Goal: Task Accomplishment & Management: Use online tool/utility

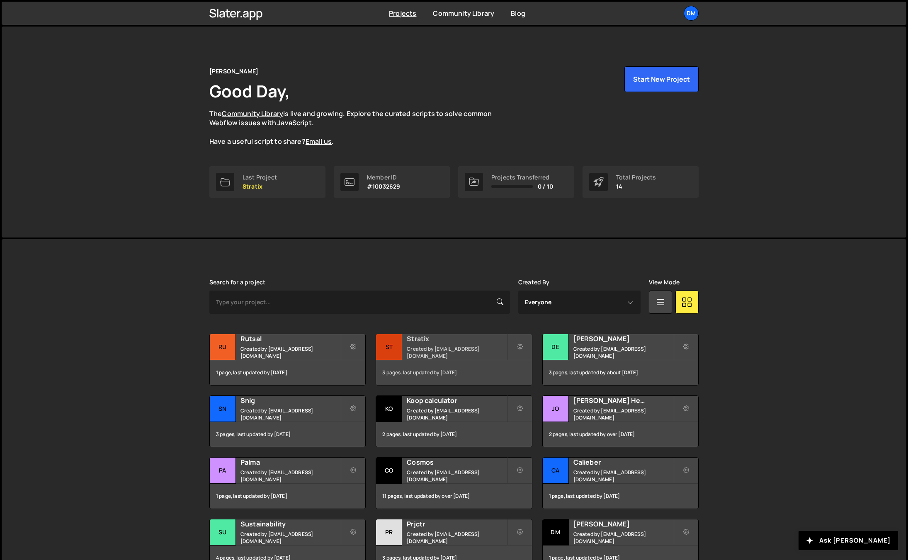
click at [435, 352] on small "Created by dmytrokaraulov@gmail.com" at bounding box center [457, 352] width 100 height 14
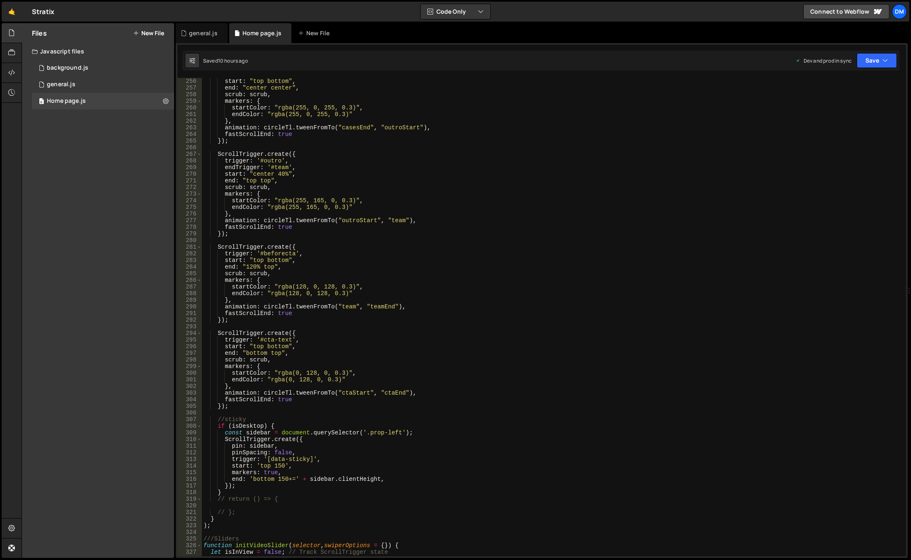
scroll to position [1791, 0]
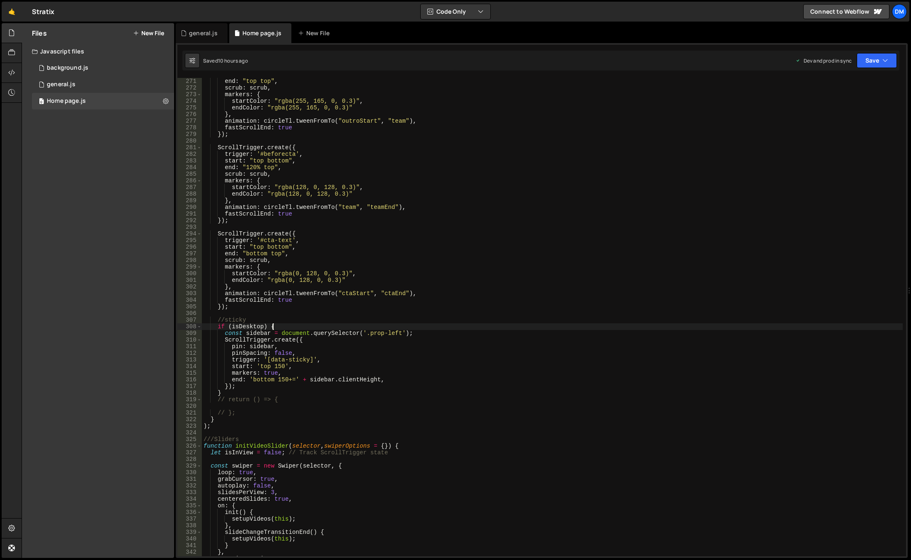
click at [273, 325] on div "end : "top top" , scrub : scrub , markers : { startColor : "rgba(255, 165, 0, 0…" at bounding box center [552, 324] width 701 height 492
click at [244, 391] on div "end : "top top" , scrub : scrub , markers : { startColor : "rgba(255, 165, 0, 0…" at bounding box center [552, 324] width 701 height 492
type textarea "}"
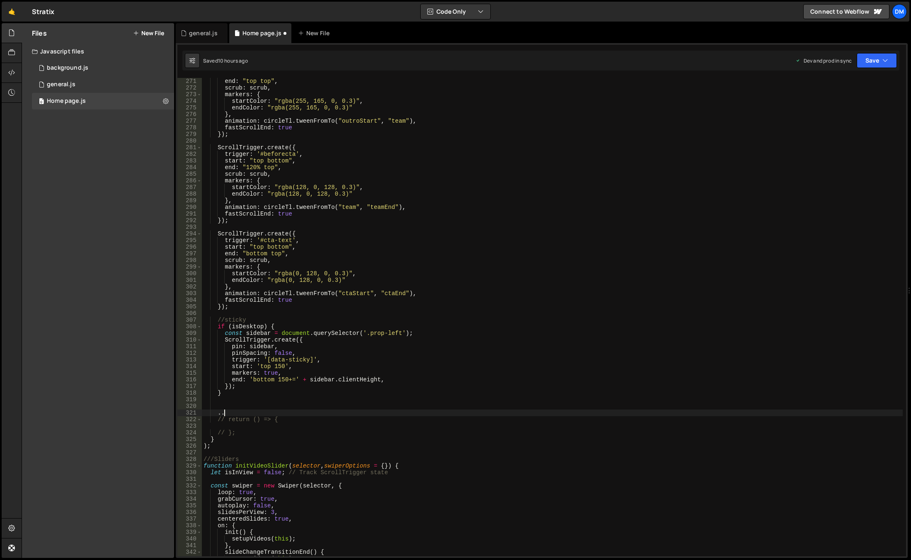
type textarea "."
type textarea "//video"
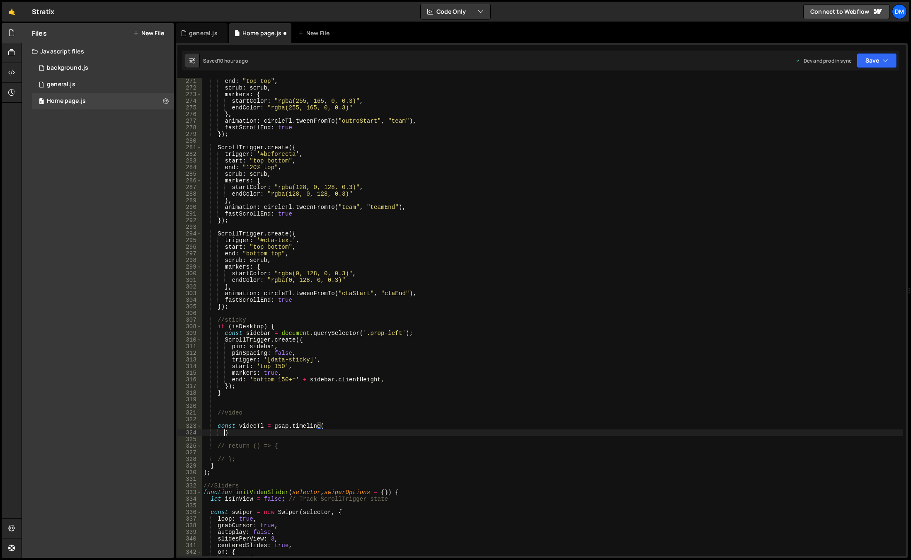
scroll to position [0, 1]
type textarea "const videoTl = gsap.timeline({)"
type textarea "scrollTrigger: {}"
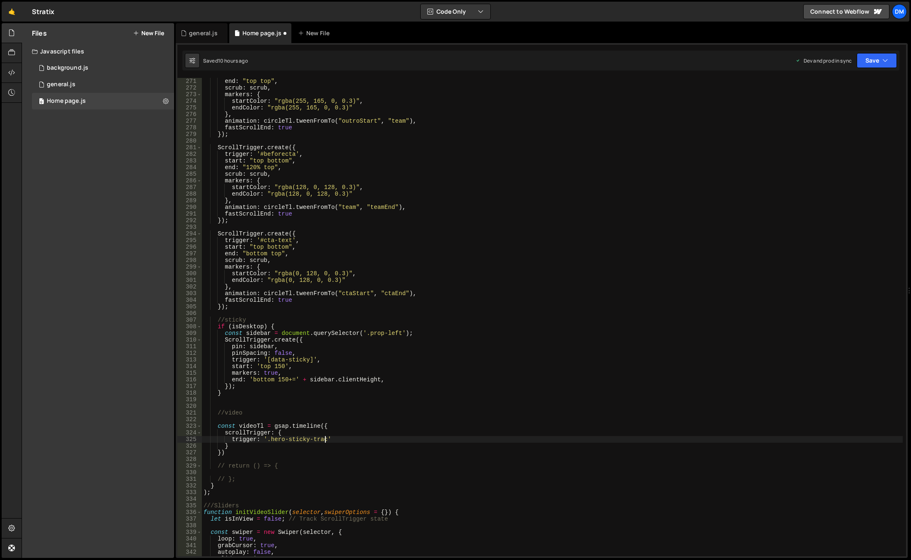
scroll to position [0, 8]
click at [342, 440] on div "end : "top top" , scrub : scrub , markers : { startColor : "rgba(255, 165, 0, 0…" at bounding box center [552, 324] width 701 height 492
type textarea "trigger: '.hero-sticky-track',"
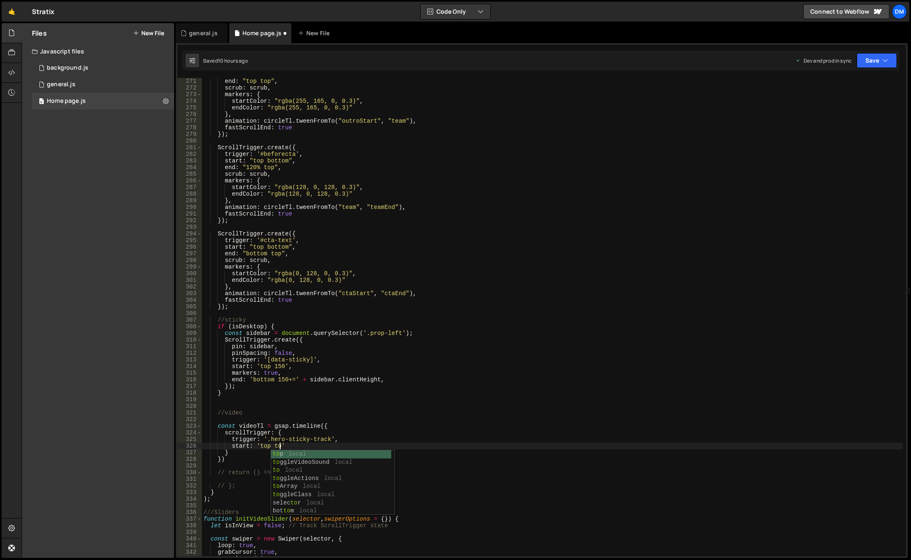
scroll to position [0, 5]
type textarea "start: 'top top',"
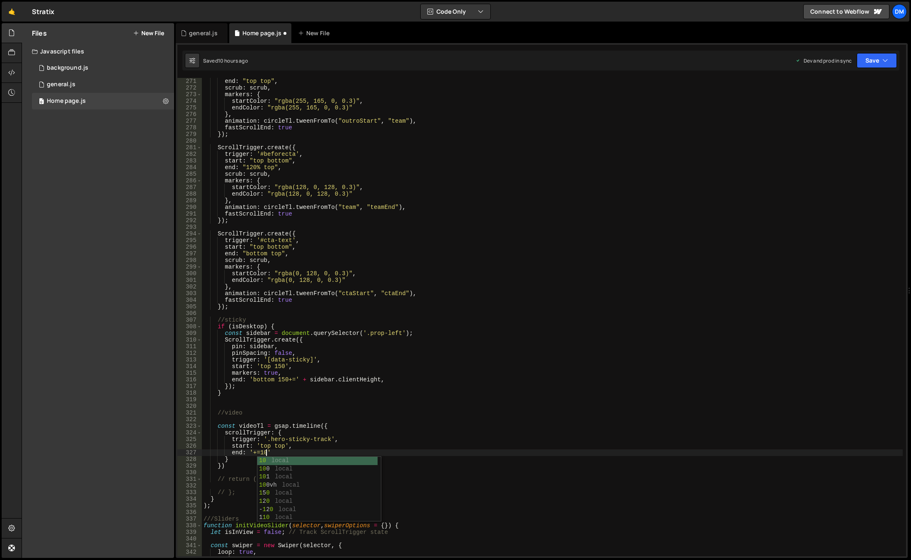
scroll to position [0, 4]
type textarea "end: '+=1000',"
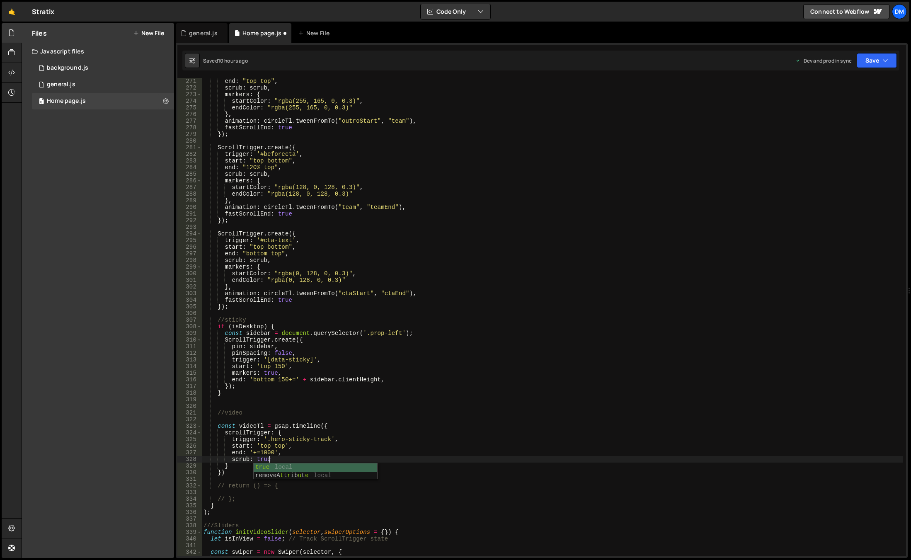
click at [329, 422] on div "end : "top top" , scrub : scrub , markers : { startColor : "rgba(255, 165, 0, 0…" at bounding box center [552, 324] width 701 height 492
click at [255, 470] on div "end : "top top" , scrub : scrub , markers : { startColor : "rgba(255, 165, 0, 0…" at bounding box center [552, 324] width 701 height 492
type textarea "});"
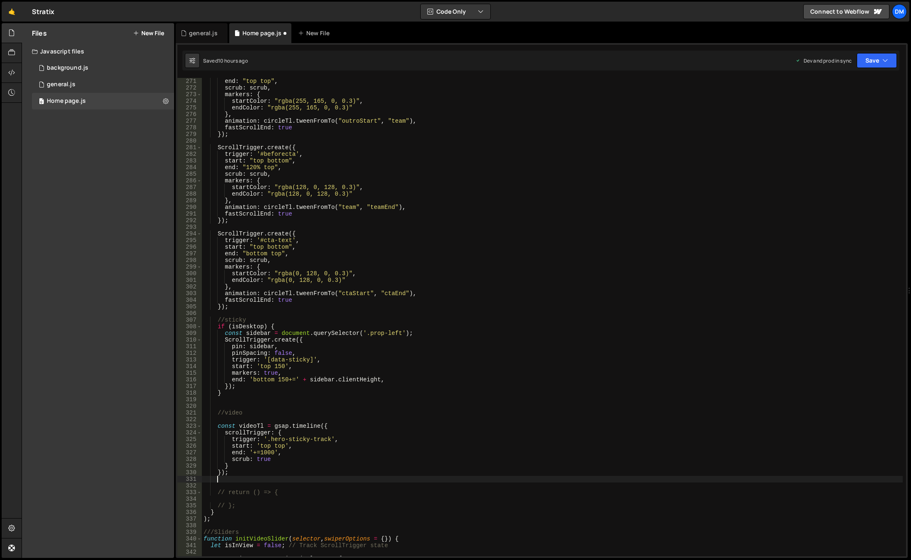
click at [248, 425] on div "end : "top top" , scrub : scrub , markers : { startColor : "rgba(255, 165, 0, 0…" at bounding box center [552, 324] width 701 height 492
type textarea "const videoTl = gsap.timeline({"
click at [248, 425] on div "end : "top top" , scrub : scrub , markers : { startColor : "rgba(255, 165, 0, 0…" at bounding box center [552, 324] width 701 height 492
click at [233, 479] on div "end : "top top" , scrub : scrub , markers : { startColor : "rgba(255, 165, 0, 0…" at bounding box center [552, 324] width 701 height 492
paste textarea "videoTl"
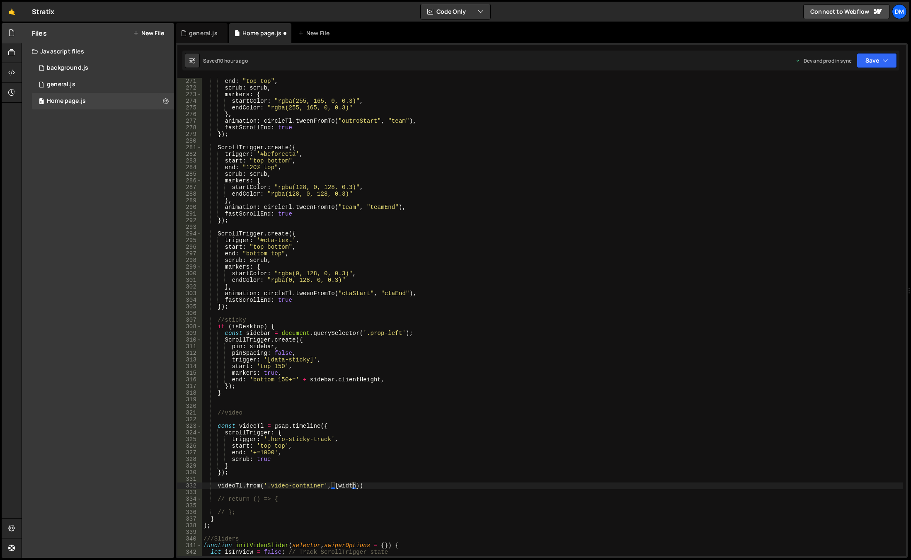
scroll to position [0, 10]
click at [358, 486] on div "end : "top top" , scrub : scrub , markers : { startColor : "rgba(255, 165, 0, 0…" at bounding box center [552, 324] width 701 height 492
type textarea "videoTl.from('.video-container', {width: '20%'});"
drag, startPoint x: 390, startPoint y: 485, endPoint x: 218, endPoint y: 488, distance: 172.1
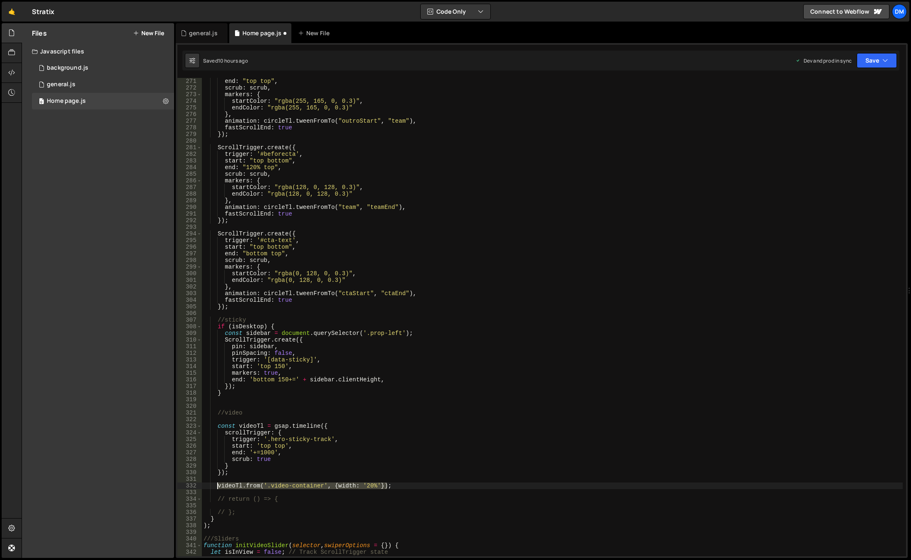
click at [218, 488] on div "end : "top top" , scrub : scrub , markers : { startColor : "rgba(255, 165, 0, 0…" at bounding box center [552, 324] width 701 height 492
click at [402, 486] on div "end : "top top" , scrub : scrub , markers : { startColor : "rgba(255, 165, 0, 0…" at bounding box center [552, 317] width 701 height 478
paste textarea "videoTl.from('.video-container', {width: '20%'});"
click at [292, 494] on div "end : "top top" , scrub : scrub , markers : { startColor : "rgba(255, 165, 0, 0…" at bounding box center [552, 324] width 701 height 492
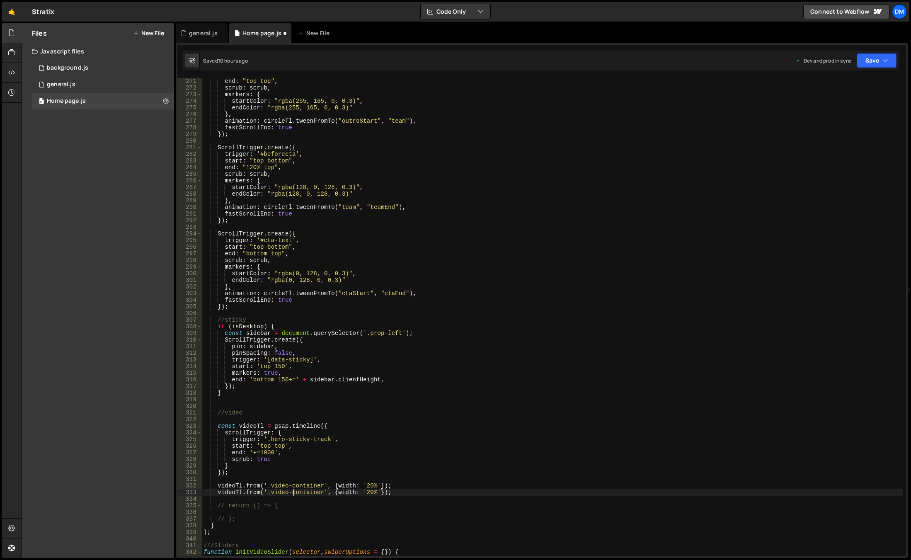
click at [292, 494] on div "end : "top top" , scrub : scrub , markers : { startColor : "rgba(255, 165, 0, 0…" at bounding box center [552, 324] width 701 height 492
click at [346, 491] on div "end : "top top" , scrub : scrub , markers : { startColor : "rgba(255, 165, 0, 0…" at bounding box center [552, 324] width 701 height 492
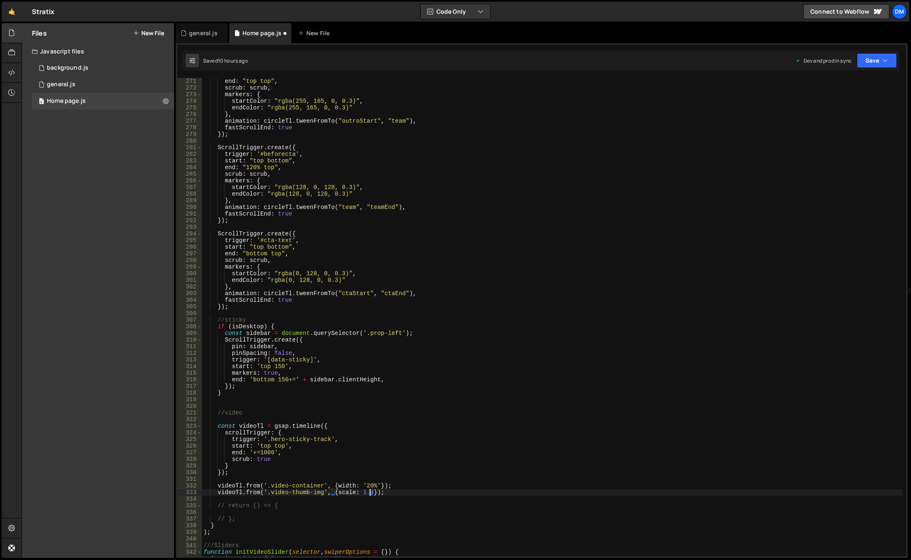
click at [470, 368] on div "end : "top top" , scrub : scrub , markers : { startColor : "rgba(255, 165, 0, 0…" at bounding box center [552, 324] width 701 height 492
drag, startPoint x: 387, startPoint y: 493, endPoint x: 216, endPoint y: 493, distance: 170.4
click at [216, 493] on div "end : "top top" , scrub : scrub , markers : { startColor : "rgba(255, 165, 0, 0…" at bounding box center [552, 324] width 701 height 492
type textarea "videoTl.from('.video-thumb-img', {scale: 1.4});"
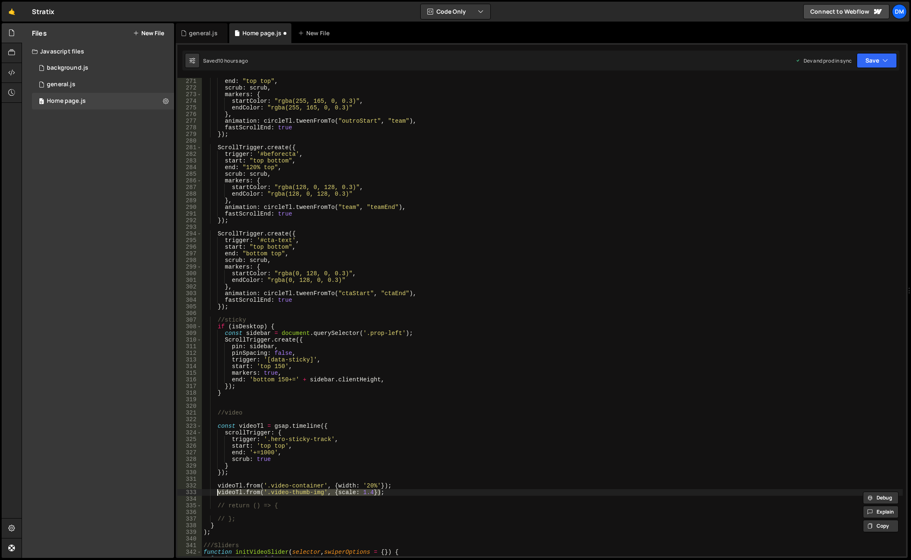
click at [395, 492] on div "end : "top top" , scrub : scrub , markers : { startColor : "rgba(255, 165, 0, 0…" at bounding box center [552, 317] width 701 height 478
paste textarea "videoTl.from('.video-thumb-img', {scale: 1.4});"
drag, startPoint x: 291, startPoint y: 500, endPoint x: 322, endPoint y: 502, distance: 31.2
click at [322, 502] on div "end : "top top" , scrub : scrub , markers : { startColor : "rgba(255, 165, 0, 0…" at bounding box center [552, 324] width 701 height 492
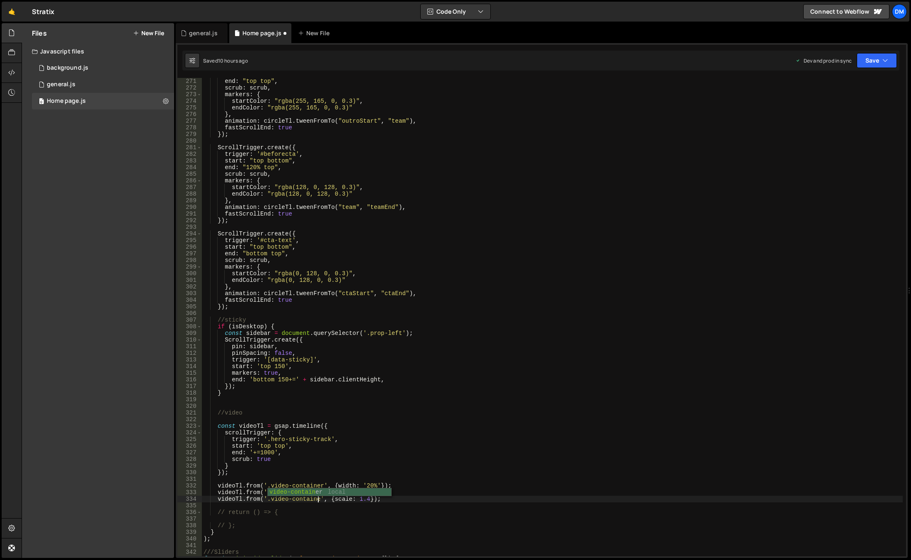
scroll to position [0, 8]
click at [344, 499] on div "end : "top top" , scrub : scrub , markers : { startColor : "rgba(255, 165, 0, 0…" at bounding box center [552, 324] width 701 height 492
type textarea "videoTl.from('.video-container', {opacity: 0.5});"
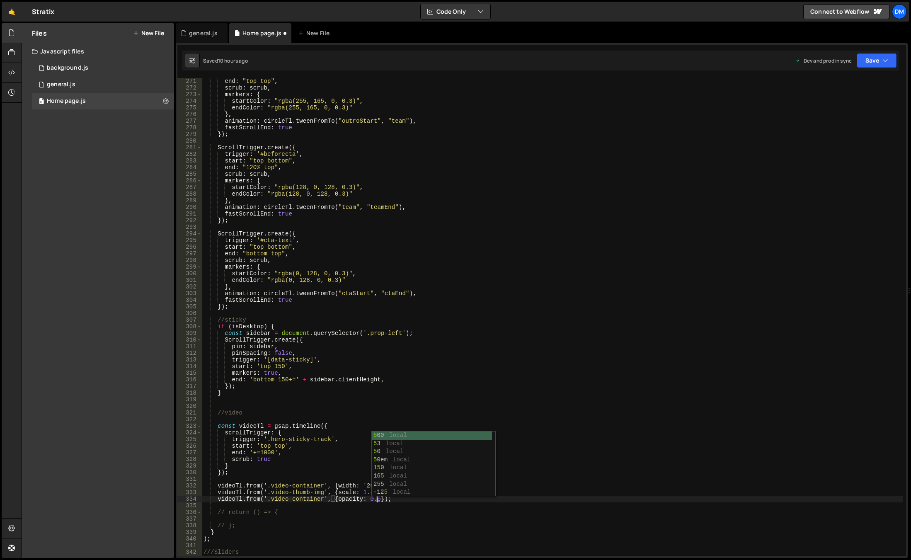
click at [345, 516] on div "end : "top top" , scrub : scrub , markers : { startColor : "rgba(255, 165, 0, 0…" at bounding box center [552, 324] width 701 height 492
drag, startPoint x: 391, startPoint y: 501, endPoint x: 218, endPoint y: 499, distance: 172.1
click at [218, 499] on div "end : "top top" , scrub : scrub , markers : { startColor : "rgba(255, 165, 0, 0…" at bounding box center [552, 324] width 701 height 492
type textarea "videoTl.from('.video-container', {opacity: 0.5});"
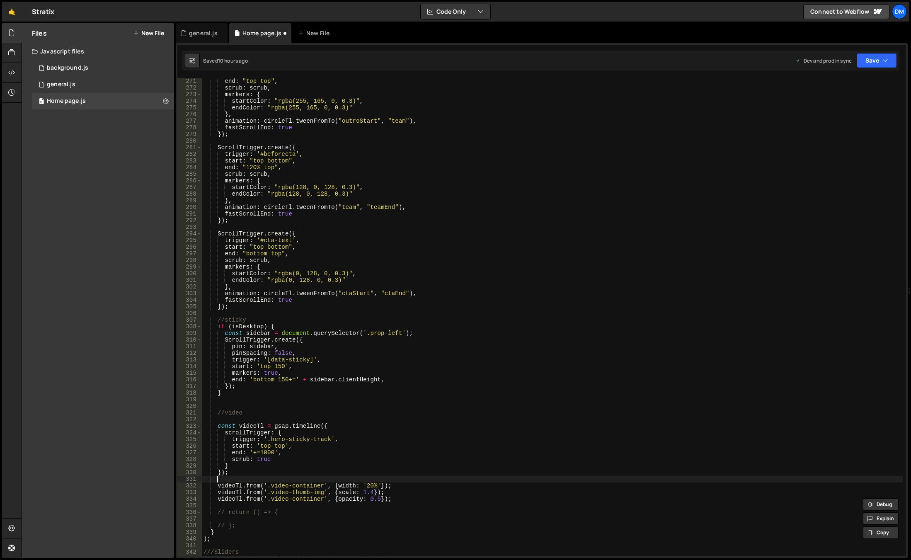
click at [263, 480] on div "end : "top top" , scrub : scrub , markers : { startColor : "rgba(255, 165, 0, 0…" at bounding box center [552, 324] width 701 height 492
paste textarea "videoTl.from('.video-container', {opacity: 0.5});"
drag, startPoint x: 391, startPoint y: 479, endPoint x: 220, endPoint y: 480, distance: 170.8
click at [218, 481] on div "end : "top top" , scrub : scrub , markers : { startColor : "rgba(255, 165, 0, 0…" at bounding box center [552, 324] width 701 height 492
click at [240, 476] on div "end : "top top" , scrub : scrub , markers : { startColor : "rgba(255, 165, 0, 0…" at bounding box center [552, 324] width 701 height 492
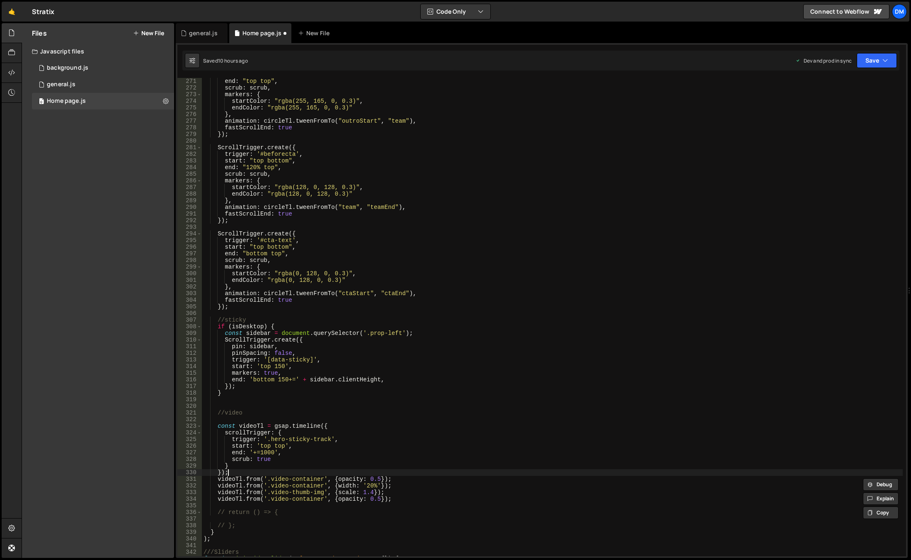
type textarea "});"
drag, startPoint x: 395, startPoint y: 485, endPoint x: 386, endPoint y: 484, distance: 9.6
click at [386, 484] on div "end : "top top" , scrub : scrub , markers : { startColor : "rgba(255, 165, 0, 0…" at bounding box center [552, 324] width 701 height 492
type textarea "videoTl.from('.video-container', {opacity: 0.5});"
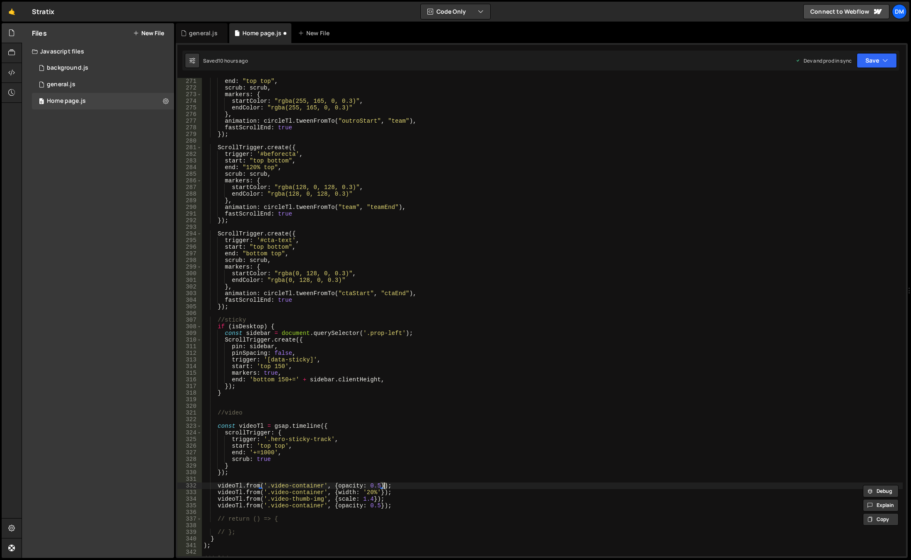
click at [389, 477] on div "end : "top top" , scrub : scrub , markers : { startColor : "rgba(255, 165, 0, 0…" at bounding box center [552, 324] width 701 height 492
drag, startPoint x: 381, startPoint y: 493, endPoint x: 389, endPoint y: 513, distance: 21.8
click at [381, 493] on div "end : "top top" , scrub : scrub , markers : { startColor : "rgba(255, 165, 0, 0…" at bounding box center [552, 324] width 701 height 492
drag, startPoint x: 387, startPoint y: 493, endPoint x: 407, endPoint y: 494, distance: 19.5
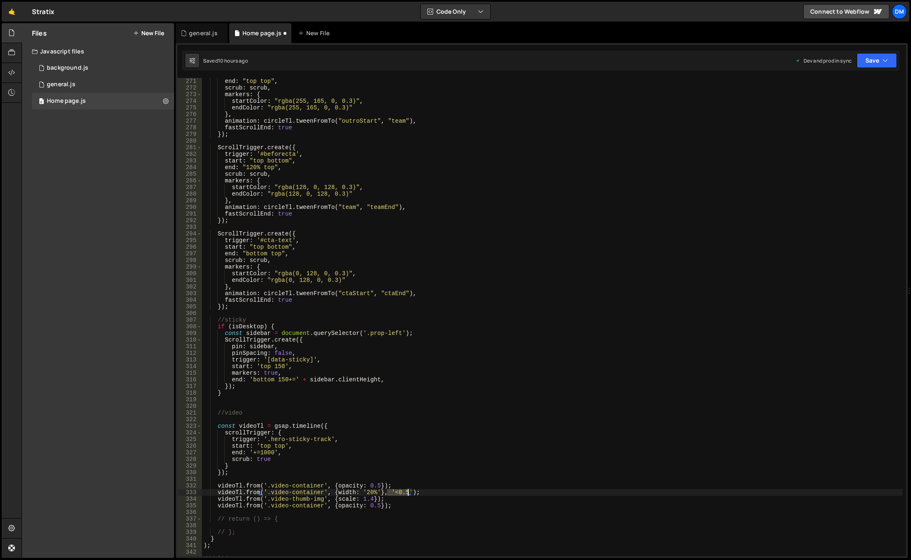
click at [407, 494] on div "end : "top top" , scrub : scrub , markers : { startColor : "rgba(255, 165, 0, 0…" at bounding box center [552, 324] width 701 height 492
drag, startPoint x: 381, startPoint y: 495, endPoint x: 407, endPoint y: 493, distance: 26.2
click at [407, 493] on div "end : "top top" , scrub : scrub , markers : { startColor : "rgba(255, 165, 0, 0…" at bounding box center [552, 324] width 701 height 492
click at [374, 500] on div "end : "top top" , scrub : scrub , markers : { startColor : "rgba(255, 165, 0, 0…" at bounding box center [552, 324] width 701 height 492
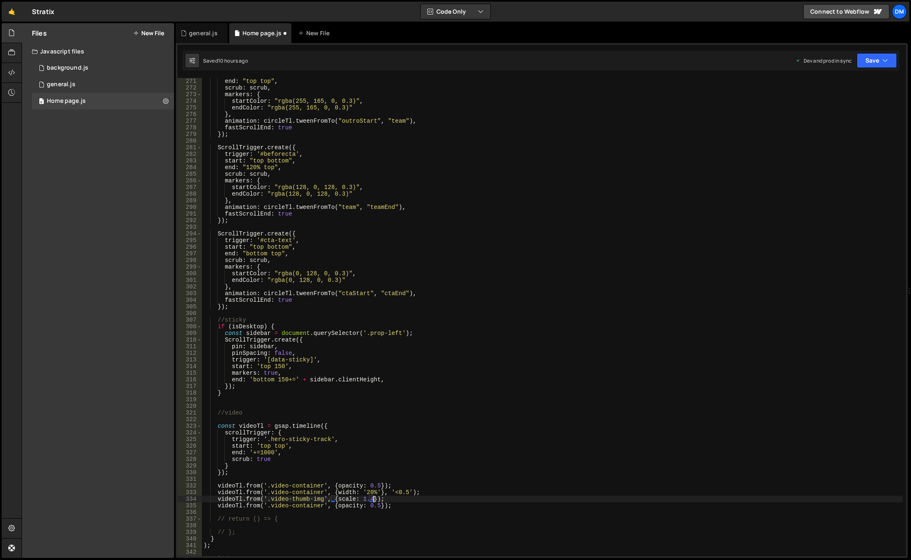
paste textarea ", '<0.5'"
click at [381, 508] on div "end : "top top" , scrub : scrub , markers : { startColor : "rgba(255, 165, 0, 0…" at bounding box center [552, 324] width 701 height 492
paste textarea ", '<0.5'"
click at [397, 499] on div "end : "top top" , scrub : scrub , markers : { startColor : "rgba(255, 165, 0, 0…" at bounding box center [552, 324] width 701 height 492
drag, startPoint x: 404, startPoint y: 506, endPoint x: 413, endPoint y: 556, distance: 51.0
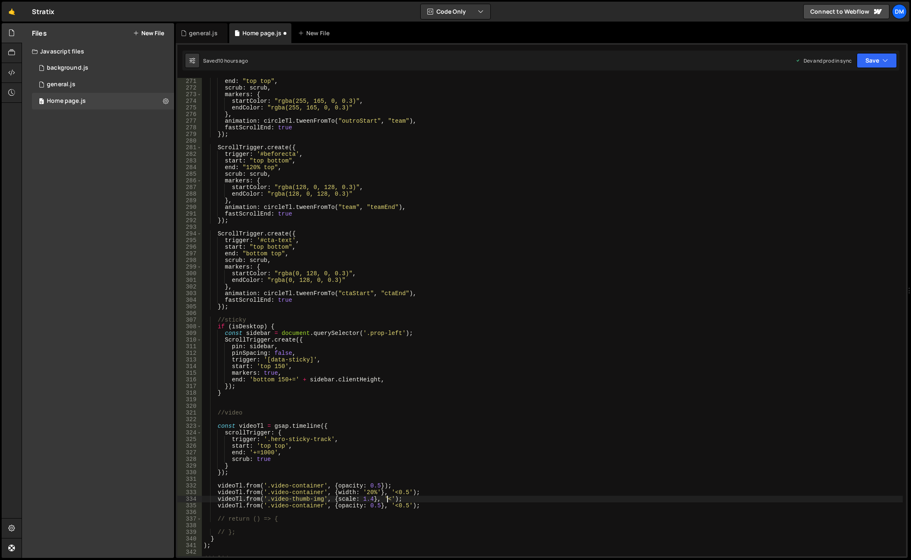
click at [404, 506] on div "end : "top top" , scrub : scrub , markers : { startColor : "rgba(255, 165, 0, 0…" at bounding box center [552, 324] width 701 height 492
type textarea "videoTl.from('.video-container', {opacity: 0.5}, '<');"
click at [478, 512] on div "end : "top top" , scrub : scrub , markers : { startColor : "rgba(255, 165, 0, 0…" at bounding box center [552, 324] width 701 height 492
paste textarea ".container-horizontal .cc--hero-left"
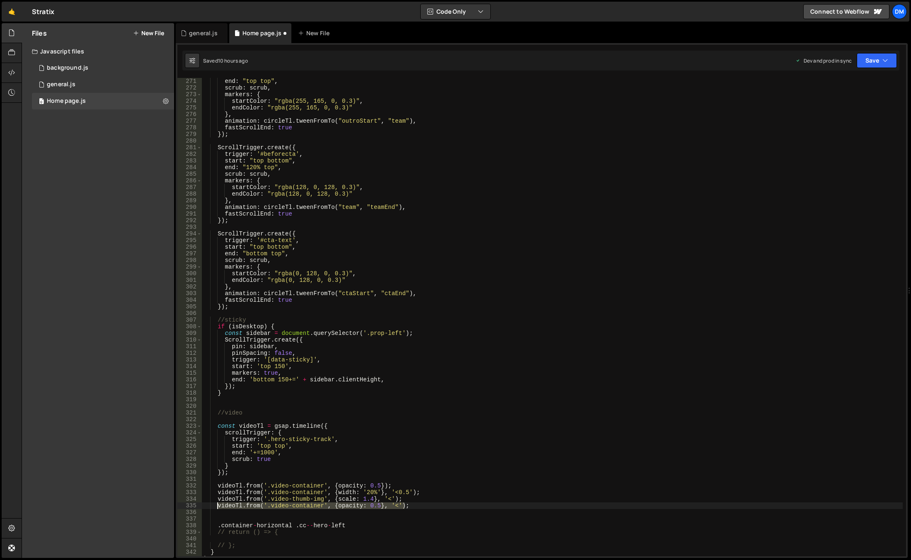
drag, startPoint x: 412, startPoint y: 505, endPoint x: 217, endPoint y: 507, distance: 194.9
click at [217, 507] on div "end : "top top" , scrub : scrub , markers : { startColor : "rgba(255, 165, 0, 0…" at bounding box center [552, 324] width 701 height 492
type textarea "videoTl.from('.video-container', {opacity: 0.5}, '<');"
click at [416, 506] on div "end : "top top" , scrub : scrub , markers : { startColor : "rgba(255, 165, 0, 0…" at bounding box center [552, 317] width 701 height 478
paste textarea "videoTl.from('.video-container', {opacity: 0.5}, '<');"
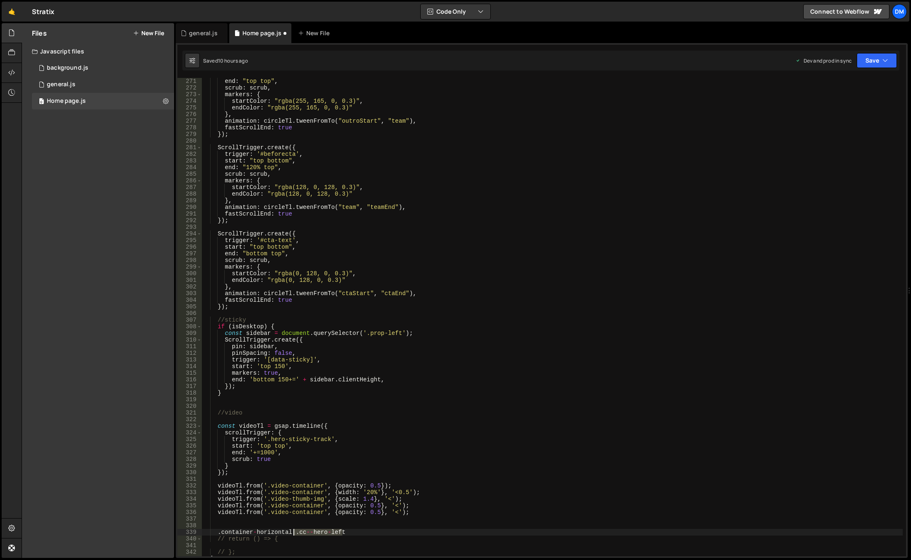
drag, startPoint x: 349, startPoint y: 532, endPoint x: 294, endPoint y: 532, distance: 55.6
click at [294, 532] on div "end : "top top" , scrub : scrub , markers : { startColor : "rgba(255, 165, 0, 0…" at bounding box center [552, 324] width 701 height 492
drag, startPoint x: 288, startPoint y: 531, endPoint x: 169, endPoint y: 536, distance: 118.7
click at [169, 536] on div "Files New File Javascript files 0 background.js 0 0 general.js 0 0 Home page.js…" at bounding box center [467, 290] width 890 height 535
type textarea ".container-horizontal // return () => {"
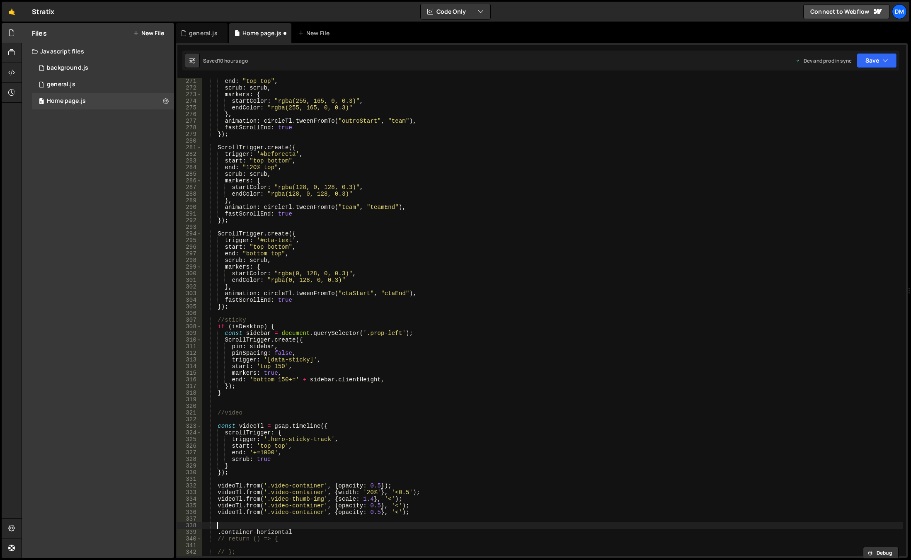
drag, startPoint x: 283, startPoint y: 527, endPoint x: 298, endPoint y: 529, distance: 15.0
click at [283, 527] on div "end : "top top" , scrub : scrub , markers : { startColor : "rgba(255, 165, 0, 0…" at bounding box center [552, 324] width 701 height 492
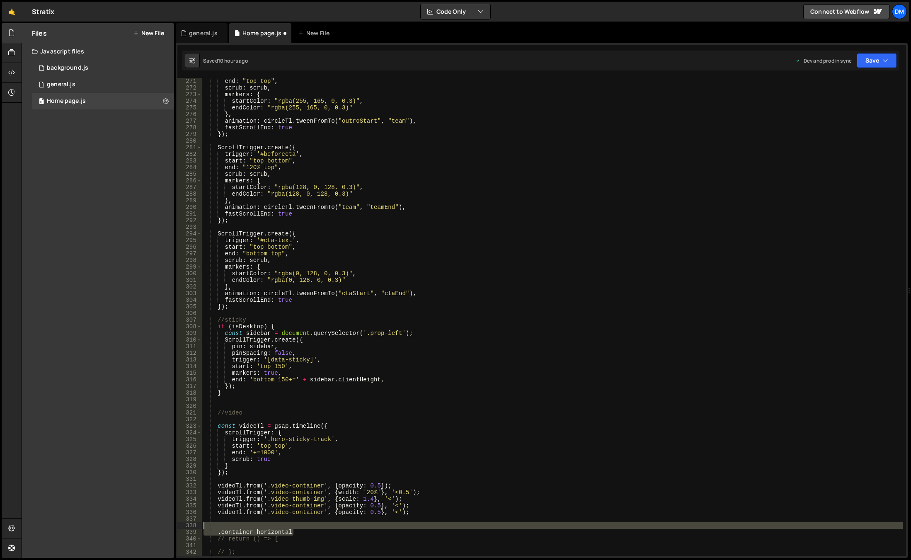
drag, startPoint x: 301, startPoint y: 532, endPoint x: 184, endPoint y: 527, distance: 116.6
click at [184, 527] on div "271 272 273 274 275 276 277 278 279 280 281 282 283 284 285 286 287 288 289 290…" at bounding box center [541, 317] width 729 height 478
type textarea ".container-horizontal"
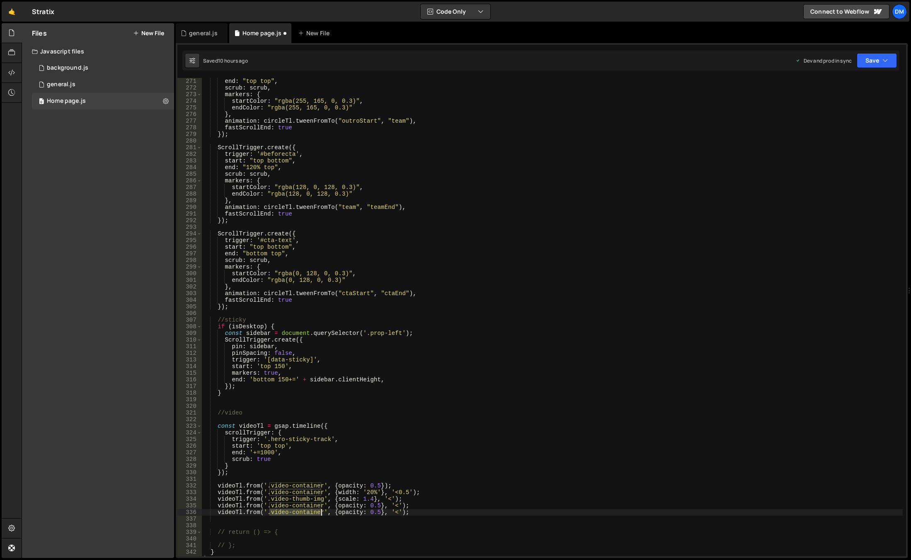
drag, startPoint x: 271, startPoint y: 512, endPoint x: 322, endPoint y: 510, distance: 51.0
click at [322, 510] on div "end : "top top" , scrub : scrub , markers : { startColor : "rgba(255, 165, 0, 0…" at bounding box center [552, 324] width 701 height 492
paste textarea ".cc--hero-left"
click at [373, 513] on div "end : "top top" , scrub : scrub , markers : { startColor : "rgba(255, 165, 0, 0…" at bounding box center [552, 324] width 701 height 492
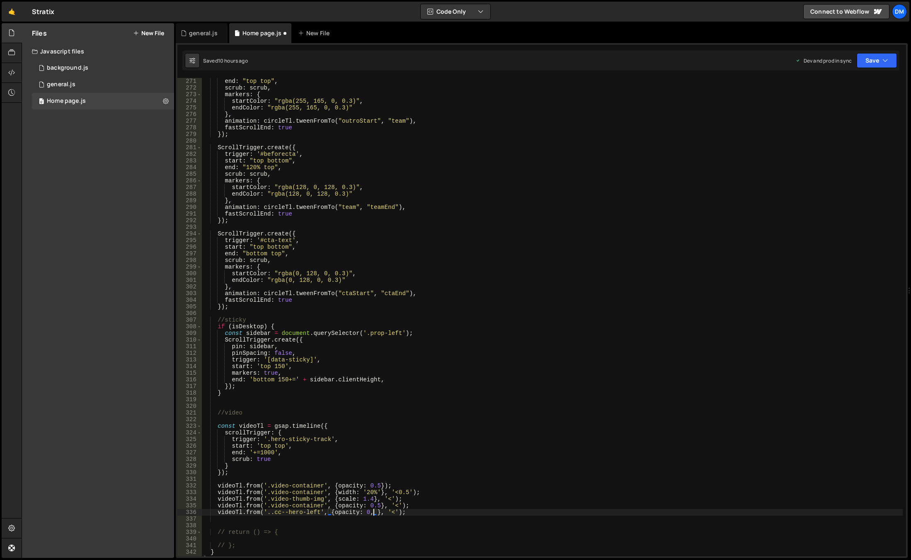
type textarea "videoTl.from('..cc--hero-left', {opacity: 0, }, '<');"
drag, startPoint x: 403, startPoint y: 513, endPoint x: 218, endPoint y: 511, distance: 185.8
click at [218, 511] on div "end : "top top" , scrub : scrub , markers : { startColor : "rgba(255, 165, 0, 0…" at bounding box center [552, 324] width 701 height 492
click at [396, 486] on div "end : "top top" , scrub : scrub , markers : { startColor : "rgba(255, 165, 0, 0…" at bounding box center [552, 324] width 701 height 492
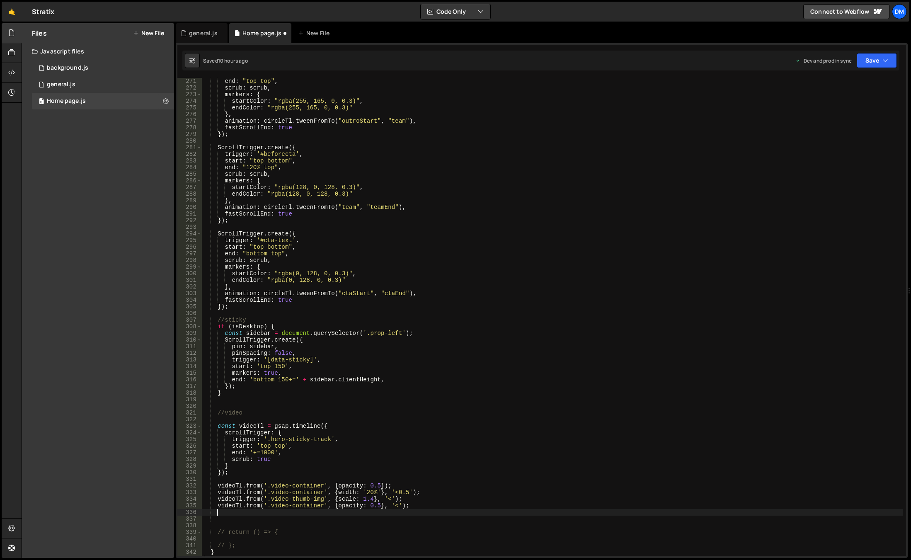
type textarea "videoTl.from('.video-container', {opacity: 0.5});"
paste textarea "videoTl.from('..cc--hero-left', {opacity: 0, }, '<');"
click at [371, 493] on div "end : "top top" , scrub : scrub , markers : { startColor : "rgba(255, 165, 0, 0…" at bounding box center [552, 324] width 701 height 492
click at [517, 459] on div "end : "top top" , scrub : scrub , markers : { startColor : "rgba(255, 165, 0, 0…" at bounding box center [552, 324] width 701 height 492
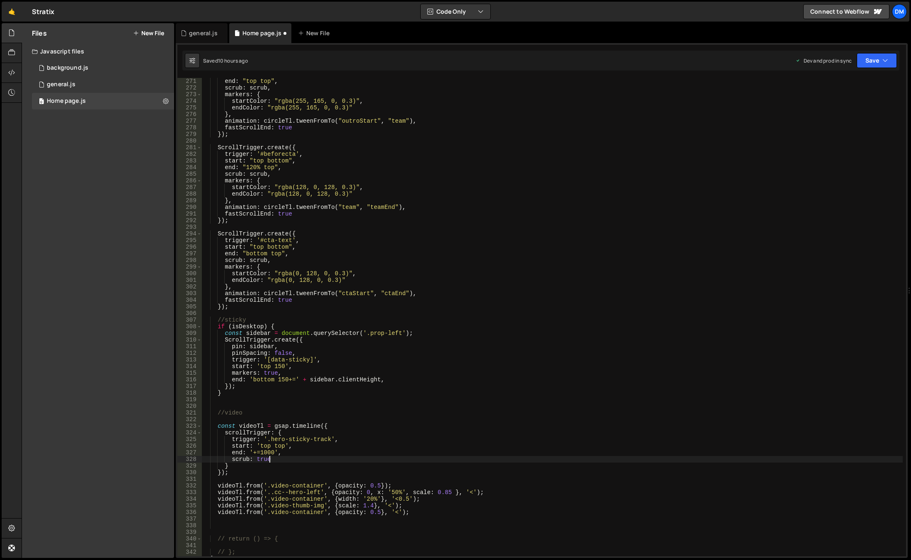
scroll to position [0, 4]
click at [496, 489] on div "end : "top top" , scrub : scrub , markers : { startColor : "rgba(255, 165, 0, 0…" at bounding box center [552, 324] width 701 height 492
drag, startPoint x: 486, startPoint y: 493, endPoint x: 217, endPoint y: 491, distance: 269.1
click at [217, 491] on div "end : "top top" , scrub : scrub , markers : { startColor : "rgba(255, 165, 0, 0…" at bounding box center [552, 324] width 701 height 492
type textarea "videoTl.from('..cc--hero-left', {opacity: 0, x: '50%', scale: 0.85 }, '<');"
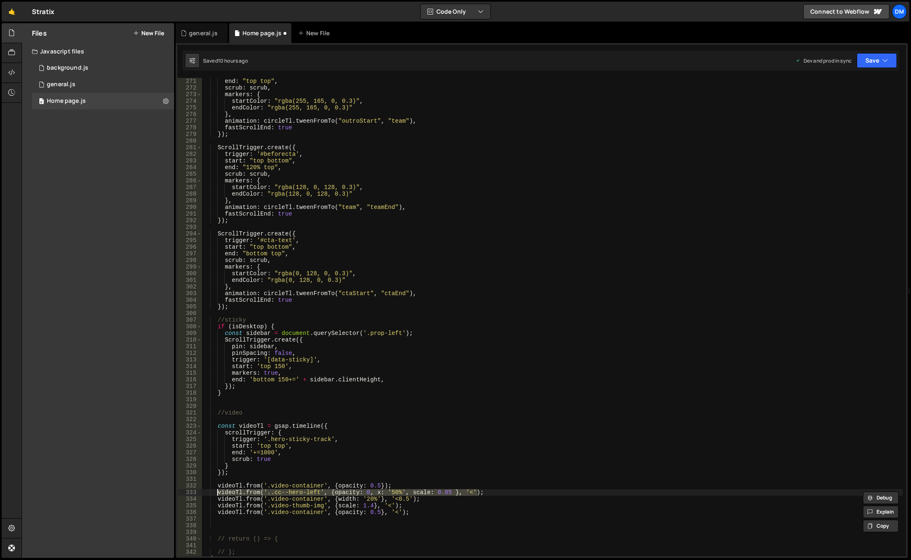
click at [481, 492] on div "end : "top top" , scrub : scrub , markers : { startColor : "rgba(255, 165, 0, 0…" at bounding box center [552, 317] width 701 height 478
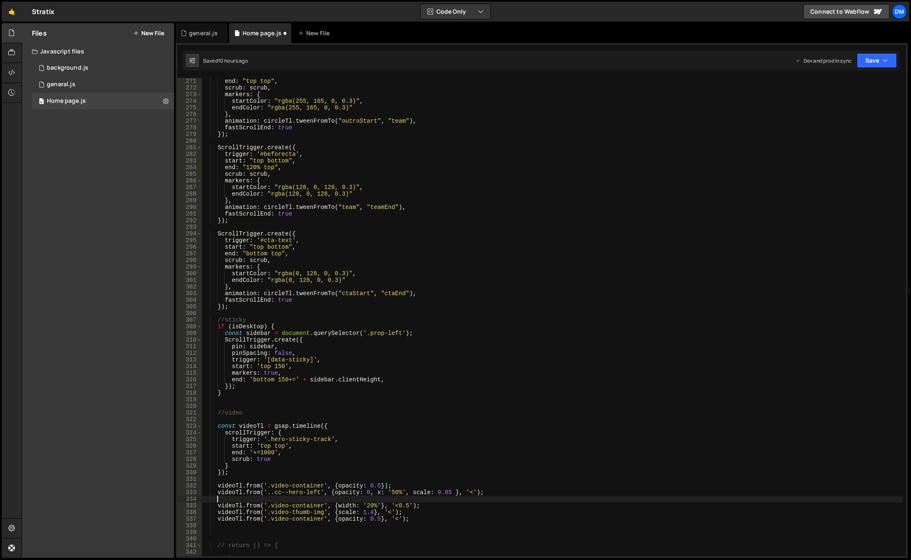
paste textarea "videoTl.from('..cc--hero-left', {opacity: 0, x: '50%', scale: 0.85 }, '<');"
click at [313, 498] on div "end : "top top" , scrub : scrub , markers : { startColor : "rgba(255, 165, 0, 0…" at bounding box center [552, 324] width 701 height 492
drag, startPoint x: 391, startPoint y: 500, endPoint x: 391, endPoint y: 512, distance: 12.4
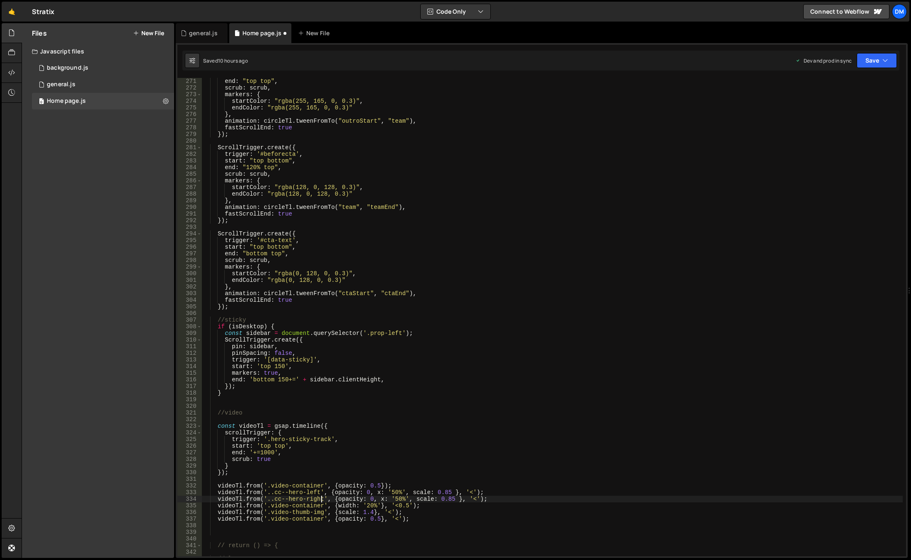
click at [391, 500] on div "end : "top top" , scrub : scrub , markers : { startColor : "rgba(255, 165, 0, 0…" at bounding box center [552, 324] width 701 height 492
click at [518, 358] on div "end : "top top" , scrub : scrub , markers : { startColor : "rgba(255, 165, 0, 0…" at bounding box center [552, 324] width 701 height 492
click at [522, 437] on div "end : "top top" , scrub : scrub , markers : { startColor : "rgba(255, 165, 0, 0…" at bounding box center [552, 324] width 701 height 492
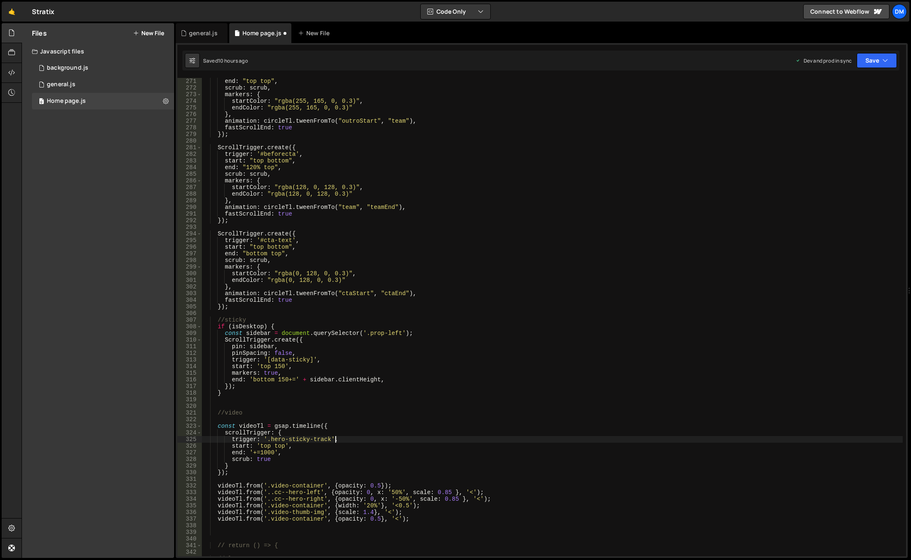
scroll to position [1841, 0]
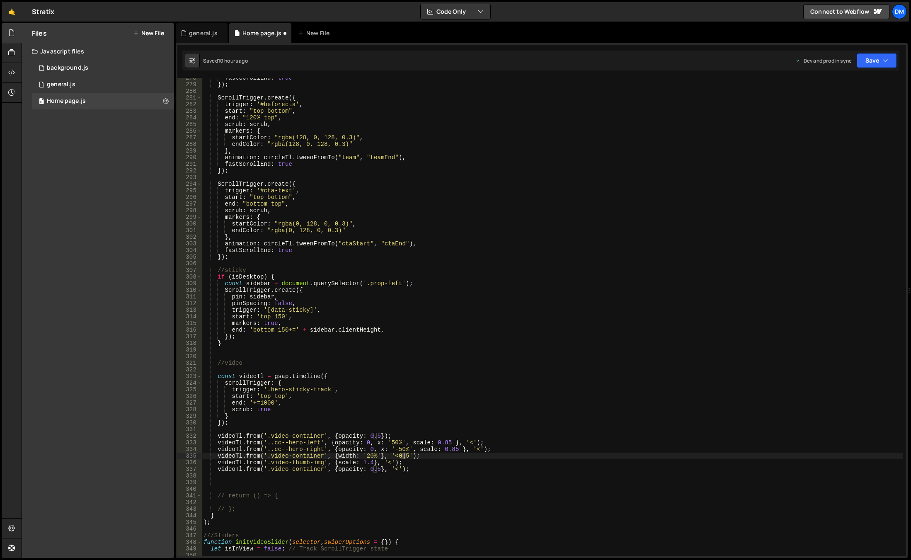
click at [404, 459] on div "fastScrollEnd : true }) ; ScrollTrigger . create ({ trigger : '#beforecta' , st…" at bounding box center [552, 321] width 701 height 492
click at [458, 378] on div "fastScrollEnd : true }) ; ScrollTrigger . create ({ trigger : '#beforecta' , st…" at bounding box center [552, 321] width 701 height 492
drag, startPoint x: 421, startPoint y: 471, endPoint x: 192, endPoint y: 470, distance: 229.3
click at [192, 470] on div "const videoTl = gsap.timeline({ 278 279 280 281 282 283 284 285 286 287 288 289…" at bounding box center [541, 317] width 729 height 478
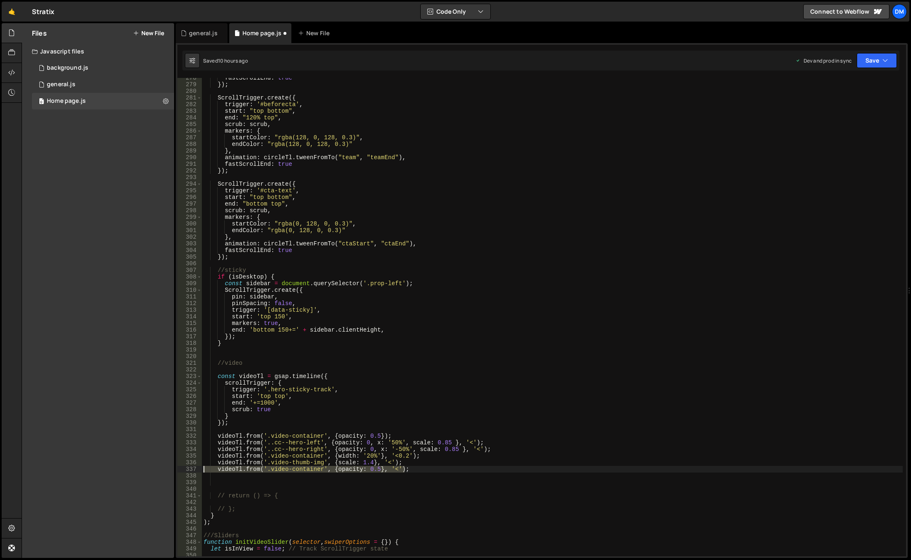
type textarea "videoTl.from('.video-container', {opacity: 0.5}, '<');"
click at [456, 359] on div "fastScrollEnd : true }) ; ScrollTrigger . create ({ trigger : '#beforecta' , st…" at bounding box center [552, 321] width 701 height 492
click at [874, 56] on button "Save" at bounding box center [877, 60] width 40 height 15
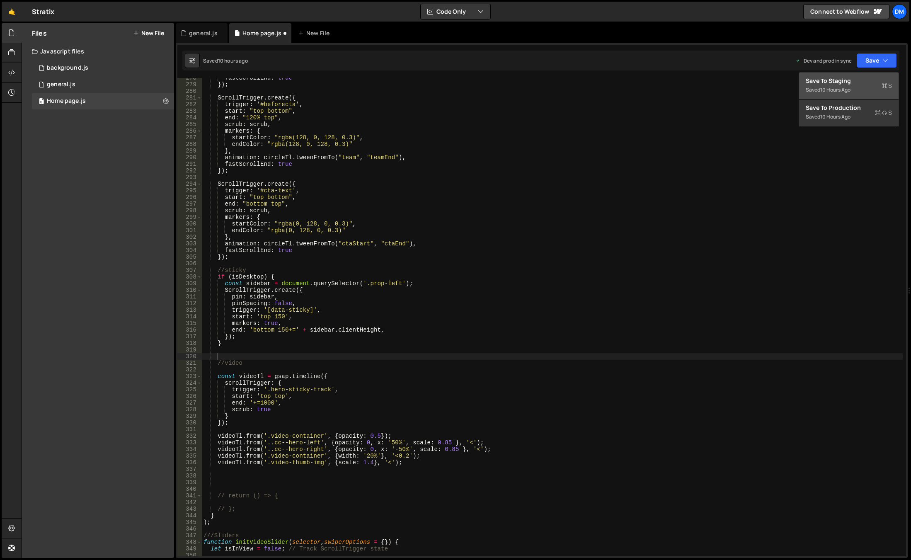
click at [859, 79] on div "Save to Staging S" at bounding box center [849, 81] width 86 height 8
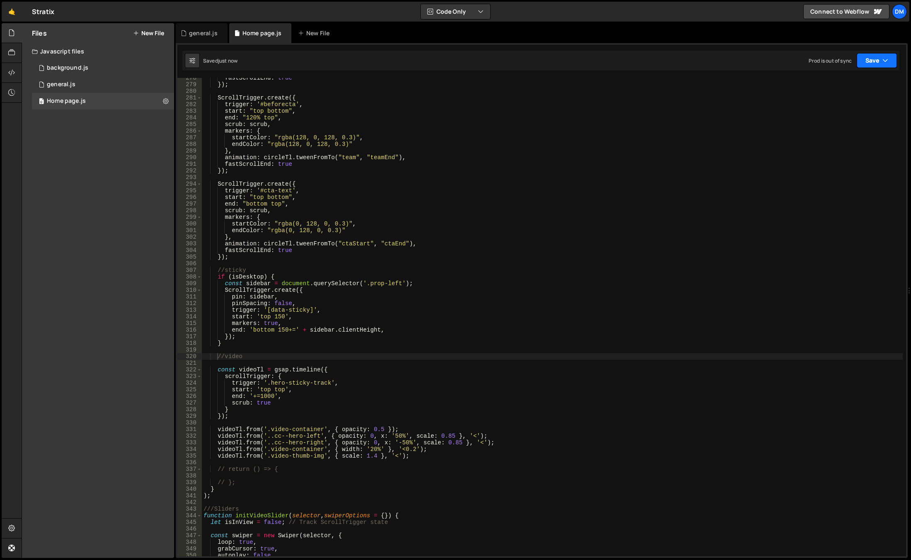
click at [872, 54] on button "Save" at bounding box center [877, 60] width 40 height 15
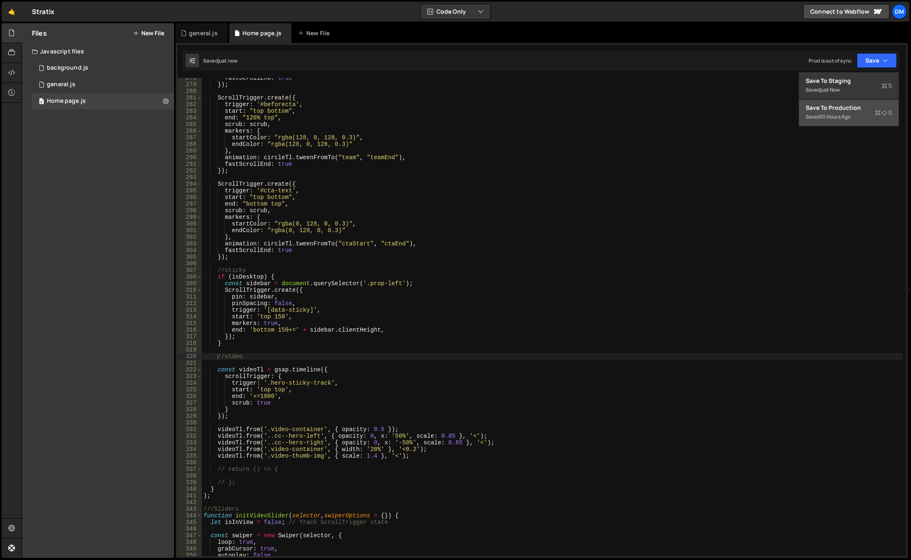
click at [838, 105] on div "Save to Production S" at bounding box center [849, 108] width 86 height 8
click at [385, 415] on div "fastScrollEnd : true }) ; ScrollTrigger . create ({ trigger : '#beforecta' , st…" at bounding box center [552, 321] width 701 height 492
drag, startPoint x: 272, startPoint y: 435, endPoint x: 281, endPoint y: 463, distance: 30.0
click at [272, 435] on div "fastScrollEnd : true }) ; ScrollTrigger . create ({ trigger : '#beforecta' , st…" at bounding box center [552, 321] width 701 height 492
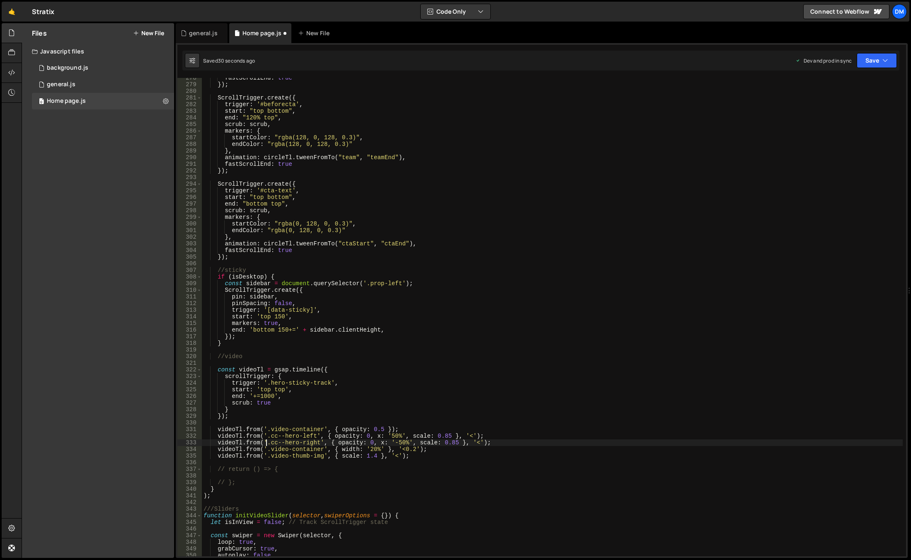
click at [421, 357] on div "fastScrollEnd : true }) ; ScrollTrigger . create ({ trigger : '#beforecta' , st…" at bounding box center [552, 321] width 701 height 492
type textarea "//video"
drag, startPoint x: 872, startPoint y: 61, endPoint x: 871, endPoint y: 67, distance: 5.5
click at [872, 61] on button "Save" at bounding box center [877, 60] width 40 height 15
click at [847, 89] on div "32 seconds ago" at bounding box center [838, 89] width 37 height 7
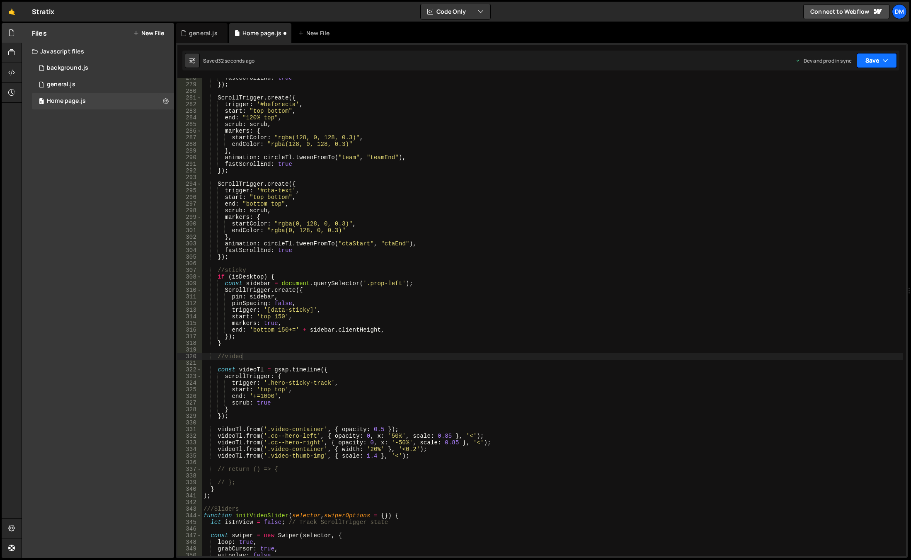
click at [869, 59] on button "Save" at bounding box center [877, 60] width 40 height 15
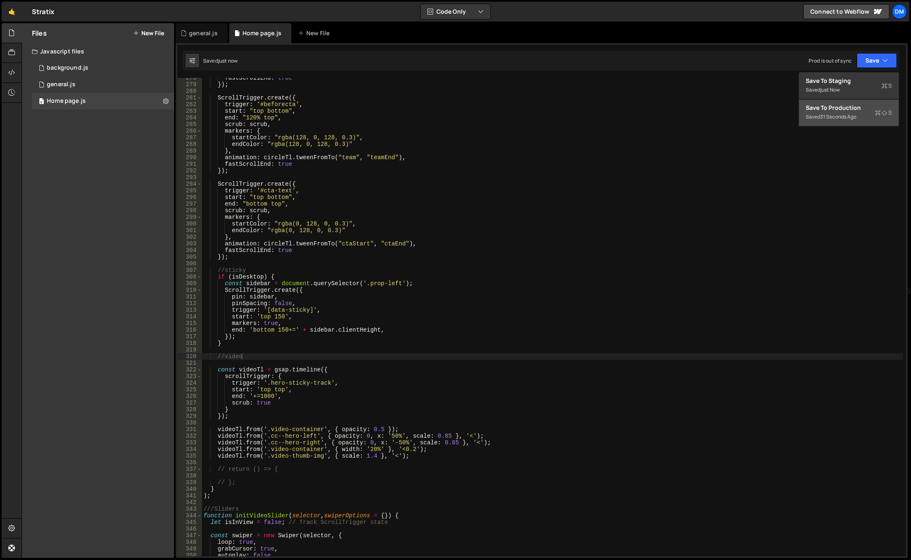
click at [831, 104] on div "Save to Production S" at bounding box center [849, 108] width 86 height 8
click at [580, 347] on div "fastScrollEnd : true }) ; ScrollTrigger . create ({ trigger : '#beforecta' , st…" at bounding box center [552, 321] width 701 height 492
click at [295, 396] on div "fastScrollEnd : true }) ; ScrollTrigger . create ({ trigger : '#beforecta' , st…" at bounding box center [552, 321] width 701 height 492
type textarea "end: '+=1000',"
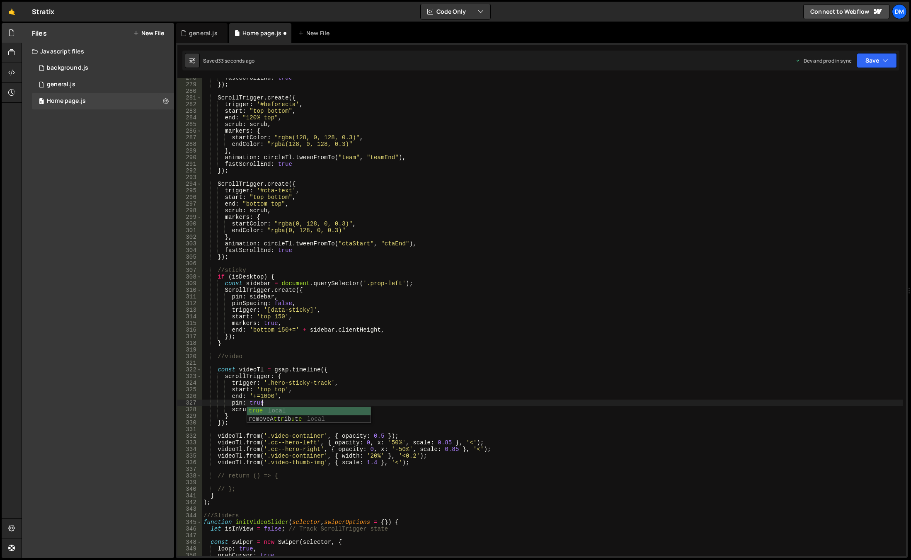
scroll to position [0, 4]
drag, startPoint x: 864, startPoint y: 61, endPoint x: 864, endPoint y: 70, distance: 8.7
click at [864, 61] on button "Save" at bounding box center [877, 60] width 40 height 15
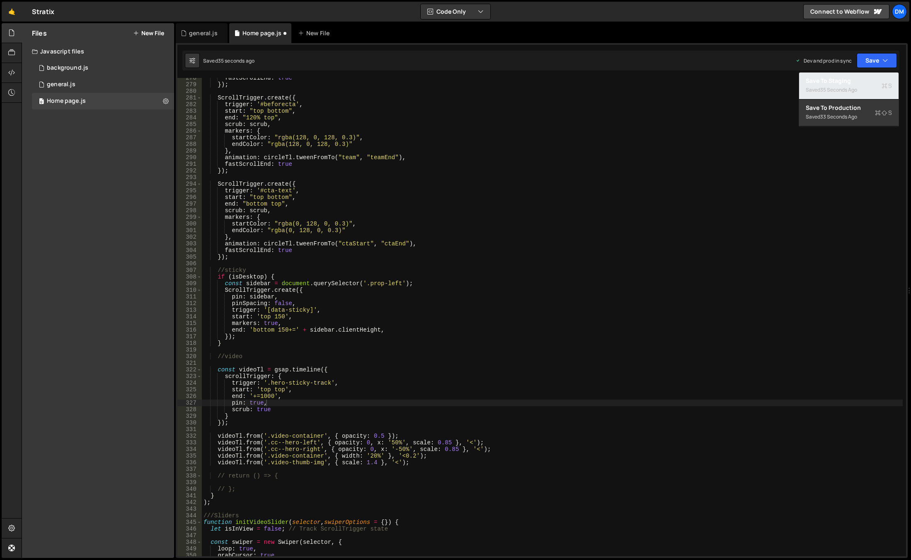
click at [857, 78] on div "Save to Staging S" at bounding box center [849, 81] width 86 height 8
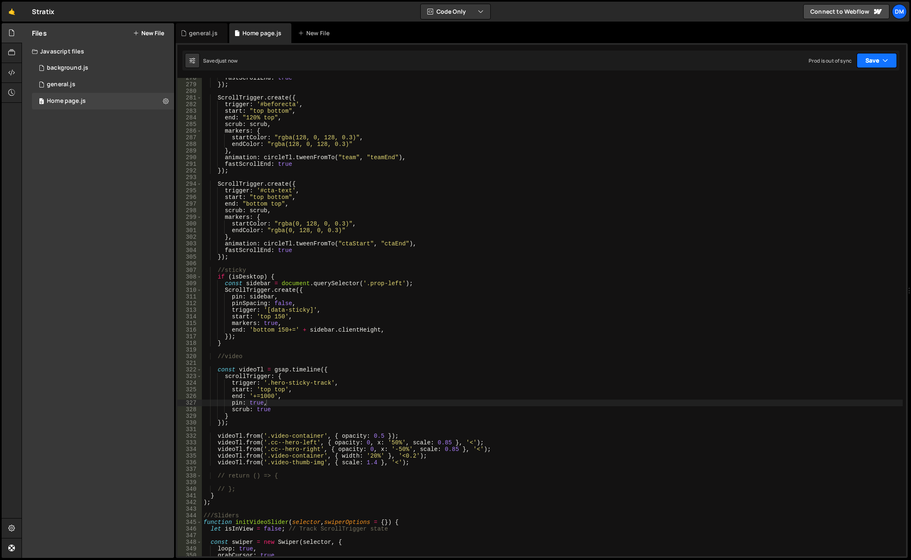
click at [871, 57] on button "Save" at bounding box center [877, 60] width 40 height 15
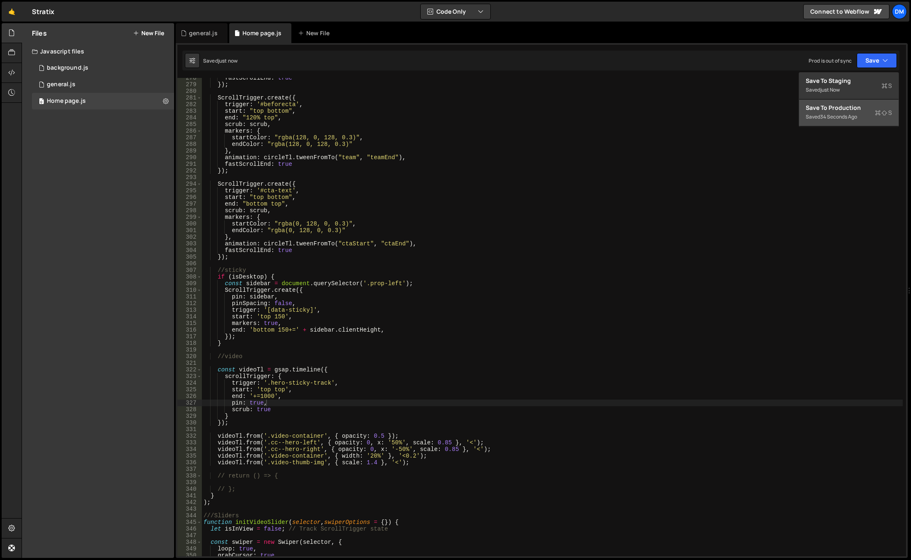
click at [844, 107] on div "Save to Production S" at bounding box center [849, 108] width 86 height 8
click at [295, 399] on div "fastScrollEnd : true }) ; ScrollTrigger . create ({ trigger : '#beforecta' , st…" at bounding box center [552, 321] width 701 height 492
click at [295, 401] on div "fastScrollEnd : true }) ; ScrollTrigger . create ({ trigger : '#beforecta' , st…" at bounding box center [552, 321] width 701 height 492
type textarea "pin: true,"
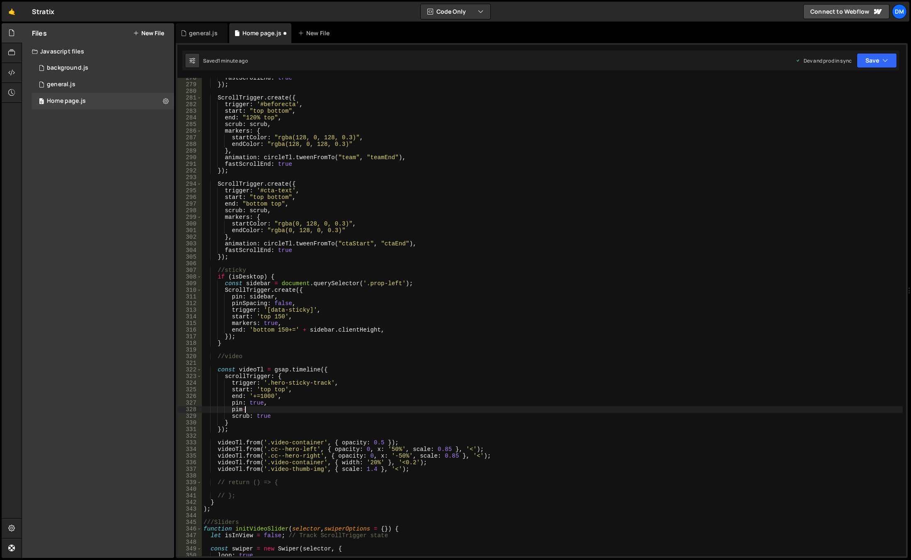
scroll to position [0, 2]
click at [274, 418] on div "pin Spacing local swi p erOpt i o n s local swi p [PERSON_NAME] i de- n ext loc…" at bounding box center [292, 446] width 124 height 65
click at [870, 67] on button "Save" at bounding box center [877, 60] width 40 height 15
click at [843, 83] on div "Save to Staging S" at bounding box center [849, 81] width 86 height 8
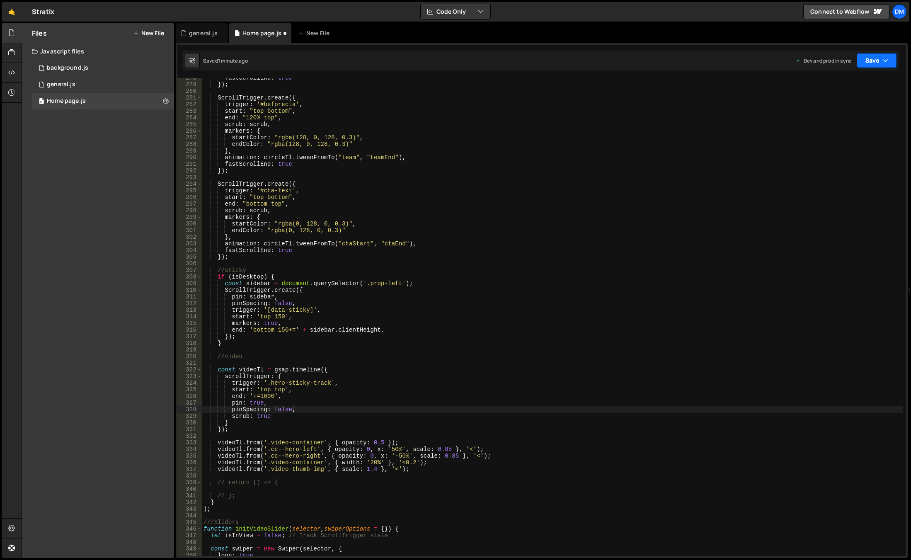
click at [875, 61] on button "Save" at bounding box center [877, 60] width 40 height 15
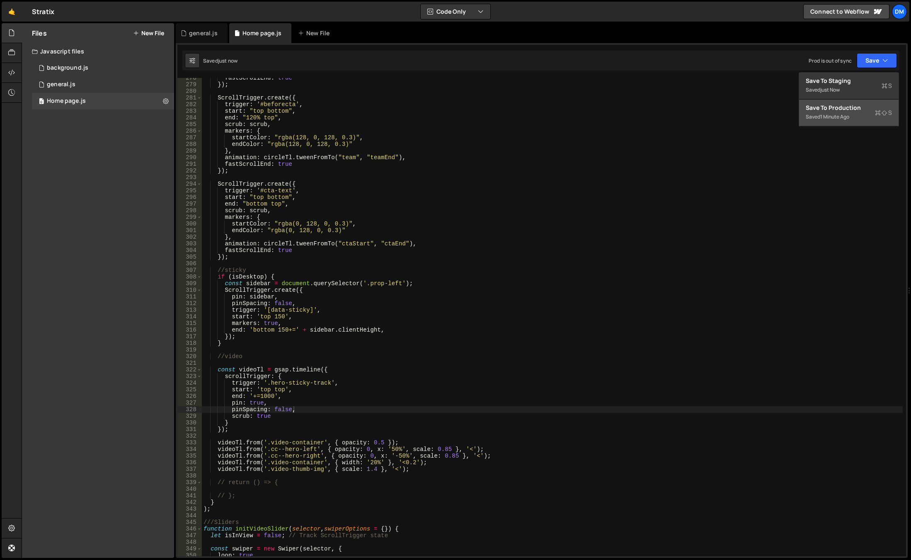
click at [840, 105] on div "Save to Production S" at bounding box center [849, 108] width 86 height 8
drag, startPoint x: 273, startPoint y: 396, endPoint x: 254, endPoint y: 393, distance: 18.8
click at [254, 393] on div "fastScrollEnd : true }) ; ScrollTrigger . create ({ trigger : '#beforecta' , st…" at bounding box center [552, 321] width 701 height 492
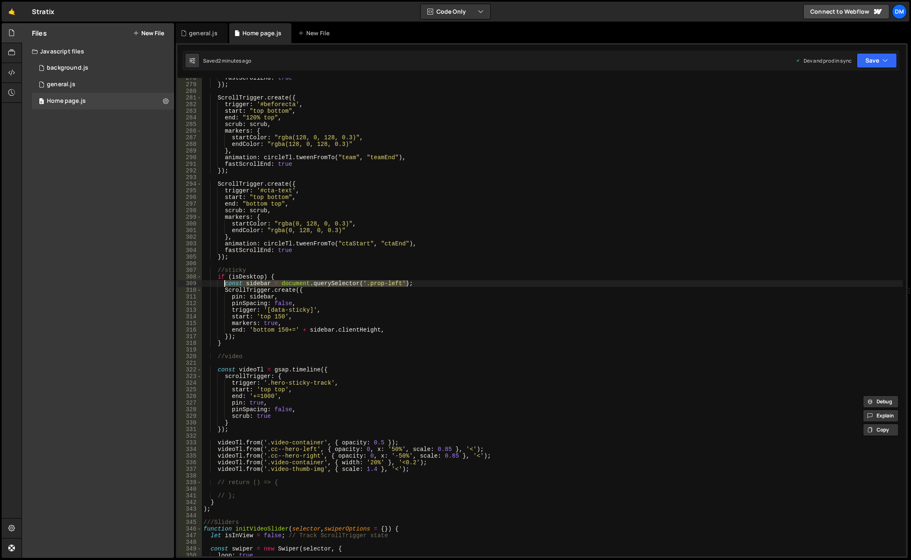
drag, startPoint x: 420, startPoint y: 282, endPoint x: 226, endPoint y: 285, distance: 194.5
click at [226, 285] on div "fastScrollEnd : true }) ; ScrollTrigger . create ({ trigger : '#beforecta' , st…" at bounding box center [552, 321] width 701 height 492
type textarea "const sidebar = document.querySelector('.prop-left');"
click at [286, 360] on div "fastScrollEnd : true }) ; ScrollTrigger . create ({ trigger : '#beforecta' , st…" at bounding box center [552, 321] width 701 height 492
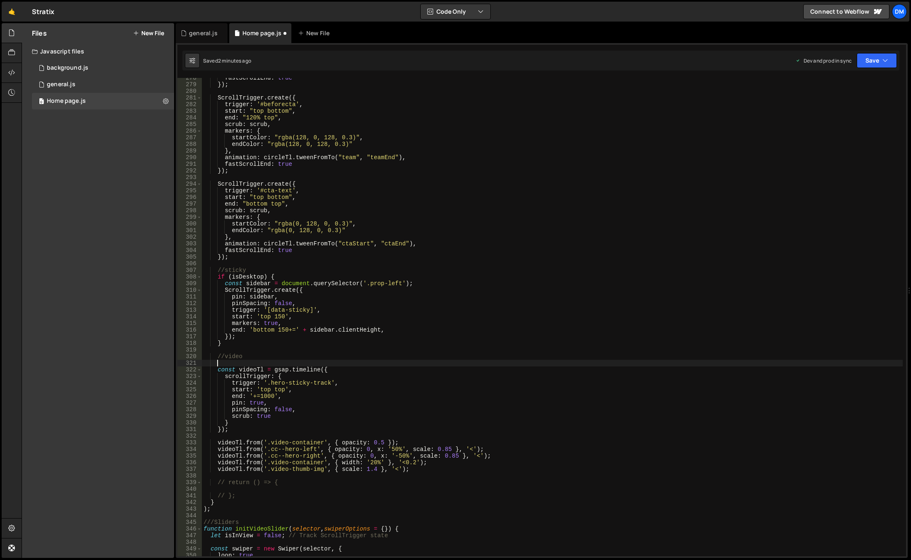
paste textarea "const sidebar = document.querySelector('.prop-left');"
click at [251, 362] on div "fastScrollEnd : true }) ; ScrollTrigger . create ({ trigger : '#beforecta' , st…" at bounding box center [552, 321] width 701 height 492
drag, startPoint x: 359, startPoint y: 365, endPoint x: 391, endPoint y: 363, distance: 32.0
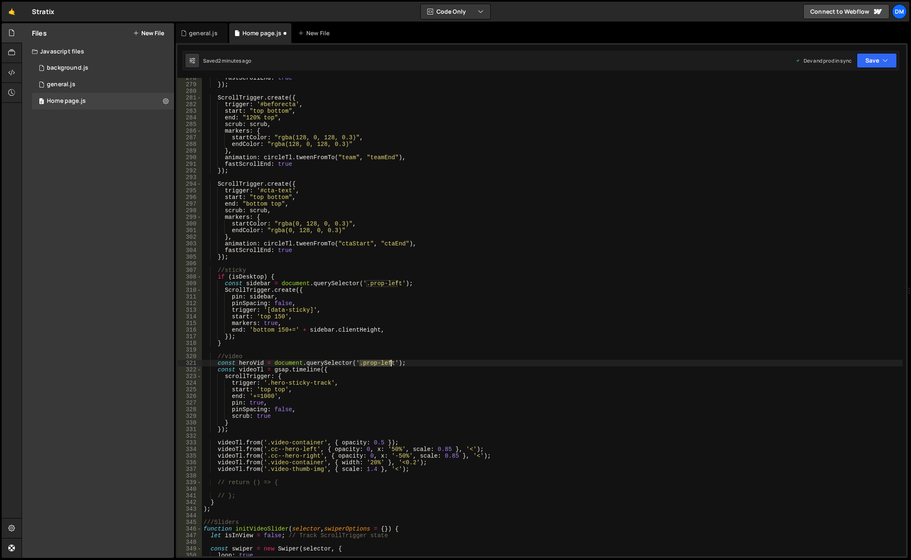
click at [391, 363] on div "fastScrollEnd : true }) ; ScrollTrigger . create ({ trigger : '#beforecta' , st…" at bounding box center [552, 321] width 701 height 492
paste textarea "container"
click at [376, 395] on div "fastScrollEnd : true }) ; ScrollTrigger . create ({ trigger : '#beforecta' , st…" at bounding box center [552, 321] width 701 height 492
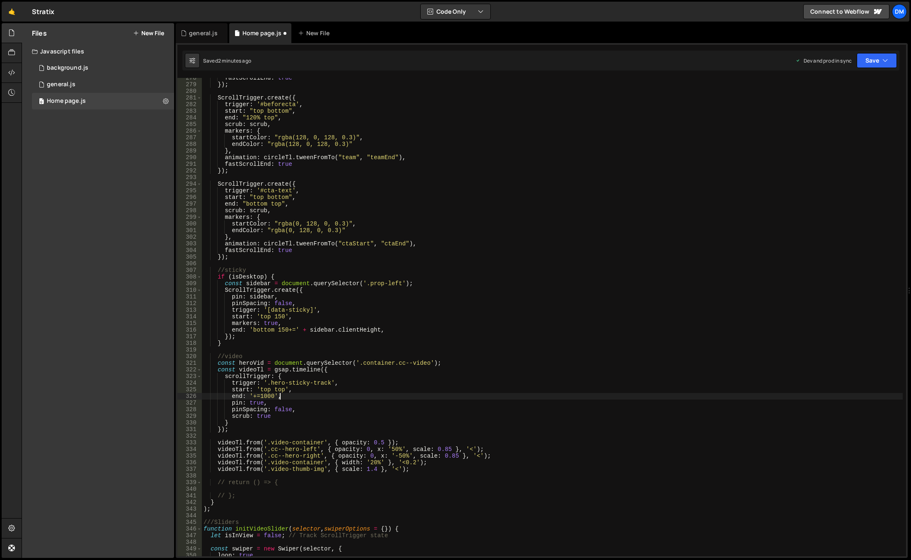
click at [254, 364] on div "fastScrollEnd : true }) ; ScrollTrigger . create ({ trigger : '#beforecta' , st…" at bounding box center [552, 321] width 701 height 492
drag, startPoint x: 251, startPoint y: 396, endPoint x: 274, endPoint y: 398, distance: 22.5
click at [274, 398] on div "fastScrollEnd : true }) ; ScrollTrigger . create ({ trigger : '#beforecta' , st…" at bounding box center [552, 321] width 701 height 492
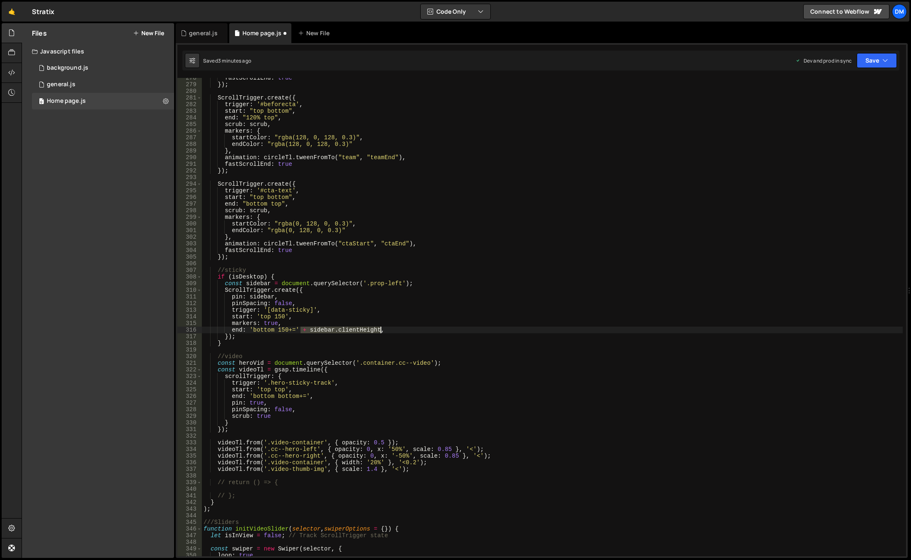
drag, startPoint x: 299, startPoint y: 331, endPoint x: 381, endPoint y: 331, distance: 82.5
click at [381, 331] on div "fastScrollEnd : true }) ; ScrollTrigger . create ({ trigger : '#beforecta' , st…" at bounding box center [552, 321] width 701 height 492
click at [307, 397] on div "fastScrollEnd : true }) ; ScrollTrigger . create ({ trigger : '#beforecta' , st…" at bounding box center [552, 321] width 701 height 492
drag, startPoint x: 318, startPoint y: 398, endPoint x: 309, endPoint y: 398, distance: 9.1
click at [309, 398] on div "fastScrollEnd : true }) ; ScrollTrigger . create ({ trigger : '#beforecta' , st…" at bounding box center [552, 321] width 701 height 492
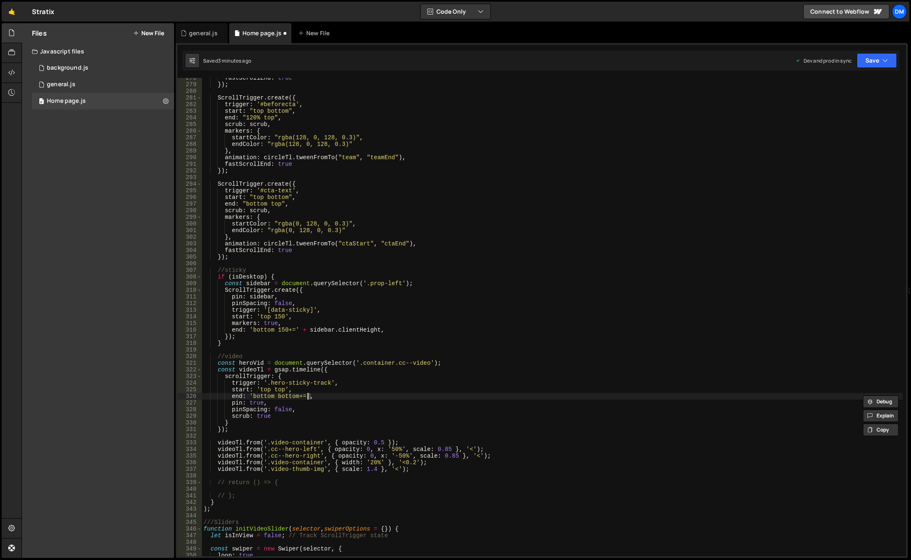
paste textarea "+ sidebar.clientHeight"
click at [307, 395] on div "fastScrollEnd : true }) ; ScrollTrigger . create ({ trigger : '#beforecta' , st…" at bounding box center [552, 321] width 701 height 492
click at [255, 365] on div "fastScrollEnd : true }) ; ScrollTrigger . create ({ trigger : '#beforecta' , st…" at bounding box center [552, 321] width 701 height 492
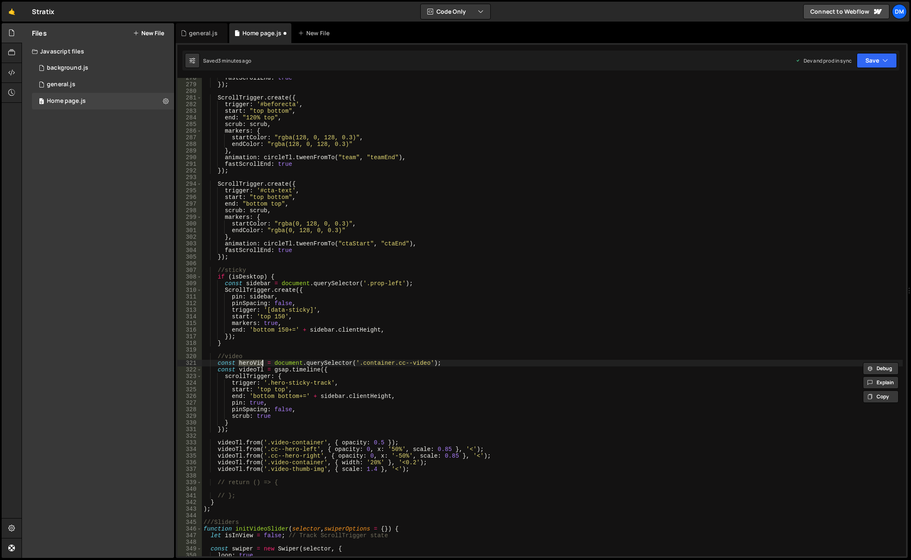
click at [330, 396] on div "fastScrollEnd : true }) ; ScrollTrigger . create ({ trigger : '#beforecta' , st…" at bounding box center [552, 321] width 701 height 492
paste textarea "heroVid"
click at [502, 361] on div "fastScrollEnd : true }) ; ScrollTrigger . create ({ trigger : '#beforecta' , st…" at bounding box center [552, 321] width 701 height 492
click at [863, 58] on button "Save" at bounding box center [877, 60] width 40 height 15
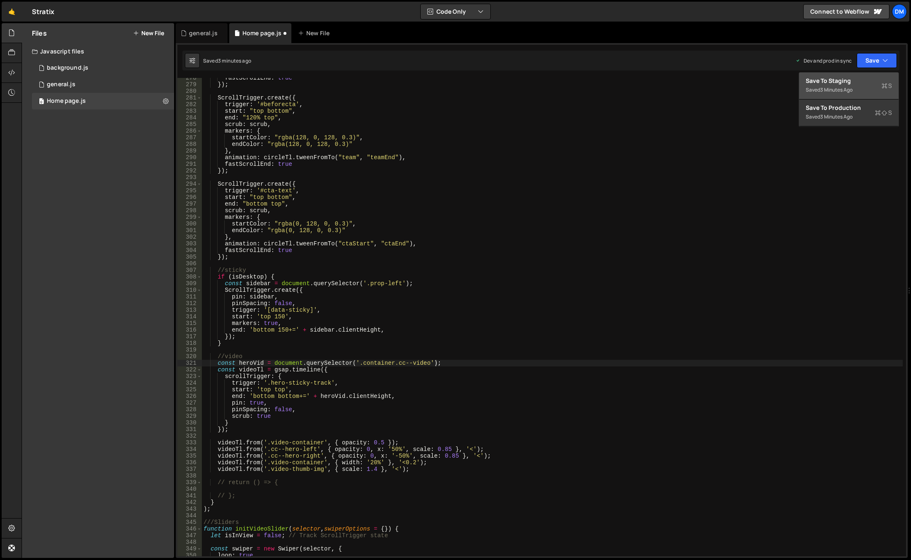
click at [842, 83] on div "Save to Staging S" at bounding box center [849, 81] width 86 height 8
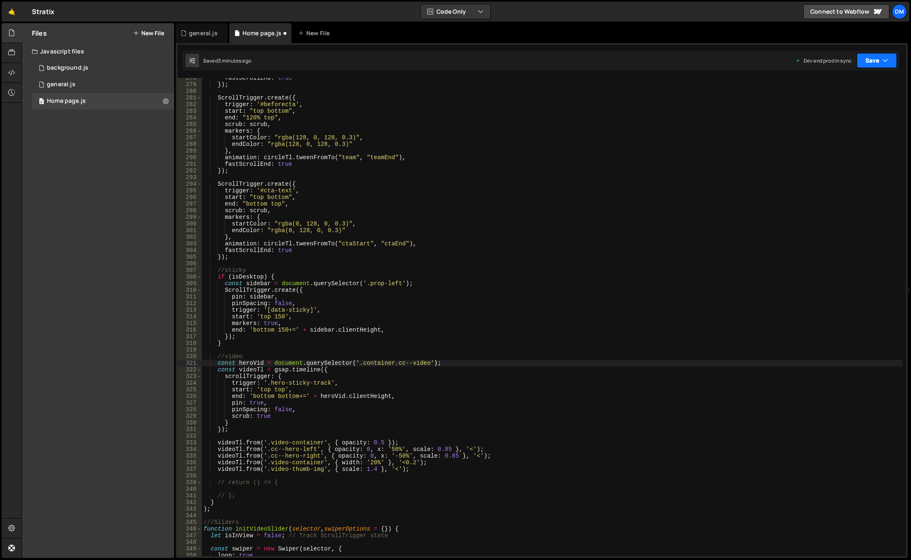
click at [870, 59] on button "Save" at bounding box center [877, 60] width 40 height 15
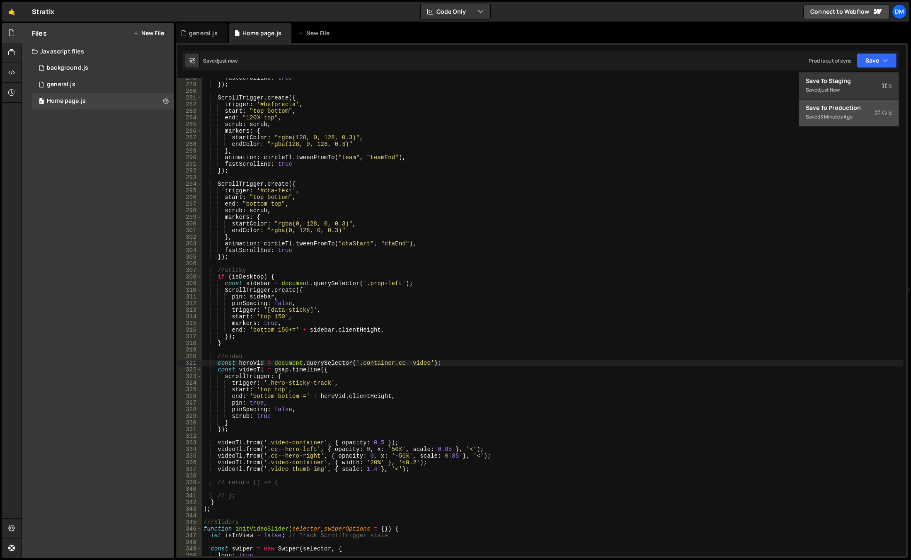
click at [840, 118] on div "3 minutes ago" at bounding box center [836, 116] width 32 height 7
click at [492, 345] on div "fastScrollEnd : true }) ; ScrollTrigger . create ({ trigger : '#beforecta' , st…" at bounding box center [552, 321] width 701 height 492
click at [289, 397] on div "fastScrollEnd : true }) ; ScrollTrigger . create ({ trigger : '#beforecta' , st…" at bounding box center [552, 321] width 701 height 492
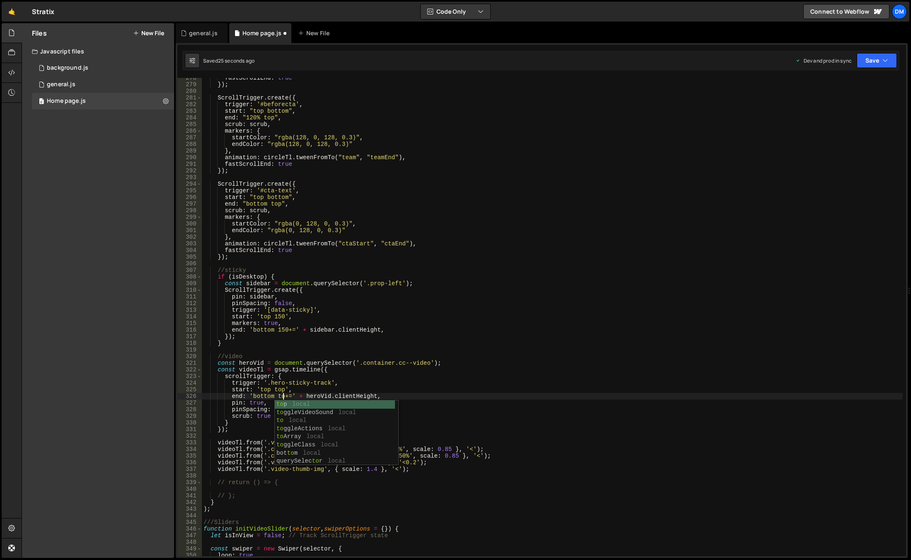
type textarea "end: 'bottom top+=' + heroVid.clientHeight,"
click at [544, 266] on div "fastScrollEnd : true }) ; ScrollTrigger . create ({ trigger : '#beforecta' , st…" at bounding box center [552, 321] width 701 height 492
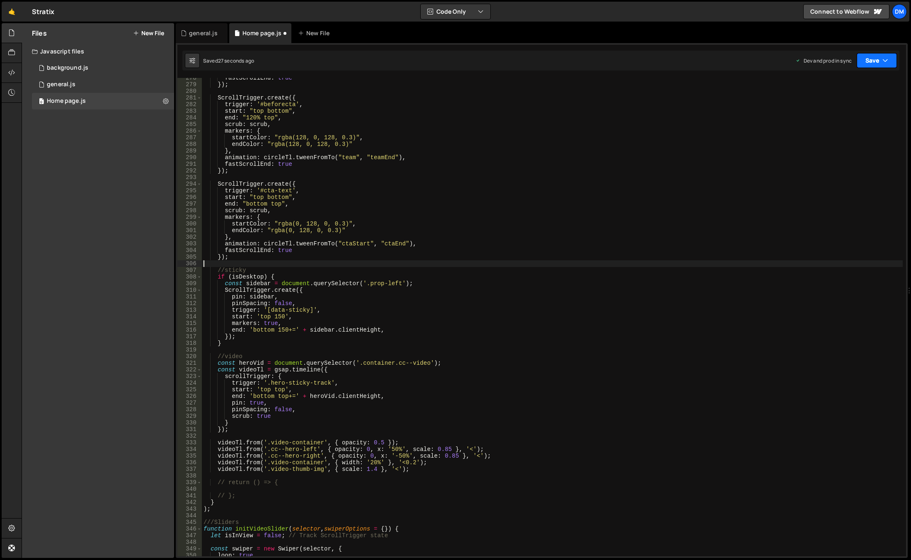
click at [857, 67] on div "Dev and prod in sync Upgrade to Edit Save Save to Staging S Saved 27 seconds ag…" at bounding box center [847, 60] width 102 height 15
click at [867, 66] on button "Save" at bounding box center [877, 60] width 40 height 15
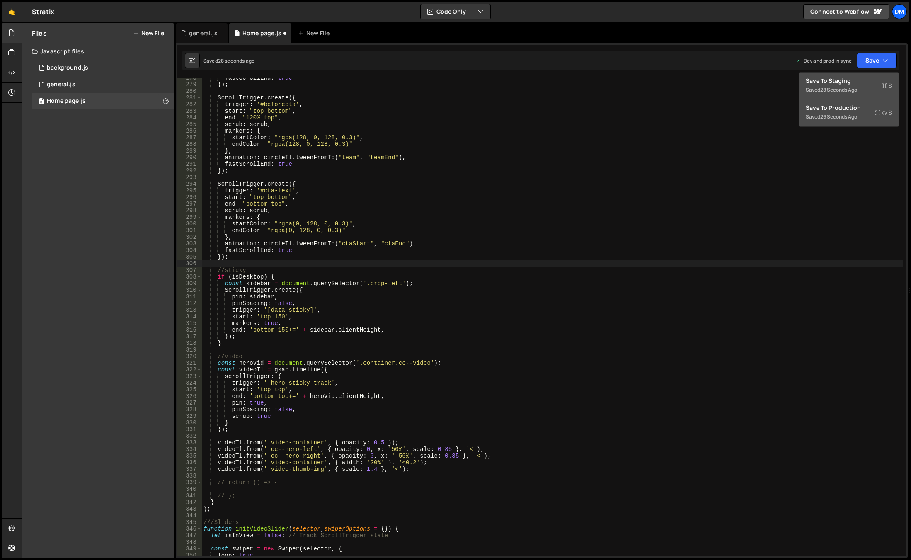
click at [842, 86] on div "Saved 28 seconds ago" at bounding box center [849, 90] width 86 height 10
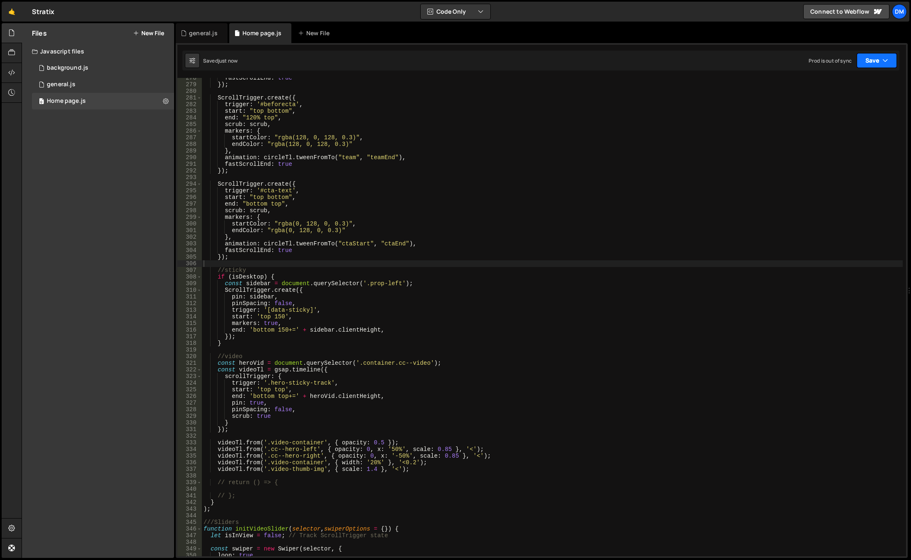
click at [867, 61] on button "Save" at bounding box center [877, 60] width 40 height 15
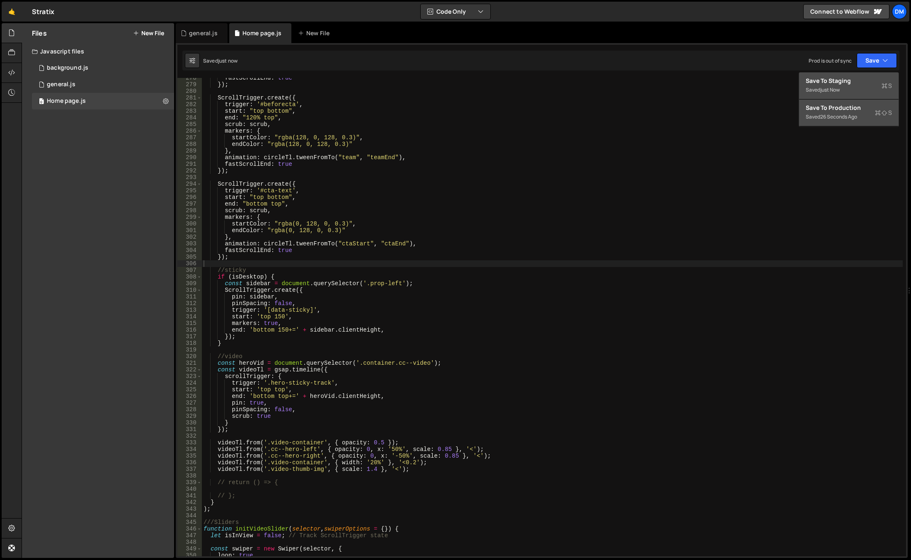
click at [855, 103] on button "Save to Production S Saved 26 seconds ago" at bounding box center [849, 113] width 100 height 27
click at [496, 339] on div "fastScrollEnd : true }) ; ScrollTrigger . create ({ trigger : '#beforecta' , st…" at bounding box center [552, 321] width 701 height 492
click at [282, 396] on div "fastScrollEnd : true }) ; ScrollTrigger . create ({ trigger : '#beforecta' , st…" at bounding box center [552, 321] width 701 height 492
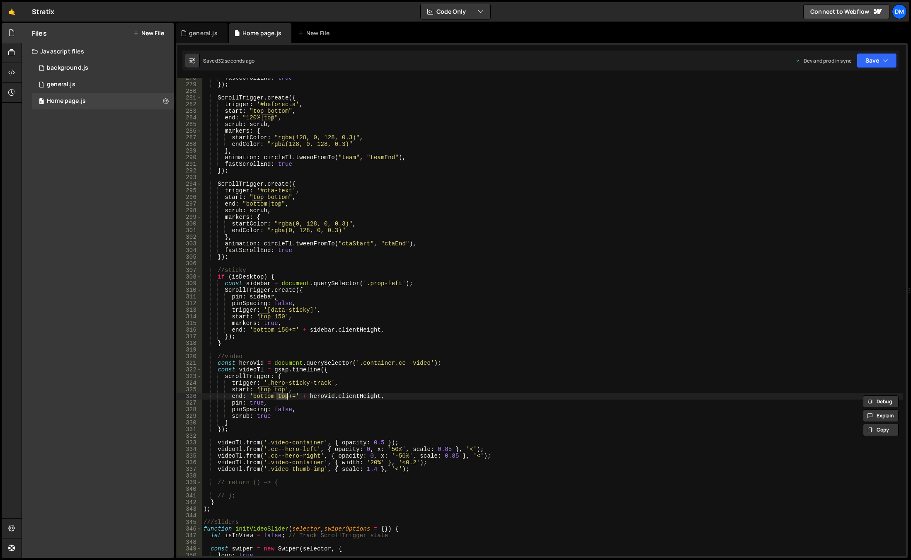
click at [282, 398] on div "fastScrollEnd : true }) ; ScrollTrigger . create ({ trigger : '#beforecta' , st…" at bounding box center [552, 317] width 701 height 478
click at [282, 398] on div "fastScrollEnd : true }) ; ScrollTrigger . create ({ trigger : '#beforecta' , st…" at bounding box center [552, 321] width 701 height 492
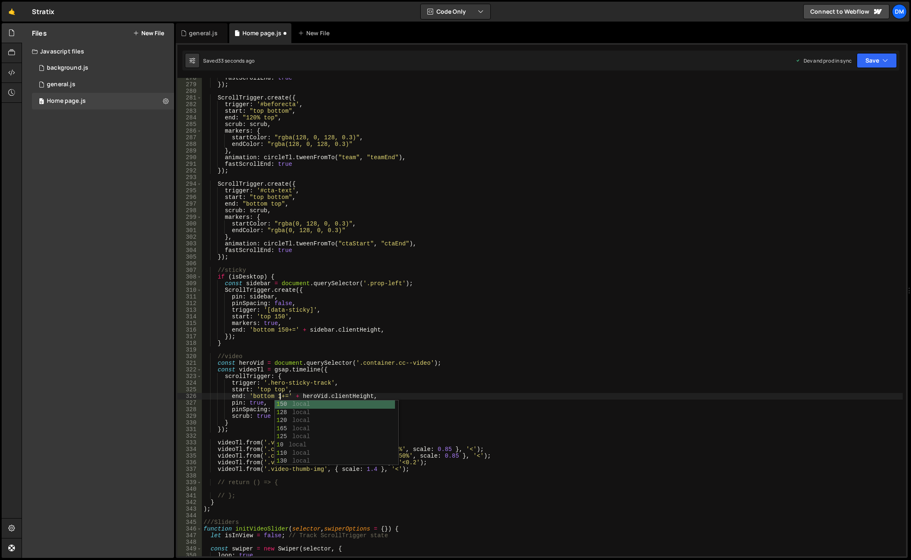
scroll to position [0, 5]
click at [436, 323] on div "fastScrollEnd : true }) ; ScrollTrigger . create ({ trigger : '#beforecta' , st…" at bounding box center [552, 321] width 701 height 492
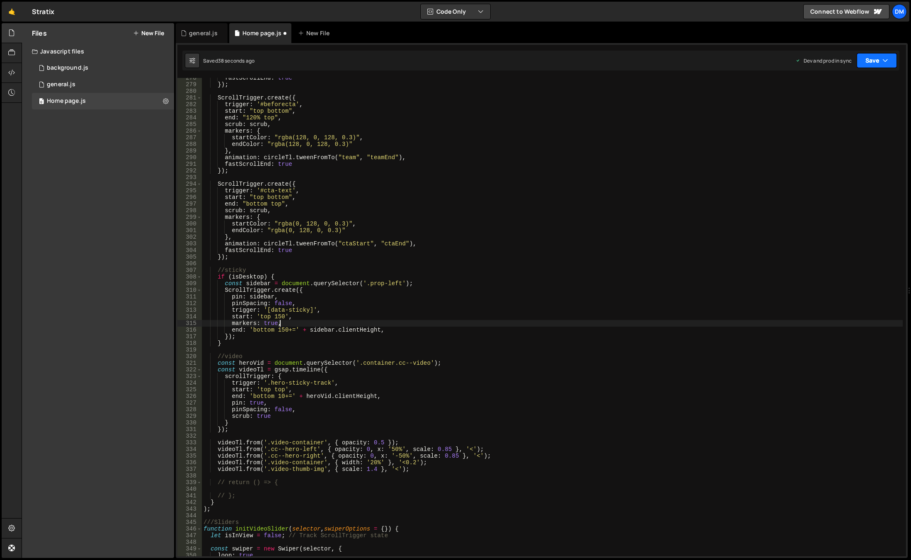
click at [868, 62] on button "Save" at bounding box center [877, 60] width 40 height 15
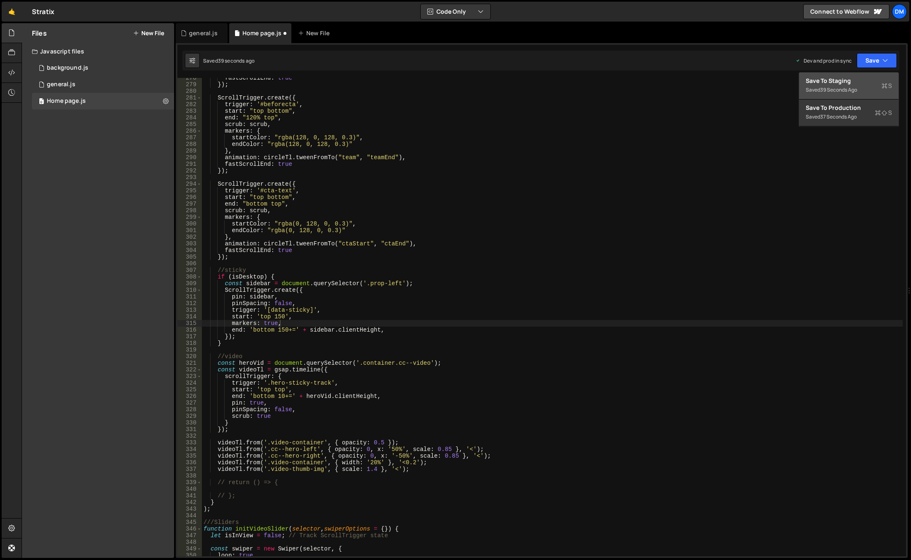
click at [851, 80] on div "Save to Staging S" at bounding box center [849, 81] width 86 height 8
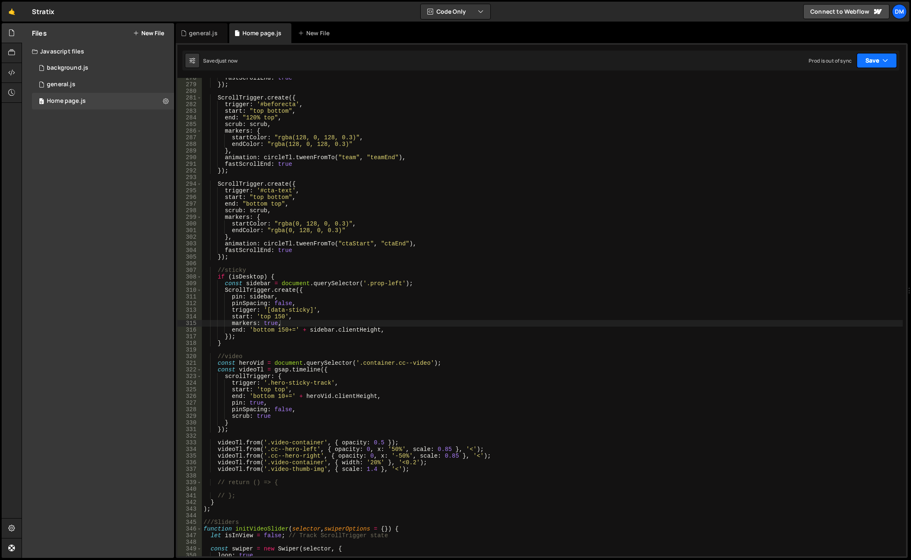
click at [874, 64] on button "Save" at bounding box center [877, 60] width 40 height 15
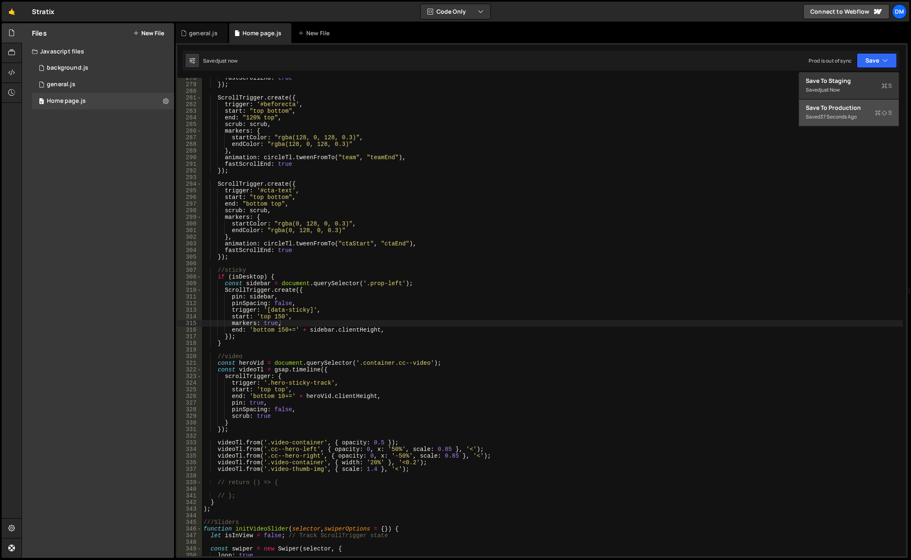
click at [842, 102] on button "Save to Production S Saved 37 seconds ago" at bounding box center [849, 113] width 100 height 27
drag, startPoint x: 277, startPoint y: 397, endPoint x: 285, endPoint y: 397, distance: 8.7
click at [285, 397] on div "fastScrollEnd : true }) ; ScrollTrigger . create ({ trigger : '#beforecta' , st…" at bounding box center [552, 321] width 701 height 492
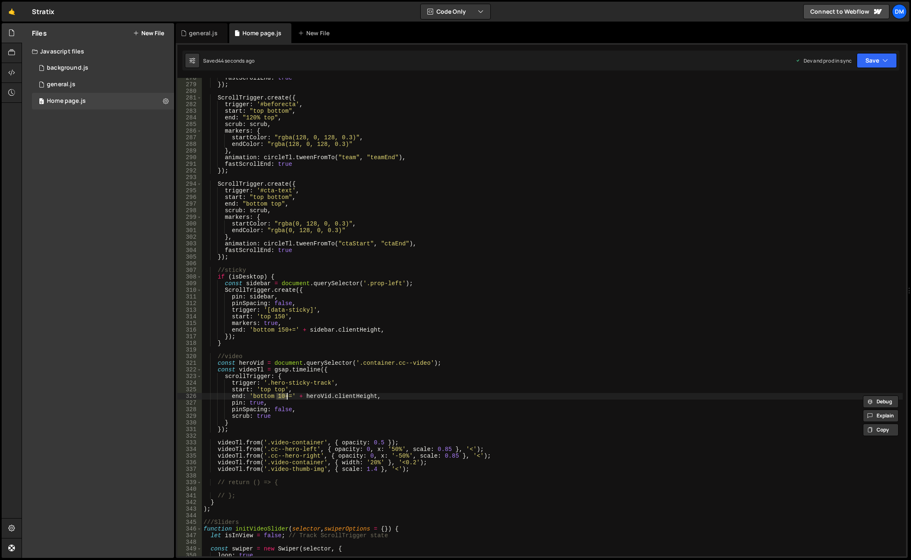
click at [245, 415] on div "fastScrollEnd : true }) ; ScrollTrigger . create ({ trigger : '#beforecta' , st…" at bounding box center [552, 321] width 701 height 492
drag, startPoint x: 274, startPoint y: 398, endPoint x: 282, endPoint y: 398, distance: 7.5
click at [282, 398] on div "fastScrollEnd : true }) ; ScrollTrigger . create ({ trigger : '#beforecta' , st…" at bounding box center [552, 321] width 701 height 492
click at [282, 398] on div "fastScrollEnd : true }) ; ScrollTrigger . create ({ trigger : '#beforecta' , st…" at bounding box center [552, 317] width 701 height 478
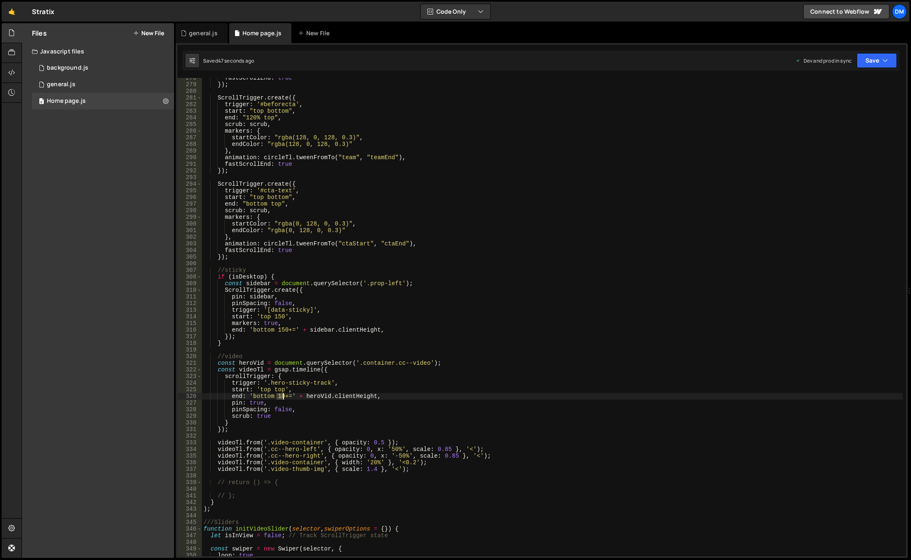
drag, startPoint x: 275, startPoint y: 397, endPoint x: 282, endPoint y: 397, distance: 7.0
click at [282, 397] on div "fastScrollEnd : true }) ; ScrollTrigger . create ({ trigger : '#beforecta' , st…" at bounding box center [552, 321] width 701 height 492
click at [385, 333] on div "fastScrollEnd : true }) ; ScrollTrigger . create ({ trigger : '#beforecta' , st…" at bounding box center [552, 321] width 701 height 492
click at [891, 64] on button "Save" at bounding box center [877, 60] width 40 height 15
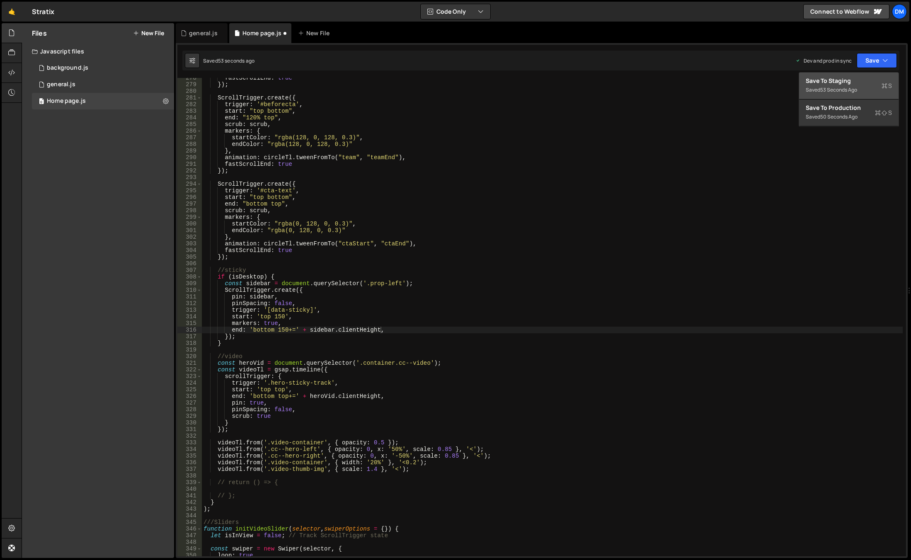
click at [852, 79] on div "Save to Staging S" at bounding box center [849, 81] width 86 height 8
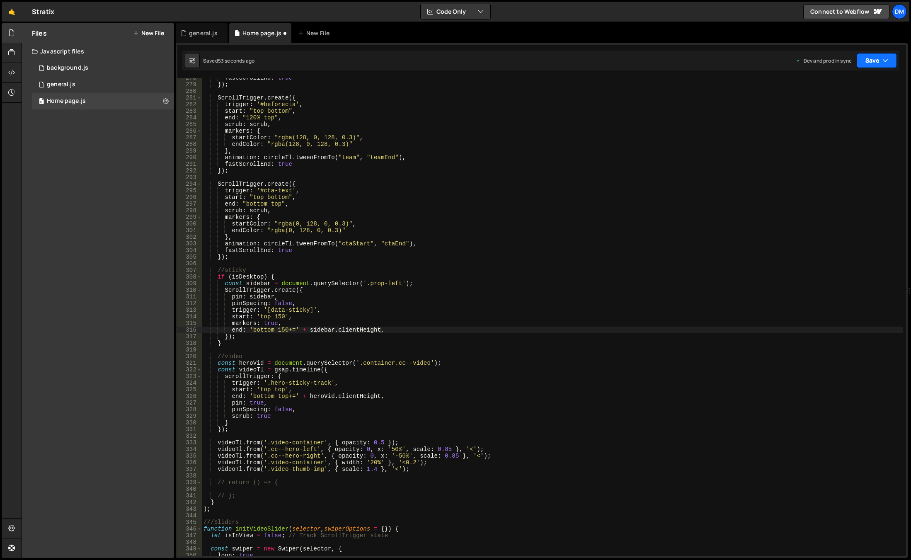
click at [867, 60] on button "Save" at bounding box center [877, 60] width 40 height 15
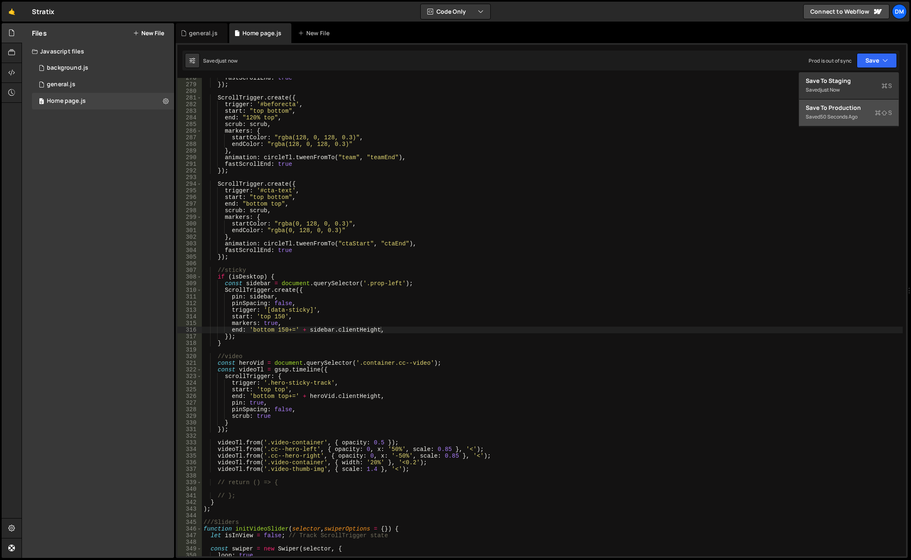
click at [830, 107] on div "Save to Production S" at bounding box center [849, 108] width 86 height 8
click at [546, 292] on div "fastScrollEnd : true }) ; ScrollTrigger . create ({ trigger : '#beforecta' , st…" at bounding box center [552, 321] width 701 height 492
click at [401, 308] on div "fastScrollEnd : true }) ; ScrollTrigger . create ({ trigger : '#beforecta' , st…" at bounding box center [552, 321] width 701 height 492
click at [357, 416] on div "fastScrollEnd : true }) ; ScrollTrigger . create ({ trigger : '#beforecta' , st…" at bounding box center [552, 321] width 701 height 492
type textarea "scrub: true"
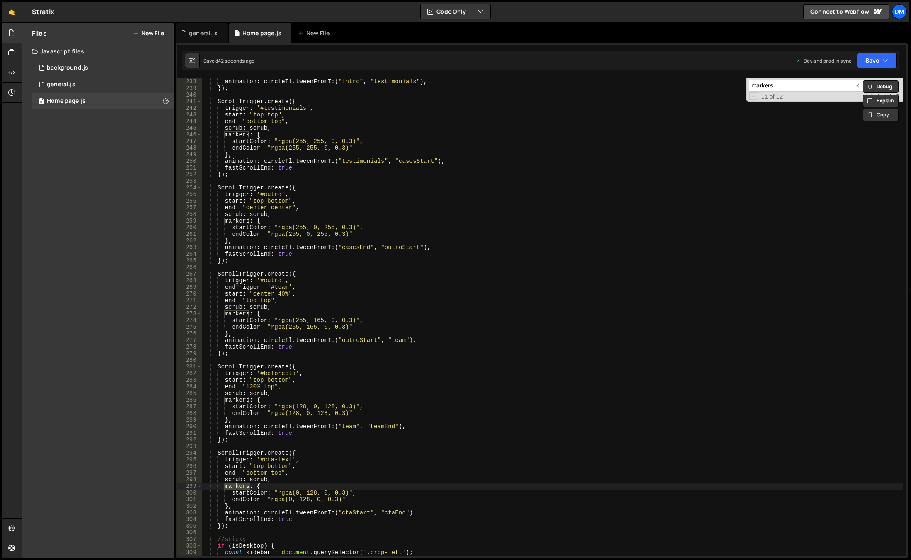
scroll to position [1850, 0]
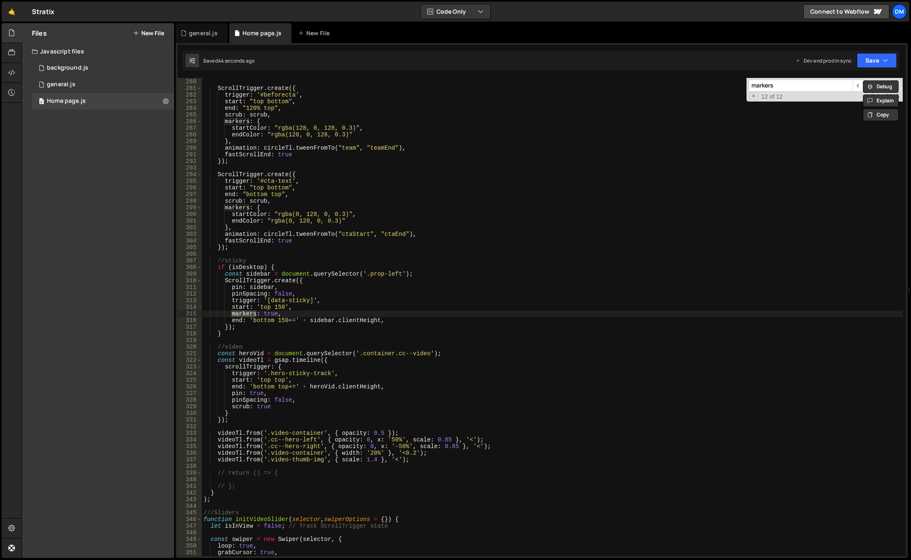
type input "markers"
type textarea "markers: true,"
click at [293, 311] on div "}) ; ScrollTrigger . create ({ trigger : '#beforecta' , start : "top bottom" , …" at bounding box center [552, 318] width 701 height 492
drag, startPoint x: 291, startPoint y: 313, endPoint x: 196, endPoint y: 311, distance: 95.4
click at [196, 311] on div "markers: true, 279 280 281 282 283 284 285 286 287 288 289 290 291 292 293 294 …" at bounding box center [541, 317] width 729 height 478
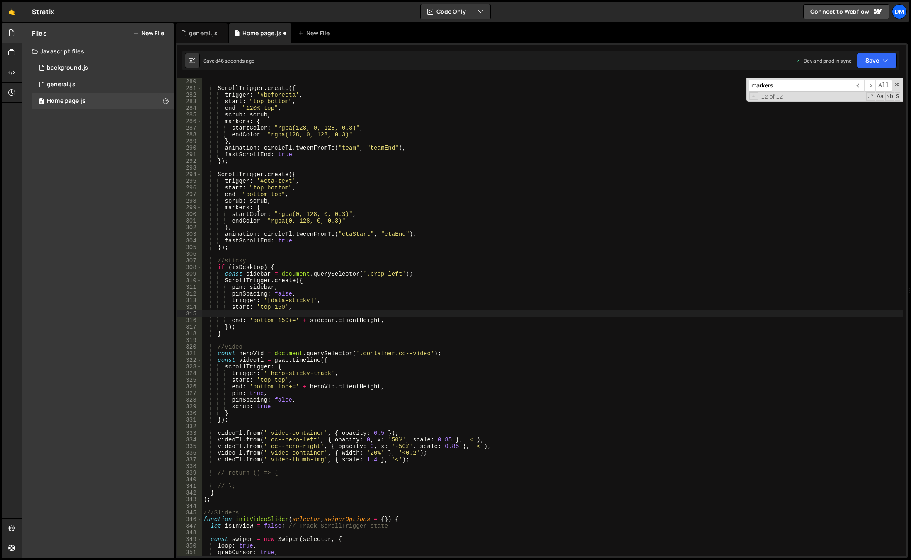
scroll to position [0, 0]
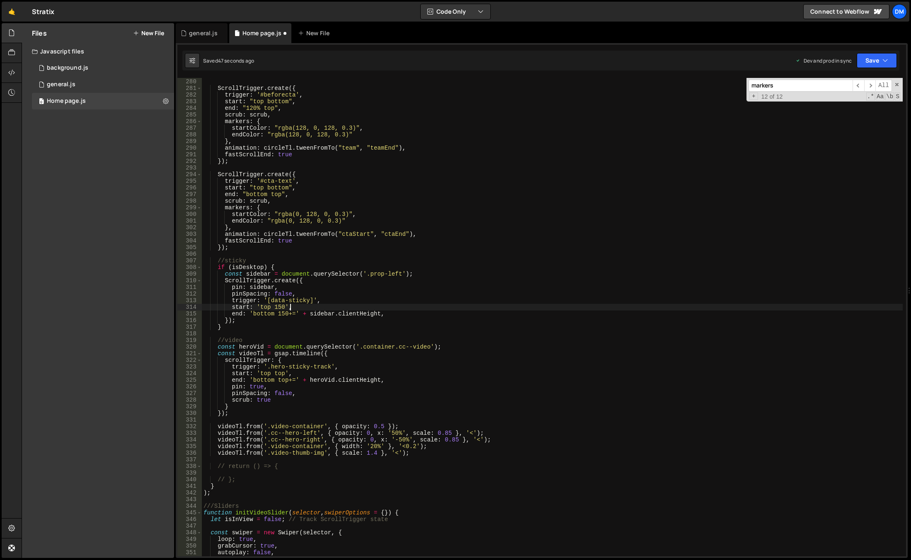
click at [284, 398] on div "}) ; ScrollTrigger . create ({ trigger : '#beforecta' , start : "top bottom" , …" at bounding box center [552, 318] width 701 height 492
type textarea "scrub: true,"
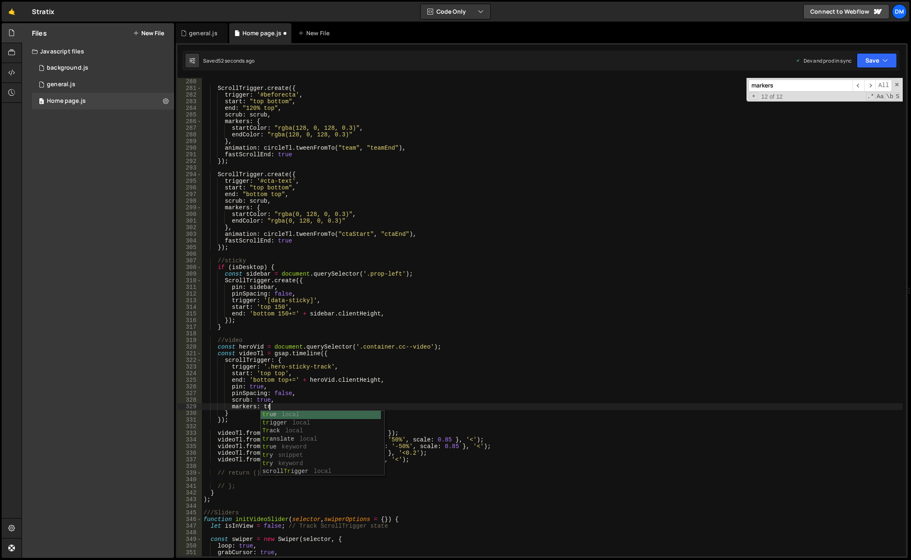
scroll to position [0, 5]
drag, startPoint x: 892, startPoint y: 66, endPoint x: 884, endPoint y: 68, distance: 7.7
click at [892, 66] on button "Save" at bounding box center [877, 60] width 40 height 15
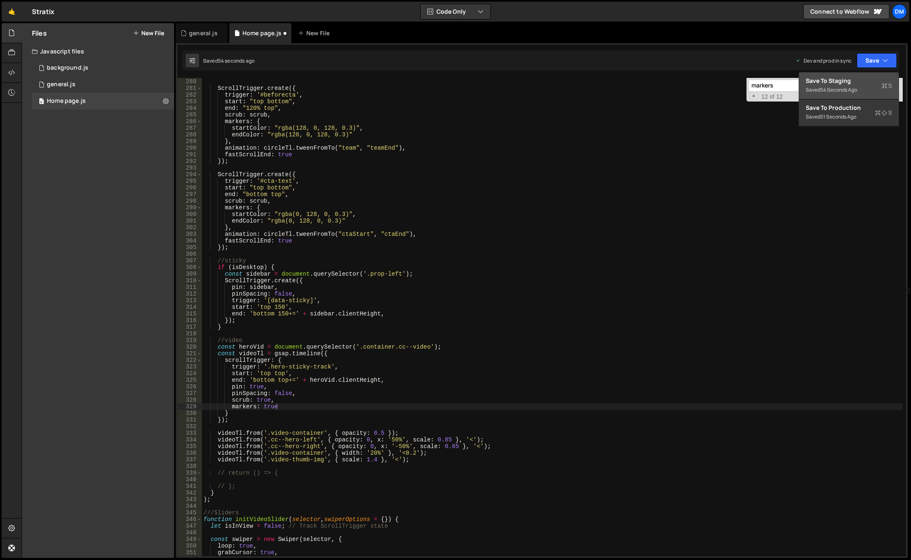
click at [843, 99] on button "Save to Staging S Saved 54 seconds ago" at bounding box center [849, 86] width 100 height 27
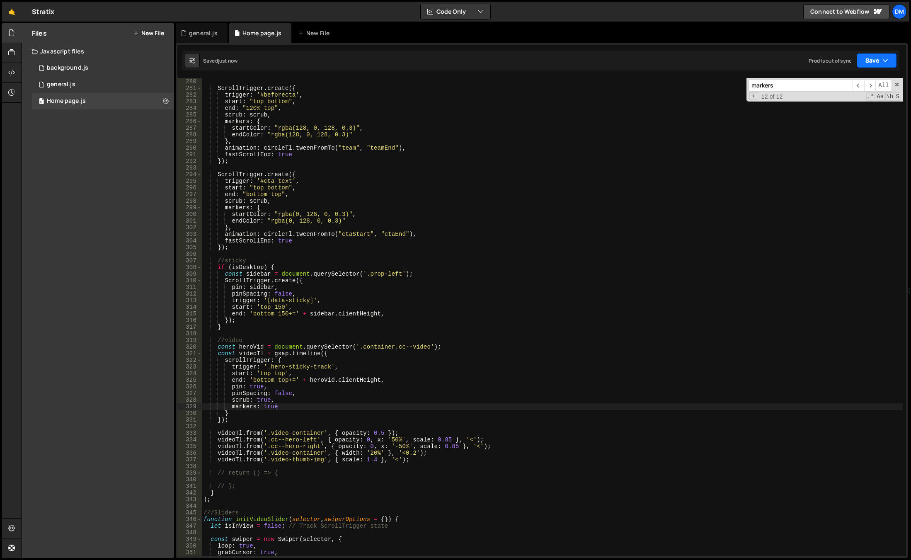
drag, startPoint x: 870, startPoint y: 65, endPoint x: 866, endPoint y: 71, distance: 7.7
click at [870, 65] on button "Save" at bounding box center [877, 60] width 40 height 15
click at [840, 107] on div "Save to Production S" at bounding box center [849, 108] width 86 height 8
click at [467, 396] on div "}) ; ScrollTrigger . create ({ trigger : '#beforecta' , start : "top bottom" , …" at bounding box center [552, 318] width 701 height 492
click at [411, 380] on div "}) ; ScrollTrigger . create ({ trigger : '#beforecta' , start : "top bottom" , …" at bounding box center [552, 318] width 701 height 492
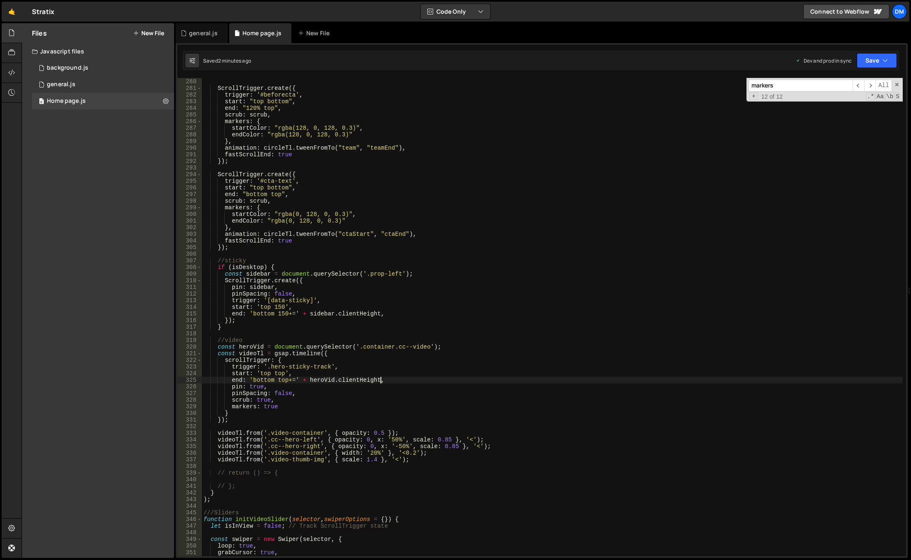
click at [382, 434] on div "}) ; ScrollTrigger . create ({ trigger : '#beforecta' , start : "top bottom" , …" at bounding box center [552, 318] width 701 height 492
click at [366, 374] on div "}) ; ScrollTrigger . create ({ trigger : '#beforecta' , start : "top bottom" , …" at bounding box center [552, 318] width 701 height 492
drag, startPoint x: 387, startPoint y: 432, endPoint x: 434, endPoint y: 433, distance: 47.3
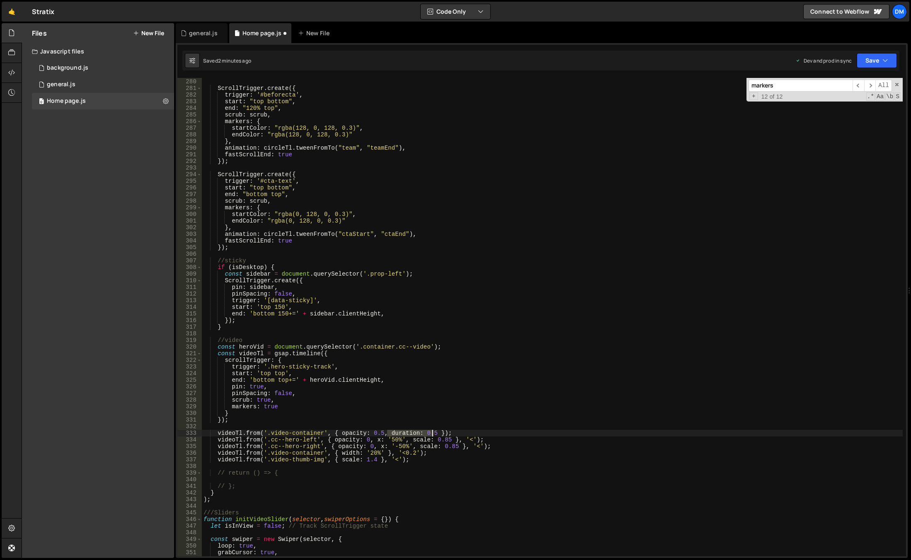
click at [434, 433] on div "}) ; ScrollTrigger . create ({ trigger : '#beforecta' , start : "top bottom" , …" at bounding box center [552, 318] width 701 height 492
click at [446, 440] on div "}) ; ScrollTrigger . create ({ trigger : '#beforecta' , start : "top bottom" , …" at bounding box center [552, 318] width 701 height 492
paste textarea "duration: 0.5"
click at [452, 447] on div "}) ; ScrollTrigger . create ({ trigger : '#beforecta' , start : "top bottom" , …" at bounding box center [552, 318] width 701 height 492
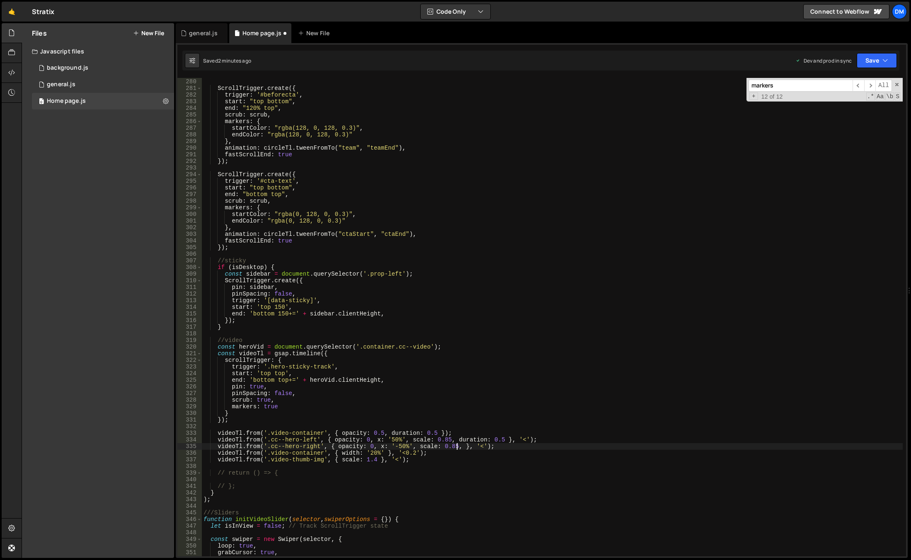
scroll to position [0, 18]
paste textarea "duration: 0.5"
click at [490, 493] on div "}) ; ScrollTrigger . create ({ trigger : '#beforecta' , start : "top bottom" , …" at bounding box center [552, 318] width 701 height 492
click at [379, 454] on div "}) ; ScrollTrigger . create ({ trigger : '#beforecta' , start : "top bottom" , …" at bounding box center [552, 318] width 701 height 492
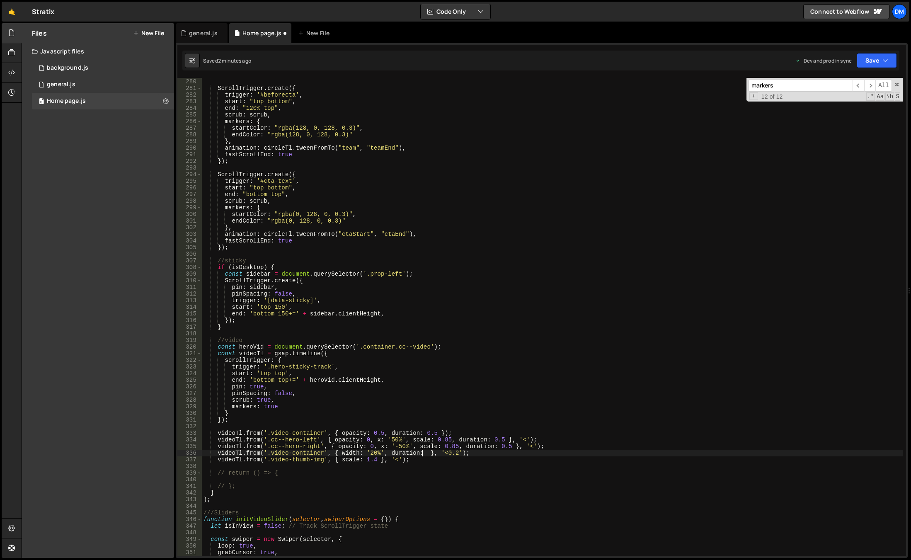
scroll to position [0, 15]
click at [368, 431] on div "}) ; ScrollTrigger . create ({ trigger : '#beforecta' , start : "top bottom" , …" at bounding box center [552, 318] width 701 height 492
drag, startPoint x: 386, startPoint y: 453, endPoint x: 425, endPoint y: 452, distance: 39.8
click at [425, 452] on div "}) ; ScrollTrigger . create ({ trigger : '#beforecta' , start : "top bottom" , …" at bounding box center [552, 318] width 701 height 492
click at [375, 460] on div "}) ; ScrollTrigger . create ({ trigger : '#beforecta' , start : "top bottom" , …" at bounding box center [552, 318] width 701 height 492
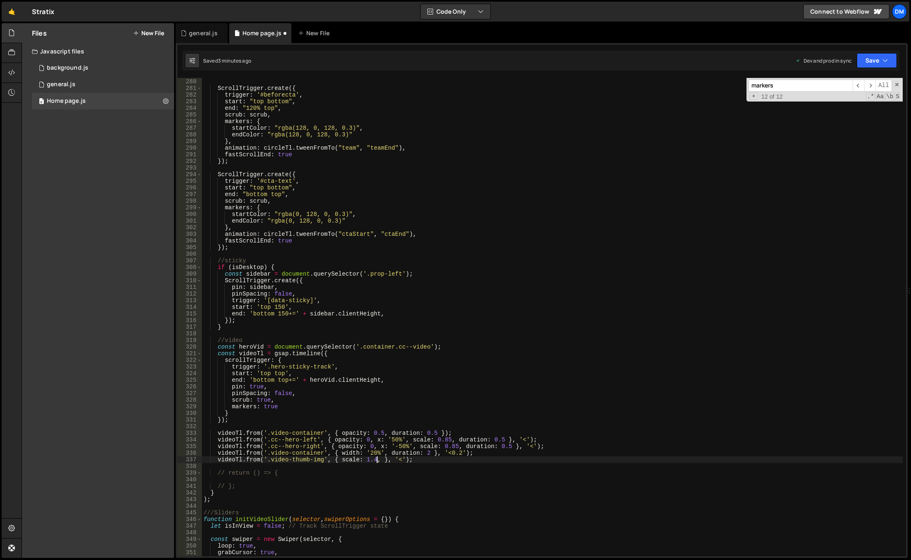
scroll to position [0, 12]
paste textarea "duration: 2"
click at [701, 293] on div "}) ; ScrollTrigger . create ({ trigger : '#beforecta' , start : "top bottom" , …" at bounding box center [552, 318] width 701 height 492
click at [893, 59] on button "Save" at bounding box center [877, 60] width 40 height 15
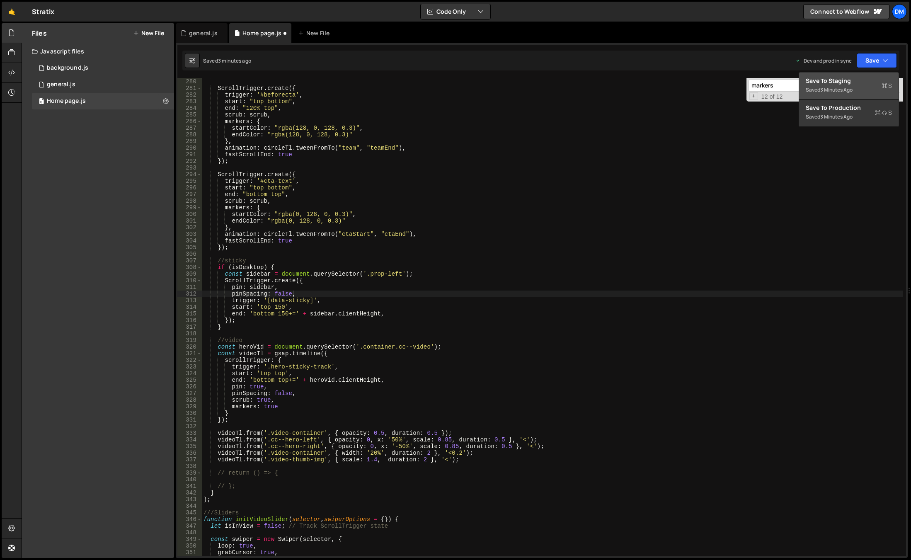
click at [862, 75] on button "Save to Staging S Saved 3 minutes ago" at bounding box center [849, 86] width 100 height 27
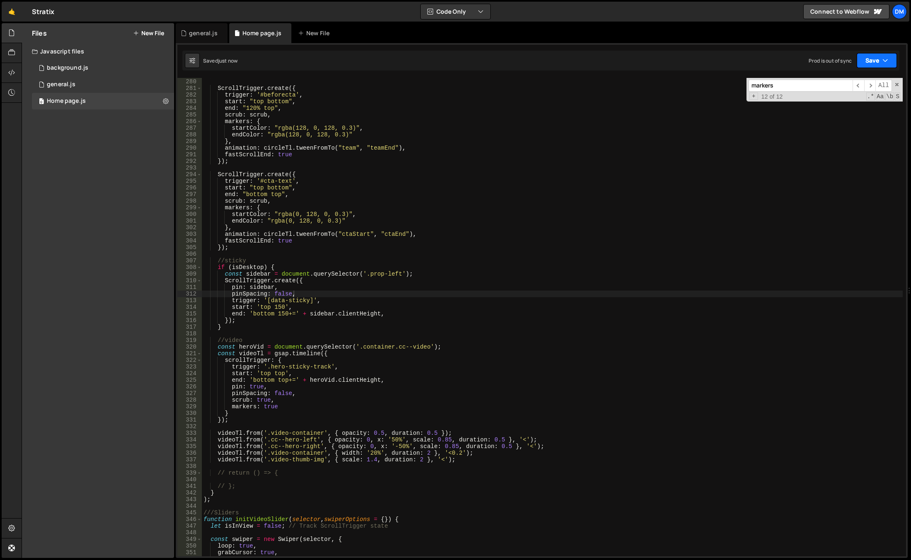
click at [874, 58] on button "Save" at bounding box center [877, 60] width 40 height 15
click at [834, 108] on div "Save to Production S" at bounding box center [849, 108] width 86 height 8
click at [453, 410] on div "}) ; ScrollTrigger . create ({ trigger : '#beforecta' , start : "top bottom" , …" at bounding box center [552, 318] width 701 height 492
click at [556, 450] on div "}) ; ScrollTrigger . create ({ trigger : '#beforecta' , start : "top bottom" , …" at bounding box center [552, 318] width 701 height 492
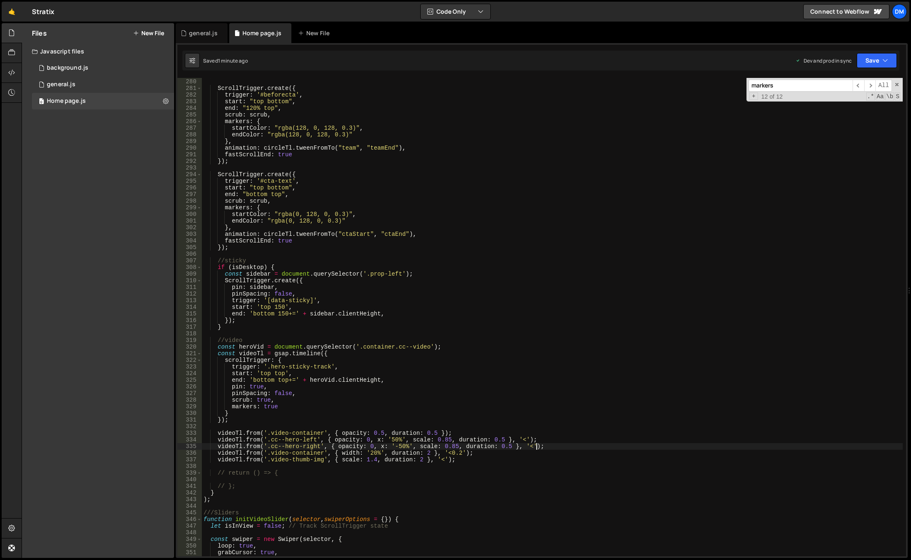
click at [541, 447] on div "}) ; ScrollTrigger . create ({ trigger : '#beforecta' , start : "top bottom" , …" at bounding box center [552, 318] width 701 height 492
drag, startPoint x: 548, startPoint y: 448, endPoint x: 218, endPoint y: 447, distance: 329.6
click at [218, 447] on div "}) ; ScrollTrigger . create ({ trigger : '#beforecta' , start : "top bottom" , …" at bounding box center [552, 318] width 701 height 492
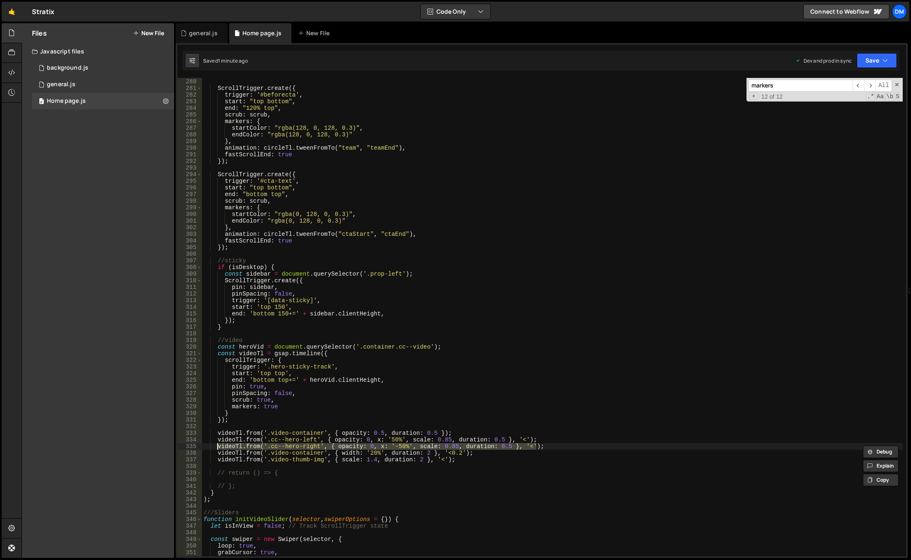
click at [456, 458] on div "}) ; ScrollTrigger . create ({ trigger : '#beforecta' , start : "top bottom" , …" at bounding box center [552, 318] width 701 height 492
type textarea "videoTl.from('.video-thumb-img', { scale: 1.4, duration: 2 }, '<');"
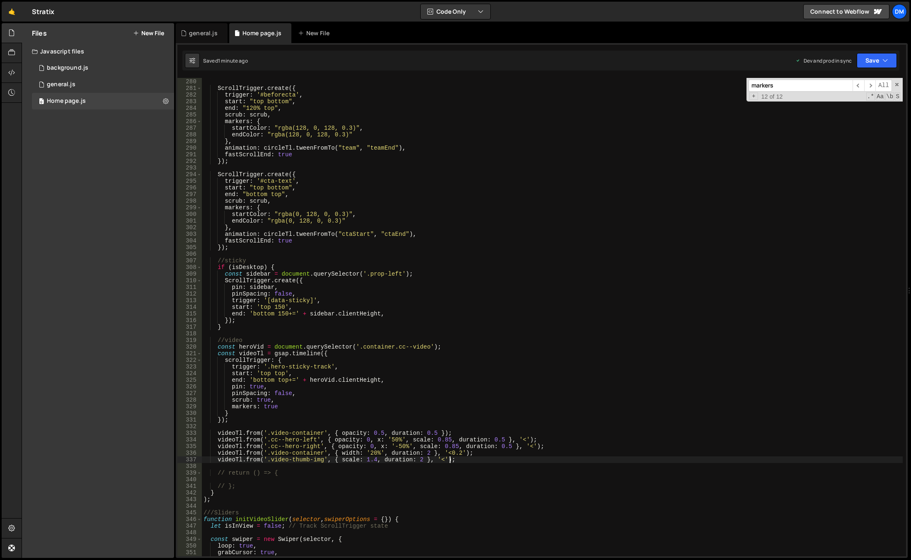
scroll to position [0, 0]
paste textarea "videoTl.from('.cc--hero-right', { opacity: 0, x: '-50%', scale: 0.85, duration:…"
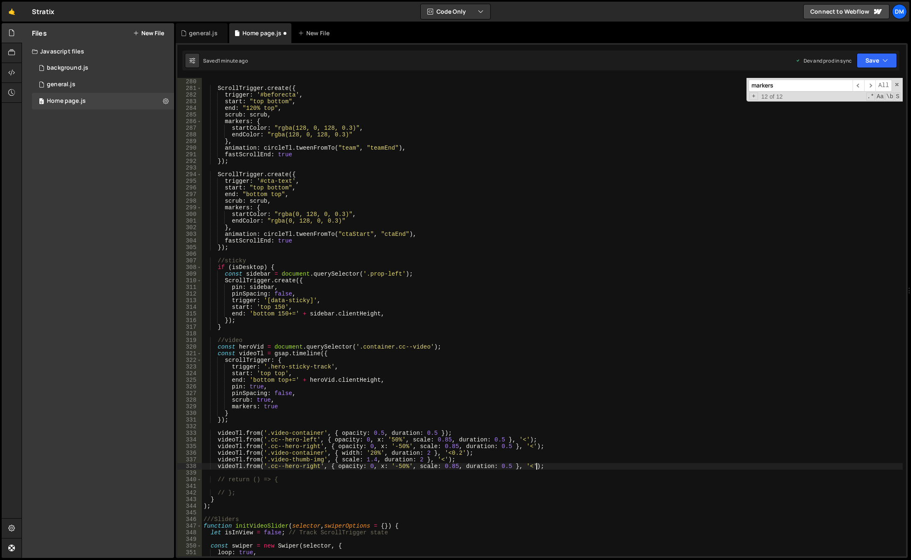
click at [395, 467] on div "}) ; ScrollTrigger . create ({ trigger : '#beforecta' , start : "top bottom" , …" at bounding box center [552, 318] width 701 height 492
click at [454, 440] on div "}) ; ScrollTrigger . create ({ trigger : '#beforecta' , start : "top bottom" , …" at bounding box center [552, 318] width 701 height 492
drag, startPoint x: 376, startPoint y: 467, endPoint x: 336, endPoint y: 468, distance: 39.8
click at [336, 468] on div "}) ; ScrollTrigger . create ({ trigger : '#beforecta' , start : "top bottom" , …" at bounding box center [552, 318] width 701 height 492
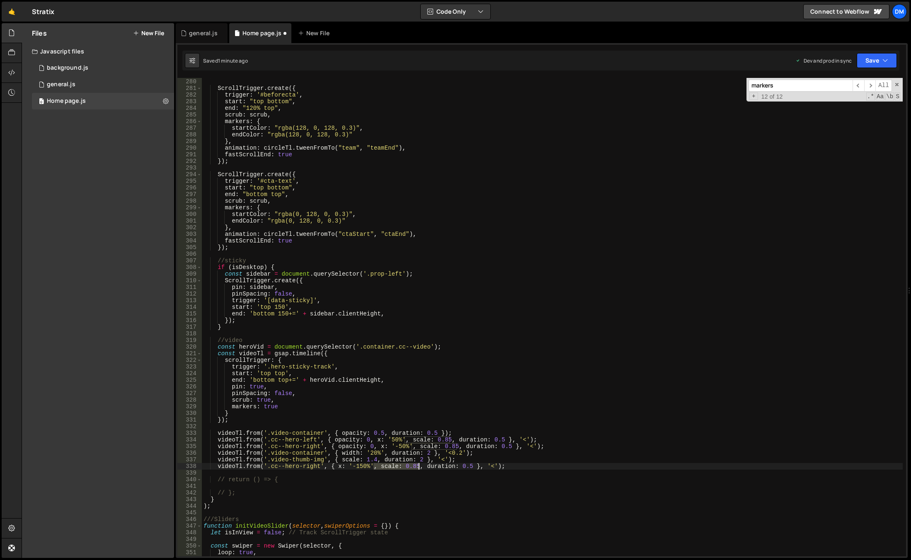
drag, startPoint x: 374, startPoint y: 468, endPoint x: 418, endPoint y: 468, distance: 43.1
click at [418, 468] on div "}) ; ScrollTrigger . create ({ trigger : '#beforecta' , start : "top bottom" , …" at bounding box center [552, 318] width 701 height 492
drag, startPoint x: 411, startPoint y: 468, endPoint x: 421, endPoint y: 467, distance: 10.4
click at [421, 467] on div "}) ; ScrollTrigger . create ({ trigger : '#beforecta' , start : "top bottom" , …" at bounding box center [552, 318] width 701 height 492
click at [391, 481] on div "}) ; ScrollTrigger . create ({ trigger : '#beforecta' , start : "top bottom" , …" at bounding box center [552, 318] width 701 height 492
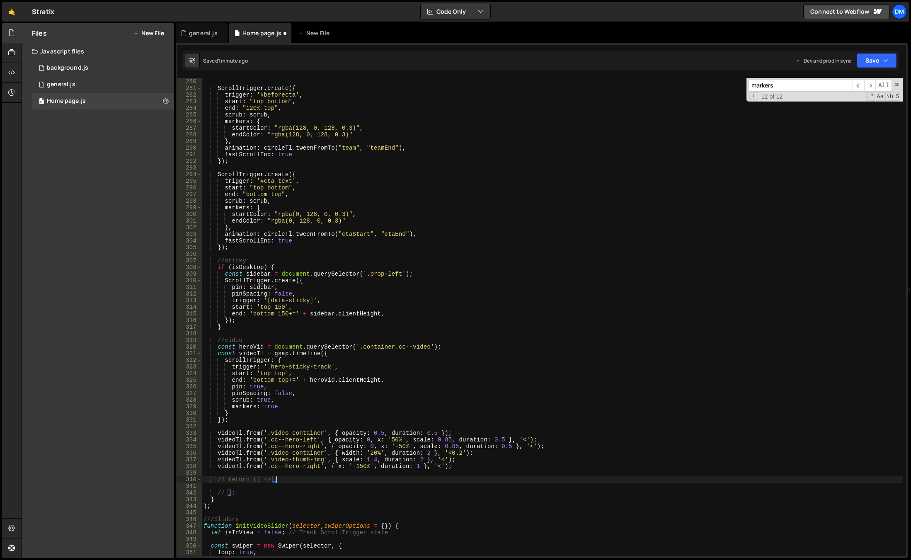
scroll to position [0, 5]
drag, startPoint x: 373, startPoint y: 469, endPoint x: 371, endPoint y: 474, distance: 5.4
click at [373, 469] on div "}) ; ScrollTrigger . create ({ trigger : '#beforecta' , start : "top bottom" , …" at bounding box center [552, 318] width 701 height 492
click at [455, 467] on div "}) ; ScrollTrigger . create ({ trigger : '#beforecta' , start : "top bottom" , …" at bounding box center [552, 318] width 701 height 492
drag, startPoint x: 437, startPoint y: 465, endPoint x: 437, endPoint y: 484, distance: 18.7
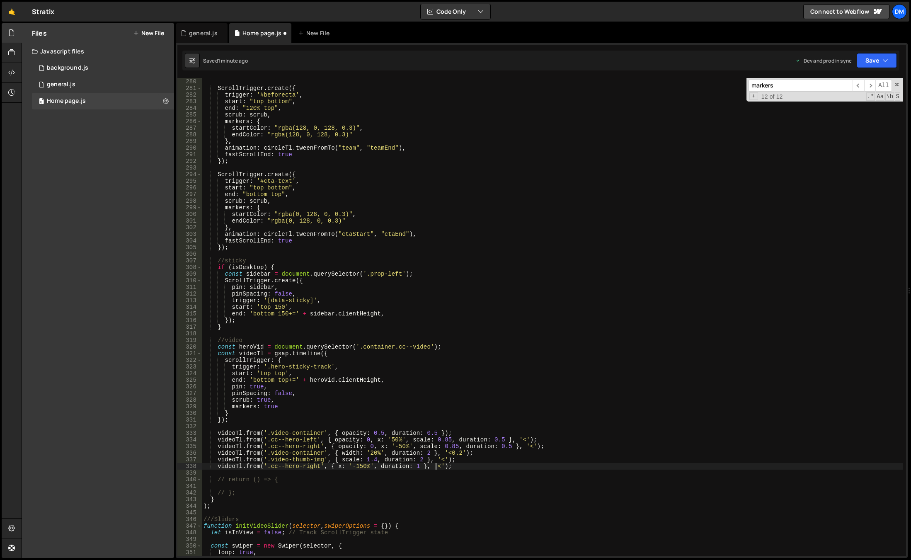
click at [437, 465] on div "}) ; ScrollTrigger . create ({ trigger : '#beforecta' , start : "top bottom" , …" at bounding box center [552, 318] width 701 height 492
click at [475, 432] on div "}) ; ScrollTrigger . create ({ trigger : '#beforecta' , start : "top bottom" , …" at bounding box center [552, 318] width 701 height 492
drag, startPoint x: 460, startPoint y: 466, endPoint x: 217, endPoint y: 467, distance: 243.0
click at [217, 467] on div "}) ; ScrollTrigger . create ({ trigger : '#beforecta' , start : "top bottom" , …" at bounding box center [552, 318] width 701 height 492
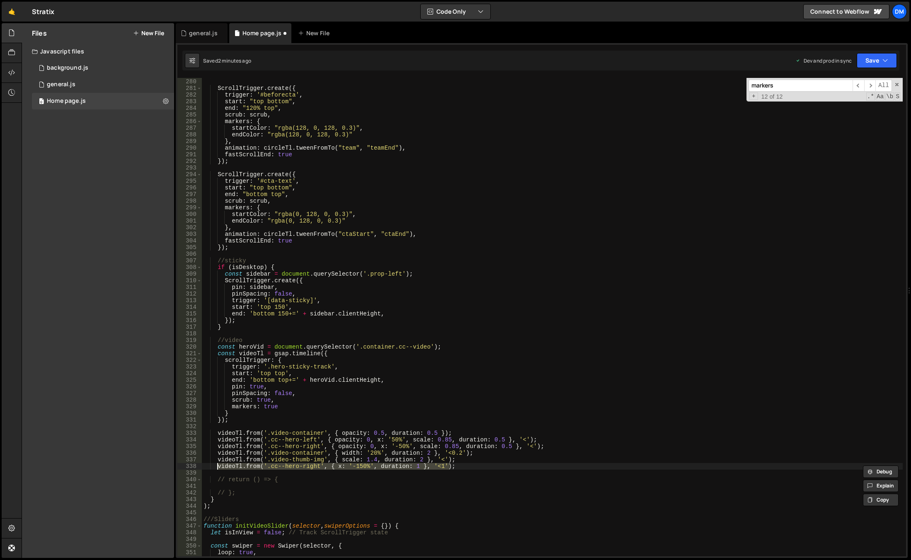
type textarea "videoTl.from('.cc--hero-right', { x: '-150%', duration: 1 }, '<1');"
click at [461, 464] on div "}) ; ScrollTrigger . create ({ trigger : '#beforecta' , start : "top bottom" , …" at bounding box center [552, 317] width 701 height 478
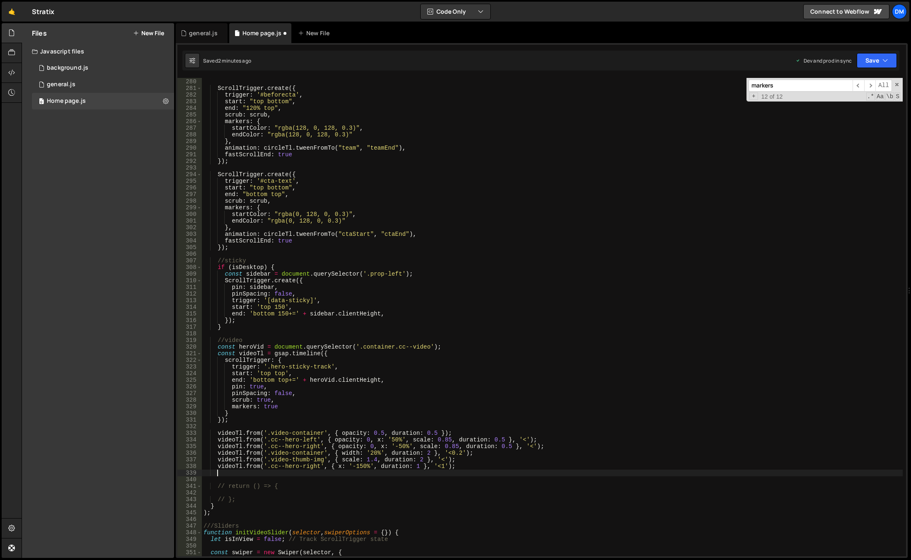
scroll to position [0, 0]
paste textarea "videoTl.from('.cc--hero-right', { x: '-150%', duration: 1 }, '<1');"
click at [313, 474] on div "}) ; ScrollTrigger . create ({ trigger : '#beforecta' , start : "top bottom" , …" at bounding box center [552, 318] width 701 height 492
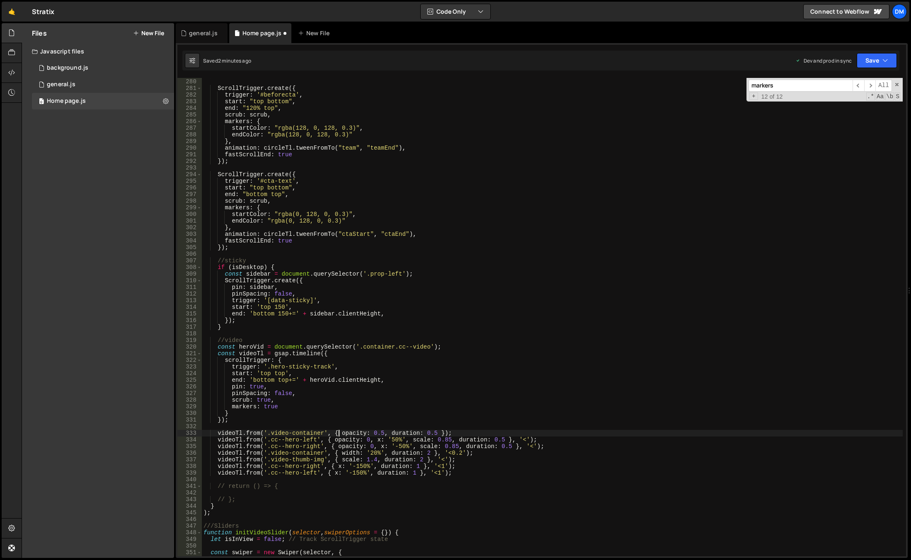
drag, startPoint x: 337, startPoint y: 435, endPoint x: 354, endPoint y: 459, distance: 29.1
click at [337, 435] on div "}) ; ScrollTrigger . create ({ trigger : '#beforecta' , start : "top bottom" , …" at bounding box center [552, 318] width 701 height 492
drag, startPoint x: 351, startPoint y: 475, endPoint x: 323, endPoint y: 508, distance: 43.0
click at [351, 475] on div "}) ; ScrollTrigger . create ({ trigger : '#beforecta' , start : "top bottom" , …" at bounding box center [552, 318] width 701 height 492
drag, startPoint x: 881, startPoint y: 60, endPoint x: 878, endPoint y: 78, distance: 18.0
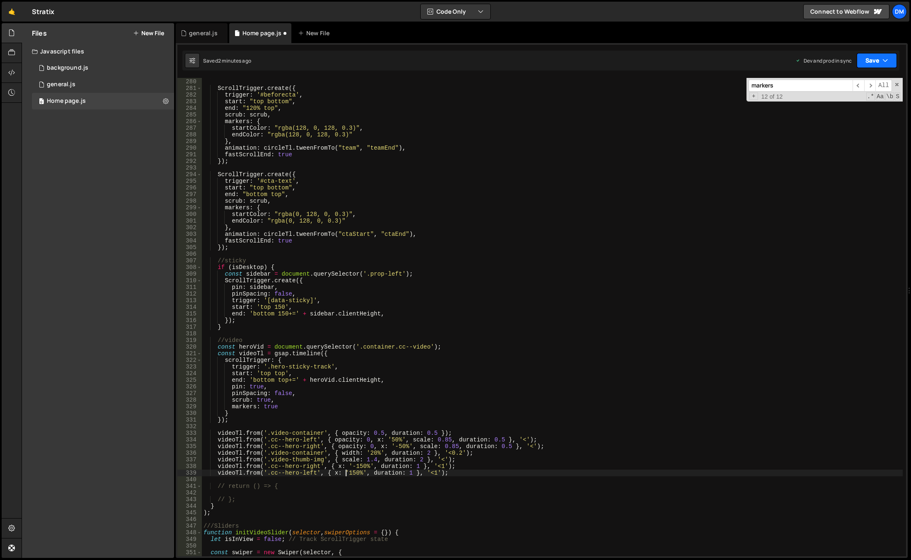
click at [881, 60] on button "Save" at bounding box center [877, 60] width 40 height 15
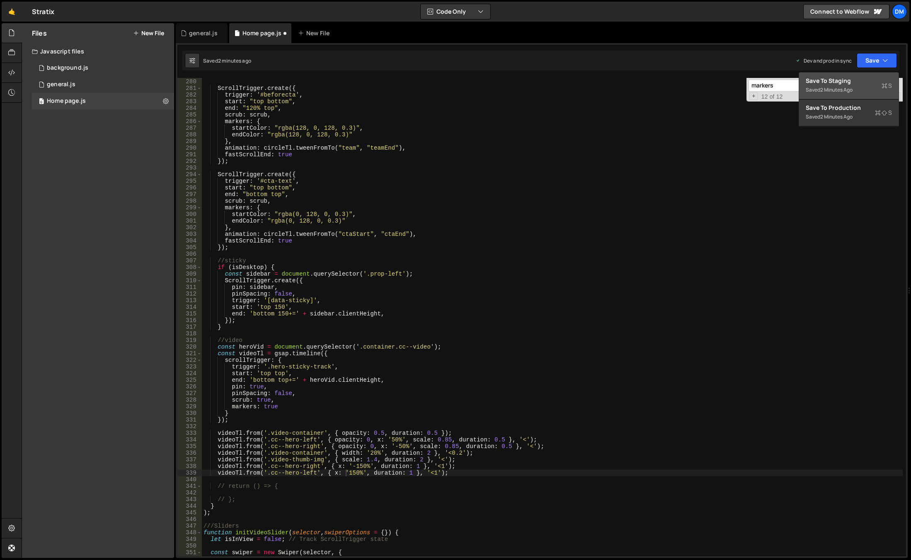
click at [864, 96] on button "Save to Staging S Saved 2 minutes ago" at bounding box center [849, 86] width 100 height 27
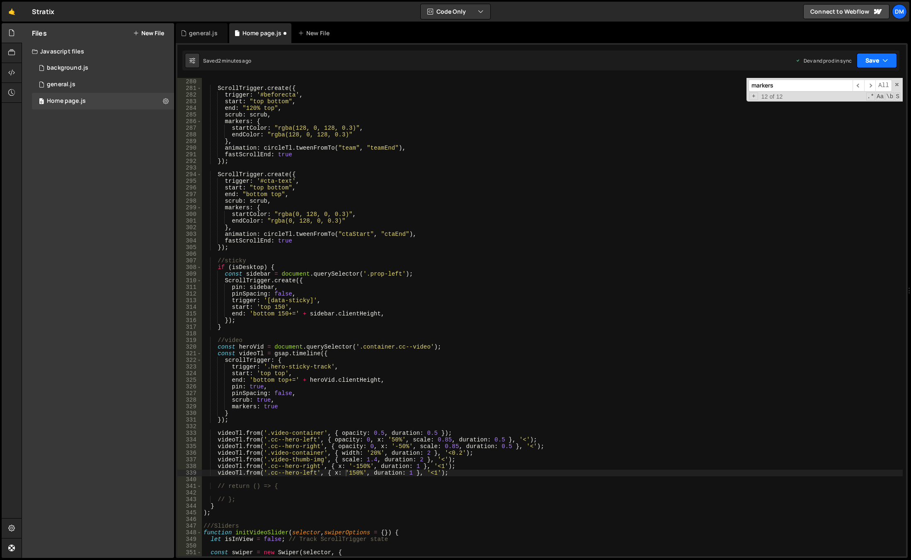
click at [874, 61] on button "Save" at bounding box center [877, 60] width 40 height 15
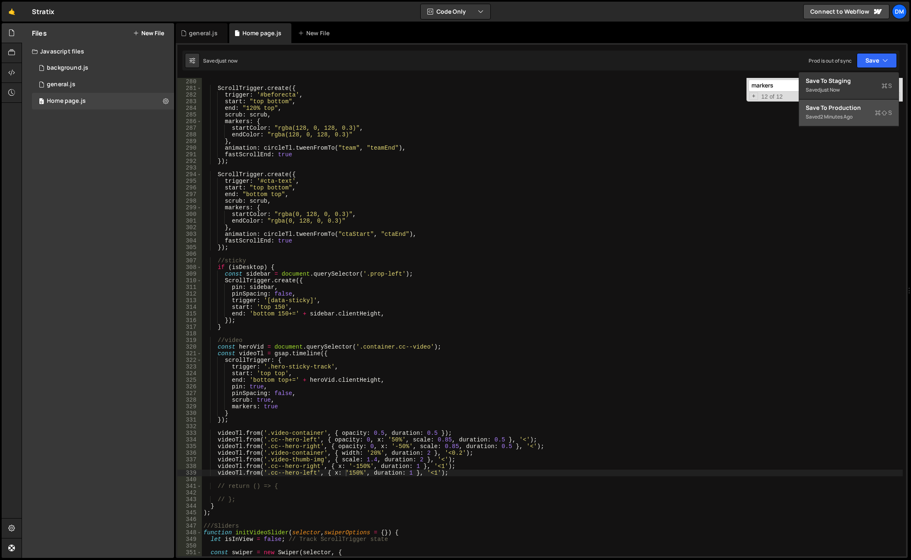
click at [844, 110] on div "Save to Production S" at bounding box center [849, 108] width 86 height 8
click at [253, 467] on div "}) ; ScrollTrigger . create ({ trigger : '#beforecta' , start : "top bottom" , …" at bounding box center [552, 318] width 701 height 492
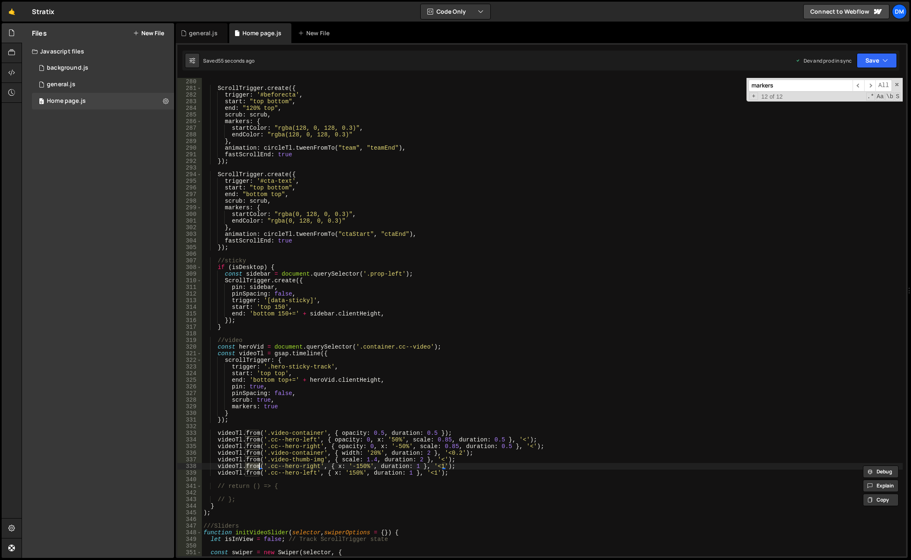
scroll to position [0, 3]
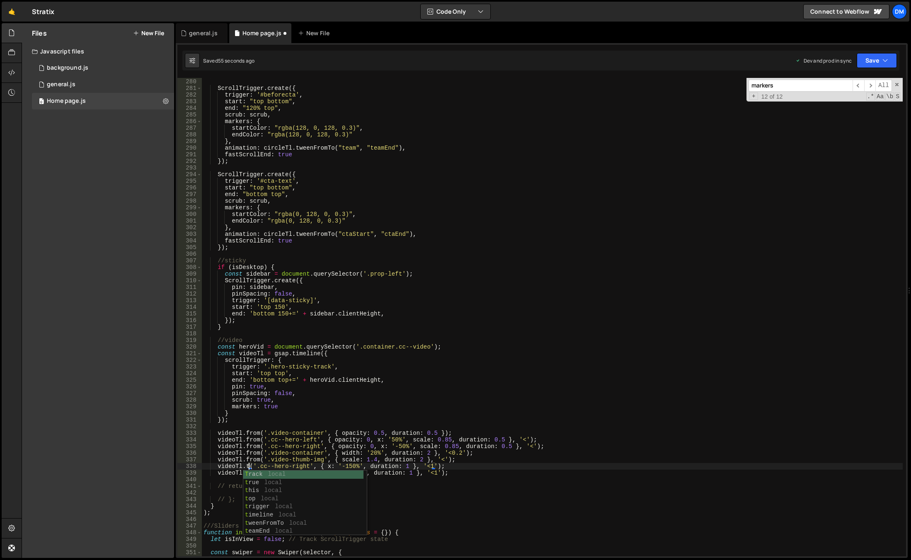
type textarea "[DOMAIN_NAME]('.cc--hero-right', { x: '-150%', duration: 1 }, '<1');"
click at [285, 426] on div "}) ; ScrollTrigger . create ({ trigger : '#beforecta' , start : "top bottom" , …" at bounding box center [552, 318] width 701 height 492
click at [256, 473] on div "}) ; ScrollTrigger . create ({ trigger : '#beforecta' , start : "top bottom" , …" at bounding box center [552, 318] width 701 height 492
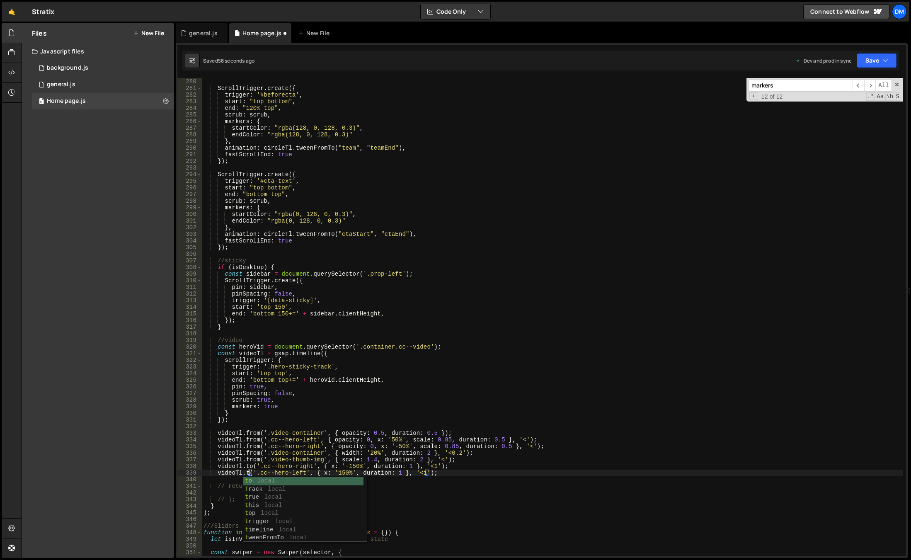
scroll to position [0, 3]
click at [481, 381] on div "}) ; ScrollTrigger . create ({ trigger : '#beforecta' , start : "top bottom" , …" at bounding box center [552, 318] width 701 height 492
click at [867, 61] on button "Save" at bounding box center [877, 60] width 40 height 15
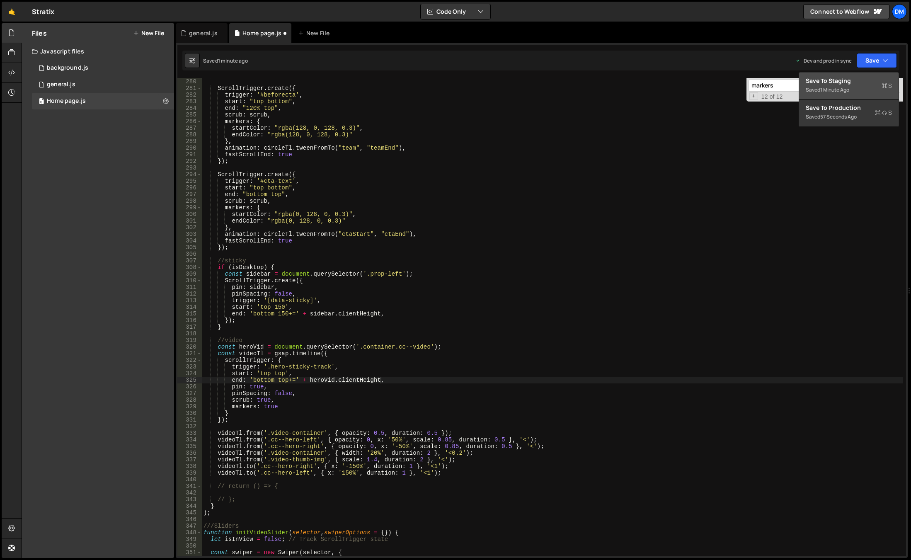
click at [847, 80] on div "Save to Staging S" at bounding box center [849, 81] width 86 height 8
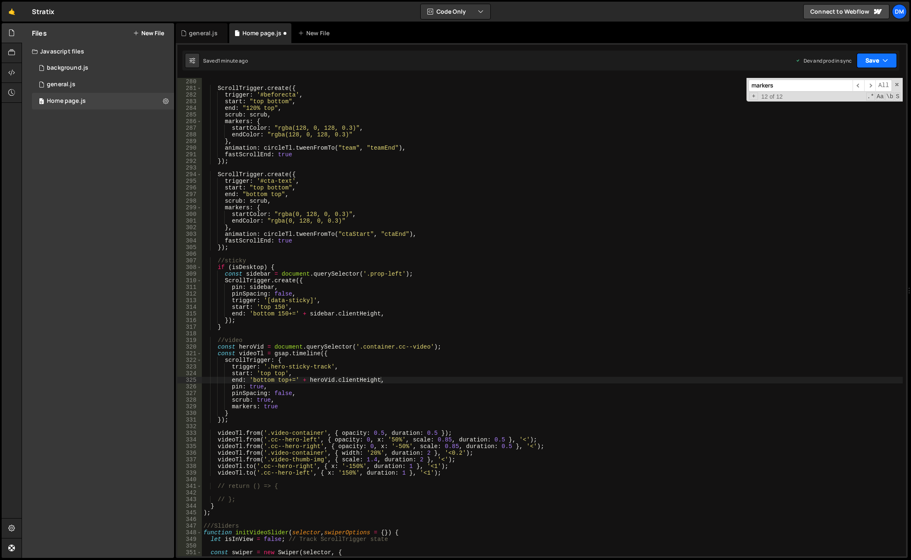
click at [871, 61] on button "Save" at bounding box center [877, 60] width 40 height 15
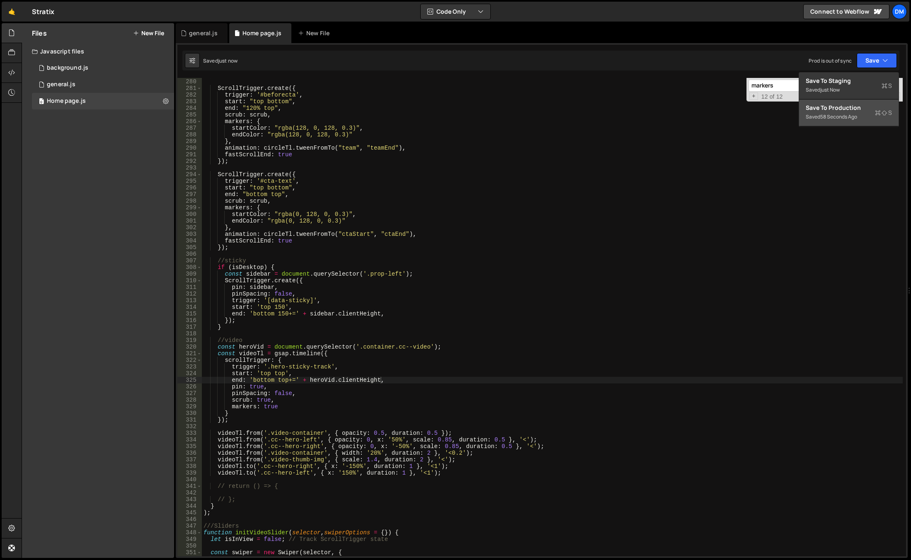
click at [841, 101] on button "Save to Production S Saved 58 seconds ago" at bounding box center [849, 113] width 100 height 27
type textarea "[DOMAIN_NAME]('.cc--hero-left', { x: '150%', duration: 1 }, '<1');"
click at [340, 473] on div "}) ; ScrollTrigger . create ({ trigger : '#beforecta' , start : "top bottom" , …" at bounding box center [552, 318] width 701 height 492
click at [334, 492] on div "}) ; ScrollTrigger . create ({ trigger : '#beforecta' , start : "top bottom" , …" at bounding box center [552, 318] width 701 height 492
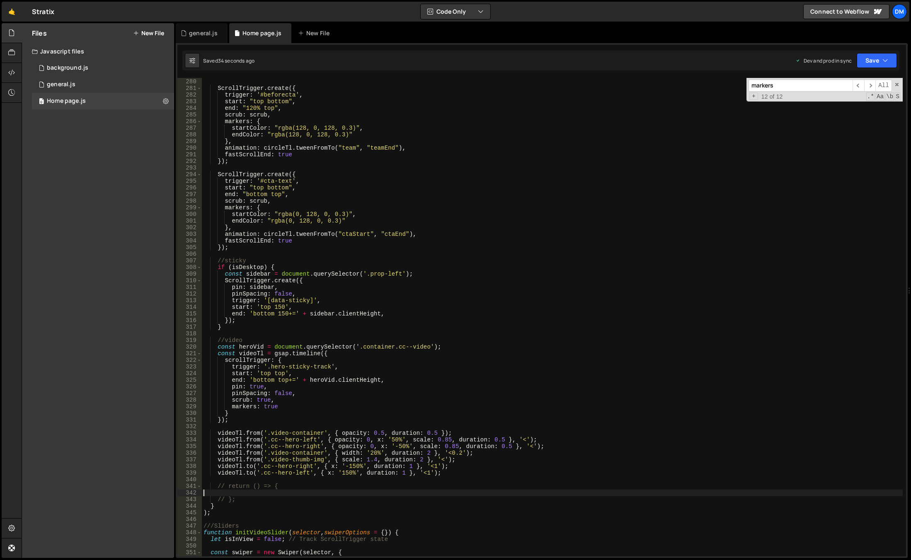
click at [431, 468] on div "}) ; ScrollTrigger . create ({ trigger : '#beforecta' , start : "top bottom" , …" at bounding box center [552, 318] width 701 height 492
click at [427, 476] on div "}) ; ScrollTrigger . create ({ trigger : '#beforecta' , start : "top bottom" , …" at bounding box center [552, 318] width 701 height 492
type textarea "[DOMAIN_NAME]('.cc--hero-left', { x: '150%', duration: 1 }, '<1.5');"
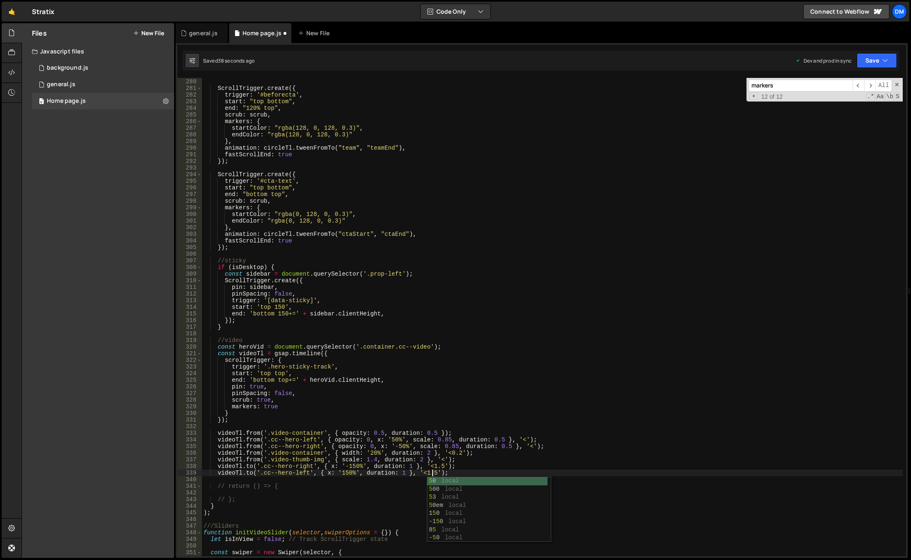
click at [468, 429] on div "}) ; ScrollTrigger . create ({ trigger : '#beforecta' , start : "top bottom" , …" at bounding box center [552, 318] width 701 height 492
click at [879, 61] on button "Save" at bounding box center [877, 60] width 40 height 15
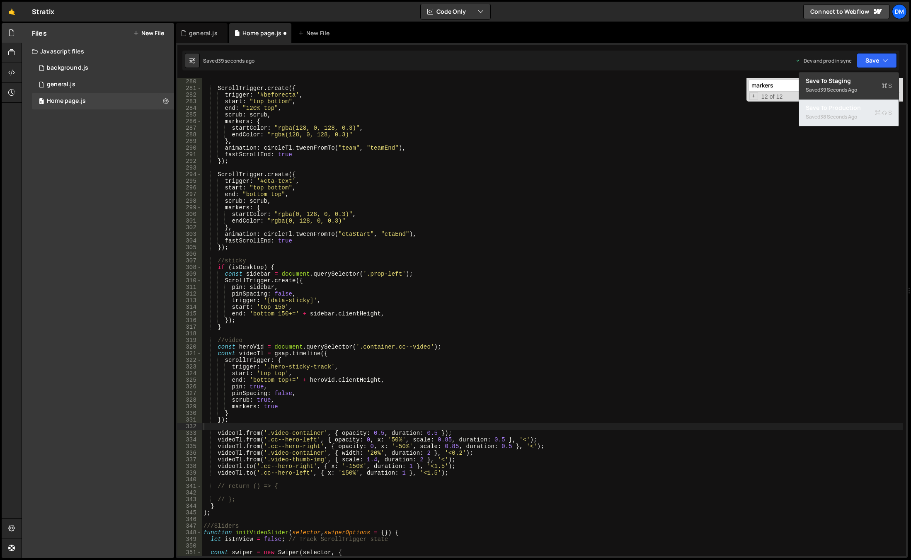
click at [834, 117] on div "38 seconds ago" at bounding box center [838, 116] width 37 height 7
click at [879, 55] on button "Save" at bounding box center [872, 60] width 50 height 15
click at [862, 84] on div "Save to Staging S" at bounding box center [849, 81] width 86 height 8
click at [897, 85] on span at bounding box center [897, 85] width 6 height 6
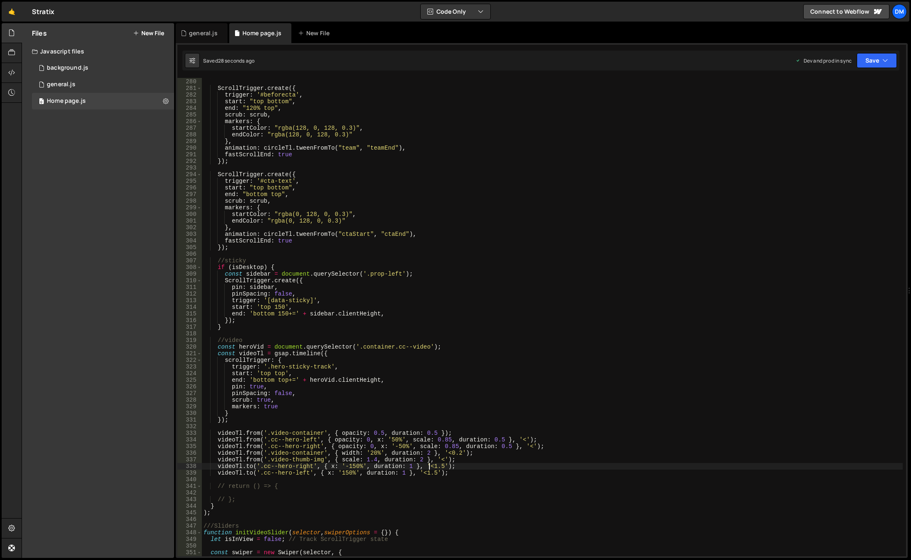
click at [432, 466] on div "}) ; ScrollTrigger . create ({ trigger : '#beforecta' , start : "top bottom" , …" at bounding box center [552, 318] width 701 height 492
click at [414, 476] on div "}) ; ScrollTrigger . create ({ trigger : '#beforecta' , start : "top bottom" , …" at bounding box center [552, 318] width 701 height 492
click at [424, 474] on div "}) ; ScrollTrigger . create ({ trigger : '#beforecta' , start : "top bottom" , …" at bounding box center [552, 318] width 701 height 492
click at [439, 466] on div "}) ; ScrollTrigger . create ({ trigger : '#beforecta' , start : "top bottom" , …" at bounding box center [552, 318] width 701 height 492
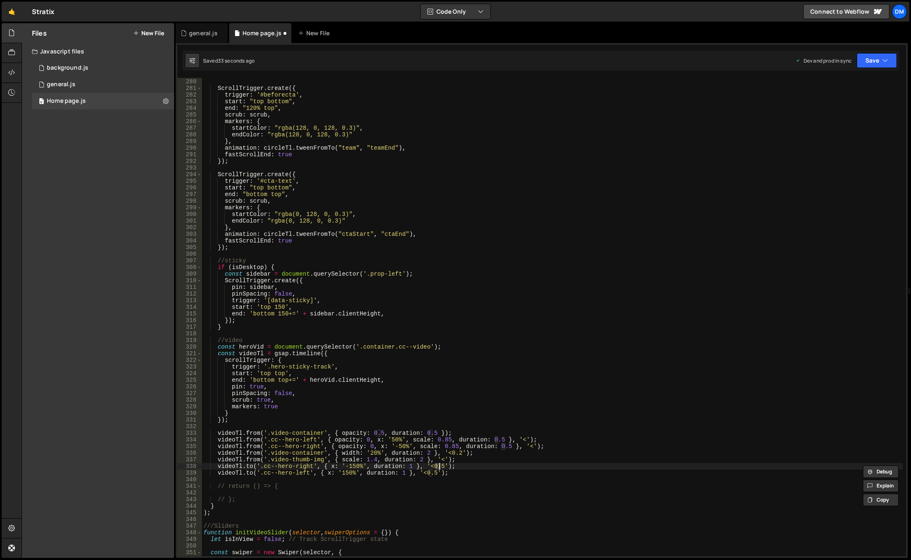
scroll to position [0, 16]
click at [432, 458] on div "}) ; ScrollTrigger . create ({ trigger : '#beforecta' , start : "top bottom" , …" at bounding box center [552, 318] width 701 height 492
click at [432, 475] on div "}) ; ScrollTrigger . create ({ trigger : '#beforecta' , start : "top bottom" , …" at bounding box center [552, 318] width 701 height 492
click at [855, 61] on div "Dev and prod in sync Upgrade to Edit Save Save to Staging S Saved 37 seconds ag…" at bounding box center [847, 60] width 102 height 15
click at [863, 64] on button "Save" at bounding box center [877, 60] width 40 height 15
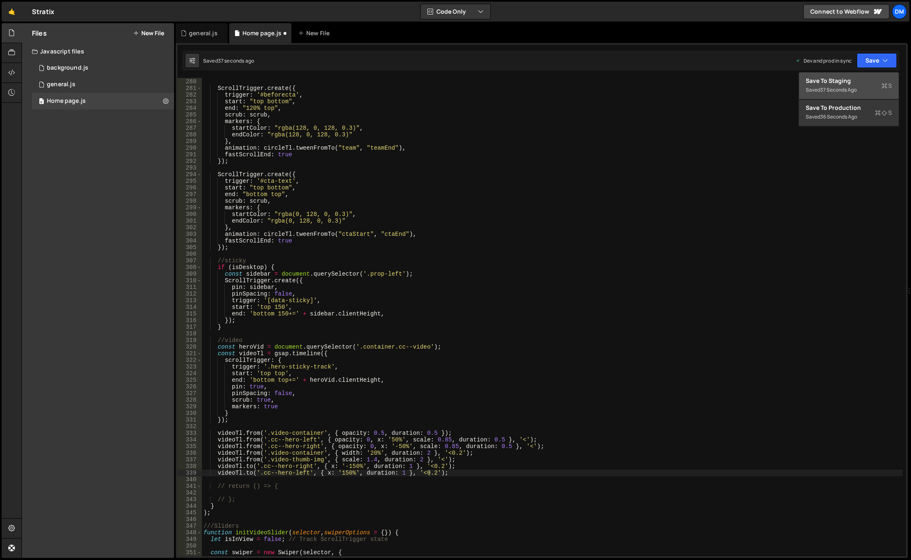
click at [842, 98] on button "Save to Staging S Saved 37 seconds ago" at bounding box center [849, 86] width 100 height 27
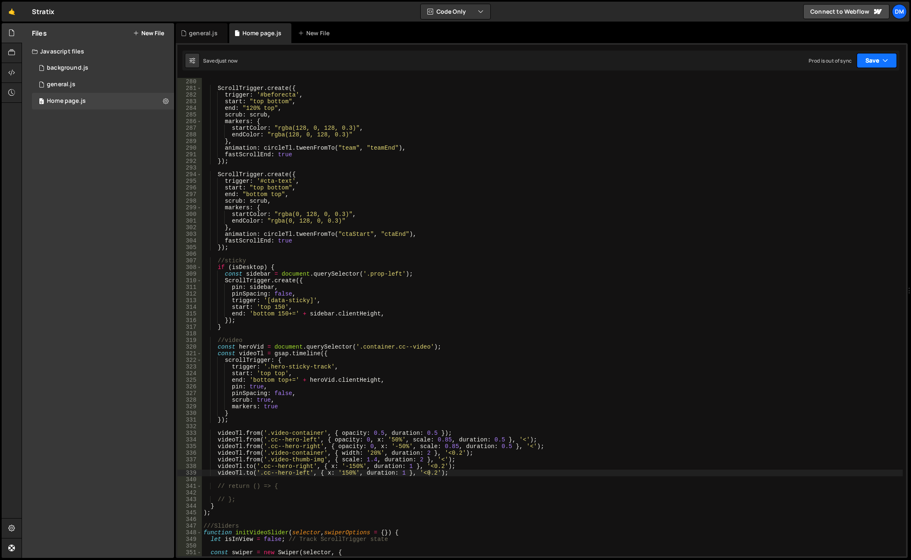
click at [871, 59] on button "Save" at bounding box center [877, 60] width 40 height 15
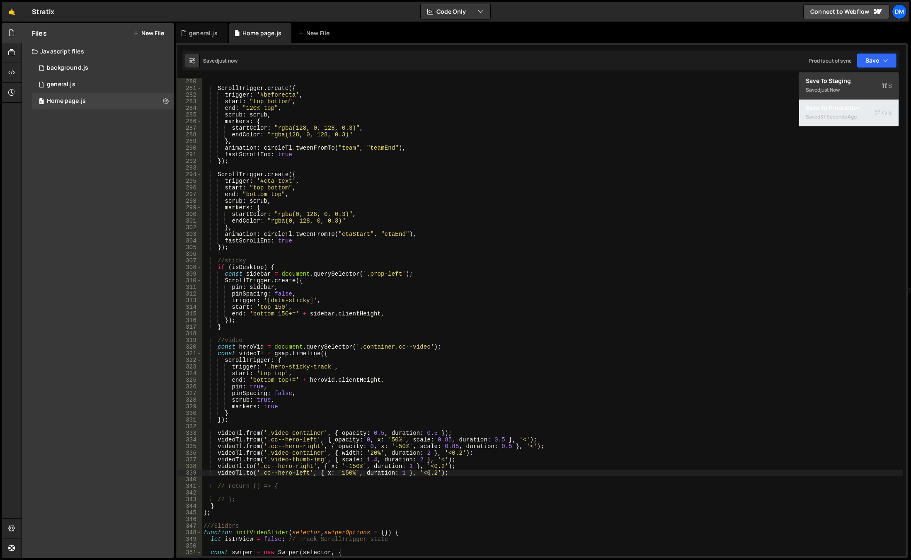
click at [834, 113] on div "Saved 37 seconds ago" at bounding box center [849, 117] width 86 height 10
click at [439, 466] on div "}) ; ScrollTrigger . create ({ trigger : '#beforecta' , start : "top bottom" , …" at bounding box center [552, 318] width 701 height 492
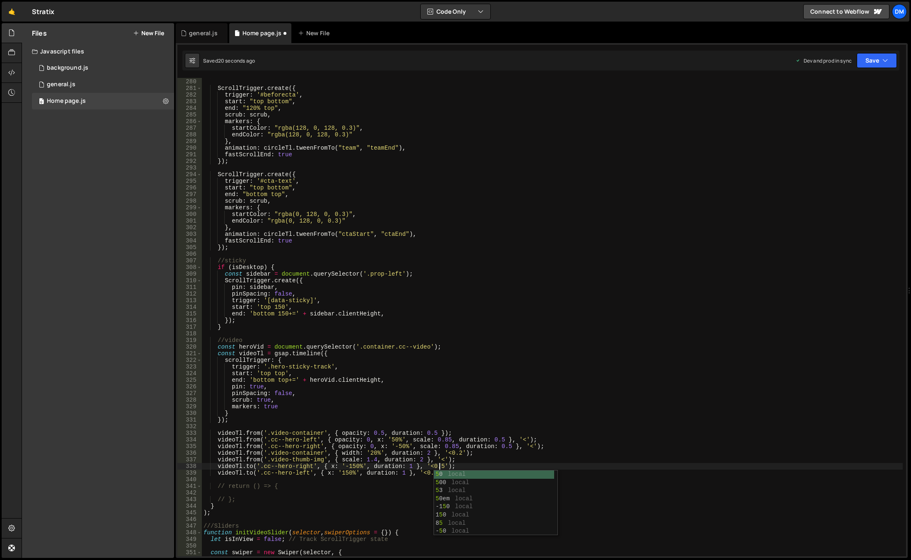
click at [467, 413] on div "}) ; ScrollTrigger . create ({ trigger : '#beforecta' , start : "top bottom" , …" at bounding box center [552, 318] width 701 height 492
click at [432, 473] on div "}) ; ScrollTrigger . create ({ trigger : '#beforecta' , start : "top bottom" , …" at bounding box center [552, 318] width 701 height 492
click at [545, 362] on div "}) ; ScrollTrigger . create ({ trigger : '#beforecta' , start : "top bottom" , …" at bounding box center [552, 318] width 701 height 492
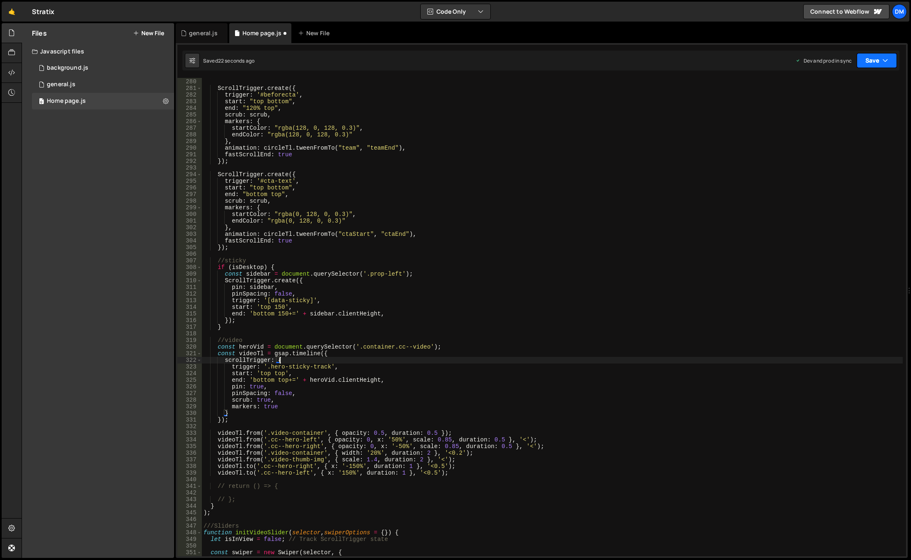
click at [867, 59] on button "Save" at bounding box center [877, 60] width 40 height 15
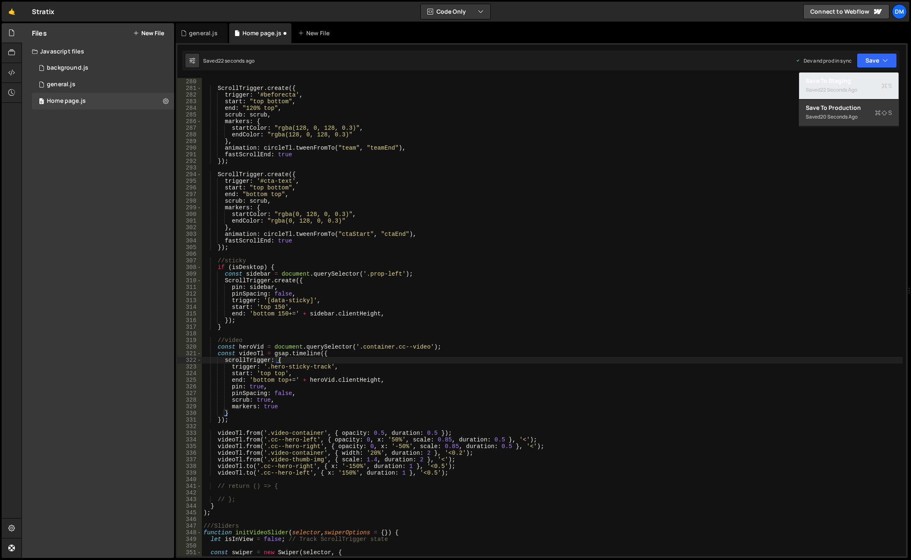
click at [843, 90] on div "22 seconds ago" at bounding box center [838, 89] width 37 height 7
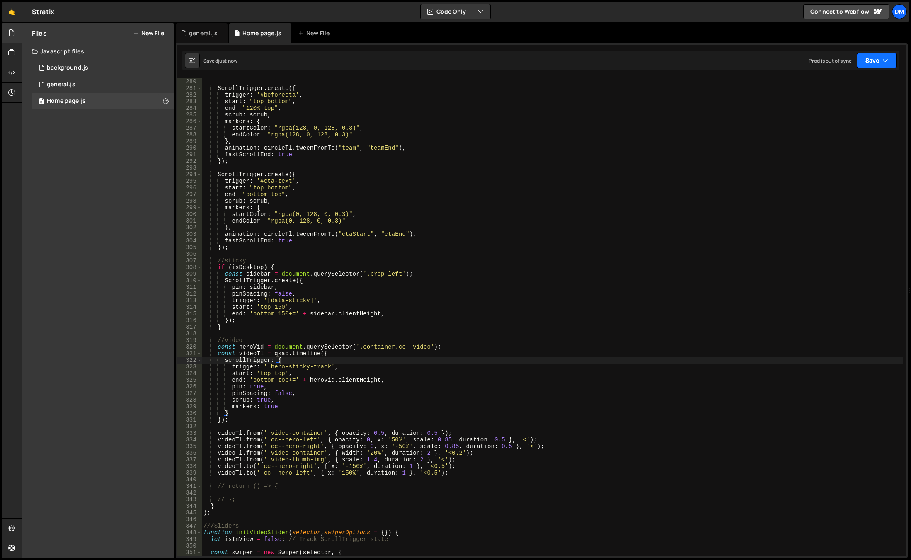
click at [870, 64] on button "Save" at bounding box center [877, 60] width 40 height 15
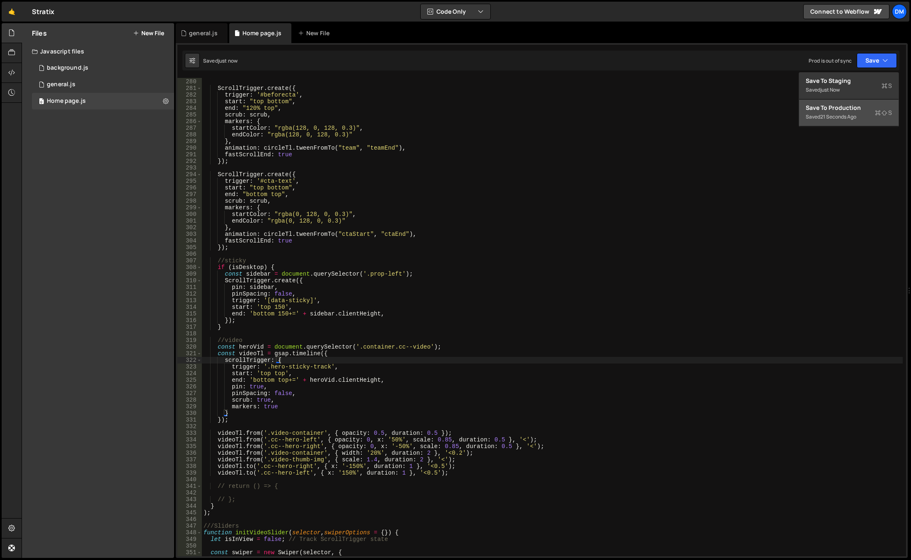
click at [830, 115] on div "21 seconds ago" at bounding box center [838, 116] width 36 height 7
click at [463, 385] on div "}) ; ScrollTrigger . create ({ trigger : '#beforecta' , start : "top bottom" , …" at bounding box center [552, 318] width 701 height 492
click at [430, 471] on div "}) ; ScrollTrigger . create ({ trigger : '#beforecta' , start : "top bottom" , …" at bounding box center [552, 318] width 701 height 492
click at [455, 464] on div "}) ; ScrollTrigger . create ({ trigger : '#beforecta' , start : "top bottom" , …" at bounding box center [552, 318] width 701 height 492
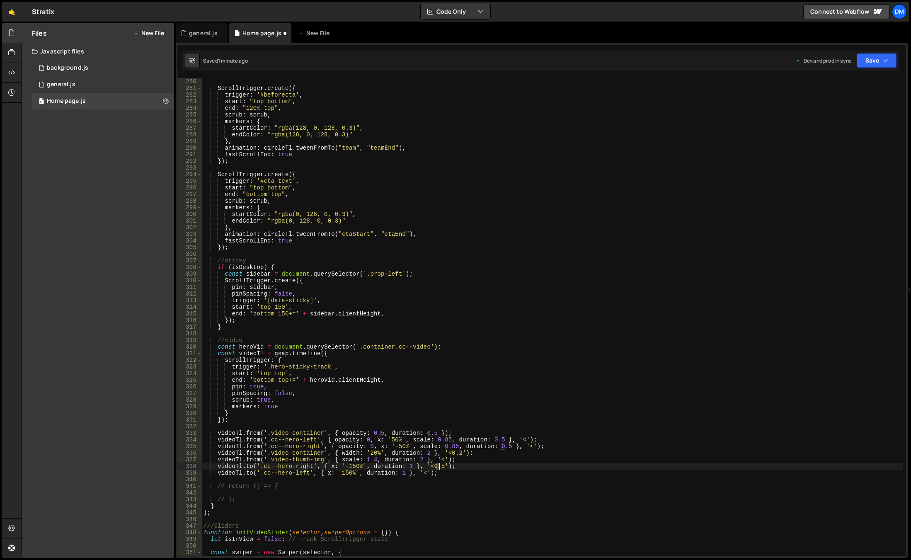
click at [439, 467] on div "}) ; ScrollTrigger . create ({ trigger : '#beforecta' , start : "top bottom" , …" at bounding box center [552, 318] width 701 height 492
click at [551, 397] on div "}) ; ScrollTrigger . create ({ trigger : '#beforecta' , start : "top bottom" , …" at bounding box center [552, 318] width 701 height 492
drag, startPoint x: 408, startPoint y: 466, endPoint x: 405, endPoint y: 476, distance: 10.1
click at [408, 466] on div "}) ; ScrollTrigger . create ({ trigger : '#beforecta' , start : "top bottom" , …" at bounding box center [552, 318] width 701 height 492
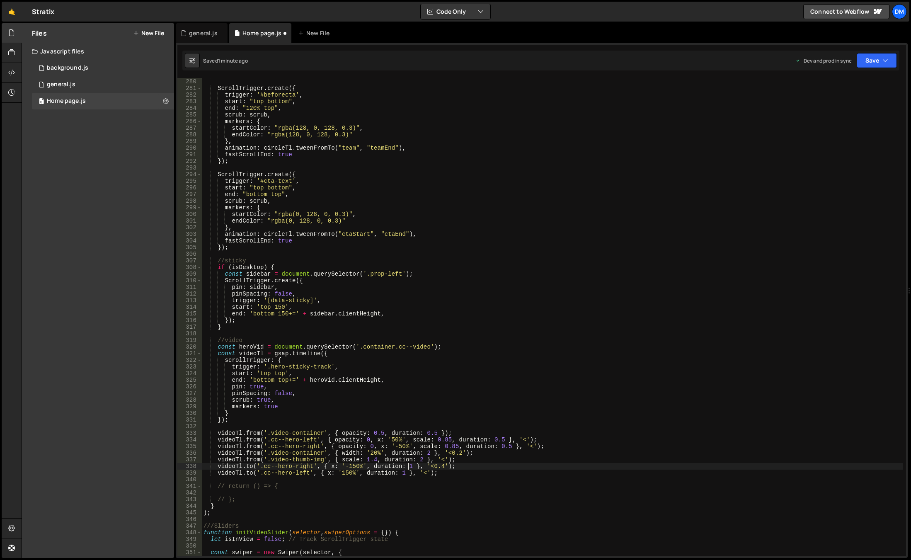
scroll to position [0, 15]
click at [456, 400] on div "}) ; ScrollTrigger . create ({ trigger : '#beforecta' , start : "top bottom" , …" at bounding box center [552, 318] width 701 height 492
click at [400, 474] on div "}) ; ScrollTrigger . create ({ trigger : '#beforecta' , start : "top bottom" , …" at bounding box center [552, 318] width 701 height 492
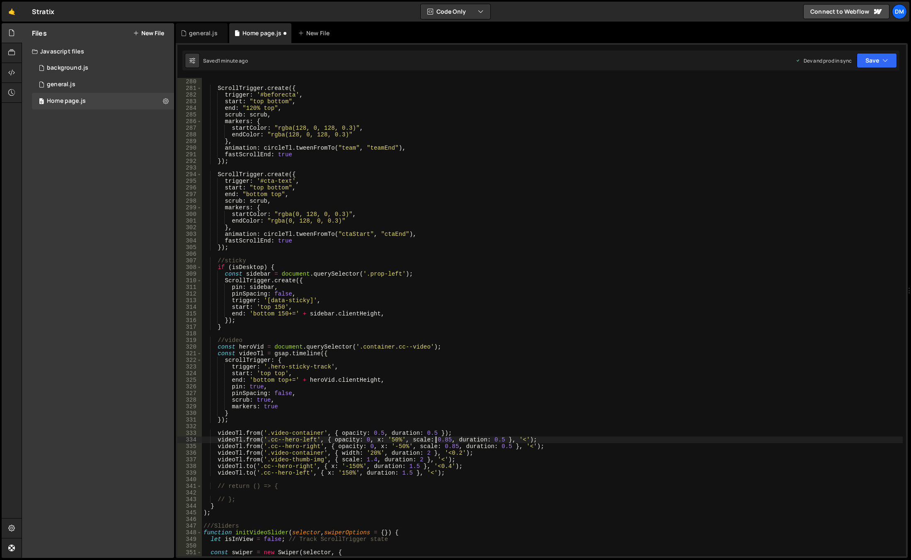
click at [436, 443] on div "}) ; ScrollTrigger . create ({ trigger : '#beforecta' , start : "top bottom" , …" at bounding box center [552, 318] width 701 height 492
click at [446, 466] on div "}) ; ScrollTrigger . create ({ trigger : '#beforecta' , start : "top bottom" , …" at bounding box center [552, 318] width 701 height 492
type textarea "[DOMAIN_NAME]('.cc--hero-right', { x: '-150%', duration: 1.5 }, '<0.5');"
click at [582, 424] on div "}) ; ScrollTrigger . create ({ trigger : '#beforecta' , start : "top bottom" , …" at bounding box center [552, 318] width 701 height 492
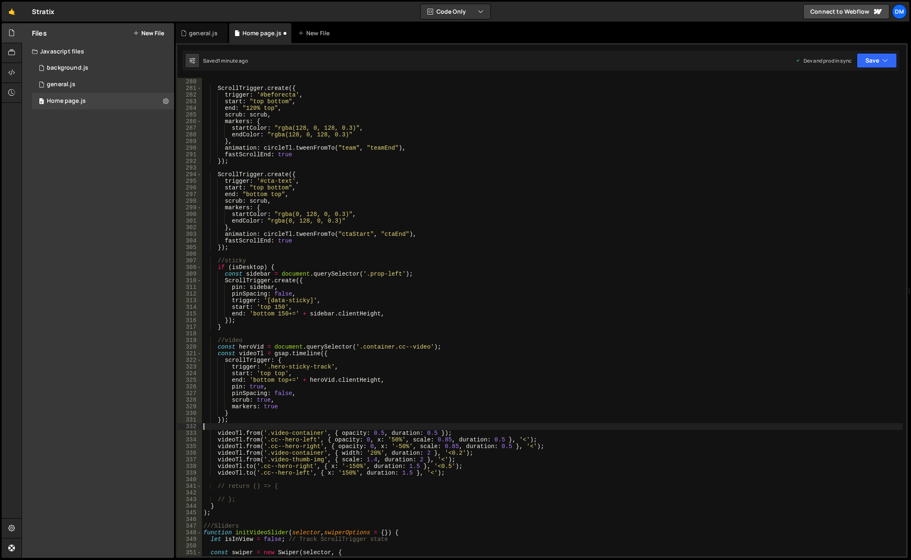
scroll to position [0, 0]
click at [872, 60] on button "Save" at bounding box center [877, 60] width 40 height 15
click at [859, 79] on div "Save to Staging S" at bounding box center [849, 81] width 86 height 8
click at [876, 60] on button "Save" at bounding box center [877, 60] width 40 height 15
click at [833, 112] on div "Saved 1 minute ago" at bounding box center [849, 117] width 86 height 10
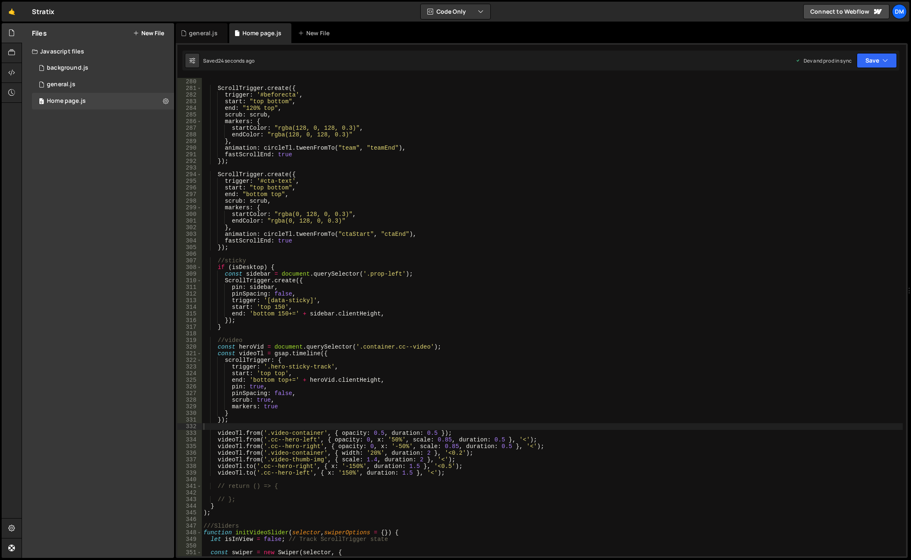
click at [583, 405] on div "}) ; ScrollTrigger . create ({ trigger : '#beforecta' , start : "top bottom" , …" at bounding box center [552, 318] width 701 height 492
click at [445, 467] on div "}) ; ScrollTrigger . create ({ trigger : '#beforecta' , start : "top bottom" , …" at bounding box center [552, 318] width 701 height 492
click at [598, 378] on div "}) ; ScrollTrigger . create ({ trigger : '#beforecta' , start : "top bottom" , …" at bounding box center [552, 318] width 701 height 492
click at [876, 63] on button "Save" at bounding box center [877, 60] width 40 height 15
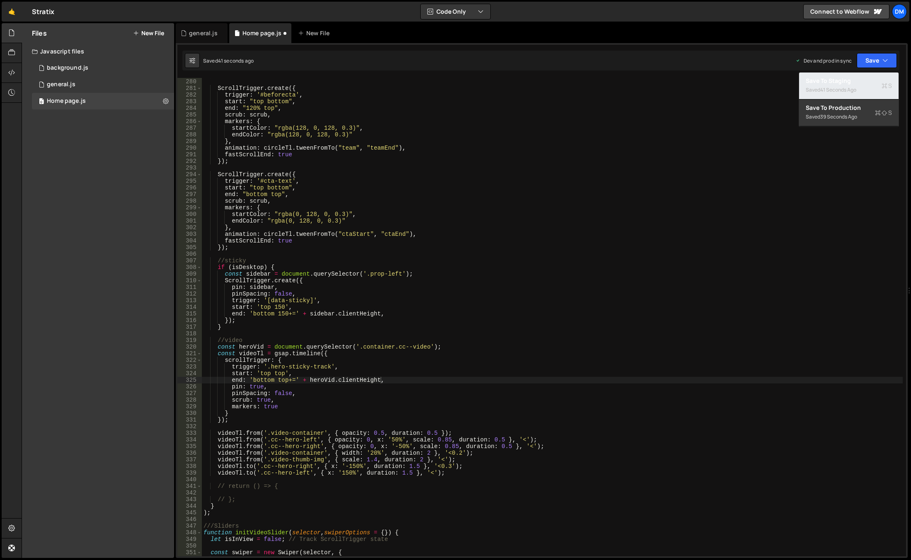
drag, startPoint x: 848, startPoint y: 87, endPoint x: 864, endPoint y: 71, distance: 22.3
click at [847, 87] on div "41 seconds ago" at bounding box center [838, 89] width 36 height 7
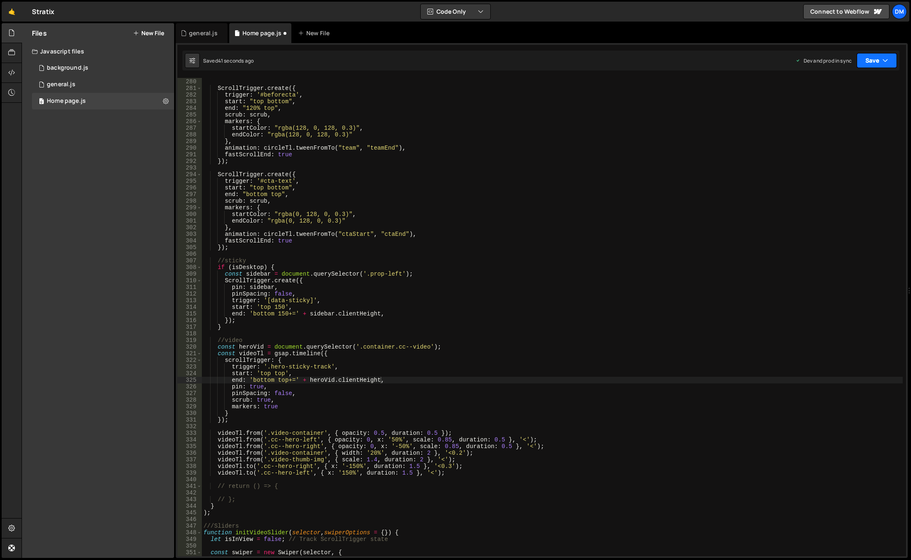
click at [869, 66] on button "Save" at bounding box center [877, 60] width 40 height 15
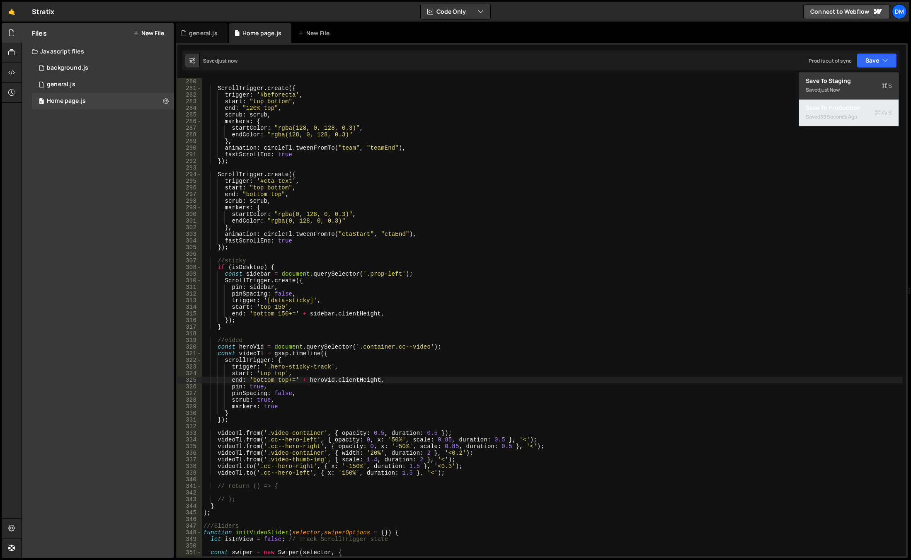
click at [838, 118] on div "39 seconds ago" at bounding box center [838, 116] width 37 height 7
click at [460, 391] on div "}) ; ScrollTrigger . create ({ trigger : '#beforecta' , start : "top bottom" , …" at bounding box center [552, 318] width 701 height 492
click at [446, 467] on div "}) ; ScrollTrigger . create ({ trigger : '#beforecta' , start : "top bottom" , …" at bounding box center [552, 318] width 701 height 492
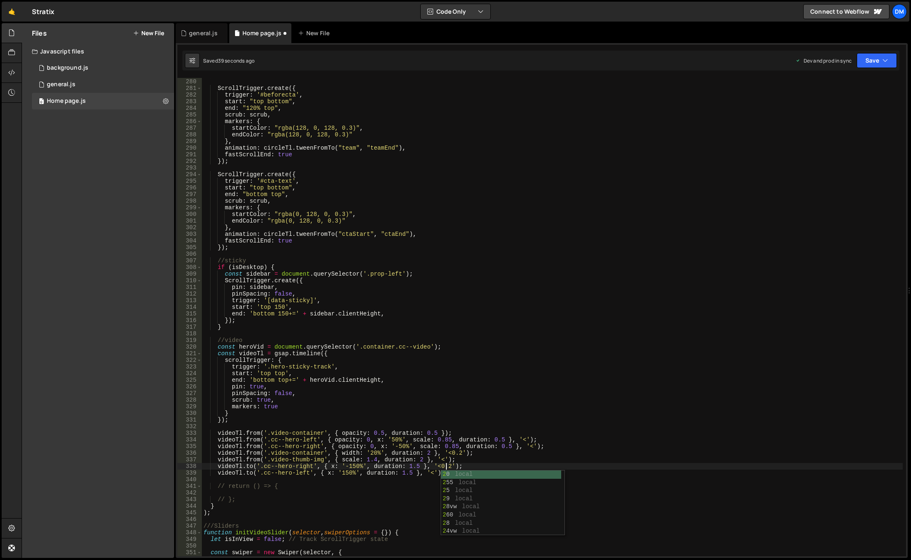
drag, startPoint x: 633, startPoint y: 361, endPoint x: 699, endPoint y: 269, distance: 113.1
click at [633, 361] on div "}) ; ScrollTrigger . create ({ trigger : '#beforecta' , start : "top bottom" , …" at bounding box center [552, 318] width 701 height 492
click at [867, 53] on button "Save" at bounding box center [877, 60] width 40 height 15
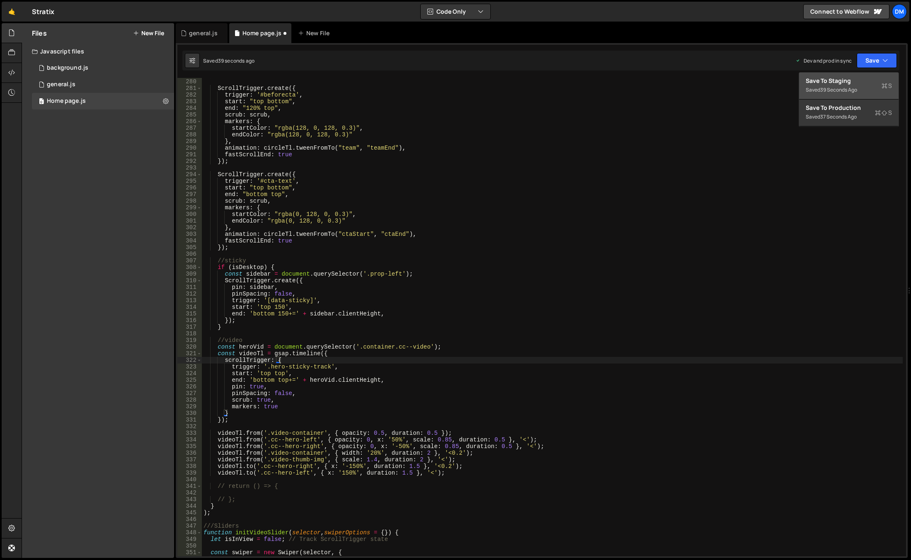
click at [848, 86] on div "39 seconds ago" at bounding box center [838, 89] width 37 height 7
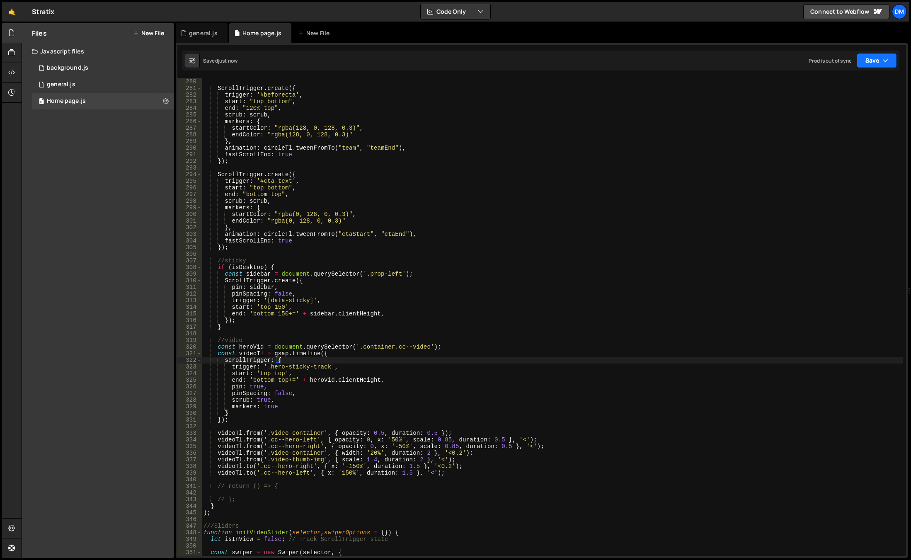
click at [876, 59] on button "Save" at bounding box center [877, 60] width 40 height 15
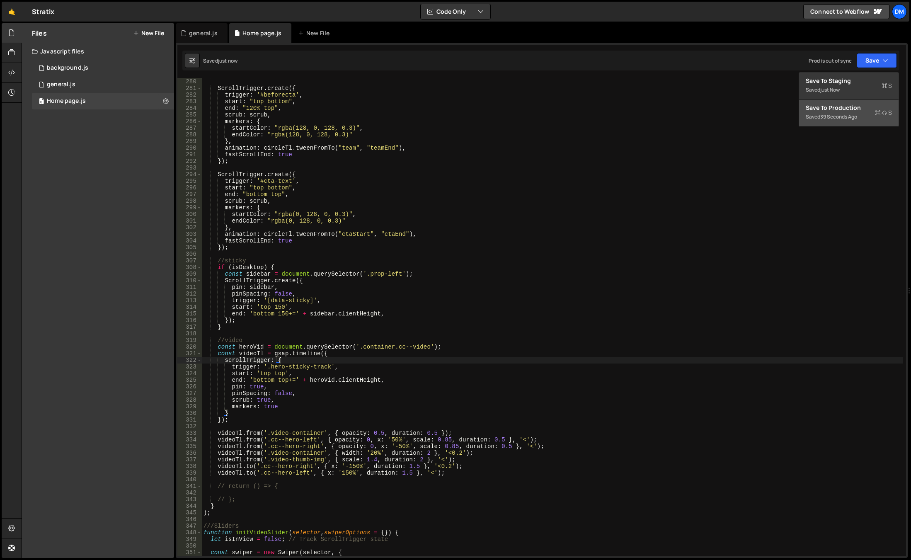
click at [840, 109] on div "Save to Production S" at bounding box center [849, 108] width 86 height 8
click at [446, 466] on div "}) ; ScrollTrigger . create ({ trigger : '#beforecta' , start : "top bottom" , …" at bounding box center [552, 318] width 701 height 492
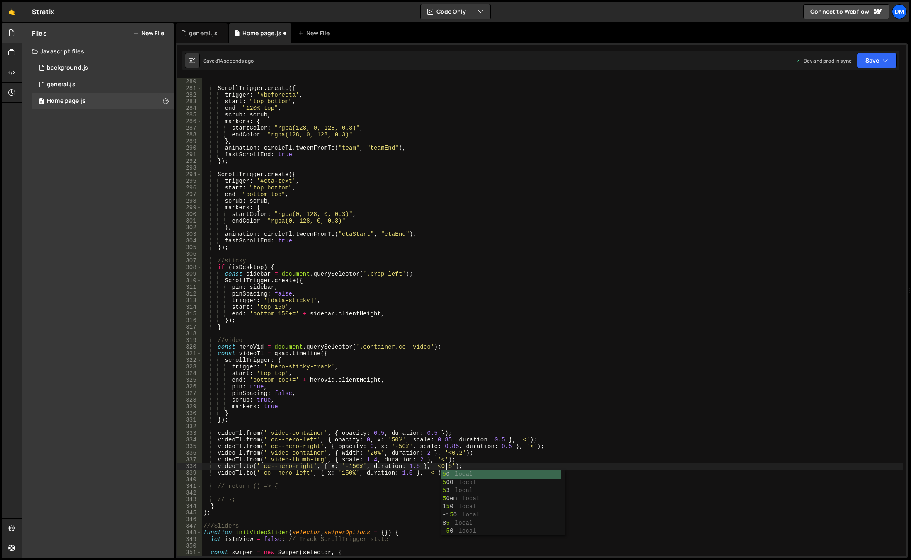
click at [528, 379] on div "}) ; ScrollTrigger . create ({ trigger : '#beforecta' , start : "top bottom" , …" at bounding box center [552, 318] width 701 height 492
click at [869, 62] on button "Save" at bounding box center [877, 60] width 40 height 15
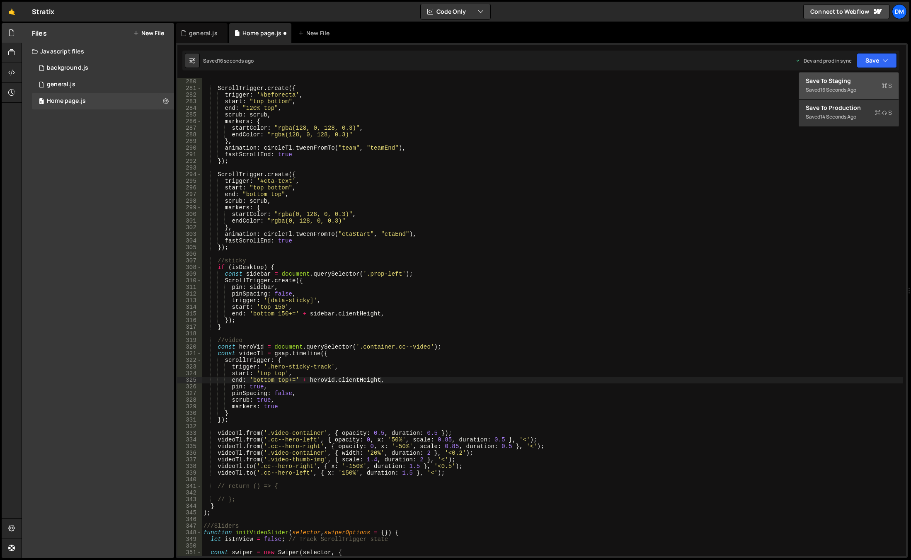
click at [847, 94] on div "Saved 16 seconds ago" at bounding box center [849, 90] width 86 height 10
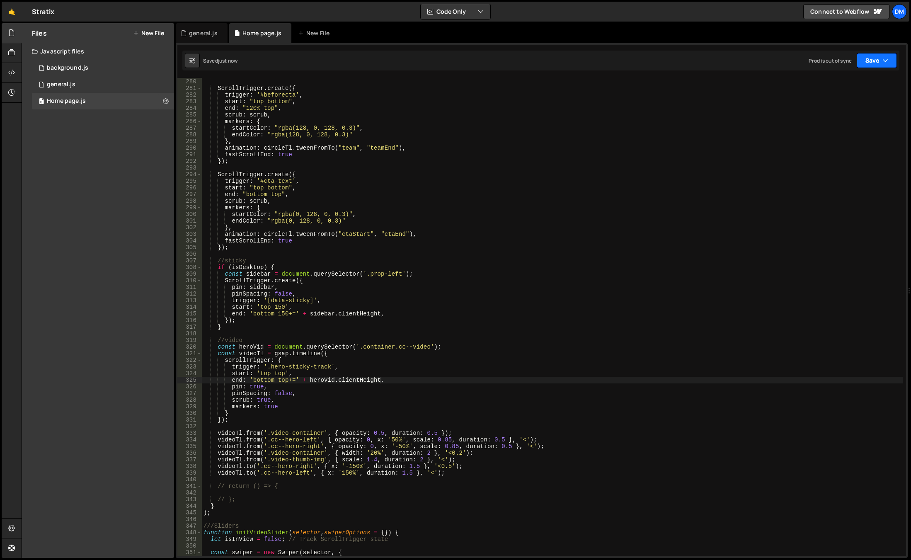
click at [864, 60] on button "Save" at bounding box center [877, 60] width 40 height 15
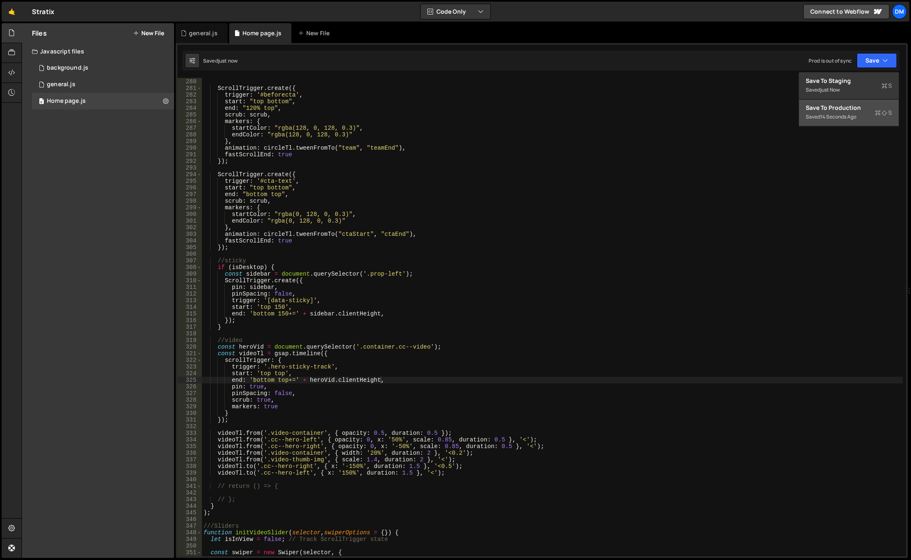
click at [833, 120] on div "14 seconds ago" at bounding box center [838, 116] width 36 height 7
click at [443, 466] on div "}) ; ScrollTrigger . create ({ trigger : '#beforecta' , start : "top bottom" , …" at bounding box center [552, 318] width 701 height 492
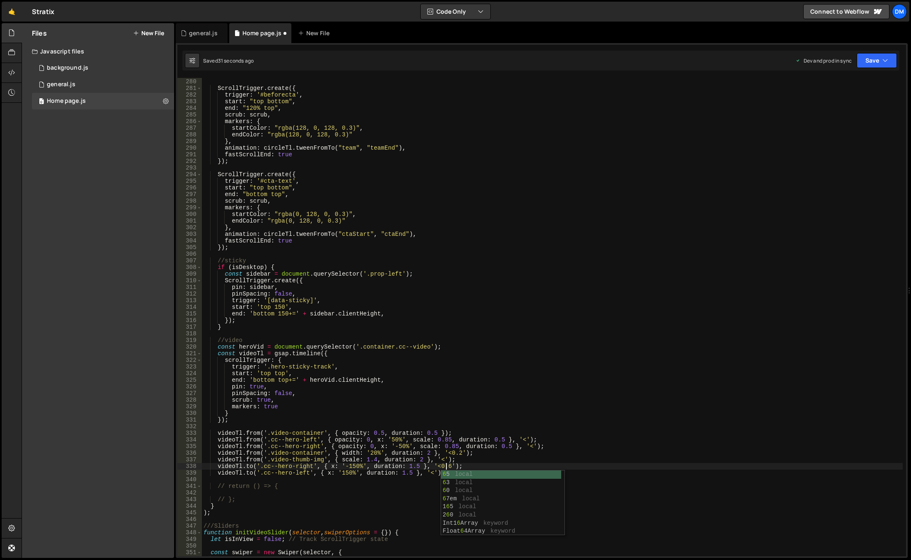
click at [640, 358] on div "}) ; ScrollTrigger . create ({ trigger : '#beforecta' , start : "top bottom" , …" at bounding box center [552, 318] width 701 height 492
click at [870, 68] on div "Saved 32 seconds ago Dev and prod in sync Upgrade to Edit Save Save to Staging …" at bounding box center [540, 61] width 717 height 20
click at [869, 59] on button "Save" at bounding box center [877, 60] width 40 height 15
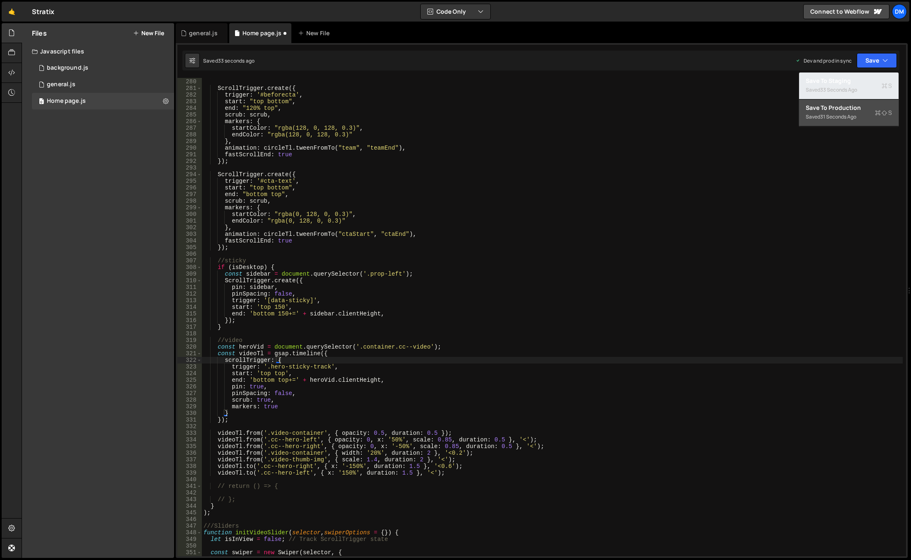
drag, startPoint x: 859, startPoint y: 77, endPoint x: 863, endPoint y: 73, distance: 5.9
click at [859, 78] on div "Save to Staging S" at bounding box center [849, 81] width 86 height 8
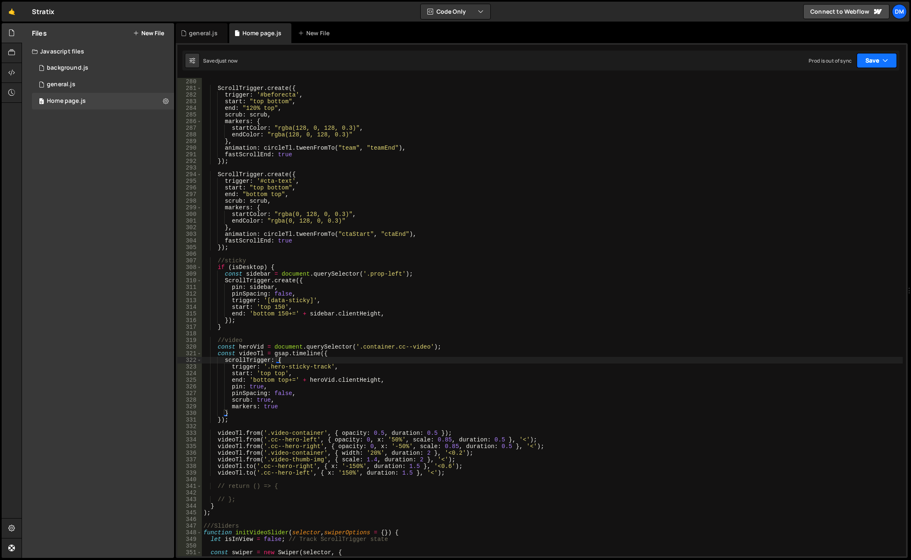
click at [871, 58] on button "Save" at bounding box center [877, 60] width 40 height 15
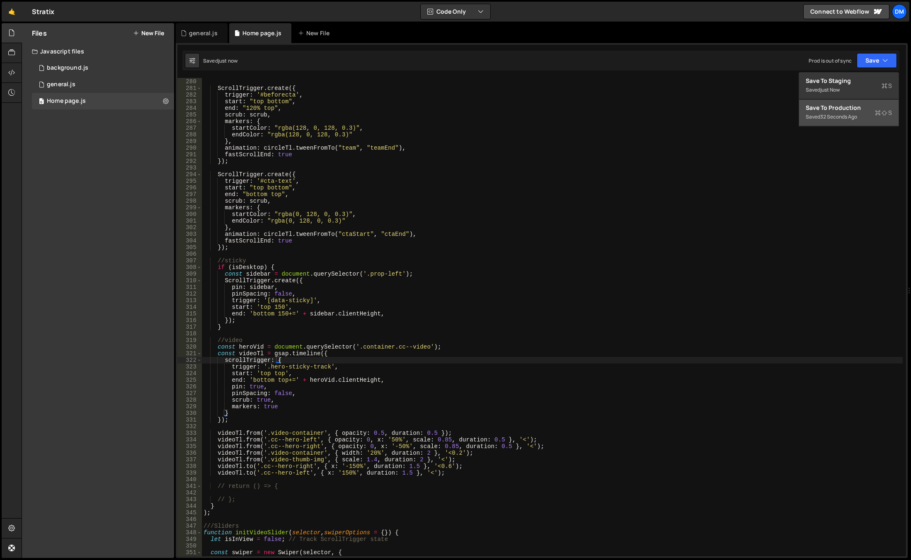
click at [841, 109] on div "Save to Production S" at bounding box center [849, 108] width 86 height 8
click at [446, 464] on div "}) ; ScrollTrigger . create ({ trigger : '#beforecta' , start : "top bottom" , …" at bounding box center [552, 318] width 701 height 492
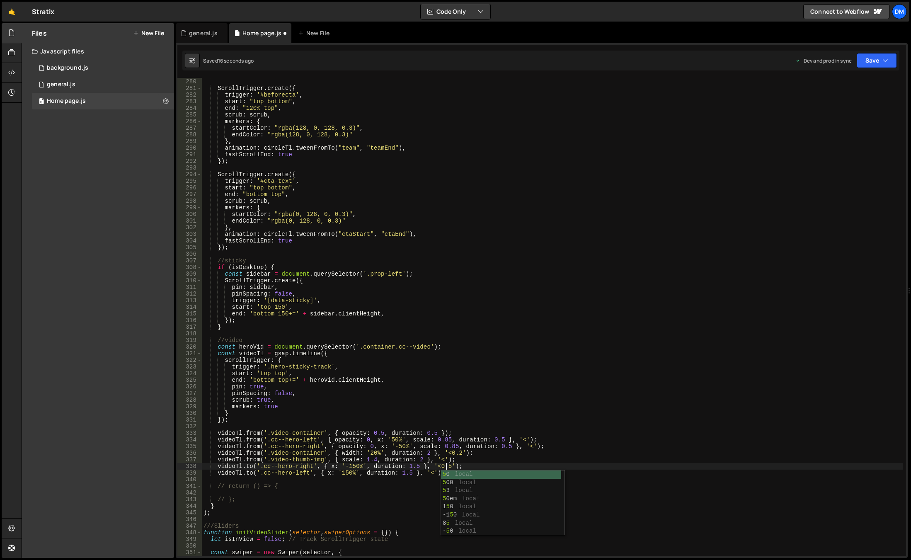
click at [627, 337] on div "}) ; ScrollTrigger . create ({ trigger : '#beforecta' , start : "top bottom" , …" at bounding box center [552, 318] width 701 height 492
click at [862, 63] on button "Save" at bounding box center [877, 60] width 40 height 15
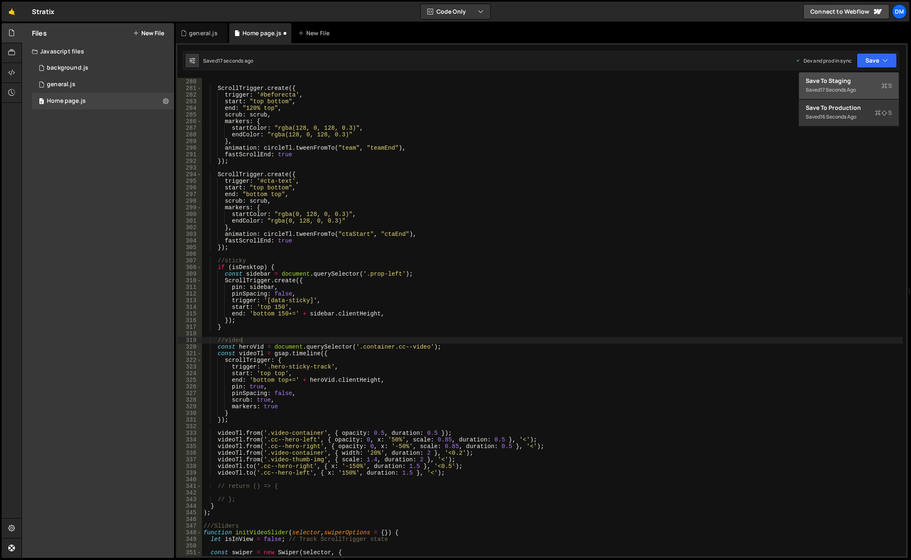
click at [845, 88] on div "17 seconds ago" at bounding box center [838, 89] width 36 height 7
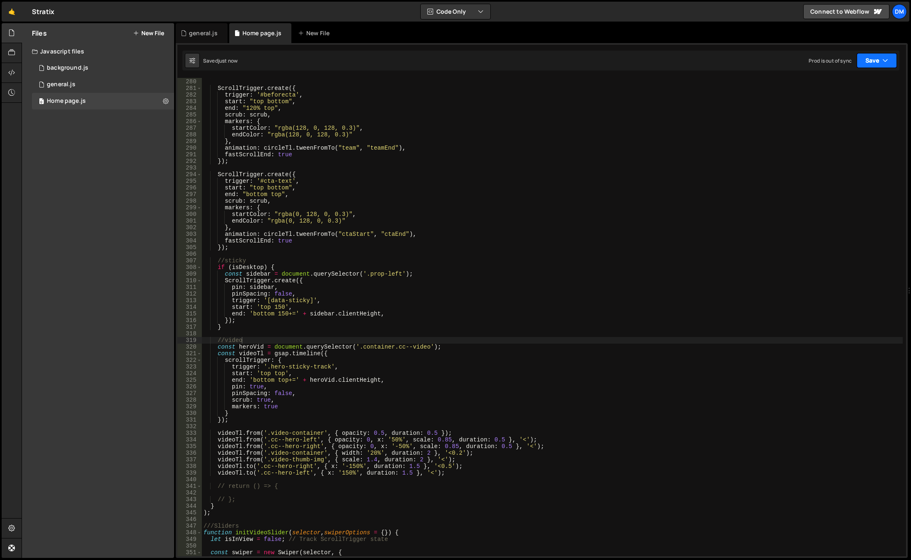
click at [869, 57] on button "Save" at bounding box center [877, 60] width 40 height 15
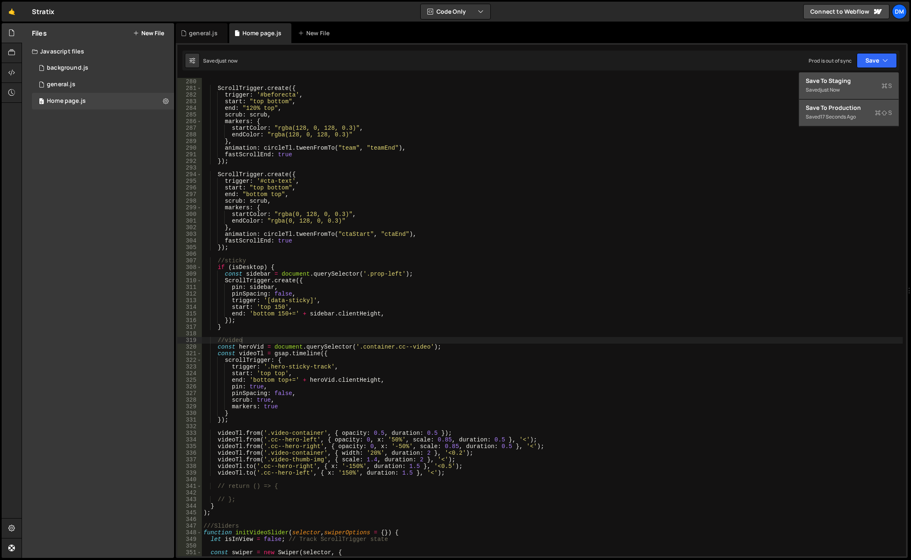
click at [835, 111] on div "Save to Production S" at bounding box center [849, 108] width 86 height 8
click at [415, 466] on div "}) ; ScrollTrigger . create ({ trigger : '#beforecta' , start : "top bottom" , …" at bounding box center [552, 318] width 701 height 492
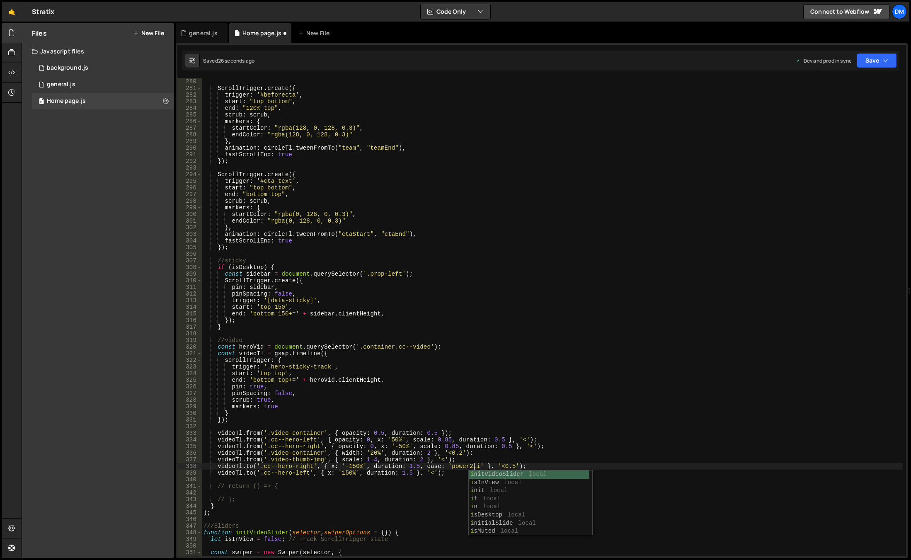
scroll to position [0, 19]
drag, startPoint x: 415, startPoint y: 467, endPoint x: 482, endPoint y: 466, distance: 66.8
click at [482, 466] on div "}) ; ScrollTrigger . create ({ trigger : '#beforecta' , start : "top bottom" , …" at bounding box center [552, 318] width 701 height 492
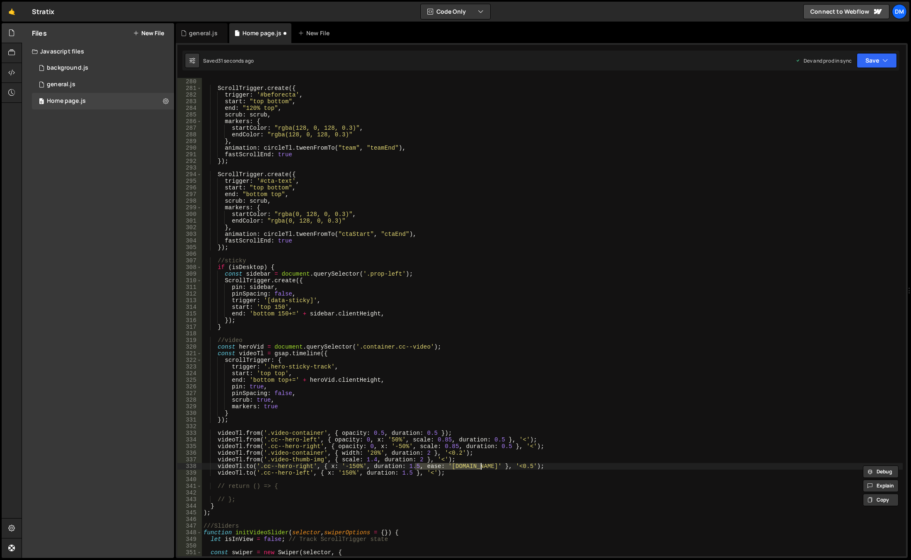
drag, startPoint x: 408, startPoint y: 474, endPoint x: 429, endPoint y: 474, distance: 20.3
click at [408, 474] on div "}) ; ScrollTrigger . create ({ trigger : '#beforecta' , start : "top bottom" , …" at bounding box center [552, 318] width 701 height 492
paste textarea ", ease: '[DOMAIN_NAME]'"
click at [626, 402] on div "}) ; ScrollTrigger . create ({ trigger : '#beforecta' , start : "top bottom" , …" at bounding box center [552, 318] width 701 height 492
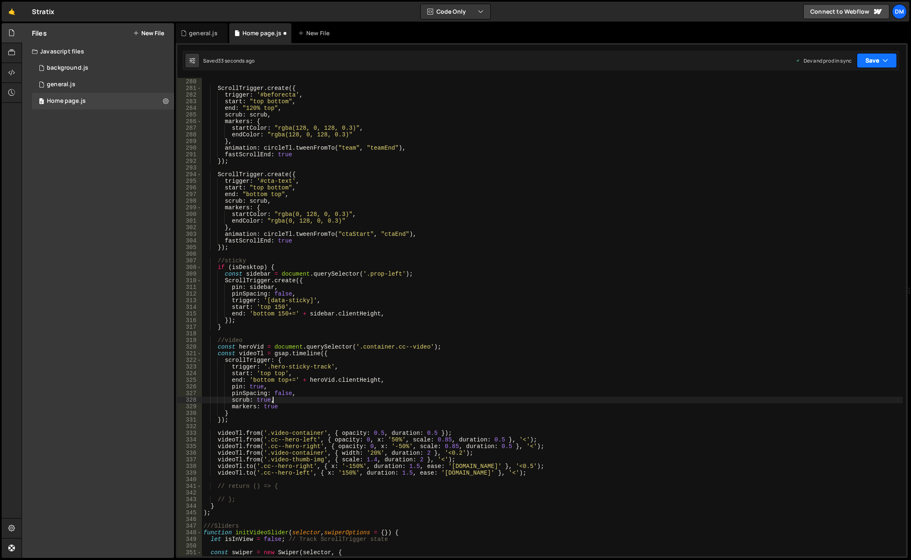
drag, startPoint x: 871, startPoint y: 50, endPoint x: 869, endPoint y: 56, distance: 6.9
click at [870, 53] on div "Debug Explain Copy general.js Home page.js New File Saved 33 seconds ago Dev an…" at bounding box center [542, 290] width 732 height 535
drag, startPoint x: 868, startPoint y: 60, endPoint x: 865, endPoint y: 79, distance: 19.3
click at [868, 61] on button "Save" at bounding box center [877, 60] width 40 height 15
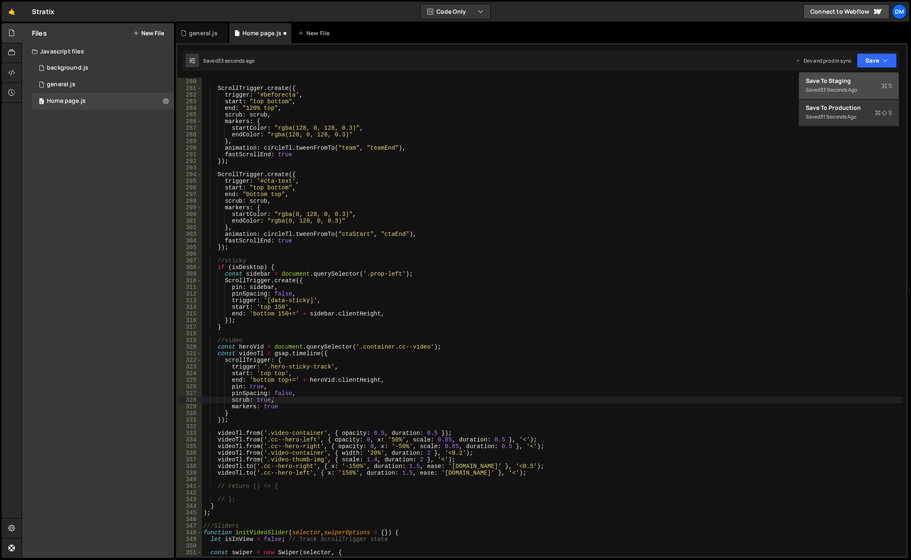
click at [860, 87] on div "Saved 33 seconds ago" at bounding box center [849, 90] width 86 height 10
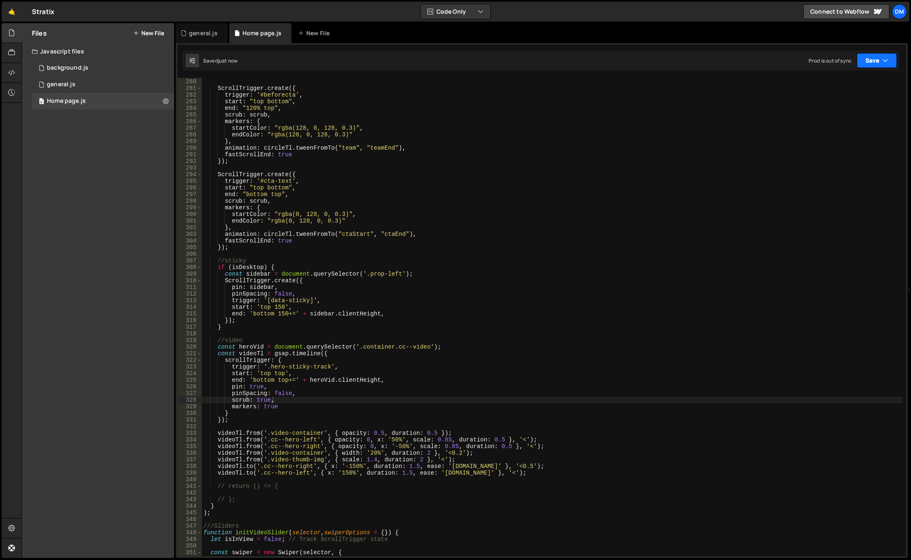
drag, startPoint x: 870, startPoint y: 60, endPoint x: 858, endPoint y: 90, distance: 32.6
click at [870, 63] on button "Save" at bounding box center [877, 60] width 40 height 15
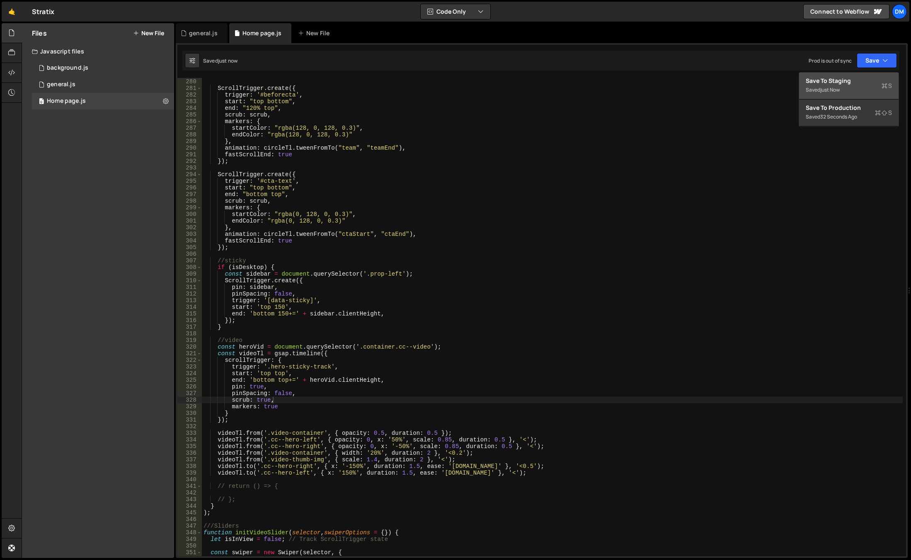
click at [854, 96] on button "Save to Staging S Saved just now" at bounding box center [849, 86] width 100 height 27
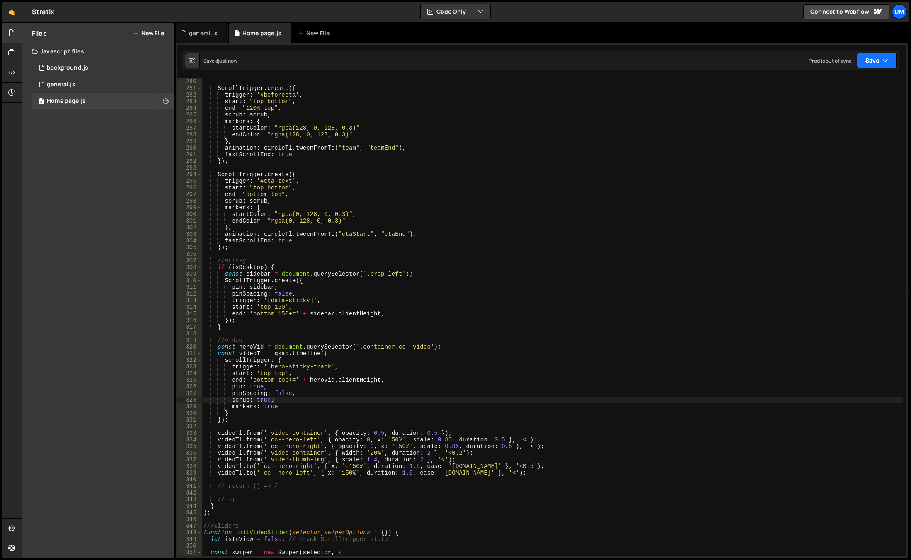
click at [869, 60] on button "Save" at bounding box center [877, 60] width 40 height 15
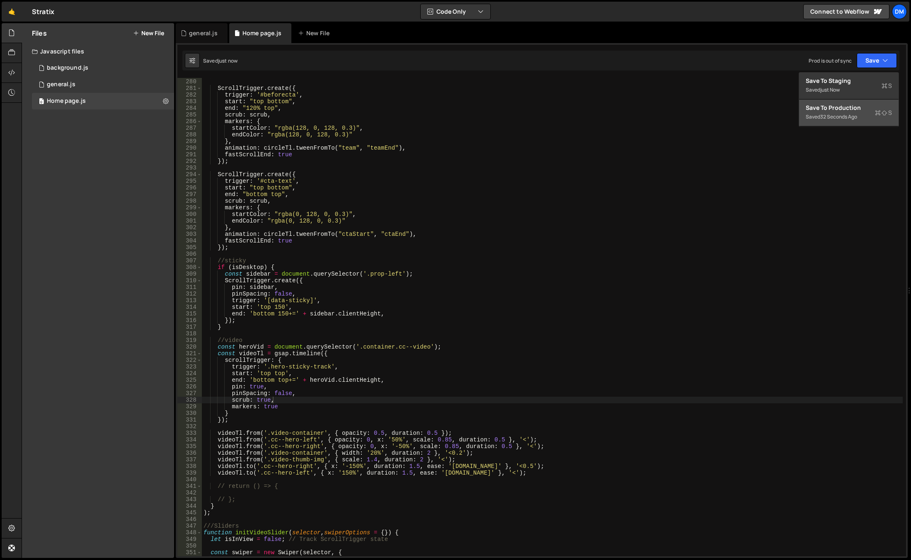
click at [847, 108] on div "Save to Production S" at bounding box center [849, 108] width 86 height 8
click at [585, 415] on div "}) ; ScrollTrigger . create ({ trigger : '#beforecta' , start : "top bottom" , …" at bounding box center [552, 318] width 701 height 492
click at [466, 467] on div "}) ; ScrollTrigger . create ({ trigger : '#beforecta' , start : "top bottom" , …" at bounding box center [552, 318] width 701 height 492
click at [496, 412] on div "}) ; ScrollTrigger . create ({ trigger : '#beforecta' , start : "top bottom" , …" at bounding box center [552, 318] width 701 height 492
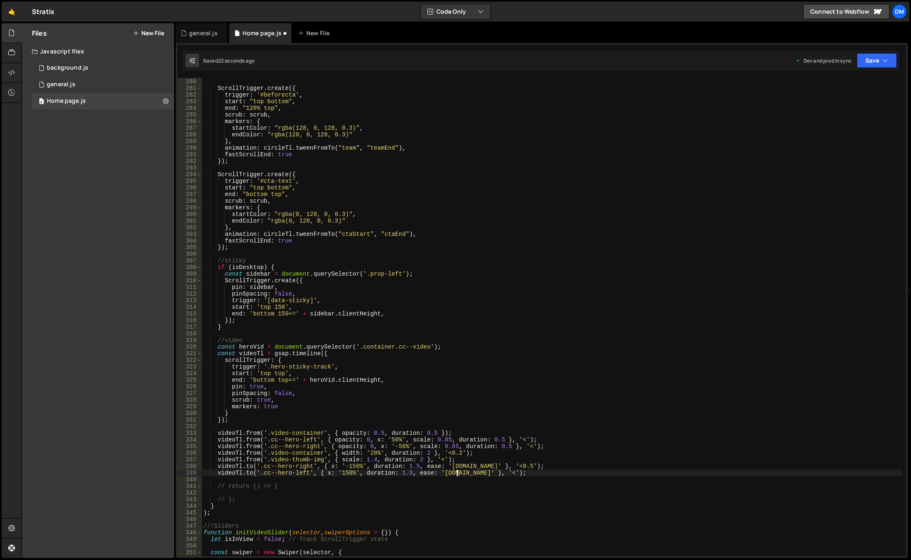
click at [458, 473] on div "}) ; ScrollTrigger . create ({ trigger : '#beforecta' , start : "top bottom" , …" at bounding box center [552, 318] width 701 height 492
click at [636, 345] on div "}) ; ScrollTrigger . create ({ trigger : '#beforecta' , start : "top bottom" , …" at bounding box center [552, 318] width 701 height 492
click at [870, 65] on button "Save" at bounding box center [877, 60] width 40 height 15
click at [842, 97] on button "Save to Staging S Saved 23 seconds ago" at bounding box center [849, 86] width 100 height 27
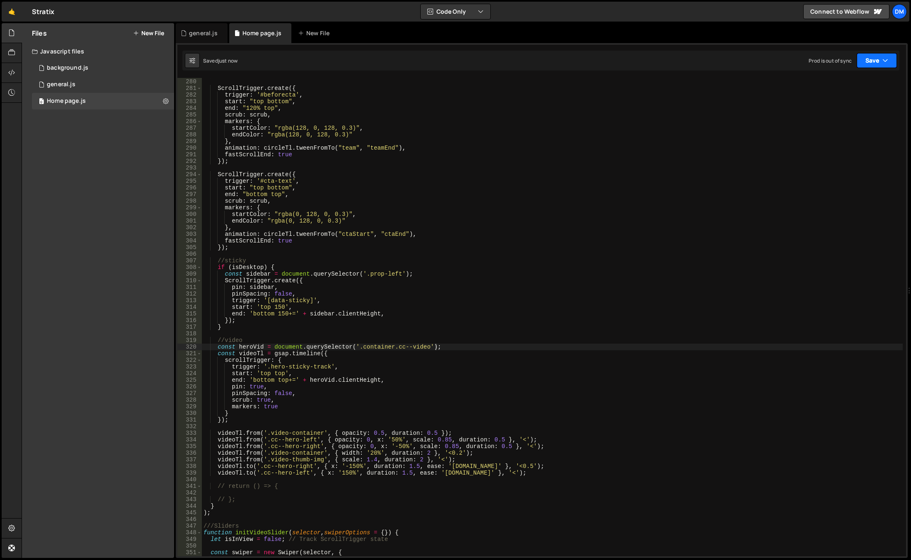
click at [867, 60] on button "Save" at bounding box center [877, 60] width 40 height 15
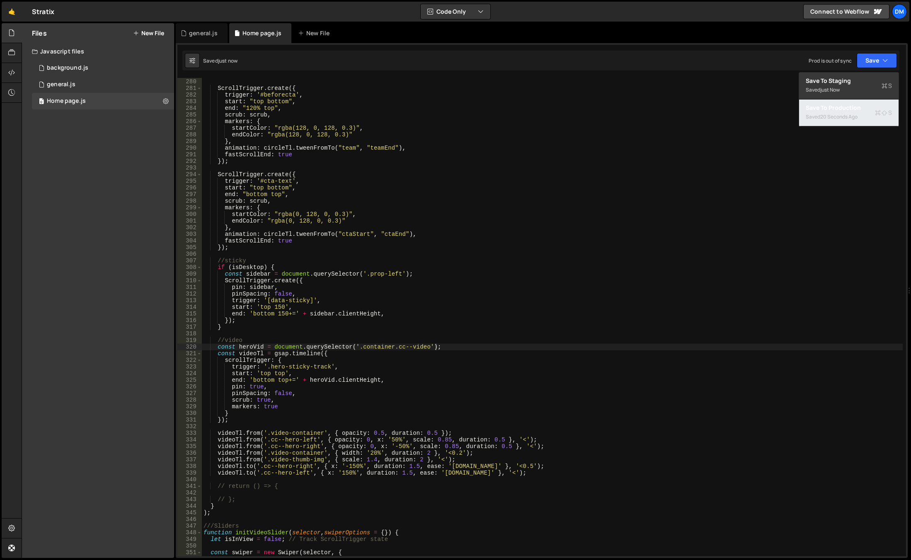
click at [835, 112] on div "Saved 20 seconds ago" at bounding box center [849, 117] width 86 height 10
click at [535, 412] on div "}) ; ScrollTrigger . create ({ trigger : '#beforecta' , start : "top bottom" , …" at bounding box center [552, 318] width 701 height 492
click at [477, 466] on div "}) ; ScrollTrigger . create ({ trigger : '#beforecta' , start : "top bottom" , …" at bounding box center [552, 318] width 701 height 492
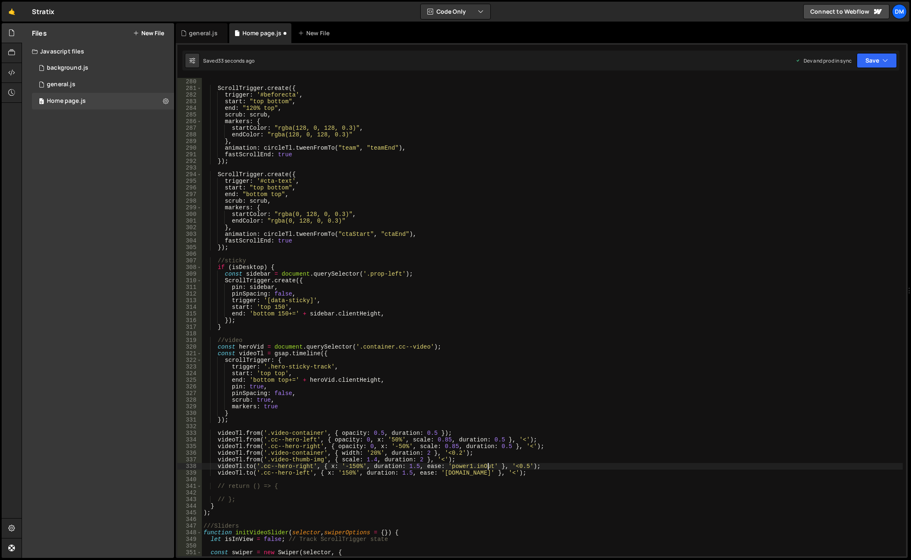
drag, startPoint x: 471, startPoint y: 474, endPoint x: 476, endPoint y: 507, distance: 32.7
click at [471, 474] on div "}) ; ScrollTrigger . create ({ trigger : '#beforecta' , start : "top bottom" , …" at bounding box center [552, 318] width 701 height 492
click at [881, 55] on button "Save" at bounding box center [877, 60] width 40 height 15
click at [859, 75] on button "Save to Staging S Saved 36 seconds ago" at bounding box center [849, 86] width 100 height 27
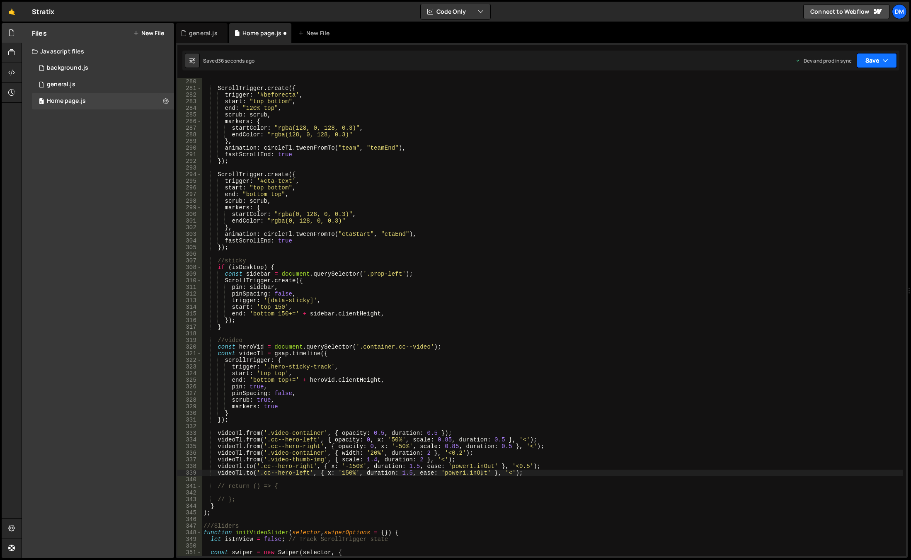
click at [874, 59] on button "Save" at bounding box center [877, 60] width 40 height 15
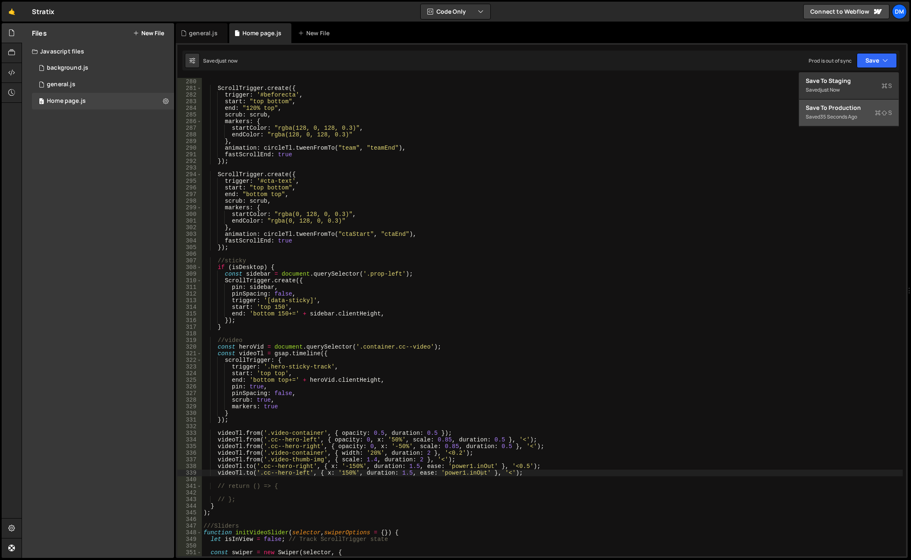
click at [834, 110] on div "Save to Production S" at bounding box center [849, 108] width 86 height 8
click at [430, 345] on div "}) ; ScrollTrigger . create ({ trigger : '#beforecta' , start : "top bottom" , …" at bounding box center [552, 318] width 701 height 492
click at [277, 374] on div "}) ; ScrollTrigger . create ({ trigger : '#beforecta' , start : "top bottom" , …" at bounding box center [552, 318] width 701 height 492
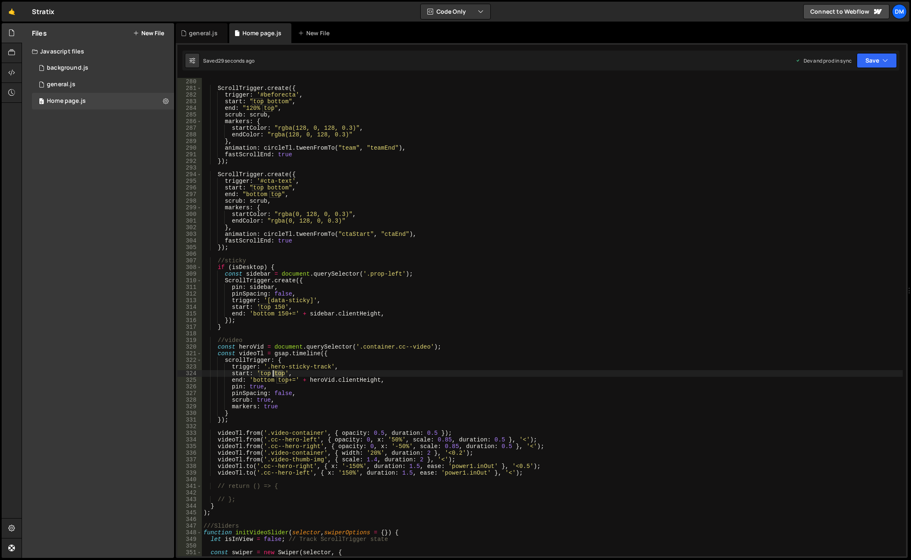
click at [277, 374] on div "}) ; ScrollTrigger . create ({ trigger : '#beforecta' , start : "top bottom" , …" at bounding box center [552, 318] width 701 height 492
click at [512, 302] on div "}) ; ScrollTrigger . create ({ trigger : '#beforecta' , start : "top bottom" , …" at bounding box center [552, 318] width 701 height 492
click at [871, 61] on button "Save" at bounding box center [877, 60] width 40 height 15
click at [858, 79] on div "Save to Staging S" at bounding box center [849, 81] width 86 height 8
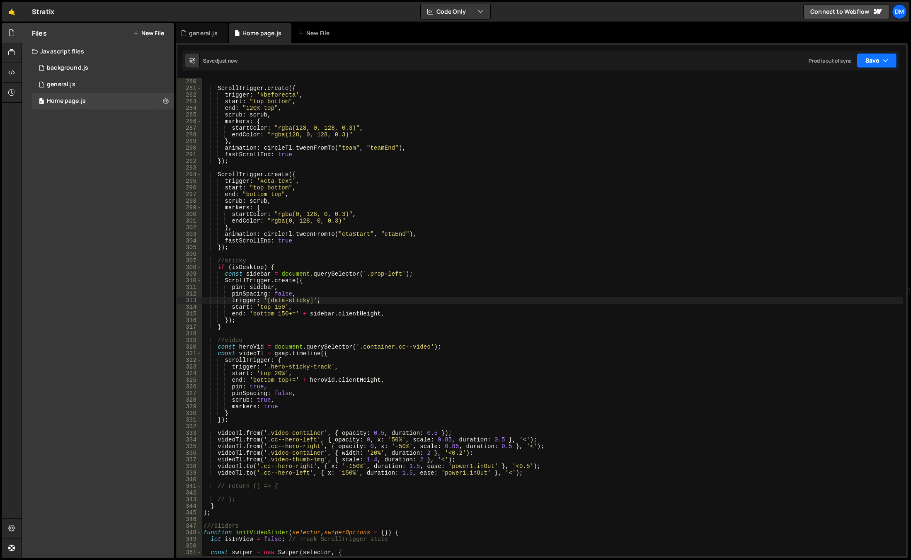
click at [878, 62] on button "Save" at bounding box center [877, 60] width 40 height 15
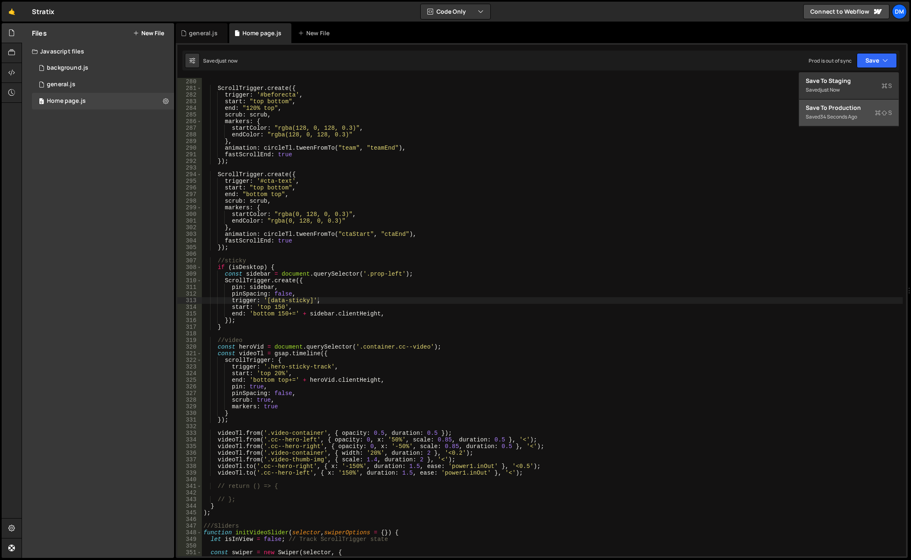
click at [847, 107] on div "Save to Production S" at bounding box center [849, 108] width 86 height 8
click at [278, 371] on div "}) ; ScrollTrigger . create ({ trigger : '#beforecta' , start : "top bottom" , …" at bounding box center [552, 318] width 701 height 492
click at [403, 257] on div "}) ; ScrollTrigger . create ({ trigger : '#beforecta' , start : "top bottom" , …" at bounding box center [552, 318] width 701 height 492
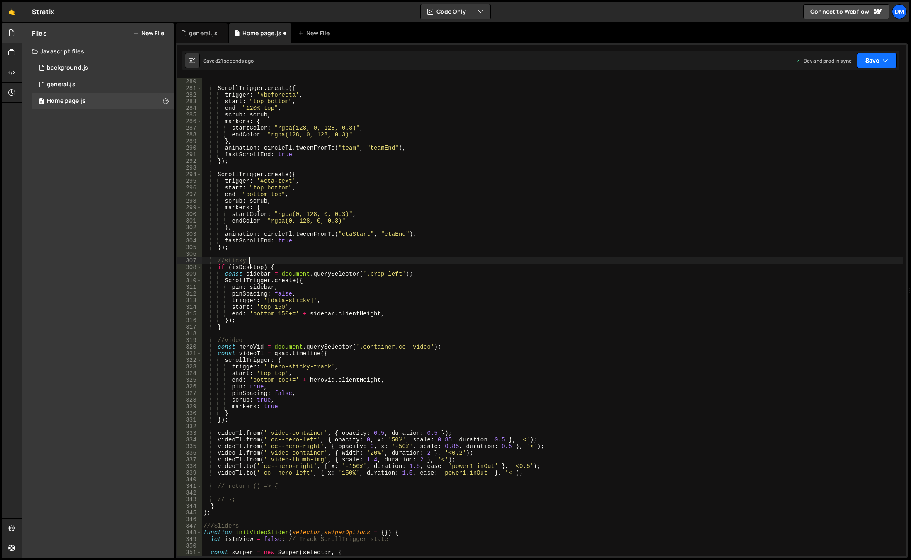
click at [882, 61] on button "Save" at bounding box center [877, 60] width 40 height 15
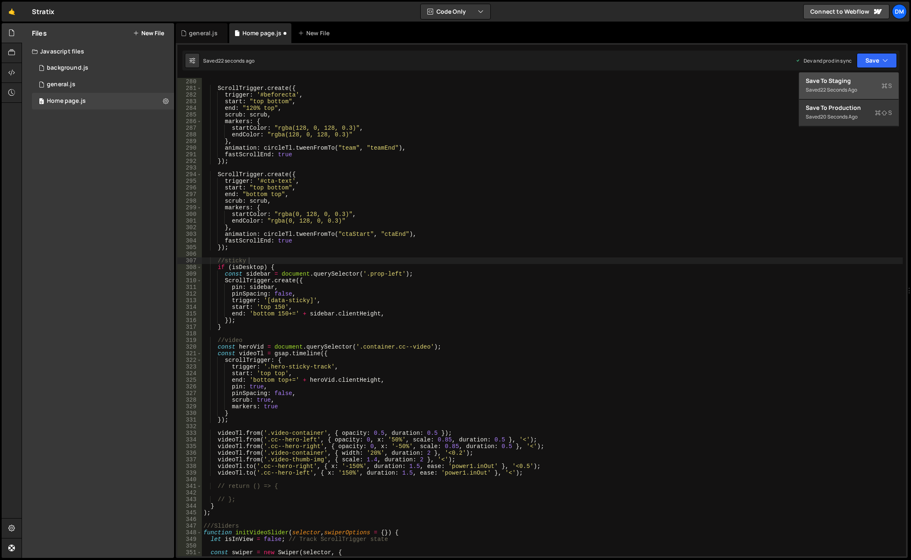
click at [862, 85] on div "Save to Staging S" at bounding box center [849, 81] width 86 height 8
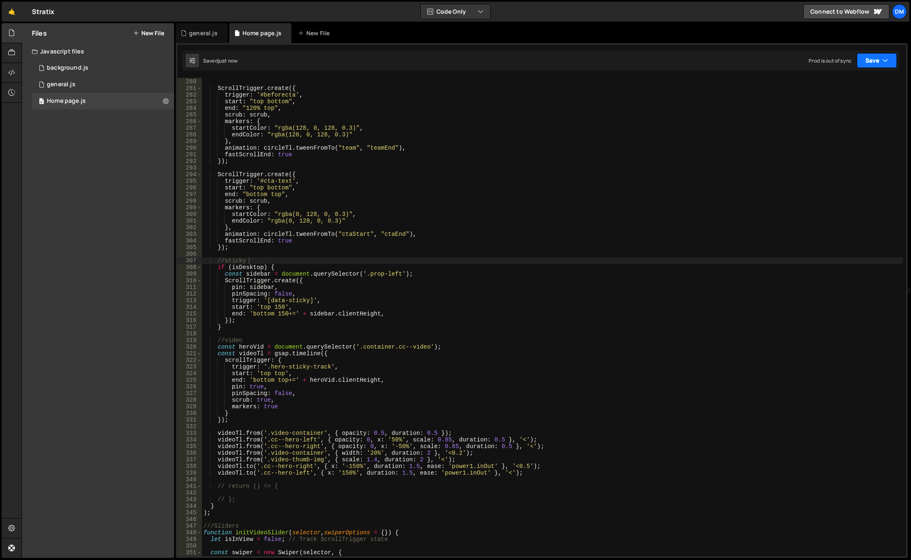
click at [874, 63] on button "Save" at bounding box center [877, 60] width 40 height 15
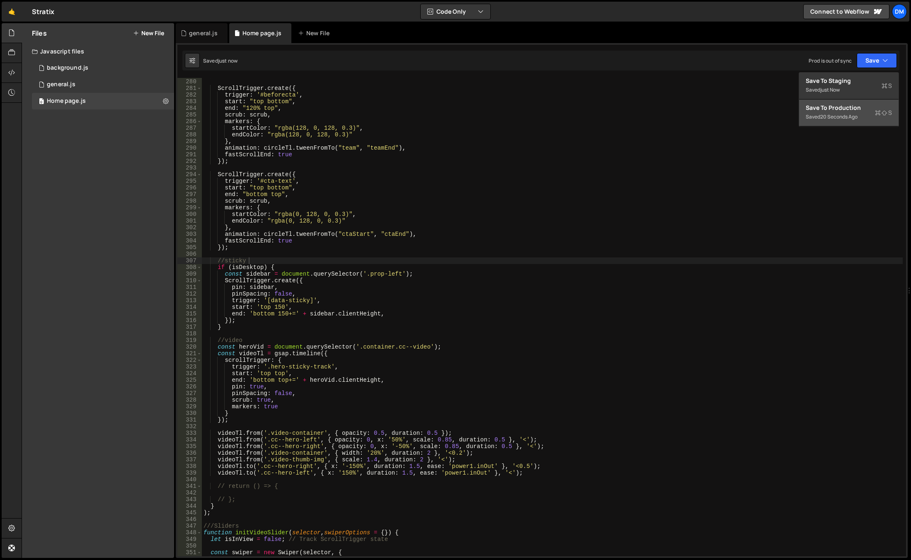
click at [850, 112] on div "Saved 20 seconds ago" at bounding box center [849, 117] width 86 height 10
click at [263, 375] on div "}) ; ScrollTrigger . create ({ trigger : '#beforecta' , start : "top bottom" , …" at bounding box center [552, 318] width 701 height 492
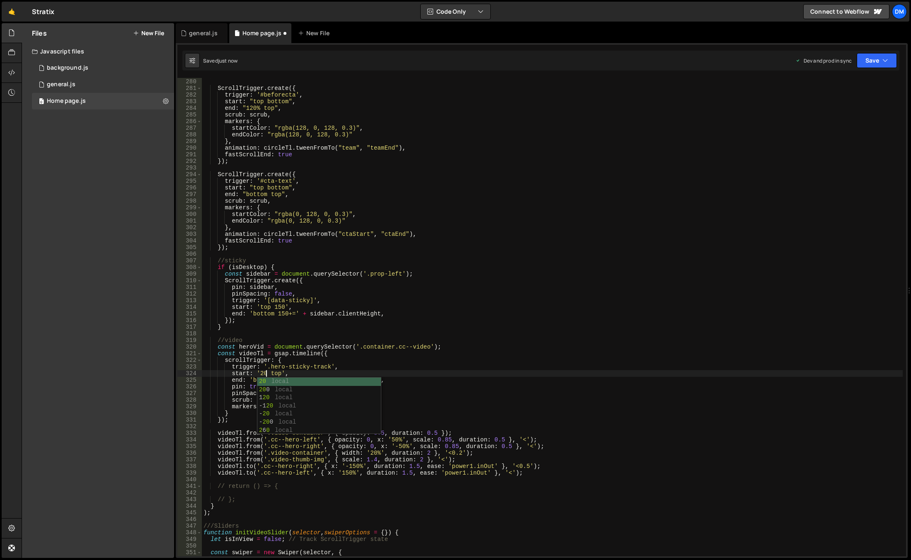
scroll to position [0, 5]
click at [534, 233] on div "}) ; ScrollTrigger . create ({ trigger : '#beforecta' , start : "top bottom" , …" at bounding box center [552, 318] width 701 height 492
drag, startPoint x: 867, startPoint y: 64, endPoint x: 857, endPoint y: 80, distance: 18.4
click at [867, 64] on button "Save" at bounding box center [877, 60] width 40 height 15
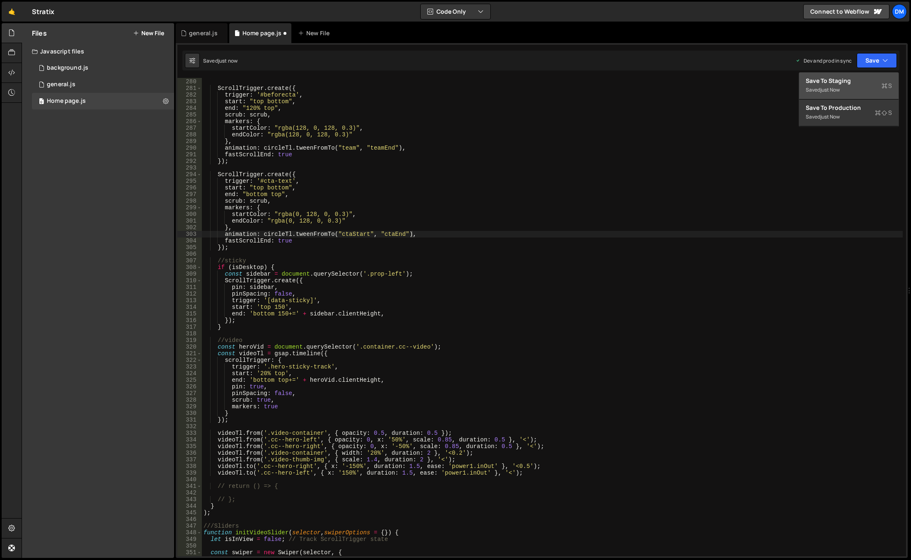
click at [852, 86] on div "Saved just now" at bounding box center [849, 90] width 86 height 10
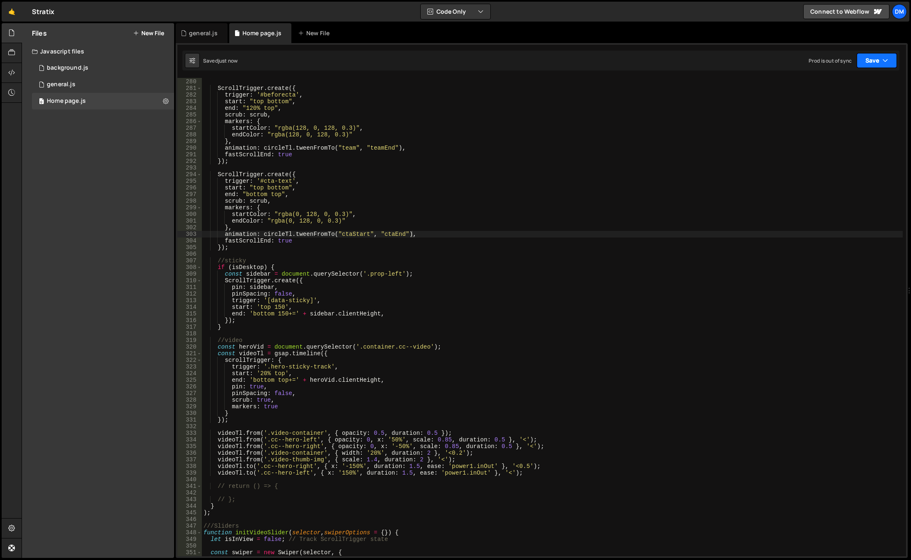
click at [872, 63] on button "Save" at bounding box center [877, 60] width 40 height 15
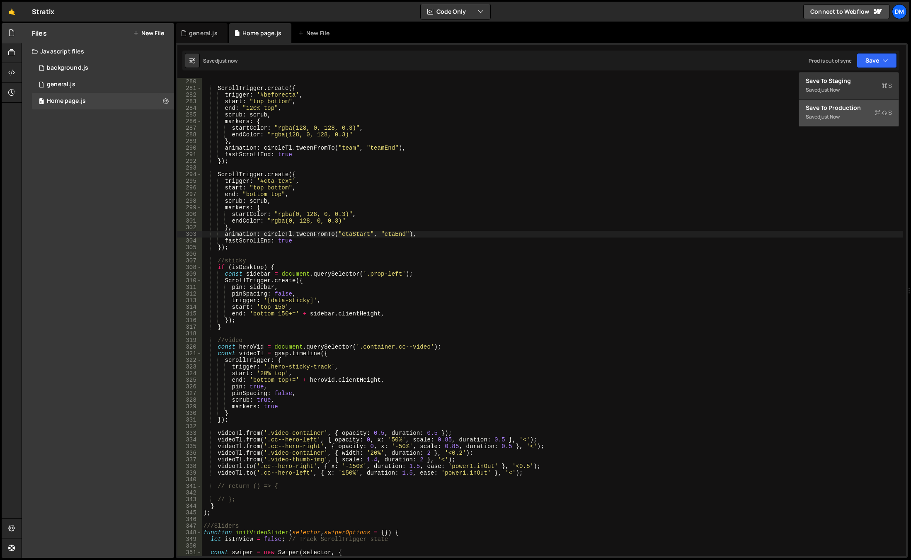
click at [839, 106] on div "Save to Production S" at bounding box center [849, 108] width 86 height 8
click at [262, 372] on div "}) ; ScrollTrigger . create ({ trigger : '#beforecta' , start : "top bottom" , …" at bounding box center [552, 318] width 701 height 492
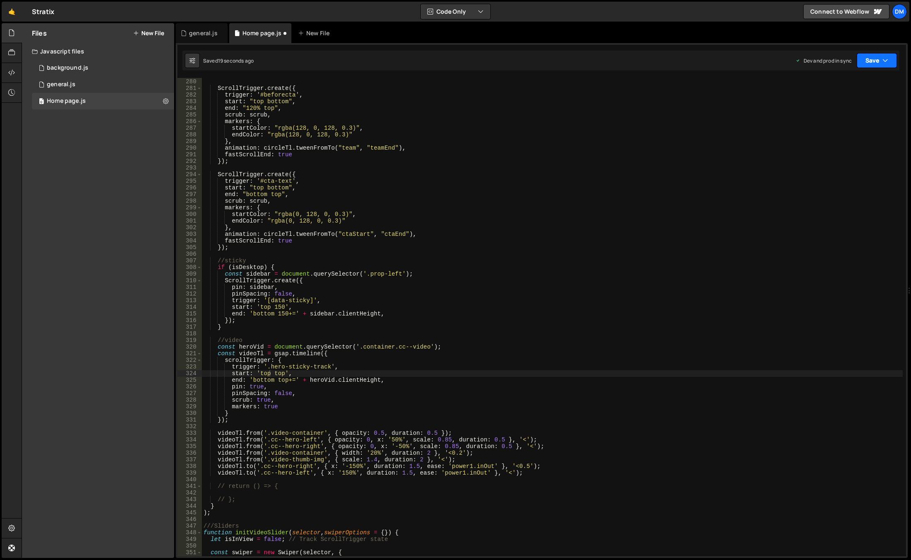
click at [870, 58] on button "Save" at bounding box center [877, 60] width 40 height 15
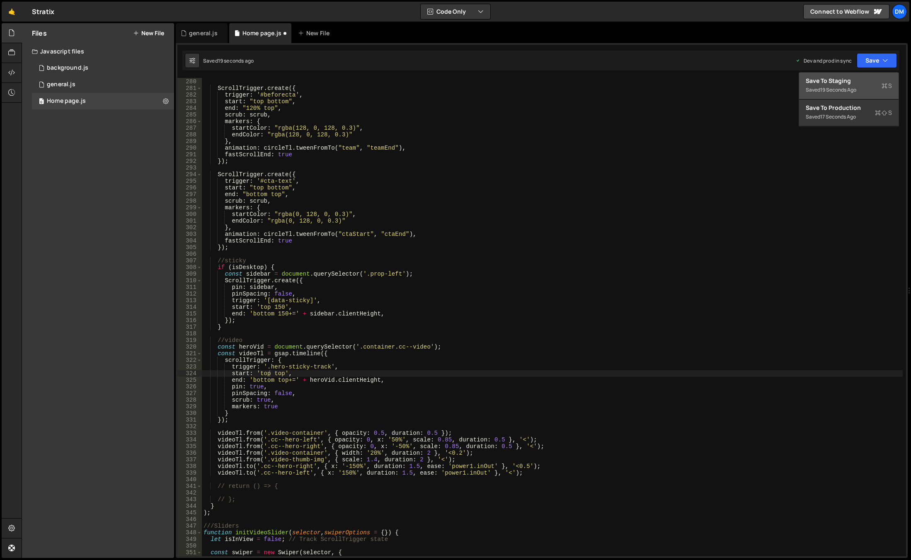
click at [853, 81] on div "Save to Staging S" at bounding box center [849, 81] width 86 height 8
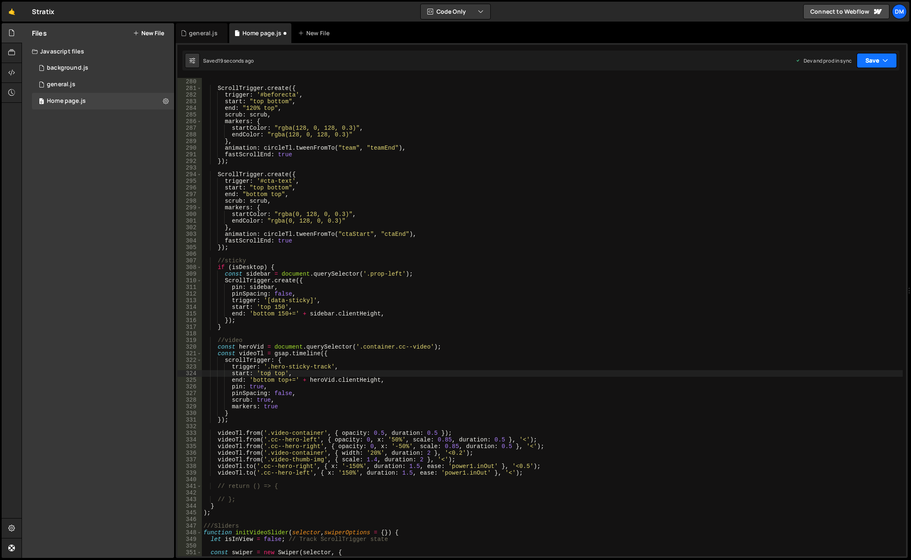
click at [874, 59] on button "Save" at bounding box center [877, 60] width 40 height 15
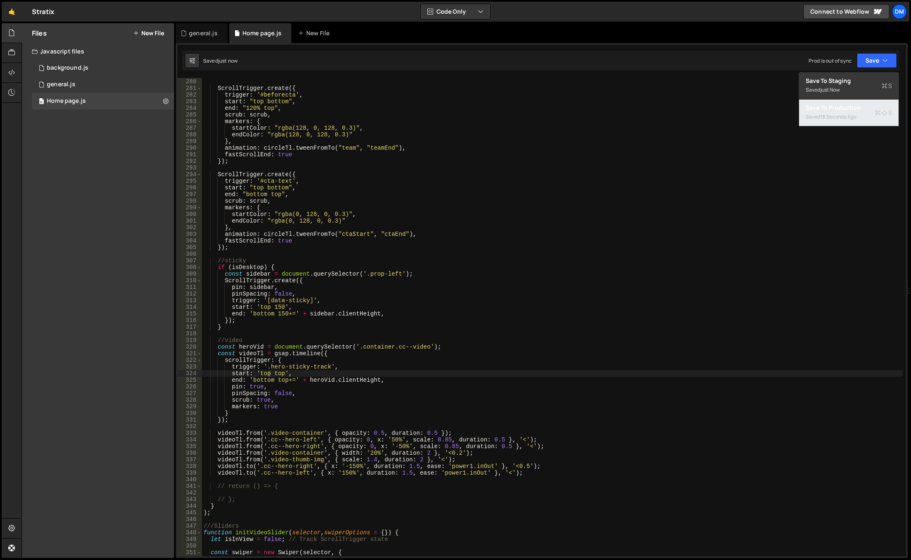
click at [833, 111] on div "Save to Production S" at bounding box center [849, 108] width 86 height 8
type textarea "pinSpacing: false,"
click at [608, 297] on div "}) ; ScrollTrigger . create ({ trigger : '#beforecta' , start : "top bottom" , …" at bounding box center [552, 318] width 701 height 492
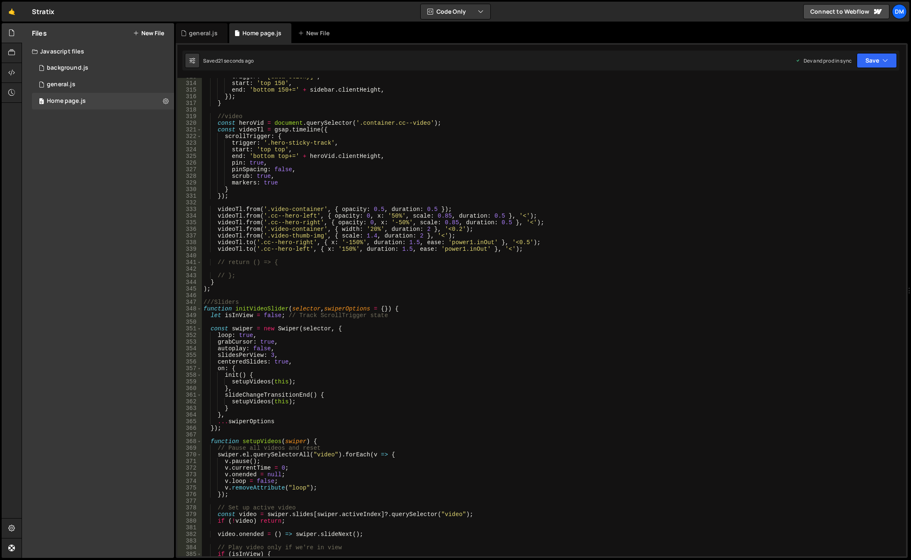
scroll to position [1950, 0]
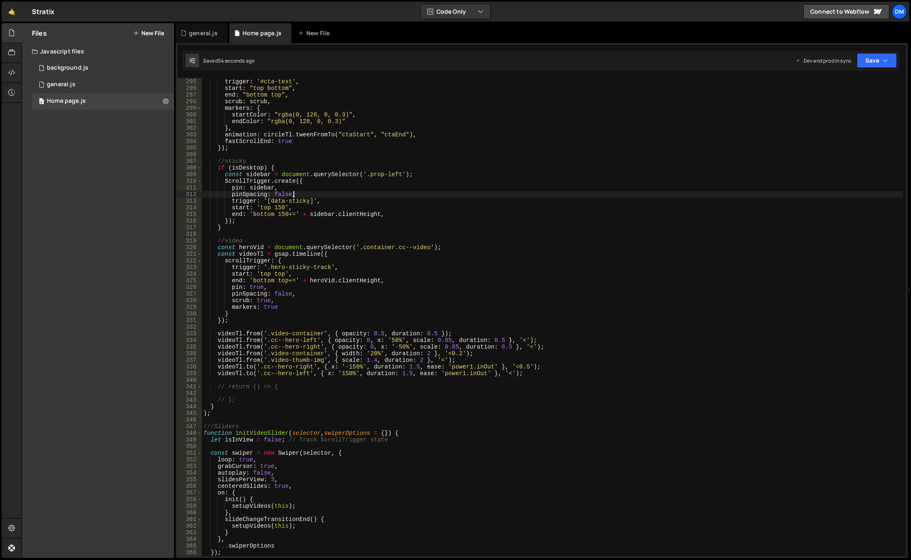
click at [332, 381] on div "ScrollTrigger . create ({ trigger : '#cta-text' , start : "top bottom" , end : …" at bounding box center [552, 318] width 701 height 492
paste textarea "play-button"
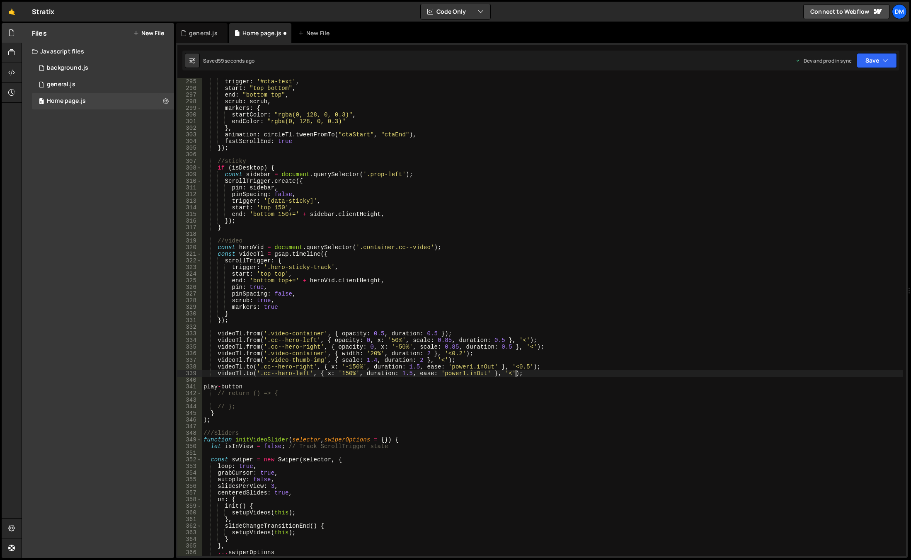
click at [525, 371] on div "ScrollTrigger . create ({ trigger : '#cta-text' , start : "top bottom" , end : …" at bounding box center [552, 318] width 701 height 492
drag, startPoint x: 524, startPoint y: 372, endPoint x: 218, endPoint y: 373, distance: 305.6
click at [218, 373] on div "ScrollTrigger . create ({ trigger : '#cta-text' , start : "top bottom" , end : …" at bounding box center [552, 318] width 701 height 492
type textarea "[DOMAIN_NAME]('.cc--hero-left', { x: '150%', duration: 1.5, ease: 'power1.inOut…"
click at [534, 374] on div "ScrollTrigger . create ({ trigger : '#cta-text' , start : "top bottom" , end : …" at bounding box center [552, 317] width 701 height 478
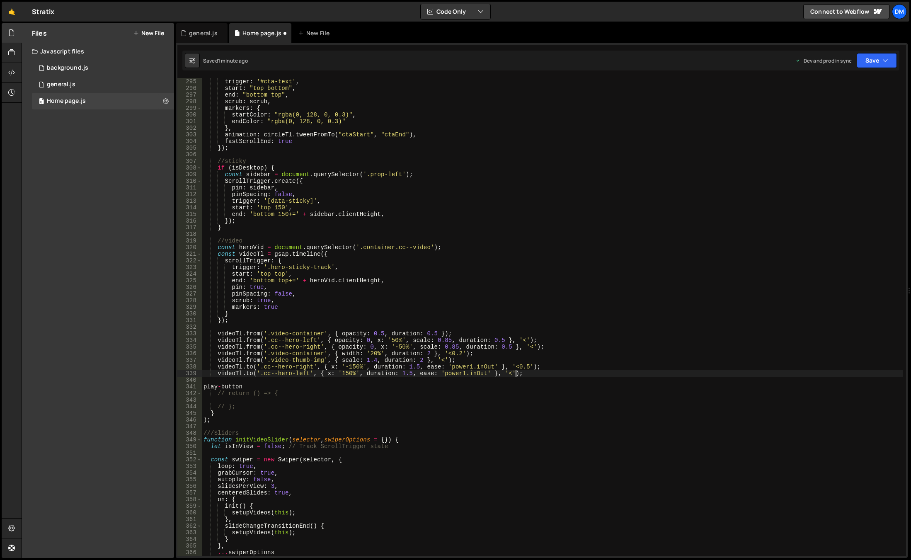
scroll to position [0, 0]
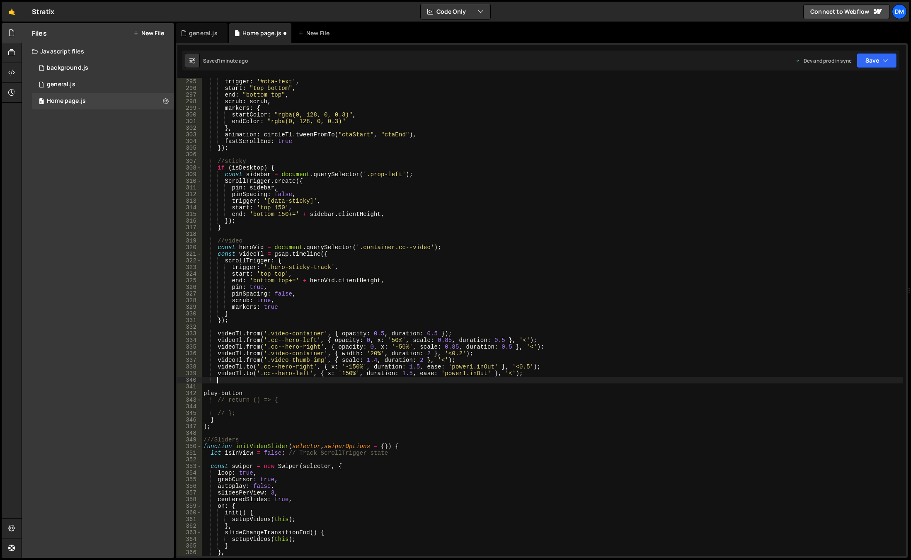
paste textarea "[DOMAIN_NAME]('.cc--hero-left', { x: '150%', duration: 1.5, ease: 'power1.inOut…"
drag, startPoint x: 245, startPoint y: 393, endPoint x: 174, endPoint y: 398, distance: 70.6
click at [175, 398] on div "Files New File Javascript files 0 background.js 0 0 general.js 0 0 Home page.js…" at bounding box center [467, 290] width 890 height 535
type textarea "play-button // return () => {"
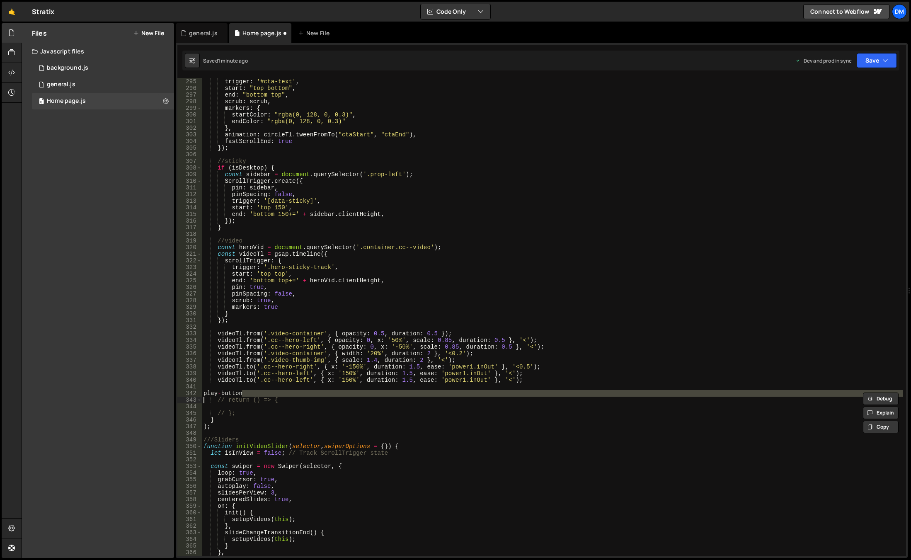
drag, startPoint x: 238, startPoint y: 390, endPoint x: 240, endPoint y: 394, distance: 5.0
click at [238, 390] on div "ScrollTrigger . create ({ trigger : '#cta-text' , start : "top bottom" , end : …" at bounding box center [552, 318] width 701 height 492
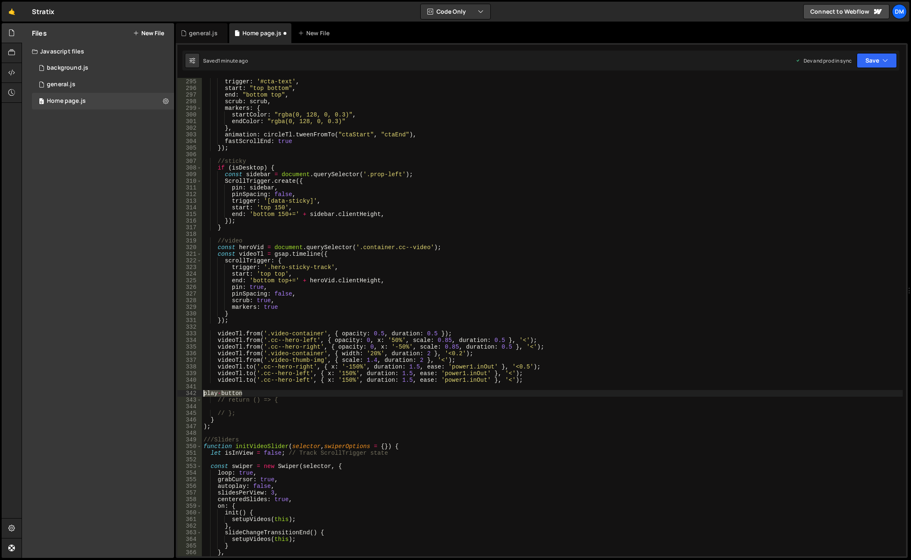
drag, startPoint x: 241, startPoint y: 395, endPoint x: 197, endPoint y: 393, distance: 43.6
click at [197, 393] on div "294 295 296 297 298 299 300 301 302 303 304 305 306 307 308 309 310 311 312 313…" at bounding box center [541, 317] width 729 height 478
type textarea "play-button"
drag, startPoint x: 262, startPoint y: 381, endPoint x: 308, endPoint y: 379, distance: 45.7
click at [308, 379] on div "ScrollTrigger . create ({ trigger : '#cta-text' , start : "top bottom" , end : …" at bounding box center [552, 318] width 701 height 492
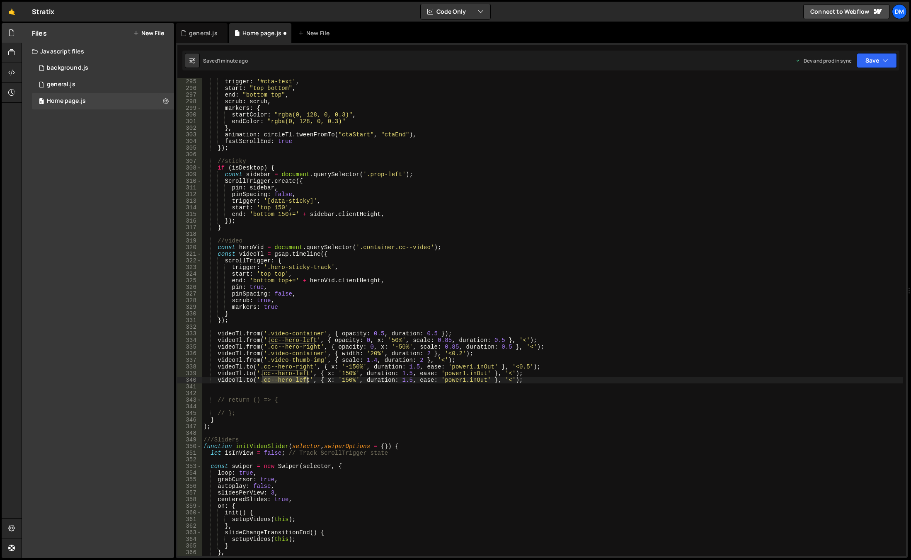
paste textarea "play-button"
drag, startPoint x: 318, startPoint y: 381, endPoint x: 478, endPoint y: 379, distance: 160.1
click at [478, 379] on div "ScrollTrigger . create ({ trigger : '#cta-text' , start : "top bottom" , end : …" at bounding box center [552, 318] width 701 height 492
click at [359, 347] on div "ScrollTrigger . create ({ trigger : '#cta-text' , start : "top bottom" , end : …" at bounding box center [552, 318] width 701 height 492
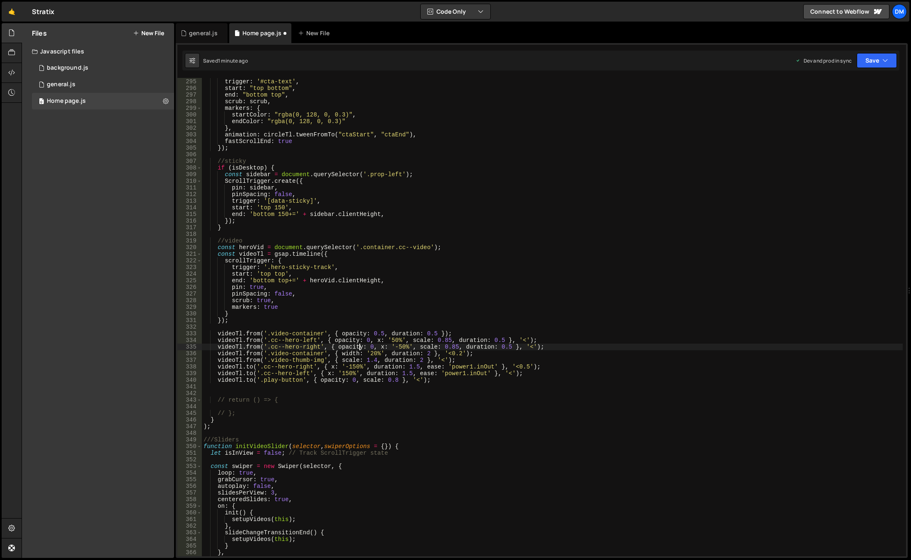
click at [394, 380] on div "ScrollTrigger . create ({ trigger : '#cta-text' , start : "top bottom" , end : …" at bounding box center [552, 318] width 701 height 492
type textarea "[DOMAIN_NAME]('.play-button', { opacity: 0, scale: 0.8, duration: 0.5 }, '<');"
click at [431, 393] on div "ScrollTrigger . create ({ trigger : '#cta-text' , start : "top bottom" , end : …" at bounding box center [552, 318] width 701 height 492
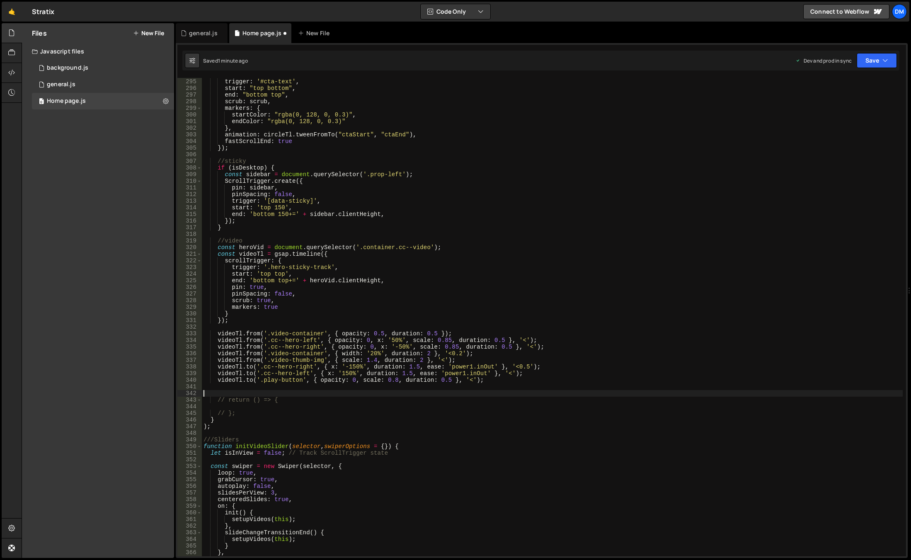
scroll to position [0, 0]
click at [254, 360] on div "ScrollTrigger . create ({ trigger : '#cta-text' , start : "top bottom" , end : …" at bounding box center [552, 318] width 701 height 492
click at [249, 379] on div "ScrollTrigger . create ({ trigger : '#cta-text' , start : "top bottom" , end : …" at bounding box center [552, 318] width 701 height 492
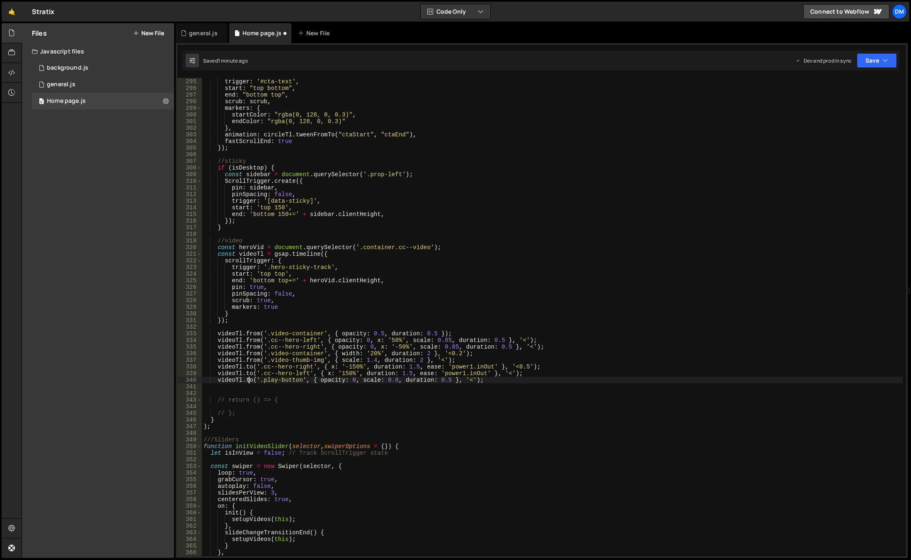
paste textarea "from"
click at [603, 258] on div "ScrollTrigger . create ({ trigger : '#cta-text' , start : "top bottom" , end : …" at bounding box center [552, 318] width 701 height 492
type textarea "scrollTrigger: {"
drag, startPoint x: 869, startPoint y: 61, endPoint x: 850, endPoint y: 76, distance: 24.5
click at [869, 61] on button "Save" at bounding box center [877, 60] width 40 height 15
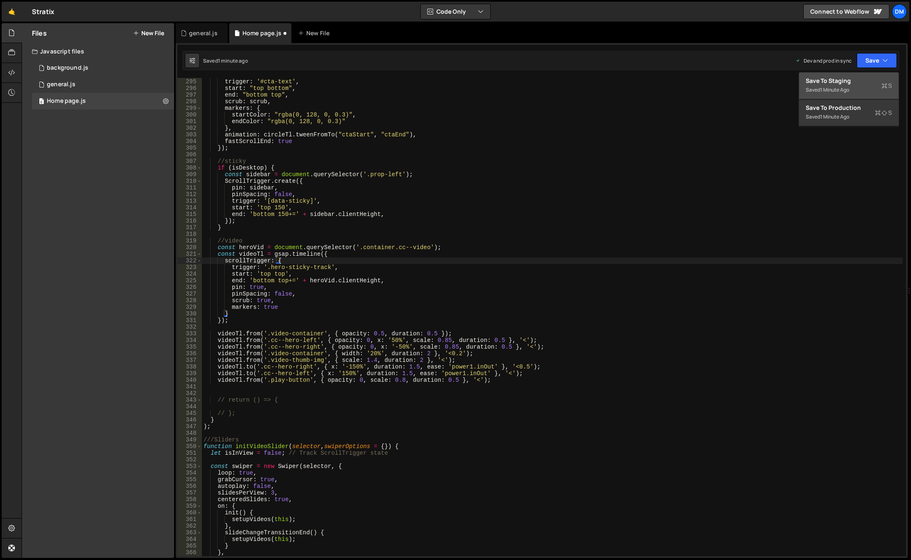
click at [833, 86] on div "Saved 1 minute ago" at bounding box center [849, 90] width 86 height 10
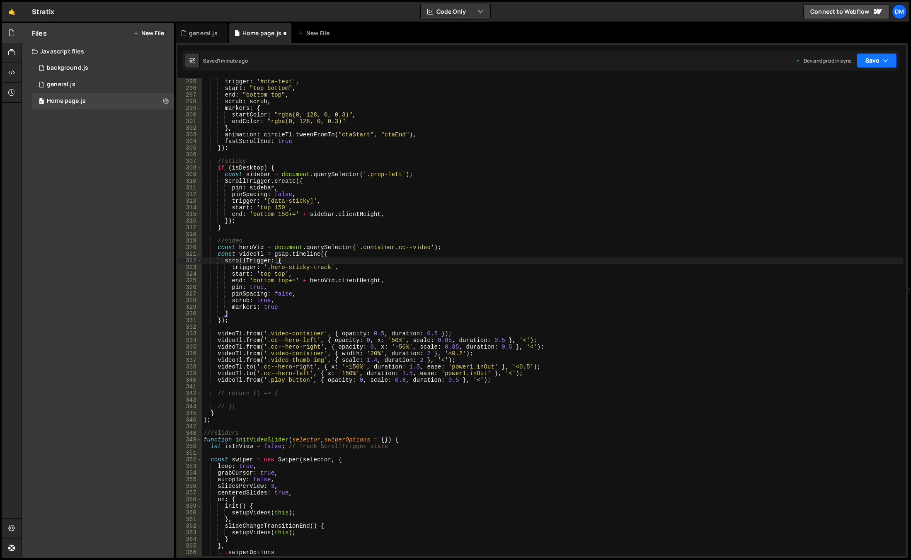
click at [867, 60] on button "Save" at bounding box center [877, 60] width 40 height 15
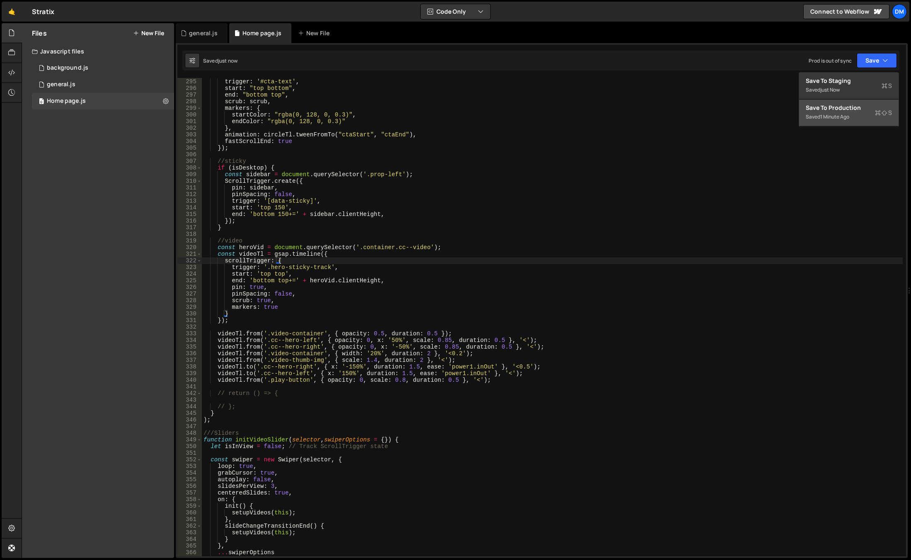
click at [826, 115] on div "1 minute ago" at bounding box center [834, 116] width 29 height 7
click at [527, 400] on div "ScrollTrigger . create ({ trigger : '#cta-text' , start : "top bottom" , end : …" at bounding box center [552, 318] width 701 height 492
click at [522, 364] on div "ScrollTrigger . create ({ trigger : '#cta-text' , start : "top bottom" , end : …" at bounding box center [552, 318] width 701 height 492
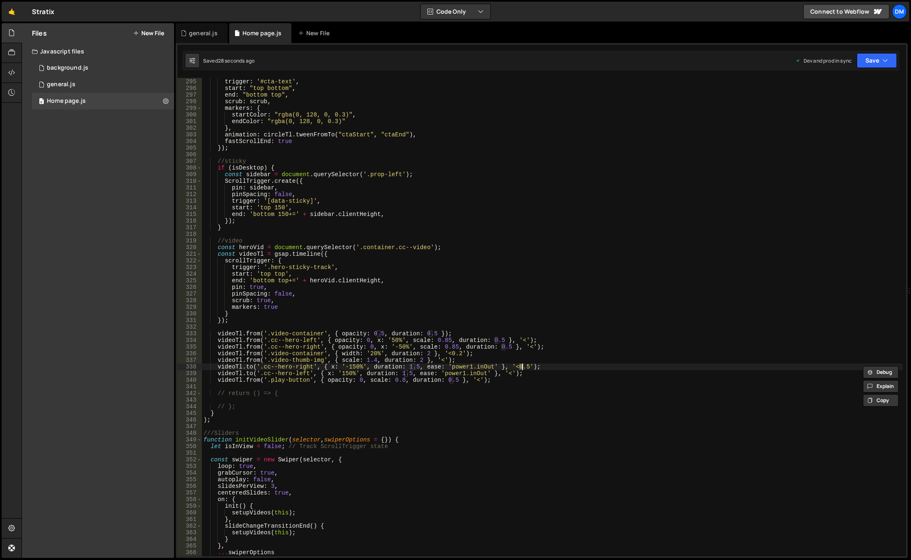
type textarea "[DOMAIN_NAME]('.cc--hero-right', { x: '-150%', duration: 1.5, ease: 'power1.inO…"
click at [708, 237] on div "ScrollTrigger . create ({ trigger : '#cta-text' , start : "top bottom" , end : …" at bounding box center [552, 318] width 701 height 492
click at [867, 70] on div "Saved 29 seconds ago Dev and prod in sync Upgrade to Edit Save Save to Staging …" at bounding box center [540, 61] width 717 height 20
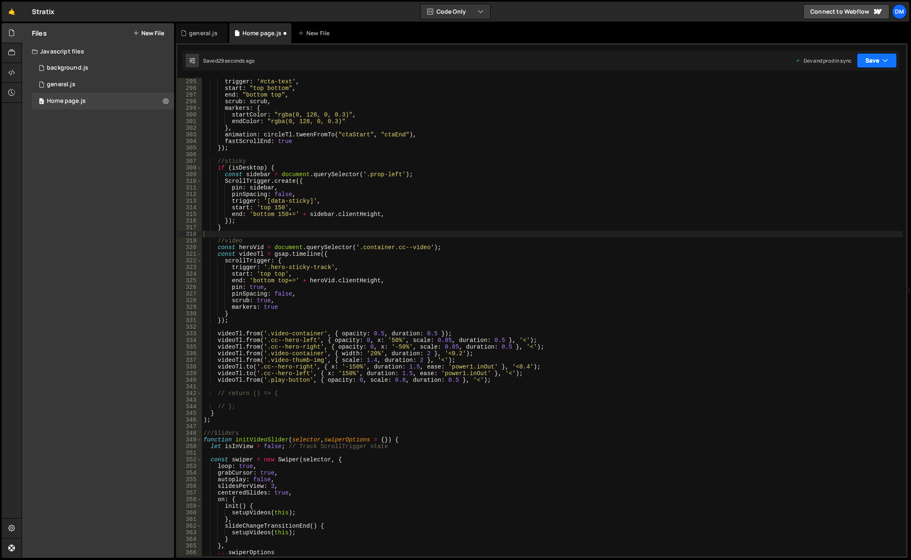
click at [875, 59] on button "Save" at bounding box center [877, 60] width 40 height 15
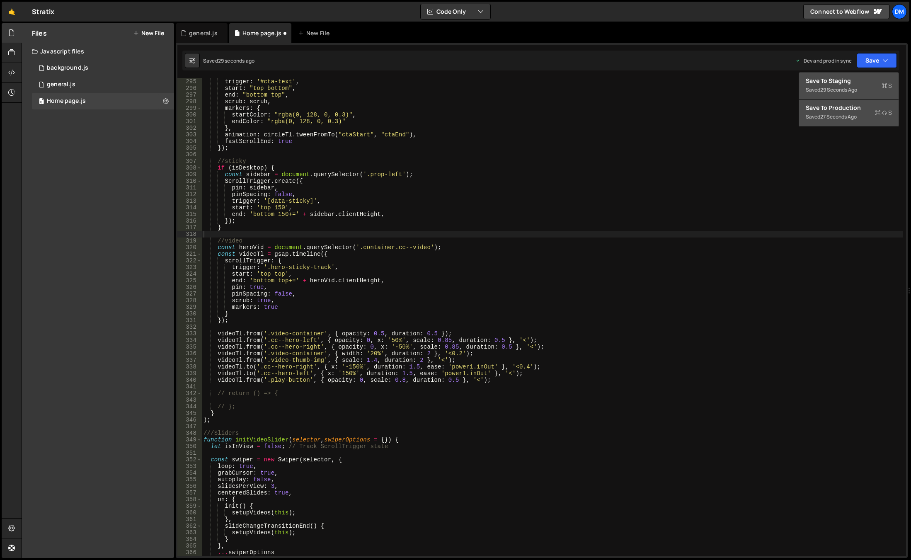
click at [850, 80] on div "Save to Staging S" at bounding box center [849, 81] width 86 height 8
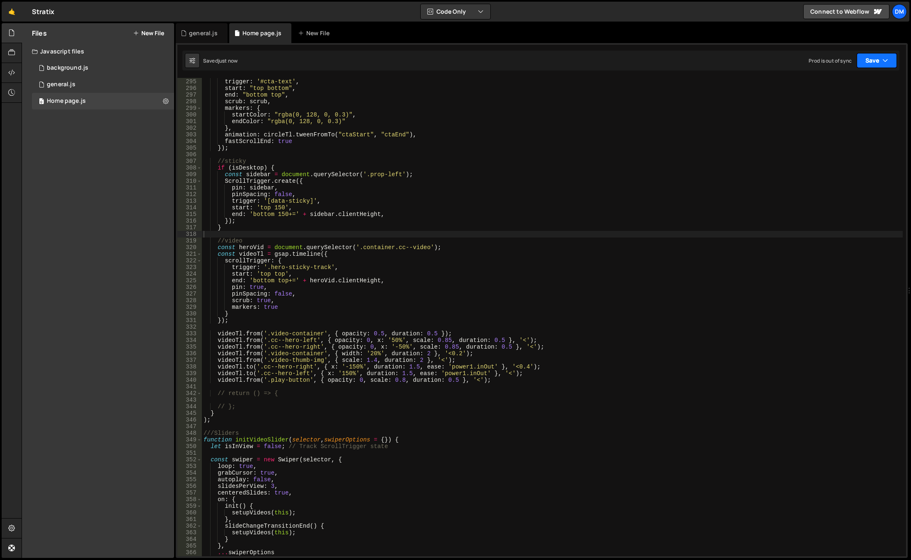
click at [871, 61] on button "Save" at bounding box center [877, 60] width 40 height 15
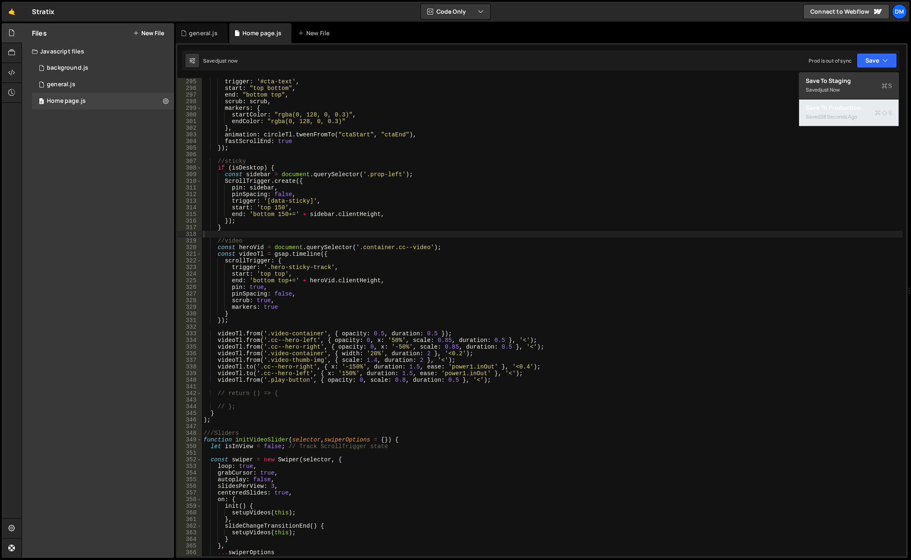
drag, startPoint x: 833, startPoint y: 107, endPoint x: 806, endPoint y: 118, distance: 29.0
click at [833, 107] on div "Save to Production S" at bounding box center [849, 108] width 86 height 8
click at [362, 352] on div "ScrollTrigger . create ({ trigger : '#cta-text' , start : "top bottom" , end : …" at bounding box center [552, 318] width 701 height 492
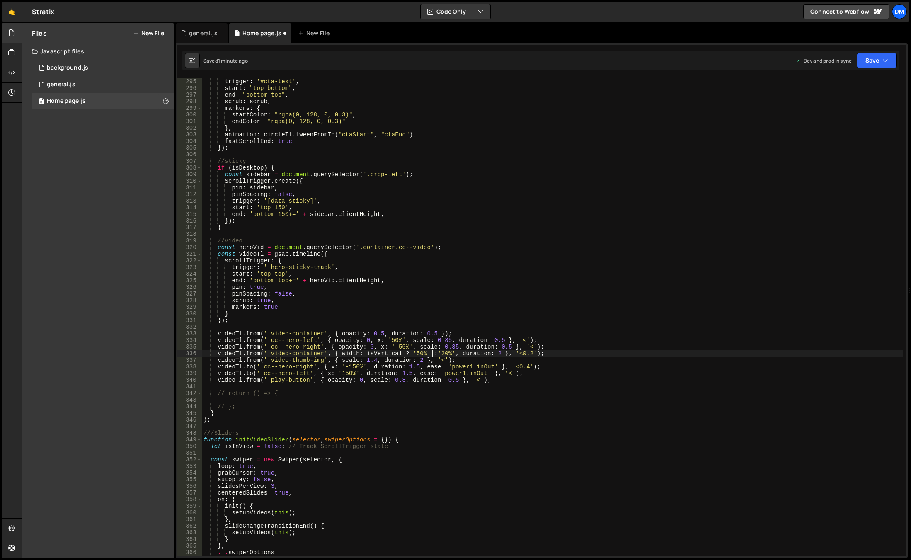
scroll to position [0, 16]
click at [507, 292] on div "ScrollTrigger . create ({ trigger : '#cta-text' , start : "top bottom" , end : …" at bounding box center [552, 318] width 701 height 492
click at [871, 67] on div "Saved 1 minute ago Dev and prod in sync Upgrade to Edit Save Save to Staging S …" at bounding box center [540, 61] width 717 height 20
click at [870, 63] on button "Save" at bounding box center [877, 60] width 40 height 15
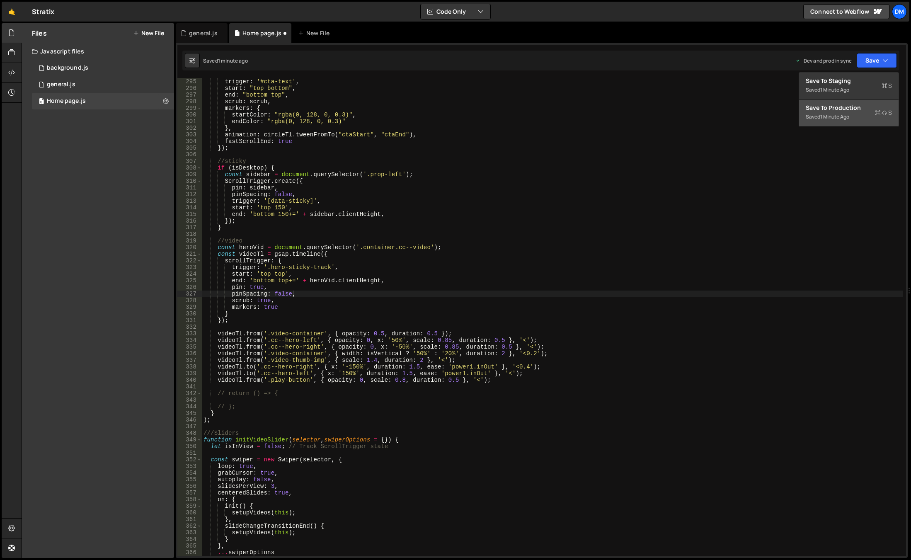
click at [835, 102] on button "Save to Production S Saved 1 minute ago" at bounding box center [849, 113] width 100 height 27
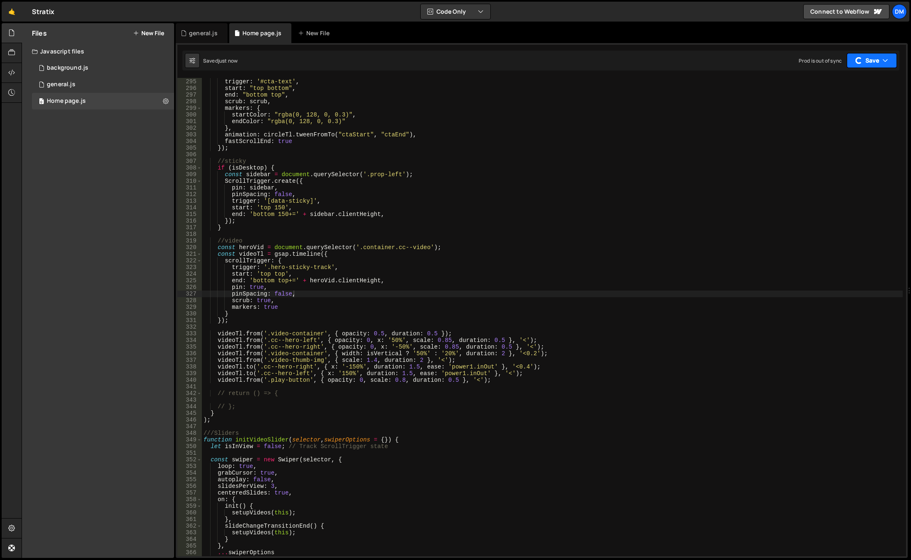
click at [869, 58] on button "Save" at bounding box center [872, 60] width 50 height 15
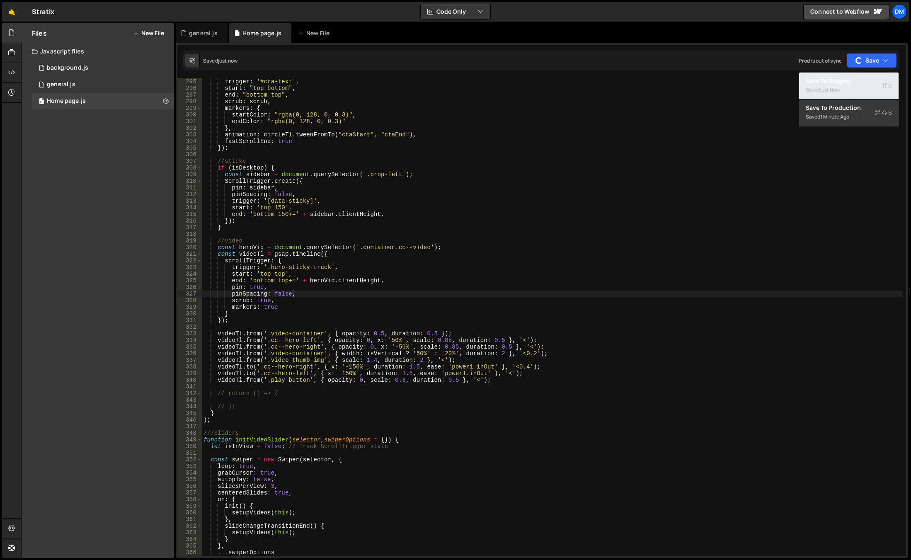
click at [840, 90] on div "just now" at bounding box center [829, 89] width 19 height 7
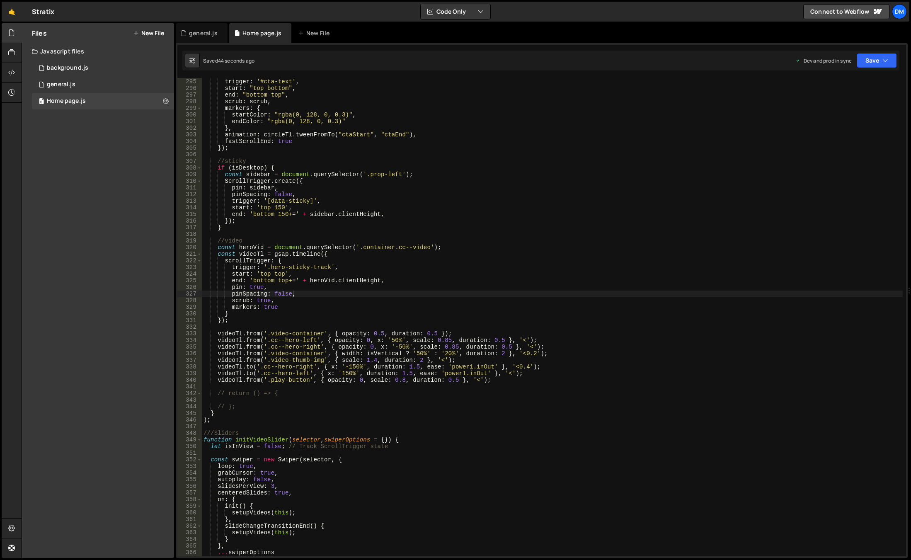
click at [381, 355] on div "ScrollTrigger . create ({ trigger : '#cta-text' , start : "top bottom" , end : …" at bounding box center [552, 318] width 701 height 492
click at [385, 339] on div "ScrollTrigger . create ({ trigger : '#cta-text' , start : "top bottom" , end : …" at bounding box center [552, 318] width 701 height 492
paste textarea "isVertical"
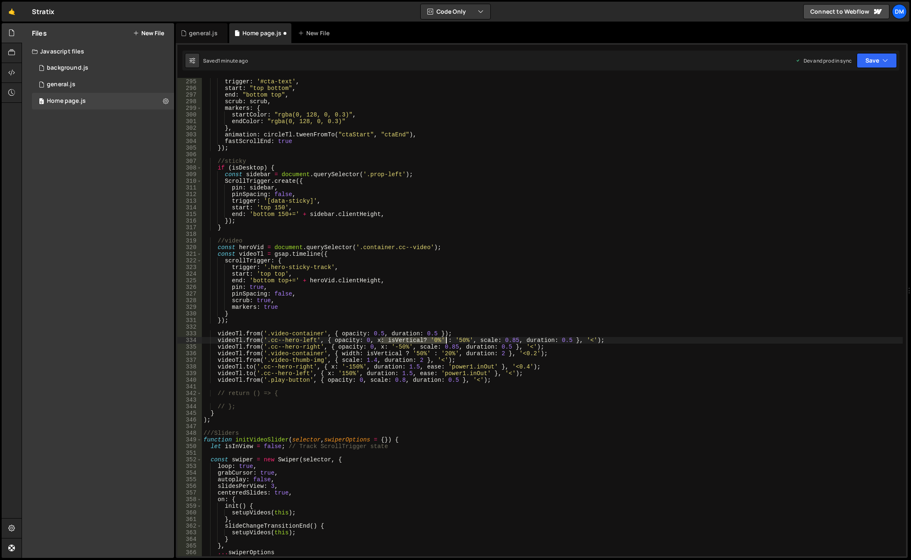
drag, startPoint x: 381, startPoint y: 340, endPoint x: 448, endPoint y: 341, distance: 66.3
click at [448, 341] on div "ScrollTrigger . create ({ trigger : '#cta-text' , start : "top bottom" , end : …" at bounding box center [552, 318] width 701 height 492
click at [386, 346] on div "ScrollTrigger . create ({ trigger : '#cta-text' , start : "top bottom" , end : …" at bounding box center [552, 318] width 701 height 492
paste textarea "isVertical? '0%' :"
click at [551, 311] on div "ScrollTrigger . create ({ trigger : '#cta-text' , start : "top bottom" , end : …" at bounding box center [552, 318] width 701 height 492
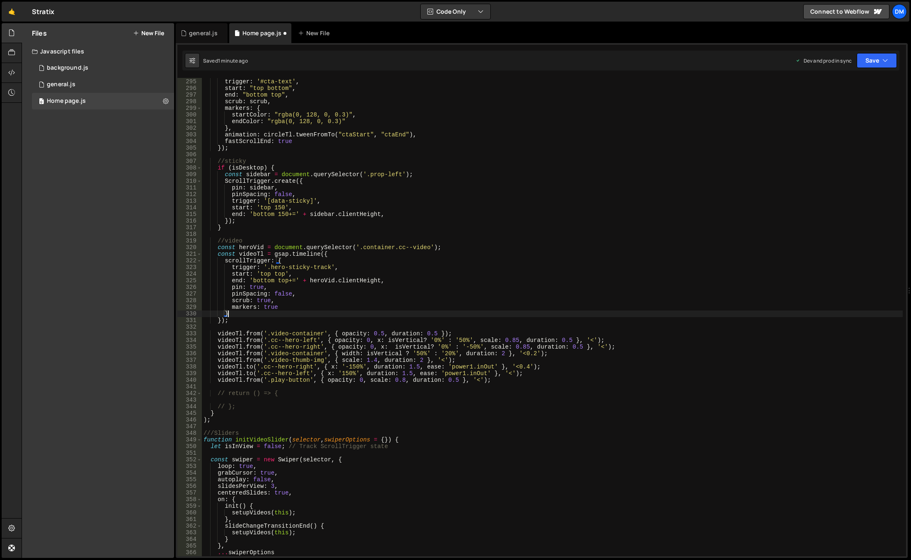
scroll to position [0, 1]
click at [389, 346] on div "ScrollTrigger . create ({ trigger : '#cta-text' , start : "top bottom" , end : …" at bounding box center [552, 318] width 701 height 492
type textarea "videoTl.from('.cc--hero-right', { opacity: 0, x: isVertical? '0%' : '-50%', sca…"
click at [689, 235] on div "ScrollTrigger . create ({ trigger : '#cta-text' , start : "top bottom" , end : …" at bounding box center [552, 318] width 701 height 492
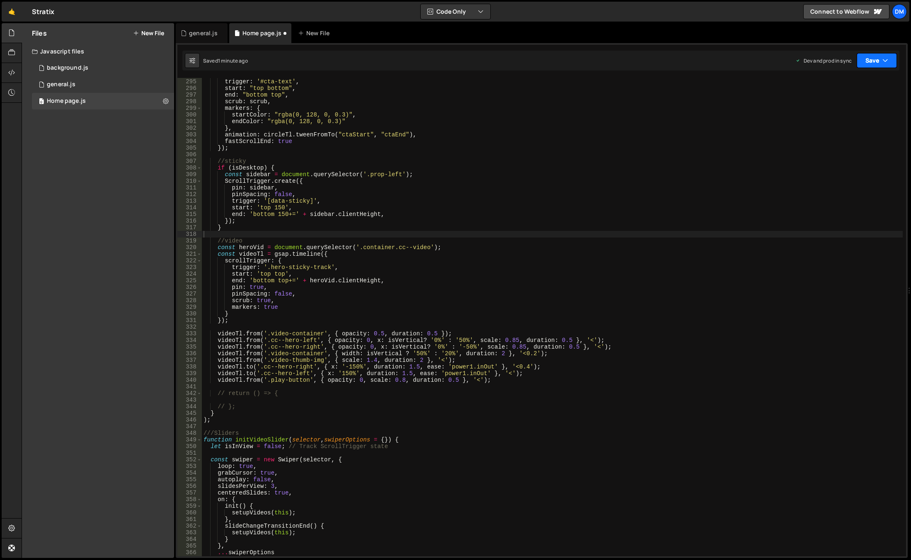
drag, startPoint x: 871, startPoint y: 60, endPoint x: 864, endPoint y: 73, distance: 14.7
click at [871, 60] on button "Save" at bounding box center [877, 60] width 40 height 15
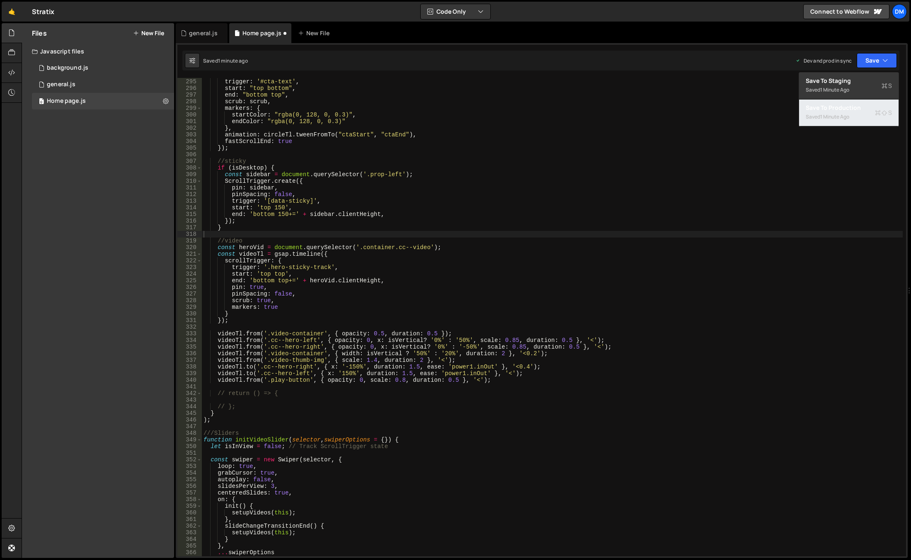
drag, startPoint x: 847, startPoint y: 112, endPoint x: 854, endPoint y: 90, distance: 23.0
click at [847, 112] on button "Save to Production S Saved 1 minute ago" at bounding box center [849, 113] width 100 height 27
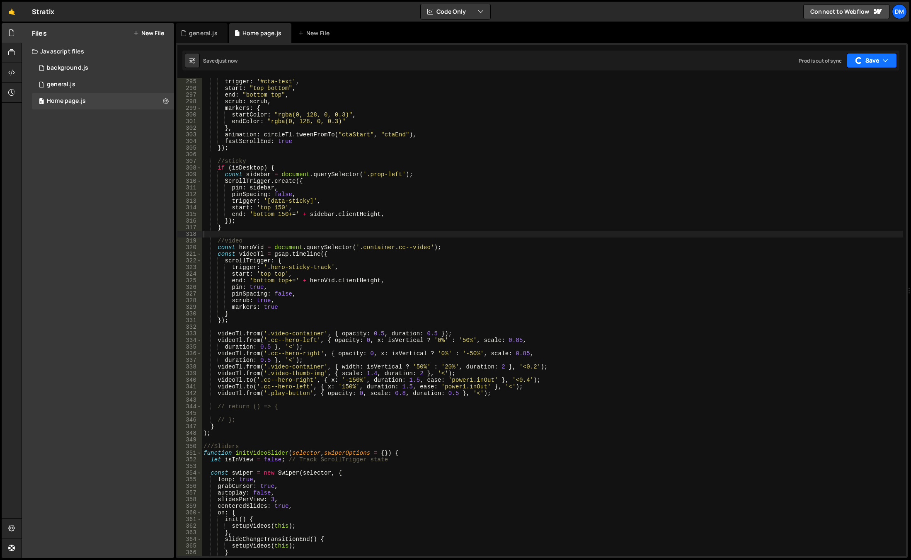
click at [869, 62] on button "Save" at bounding box center [872, 60] width 50 height 15
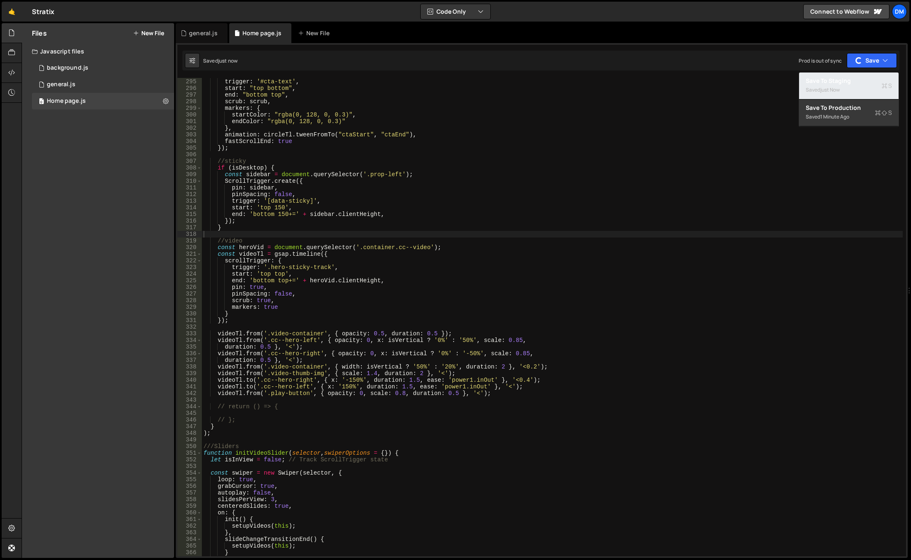
click at [835, 85] on div "Saved just now" at bounding box center [849, 90] width 86 height 10
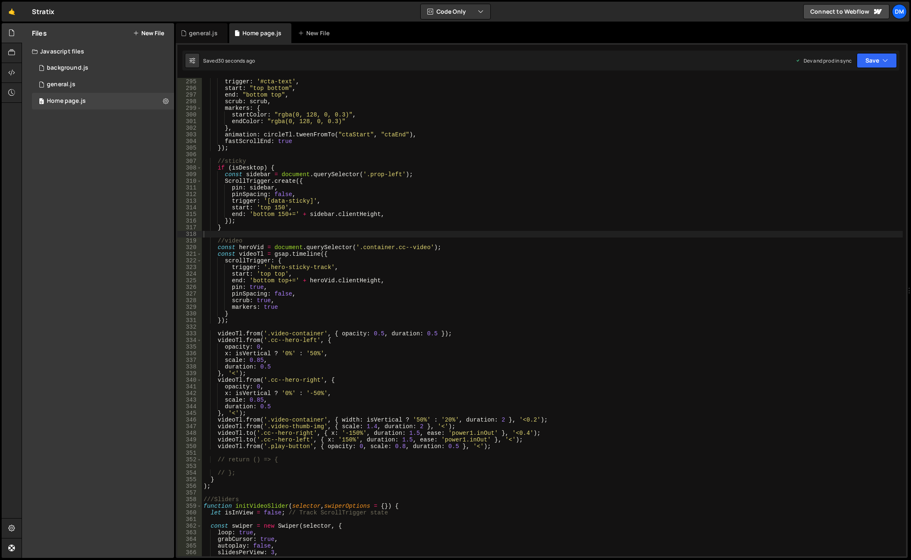
click at [276, 359] on div "ScrollTrigger . create ({ trigger : '#cta-text' , start : "top bottom" , end : …" at bounding box center [552, 318] width 701 height 492
click at [343, 355] on div "ScrollTrigger . create ({ trigger : '#cta-text' , start : "top bottom" , end : …" at bounding box center [552, 318] width 701 height 492
type textarea "x: isVertical ? '0%' : '50%',"
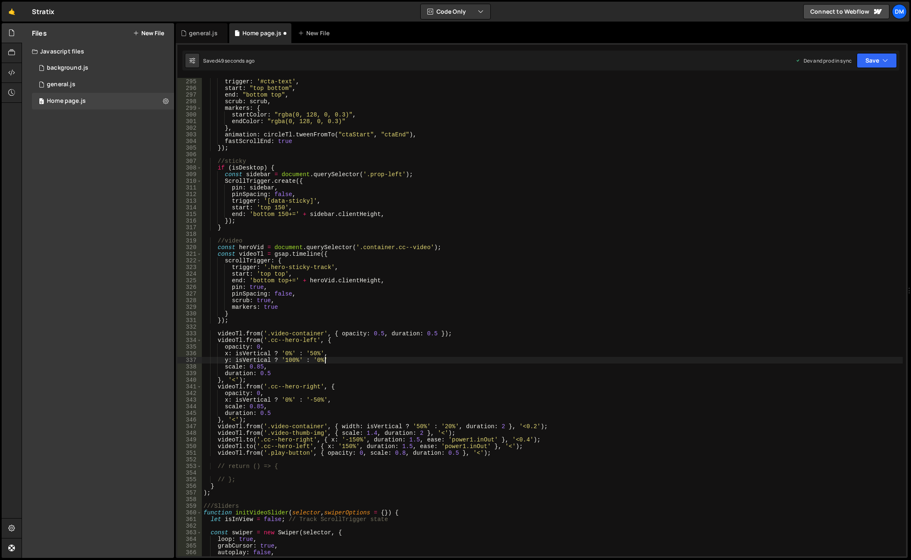
scroll to position [0, 8]
drag, startPoint x: 336, startPoint y: 360, endPoint x: 226, endPoint y: 359, distance: 109.9
click at [226, 359] on div "ScrollTrigger . create ({ trigger : '#cta-text' , start : "top bottom" , end : …" at bounding box center [552, 318] width 701 height 492
click at [338, 400] on div "ScrollTrigger . create ({ trigger : '#cta-text' , start : "top bottom" , end : …" at bounding box center [552, 318] width 701 height 492
type textarea "x: isVertical ? '0%' : '-50%',"
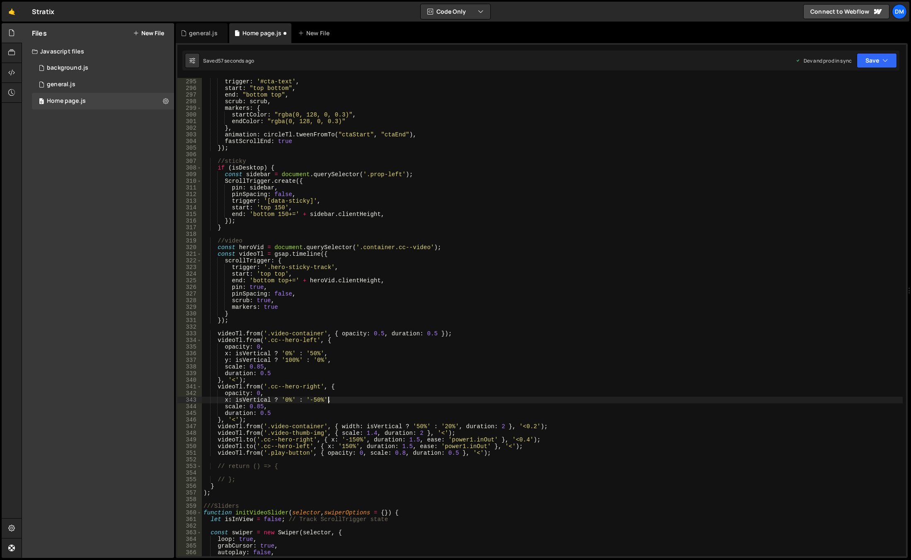
scroll to position [0, 1]
paste textarea "y: isVertical ? '100%' : '0%',"
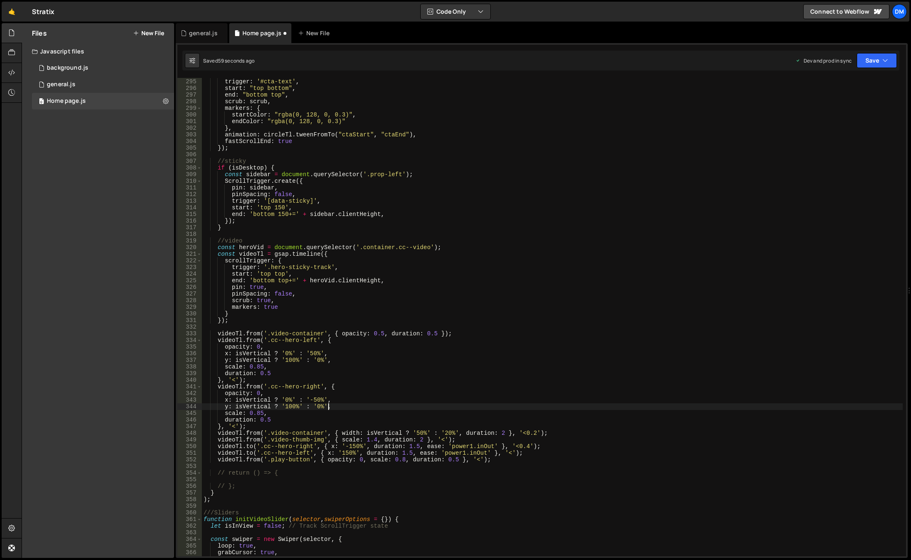
click at [284, 407] on div "ScrollTrigger . create ({ trigger : '#cta-text' , start : "top bottom" , end : …" at bounding box center [552, 318] width 701 height 492
click at [394, 318] on div "ScrollTrigger . create ({ trigger : '#cta-text' , start : "top bottom" , end : …" at bounding box center [552, 318] width 701 height 492
click at [883, 56] on icon "button" at bounding box center [886, 60] width 6 height 8
click at [847, 111] on div "Save to Production S" at bounding box center [849, 108] width 86 height 8
click at [878, 61] on button "Save" at bounding box center [877, 60] width 40 height 15
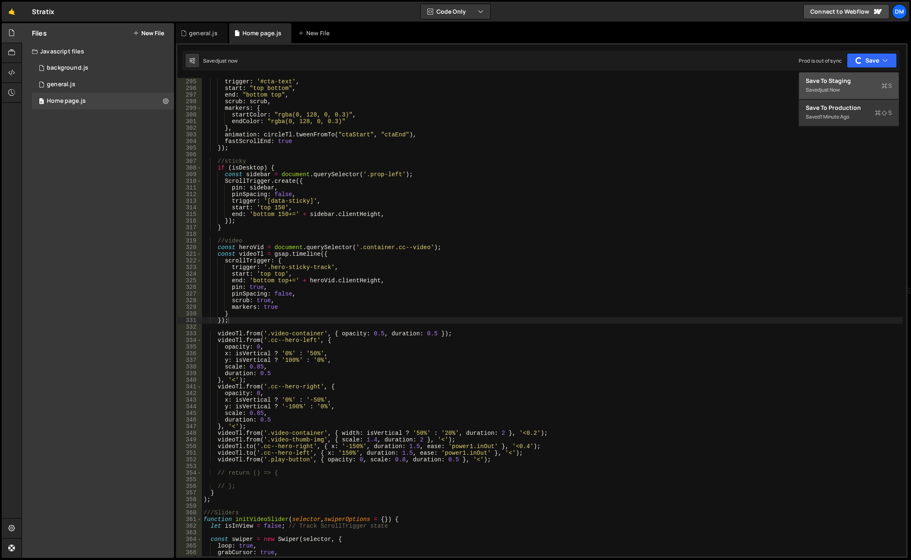
click at [851, 82] on div "Save to Staging S" at bounding box center [849, 81] width 86 height 8
click at [283, 362] on div "ScrollTrigger . create ({ trigger : '#cta-text' , start : "top bottom" , end : …" at bounding box center [552, 318] width 701 height 492
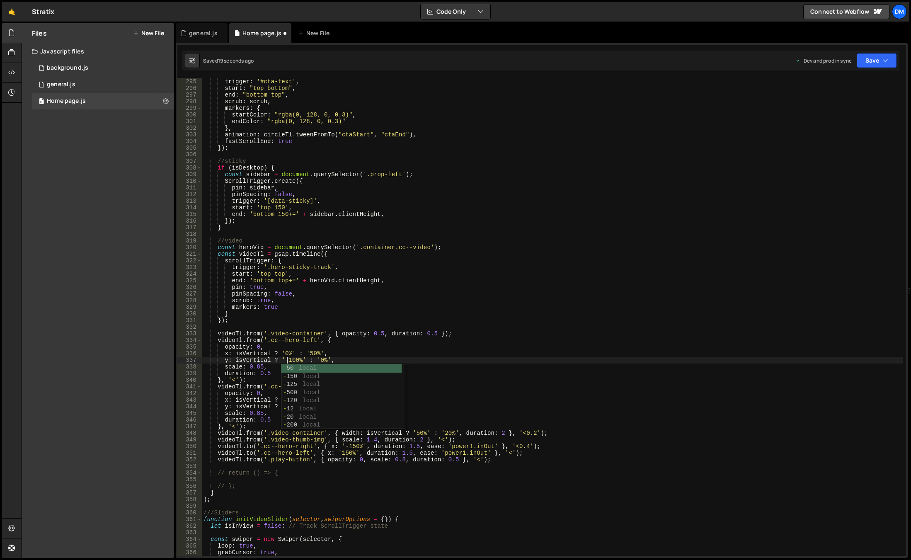
click at [405, 318] on div "ScrollTrigger . create ({ trigger : '#cta-text' , start : "top bottom" , end : …" at bounding box center [552, 318] width 701 height 492
click at [286, 407] on div "ScrollTrigger . create ({ trigger : '#cta-text' , start : "top bottom" , end : …" at bounding box center [552, 318] width 701 height 492
drag, startPoint x: 654, startPoint y: 262, endPoint x: 719, endPoint y: 187, distance: 99.7
click at [655, 262] on div "ScrollTrigger . create ({ trigger : '#cta-text' , start : "top bottom" , end : …" at bounding box center [552, 318] width 701 height 492
click at [877, 56] on button "Save" at bounding box center [877, 60] width 40 height 15
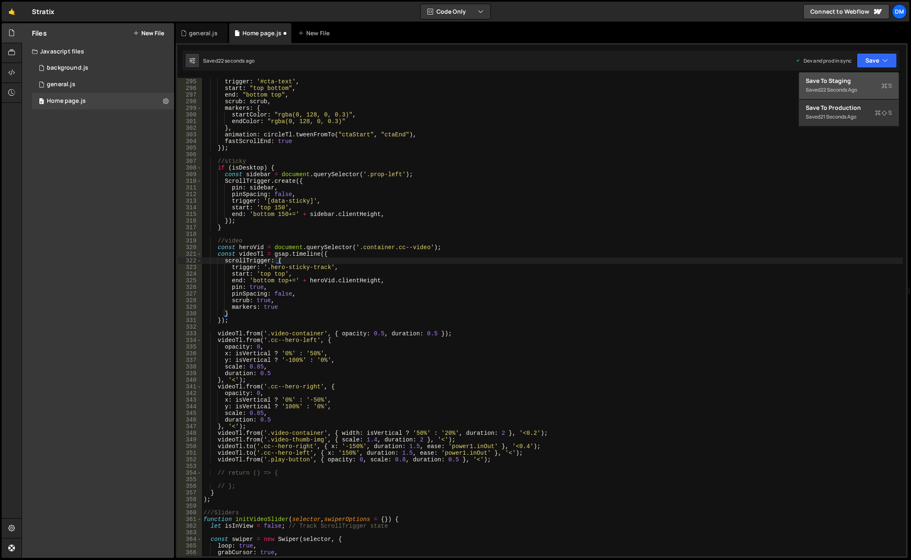
click at [851, 88] on div "22 seconds ago" at bounding box center [838, 89] width 37 height 7
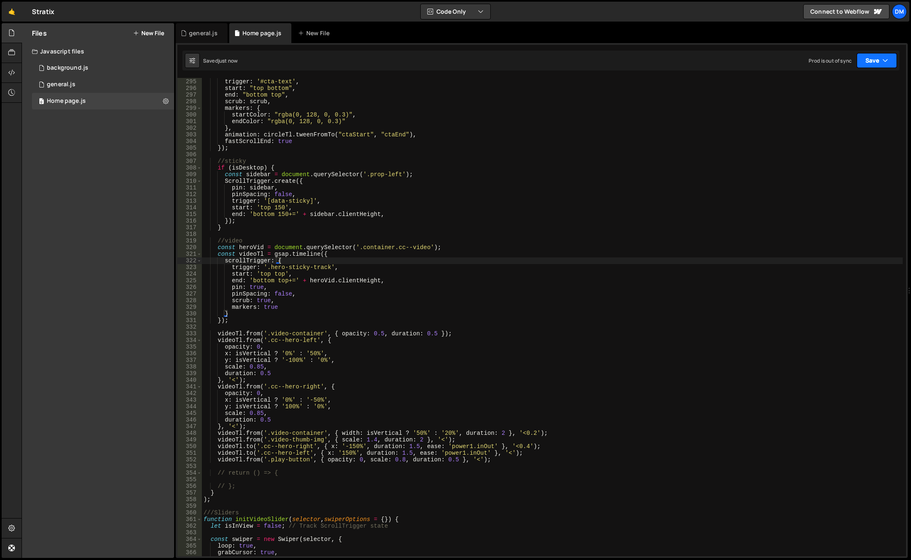
click at [864, 57] on button "Save" at bounding box center [877, 60] width 40 height 15
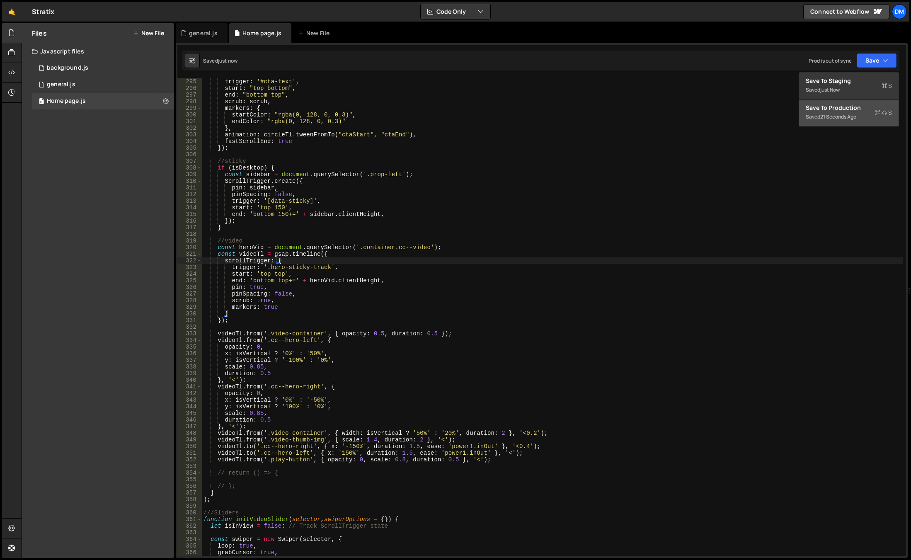
click at [842, 111] on div "Save to Production S" at bounding box center [849, 108] width 86 height 8
click at [337, 454] on div "ScrollTrigger . create ({ trigger : '#cta-text' , start : "top bottom" , end : …" at bounding box center [552, 318] width 701 height 492
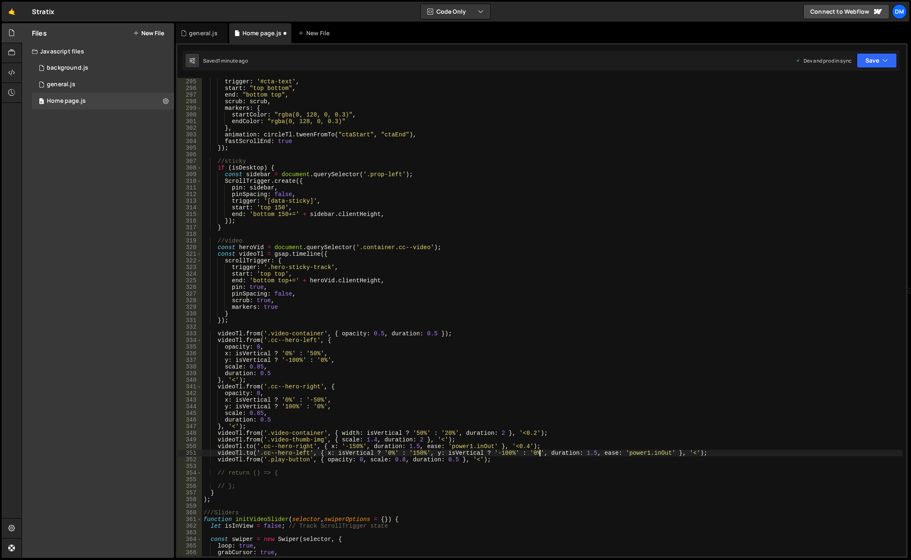
scroll to position [0, 23]
drag, startPoint x: 429, startPoint y: 453, endPoint x: 537, endPoint y: 453, distance: 108.2
click at [537, 453] on div "ScrollTrigger . create ({ trigger : '#cta-text' , start : "top bottom" , end : …" at bounding box center [552, 318] width 701 height 492
click at [370, 446] on div "ScrollTrigger . create ({ trigger : '#cta-text' , start : "top bottom" , end : …" at bounding box center [552, 318] width 701 height 492
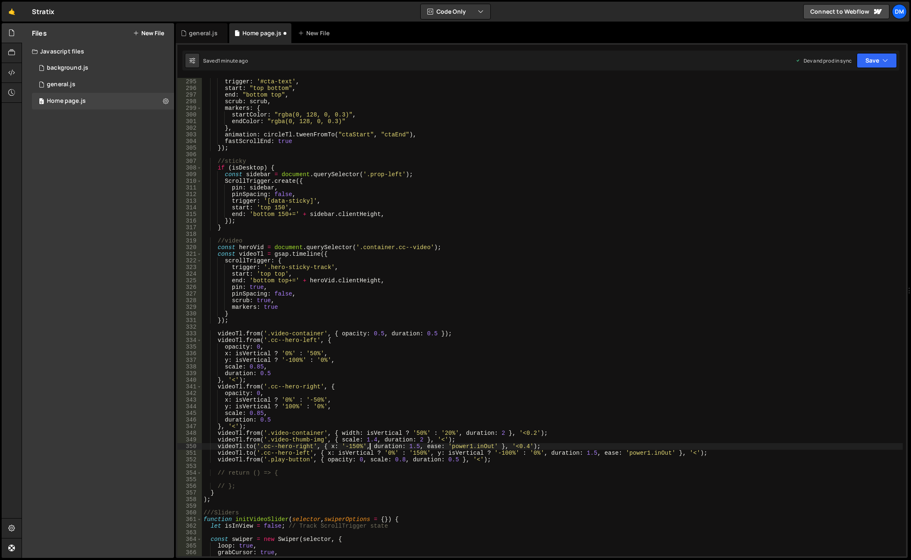
paste textarea "y: isVertical ? '-100%' : '0%'"
click at [437, 445] on div "ScrollTrigger . create ({ trigger : '#cta-text' , start : "top bottom" , end : …" at bounding box center [552, 318] width 701 height 492
click at [337, 446] on div "ScrollTrigger . create ({ trigger : '#cta-text' , start : "top bottom" , end : …" at bounding box center [552, 318] width 701 height 492
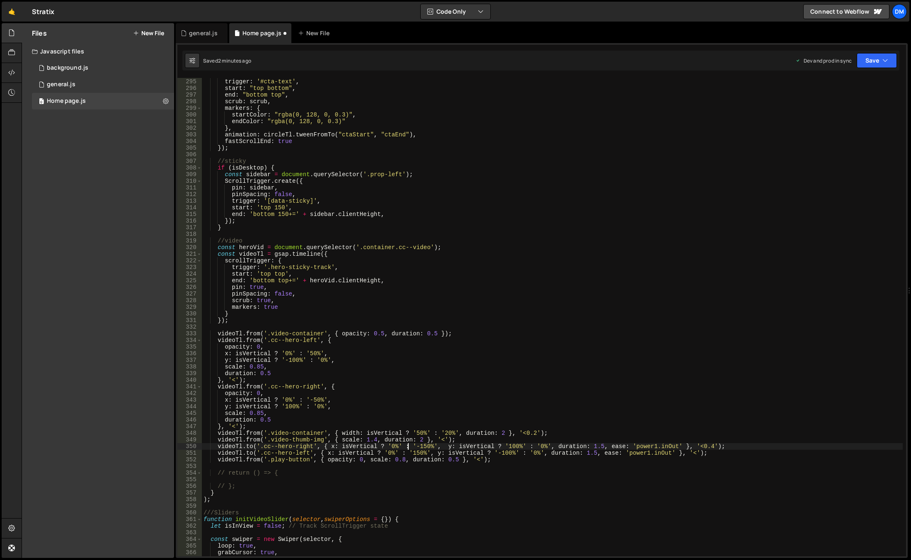
click at [488, 412] on div "ScrollTrigger . create ({ trigger : '#cta-text' , start : "top bottom" , end : …" at bounding box center [552, 318] width 701 height 492
click at [865, 61] on button "Save" at bounding box center [877, 60] width 40 height 15
click at [855, 76] on button "Save to Staging S Saved 2 minutes ago" at bounding box center [849, 86] width 100 height 27
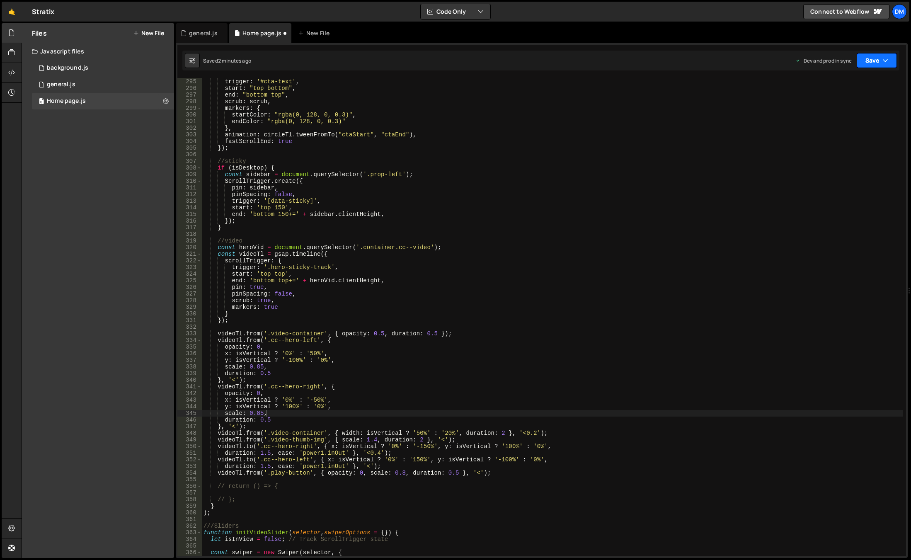
click at [879, 58] on button "Save" at bounding box center [877, 60] width 40 height 15
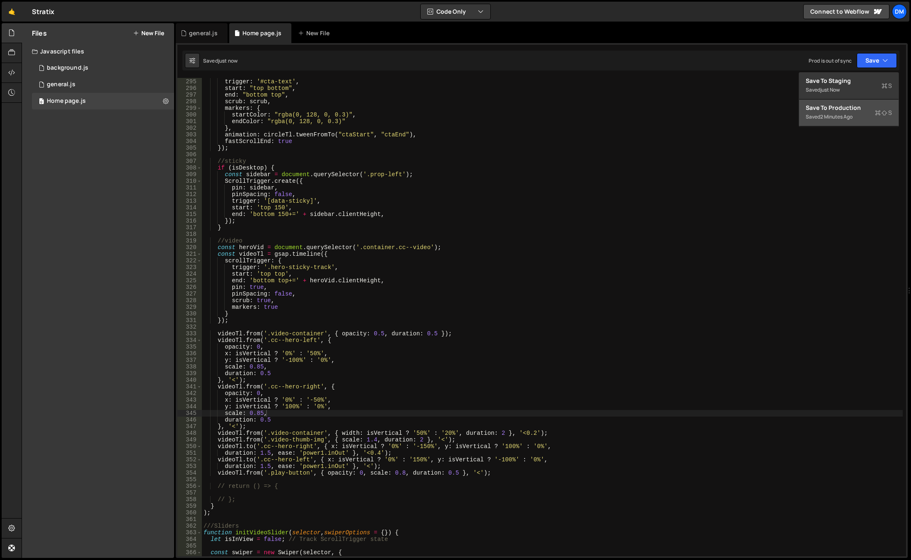
click at [850, 110] on div "Save to Production S" at bounding box center [849, 108] width 86 height 8
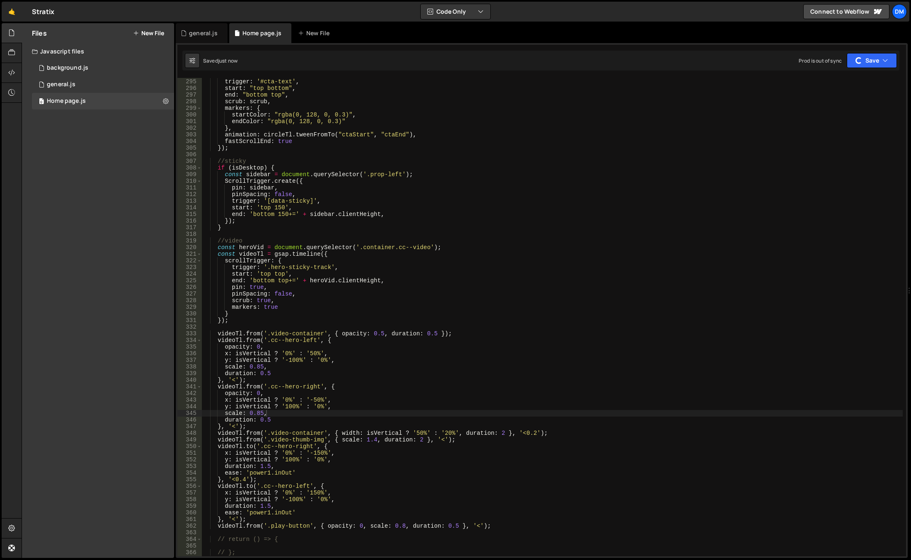
click at [689, 250] on div "ScrollTrigger . create ({ trigger : '#cta-text' , start : "top bottom" , end : …" at bounding box center [552, 318] width 701 height 492
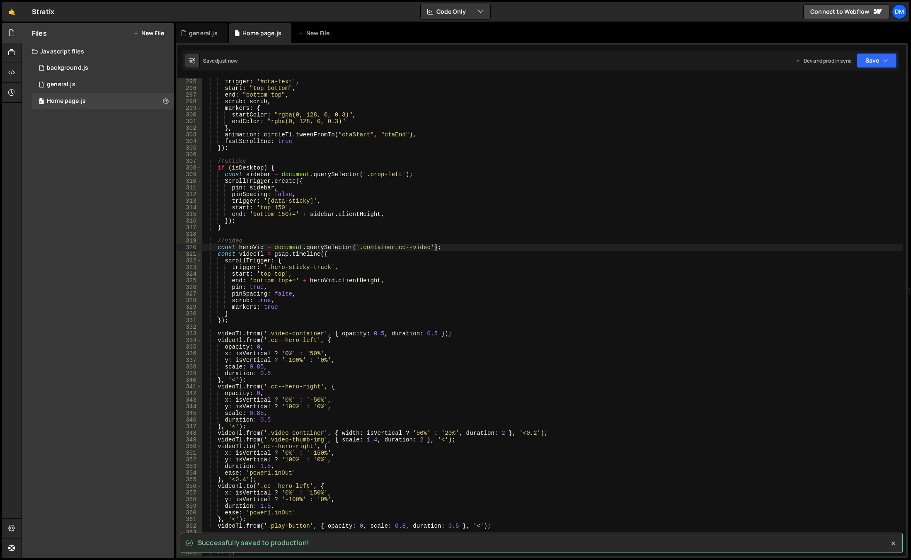
scroll to position [2000, 0]
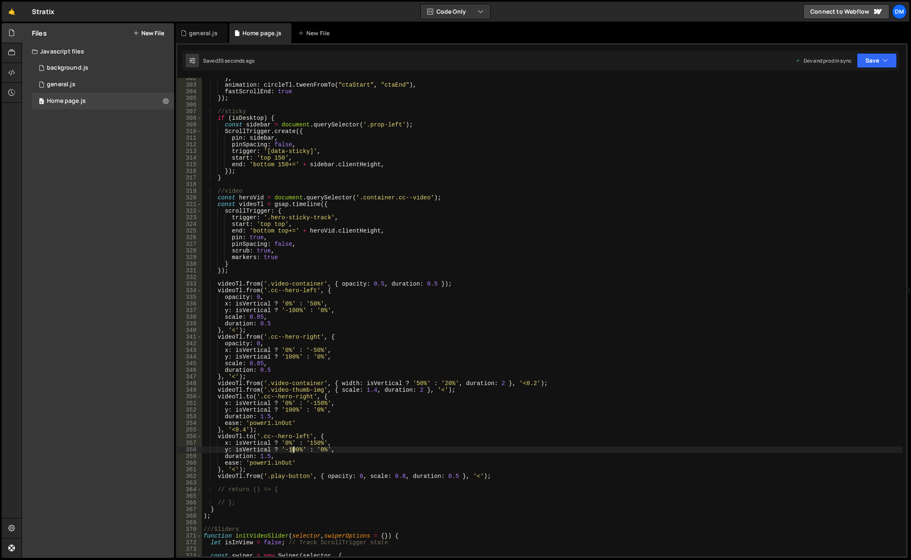
click at [293, 450] on div "} , animation : circleTl . tweenFromTo ( "ctaStart" , "ctaEnd" ) , fastScrollEn…" at bounding box center [552, 321] width 701 height 492
click at [347, 401] on div "} , animation : circleTl . tweenFromTo ( "ctaStart" , "ctaEnd" ) , fastScrollEn…" at bounding box center [552, 321] width 701 height 492
click at [291, 410] on div "} , animation : circleTl . tweenFromTo ( "ctaStart" , "ctaEnd" ) , fastScrollEn…" at bounding box center [552, 321] width 701 height 492
click at [535, 321] on div "} , animation : circleTl . tweenFromTo ( "ctaStart" , "ctaEnd" ) , fastScrollEn…" at bounding box center [552, 321] width 701 height 492
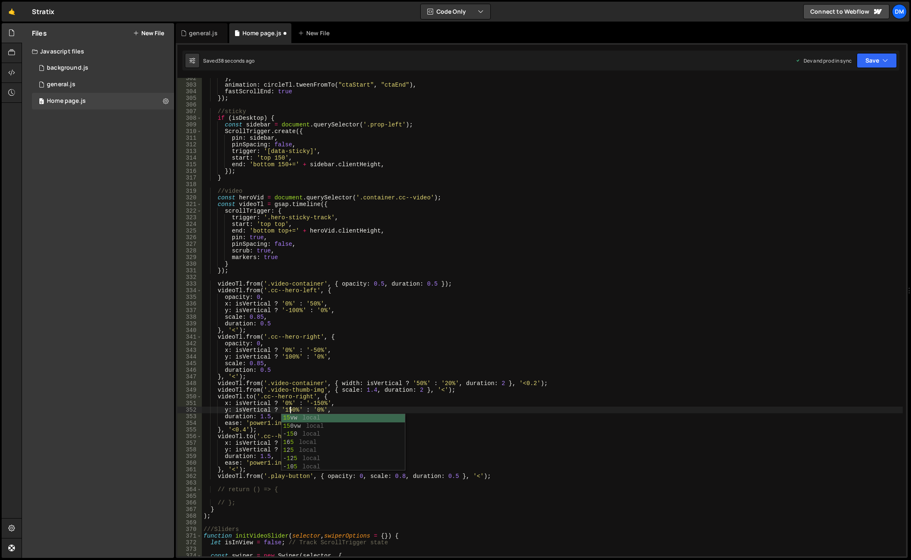
scroll to position [0, 4]
click at [880, 59] on button "Save" at bounding box center [877, 60] width 40 height 15
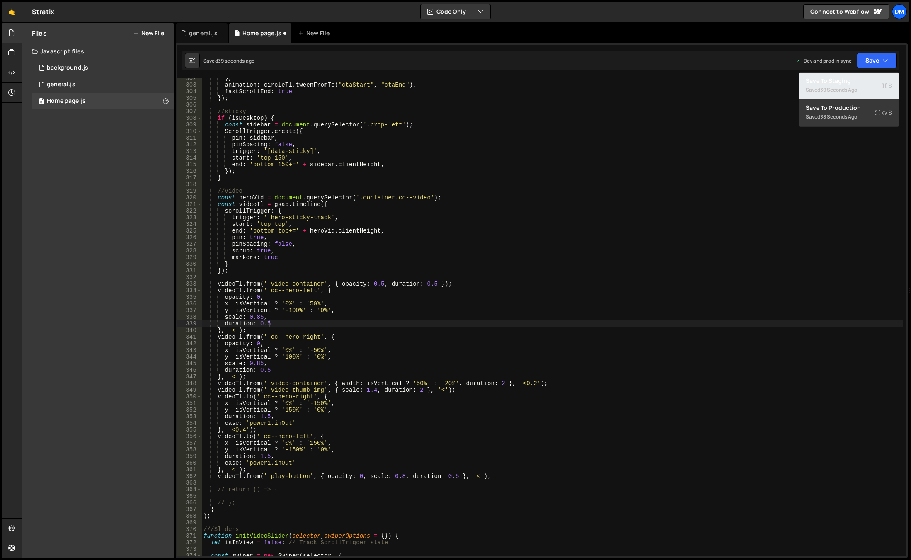
click at [862, 78] on div "Save to Staging S" at bounding box center [849, 81] width 86 height 8
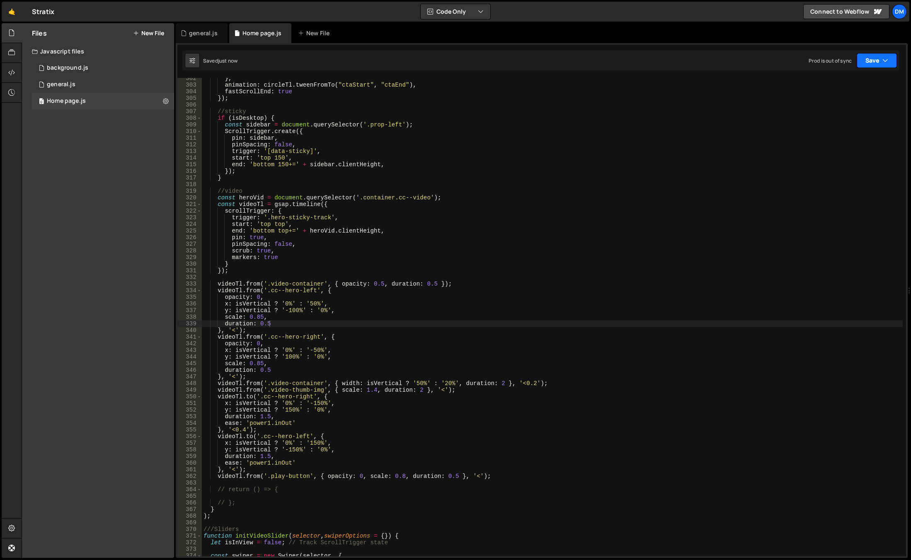
click at [887, 60] on icon "button" at bounding box center [886, 60] width 6 height 8
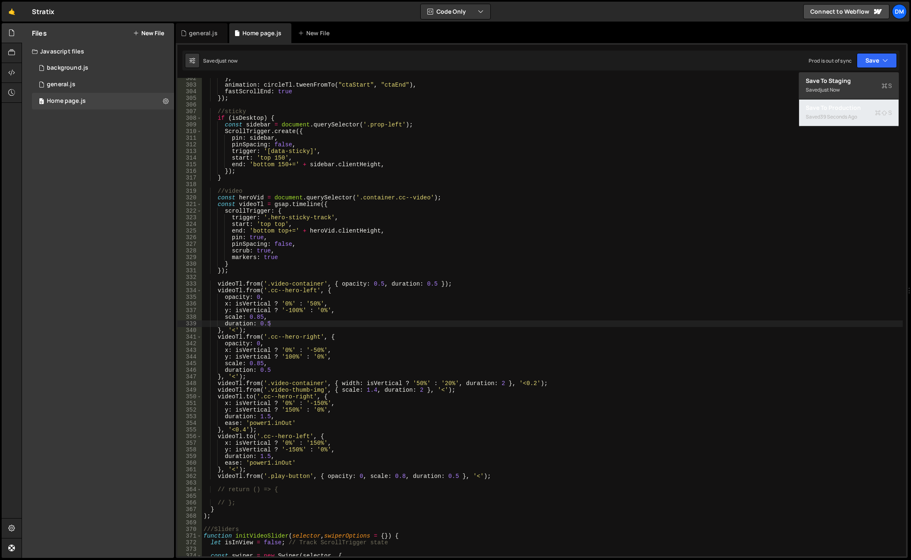
click at [842, 114] on div "39 seconds ago" at bounding box center [838, 116] width 37 height 7
click at [283, 425] on div "} , animation : circleTl . tweenFromTo ( "ctaStart" , "ctaEnd" ) , fastScrollEn…" at bounding box center [552, 321] width 701 height 492
click at [336, 441] on div "} , animation : circleTl . tweenFromTo ( "ctaStart" , "ctaEnd" ) , fastScrollEn…" at bounding box center [552, 321] width 701 height 492
click at [339, 355] on div "} , animation : circleTl . tweenFromTo ( "ctaStart" , "ctaEnd" ) , fastScrollEn…" at bounding box center [552, 321] width 701 height 492
type textarea "y: isVertical ? '100%' : '0%',"
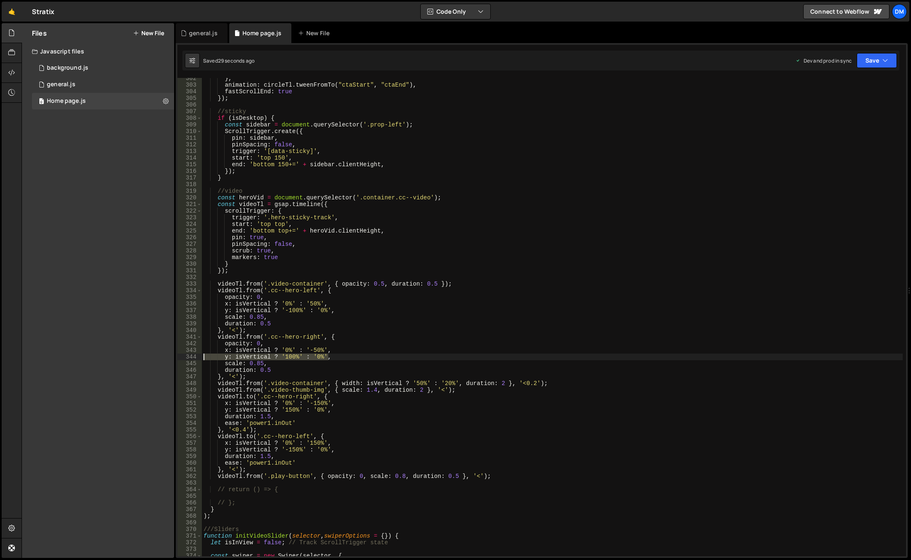
drag, startPoint x: 345, startPoint y: 357, endPoint x: 196, endPoint y: 357, distance: 148.4
click at [196, 357] on div "y: isVertical ? '100%' : '0%', 302 303 304 305 306 307 308 309 310 311 312 313 …" at bounding box center [541, 317] width 729 height 478
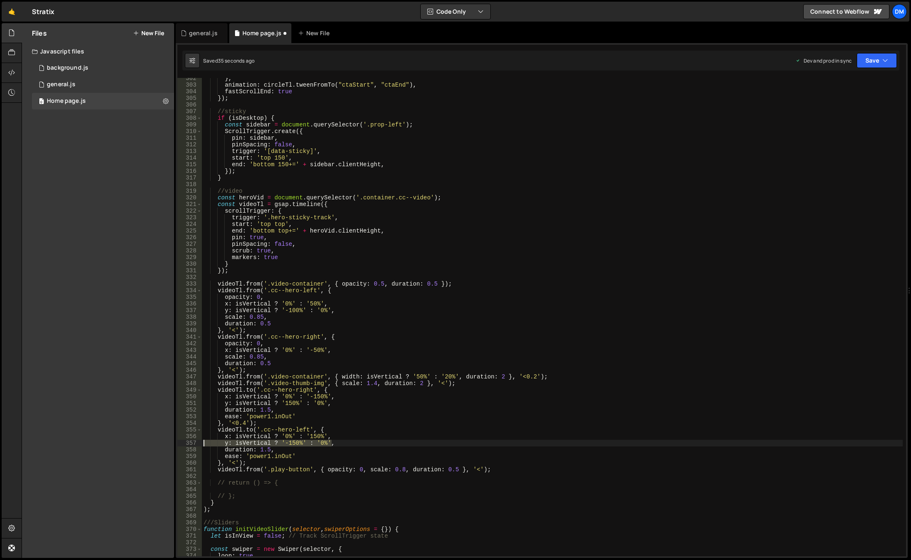
drag, startPoint x: 342, startPoint y: 442, endPoint x: 175, endPoint y: 441, distance: 166.3
click at [175, 441] on div "Files New File Javascript files 0 background.js 0 0 general.js 0 0 Home page.js…" at bounding box center [467, 290] width 890 height 535
type textarea "y: isVertical ? '-150%' : '0%',"
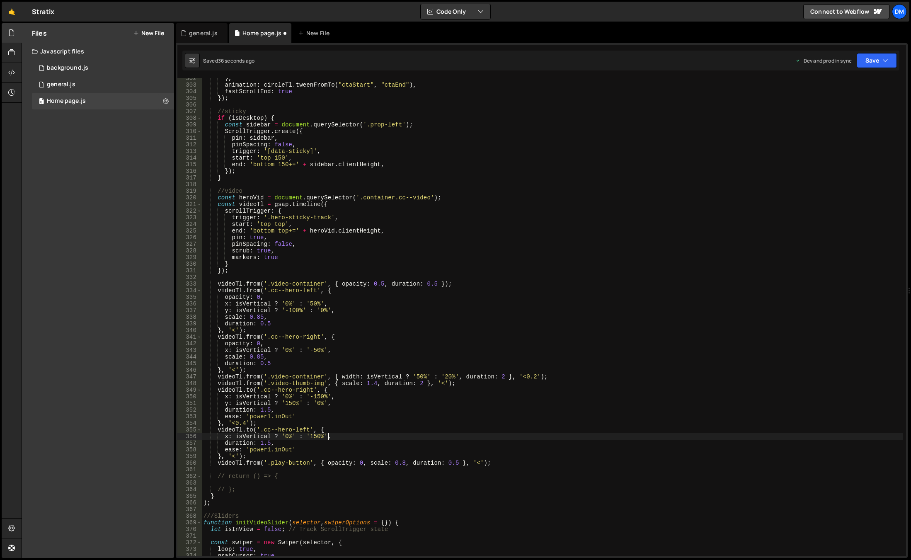
click at [485, 412] on div "} , animation : circleTl . tweenFromTo ( "ctaStart" , "ctaEnd" ) , fastScrollEn…" at bounding box center [552, 321] width 701 height 492
click at [868, 63] on button "Save" at bounding box center [877, 60] width 40 height 15
click at [842, 86] on div "Saved 37 seconds ago" at bounding box center [849, 90] width 86 height 10
click at [878, 62] on button "Save" at bounding box center [877, 60] width 40 height 15
click at [840, 104] on div "Save to Production S" at bounding box center [849, 108] width 86 height 8
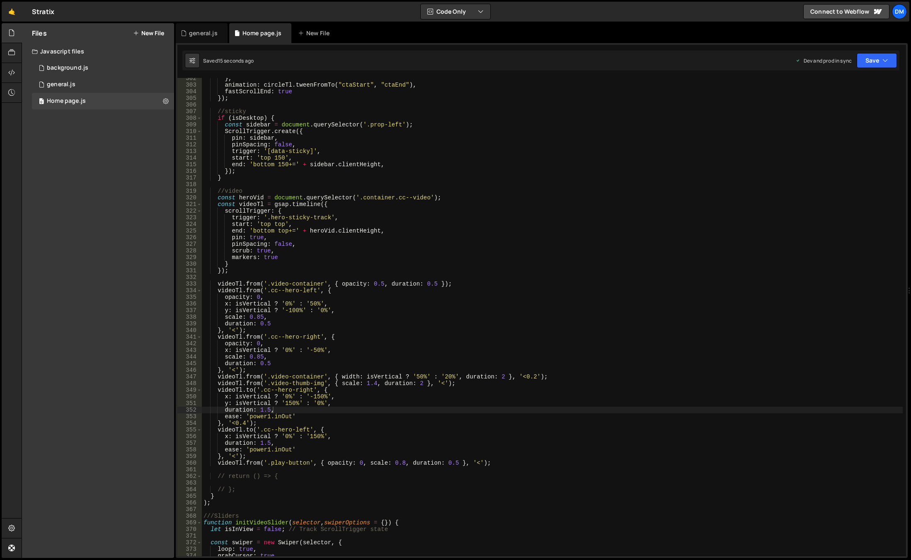
click at [360, 337] on div "} , animation : circleTl . tweenFromTo ( "ctaStart" , "ctaEnd" ) , fastScrollEn…" at bounding box center [552, 321] width 701 height 492
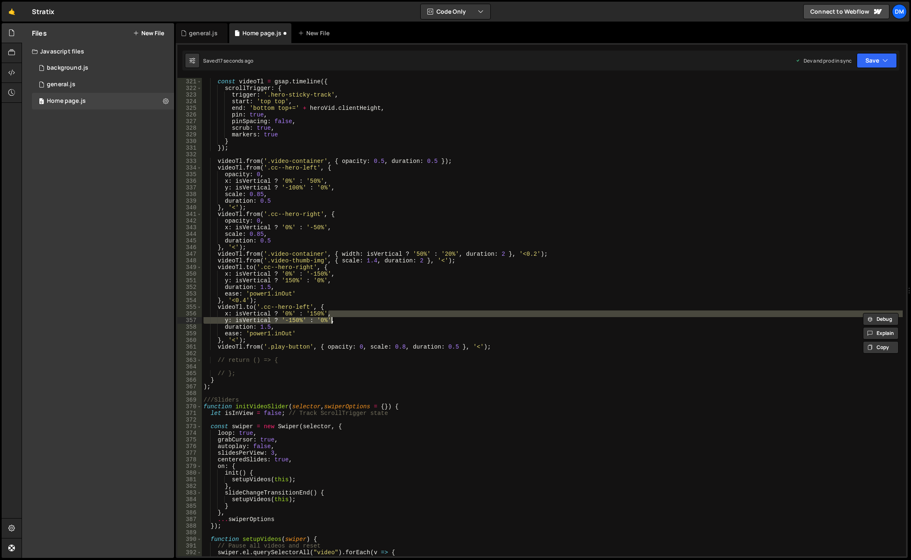
scroll to position [2122, 0]
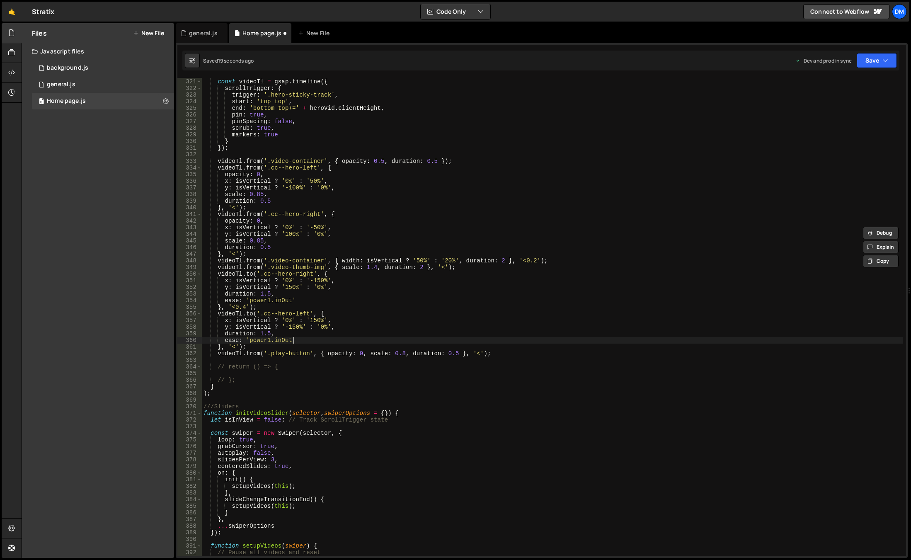
click at [350, 338] on div "const heroVid = document . querySelector ( '.container.cc--video' ) ; const vid…" at bounding box center [552, 318] width 701 height 492
click at [332, 324] on div "const heroVid = document . querySelector ( '.container.cc--video' ) ; const vid…" at bounding box center [552, 318] width 701 height 492
drag, startPoint x: 335, startPoint y: 236, endPoint x: 211, endPoint y: 232, distance: 124.4
click at [211, 232] on div "const heroVid = document . querySelector ( '.container.cc--video' ) ; const vid…" at bounding box center [552, 318] width 701 height 492
click at [326, 304] on div "const heroVid = document . querySelector ( '.container.cc--video' ) ; const vid…" at bounding box center [552, 318] width 701 height 492
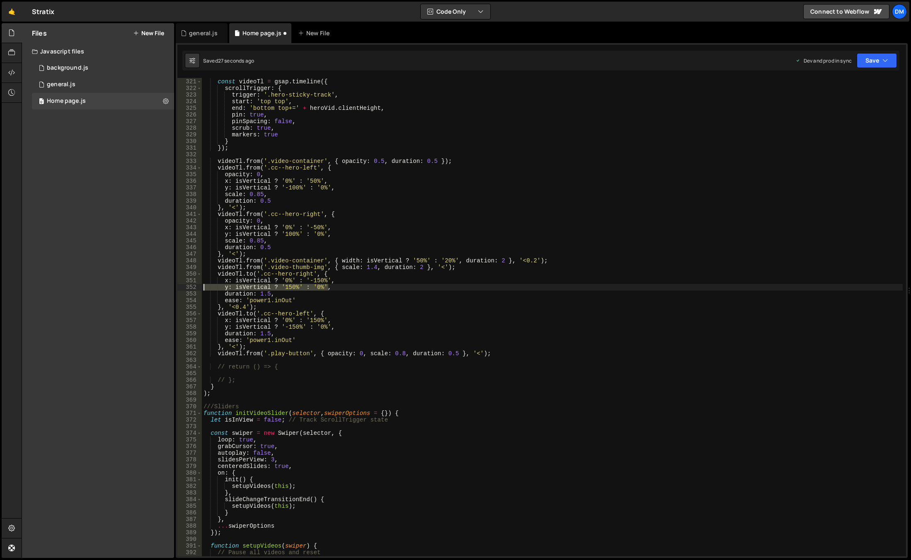
drag, startPoint x: 333, startPoint y: 289, endPoint x: 162, endPoint y: 285, distance: 170.8
click at [162, 285] on div "Files New File Javascript files 0 background.js 0 0 general.js 0 0 Home page.js…" at bounding box center [467, 290] width 890 height 535
type textarea "y: isVertical ? '150%' : '0%',"
click at [343, 326] on div "const heroVid = document . querySelector ( '.container.cc--video' ) ; const vid…" at bounding box center [552, 318] width 701 height 492
type textarea "y: isVertical ? '-150%' : '0%',"
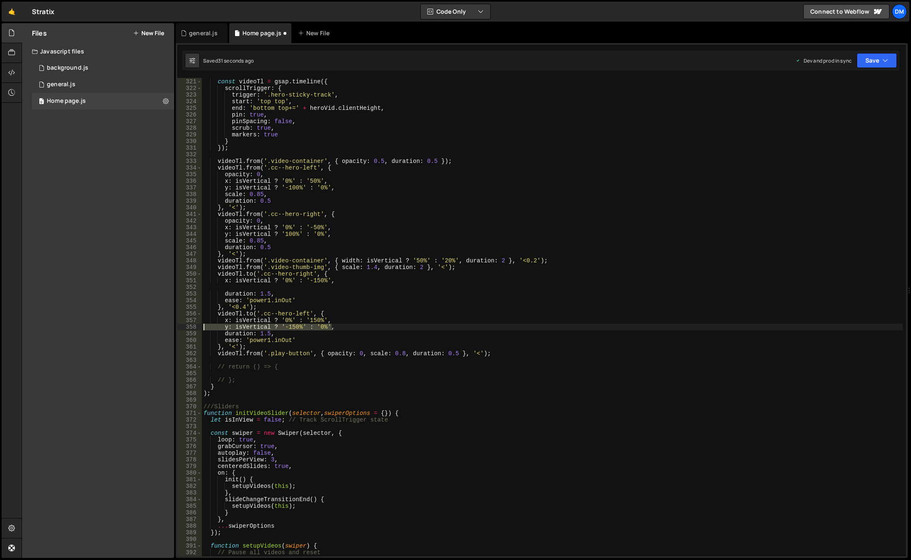
drag, startPoint x: 346, startPoint y: 325, endPoint x: 163, endPoint y: 325, distance: 182.8
click at [163, 325] on div "Files New File Javascript files 0 background.js 0 0 general.js 0 0 Home page.js…" at bounding box center [467, 290] width 890 height 535
drag, startPoint x: 871, startPoint y: 60, endPoint x: 840, endPoint y: 79, distance: 36.7
click at [871, 60] on button "Save" at bounding box center [877, 60] width 40 height 15
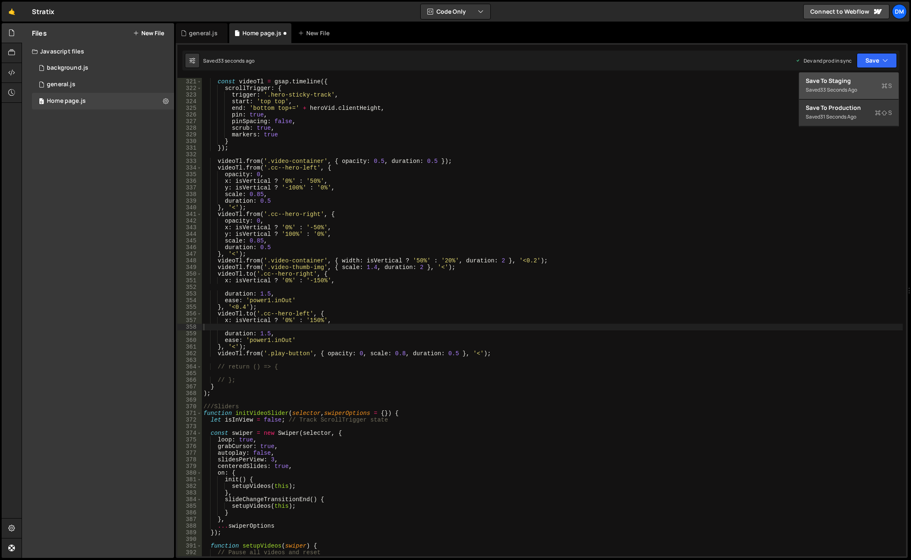
click at [833, 80] on div "Save to Staging S" at bounding box center [849, 81] width 86 height 8
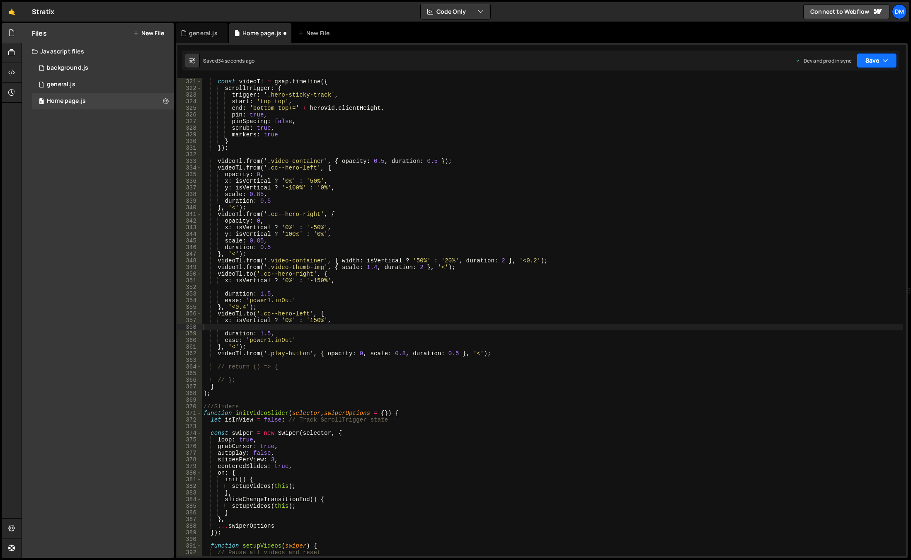
click at [867, 63] on button "Save" at bounding box center [877, 60] width 40 height 15
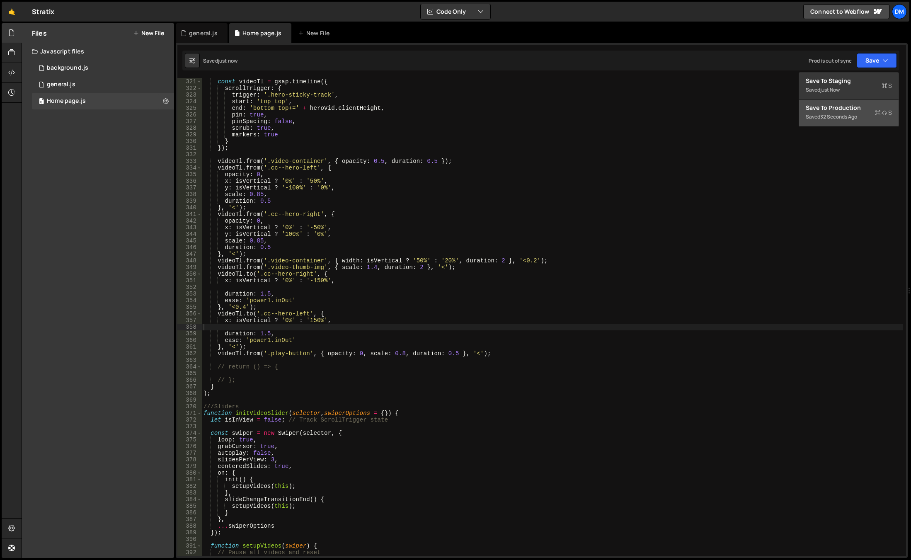
click at [835, 107] on div "Save to Production S" at bounding box center [849, 108] width 86 height 8
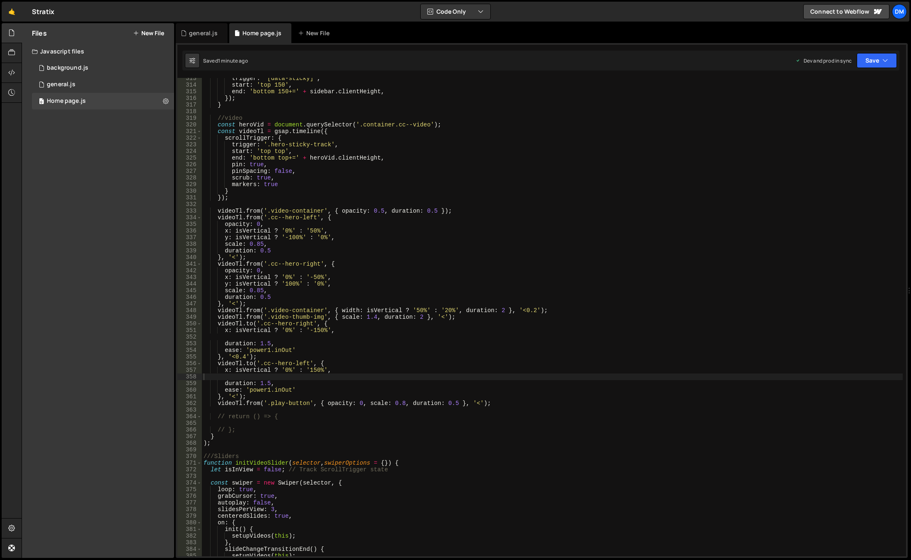
type textarea "videoTl.from('.video-thumb-img', { scale: 1.4, duration: 2 }, '<');"
click at [301, 317] on div "trigger : '[data-sticky]' , start : 'top 150' , end : 'bottom 150+=' + sidebar …" at bounding box center [552, 321] width 701 height 492
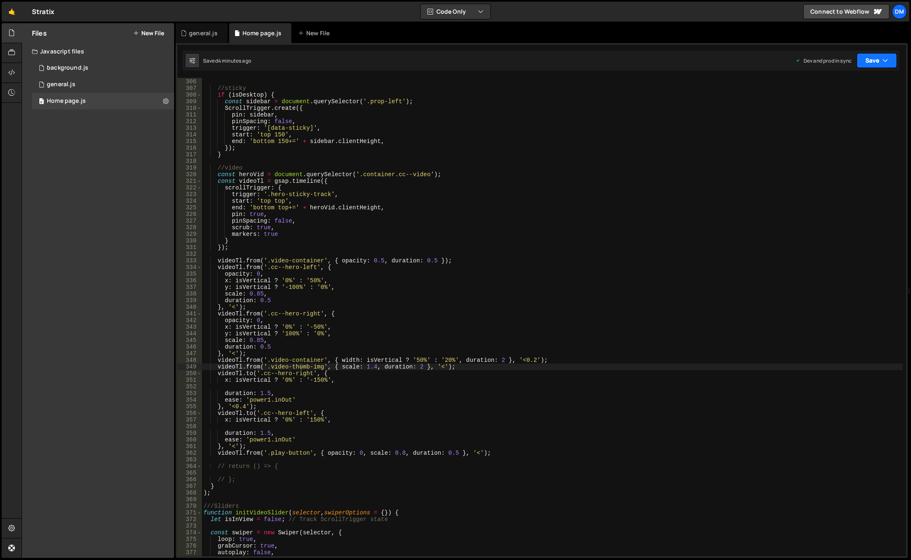
drag, startPoint x: 865, startPoint y: 58, endPoint x: 857, endPoint y: 83, distance: 26.1
click at [865, 58] on button "Save" at bounding box center [877, 60] width 40 height 15
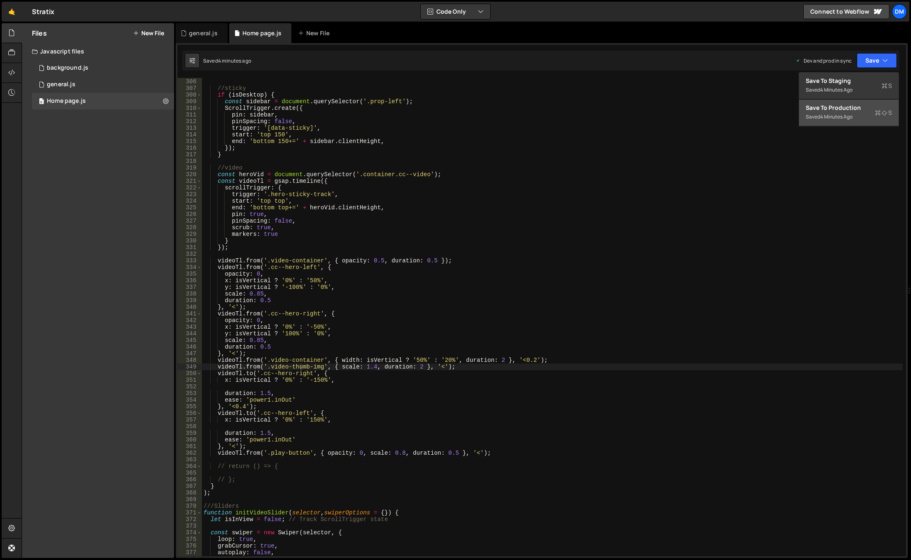
click at [839, 104] on div "Save to Production S" at bounding box center [849, 108] width 86 height 8
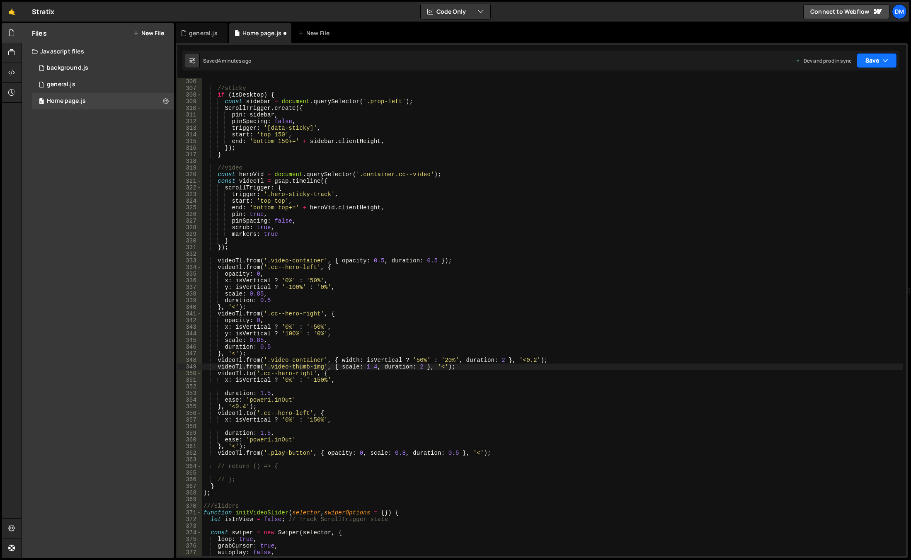
click at [857, 63] on button "Save" at bounding box center [877, 60] width 40 height 15
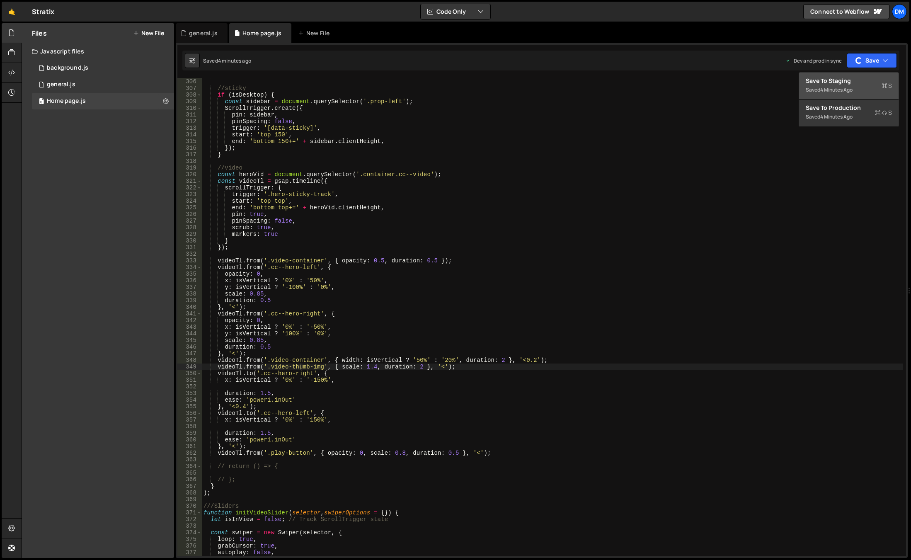
click at [841, 87] on div "4 minutes ago" at bounding box center [836, 89] width 32 height 7
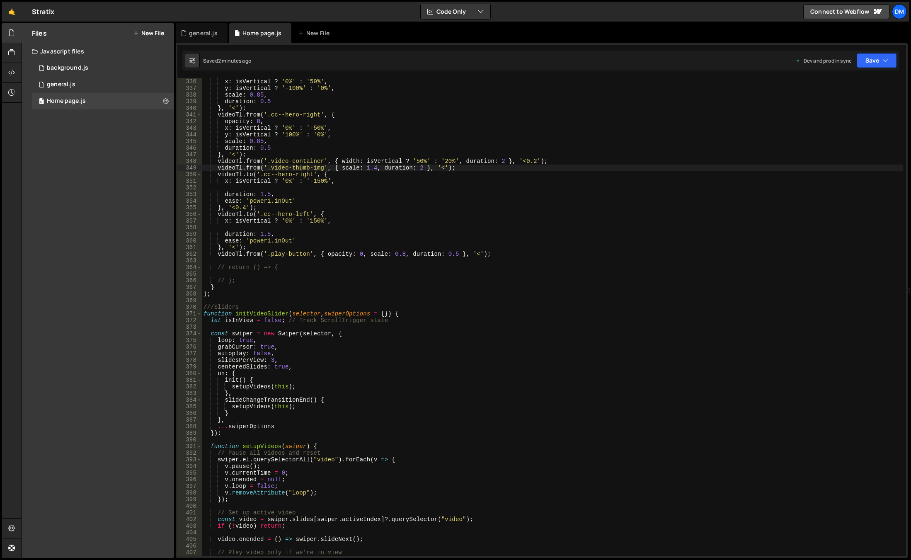
scroll to position [1998, 0]
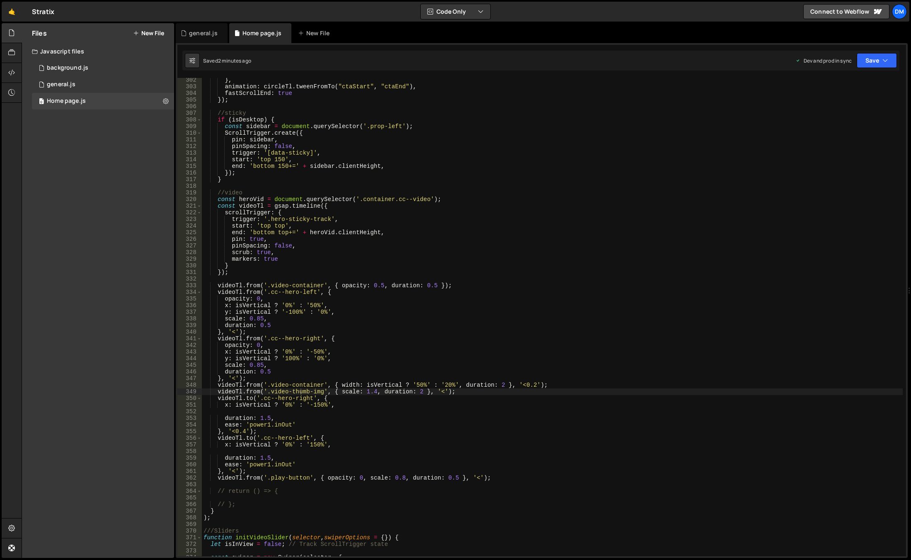
click at [426, 413] on div "} , animation : circleTl . tweenFromTo ( "ctaStart" , "ctaEnd" ) , fastScrollEn…" at bounding box center [552, 323] width 701 height 492
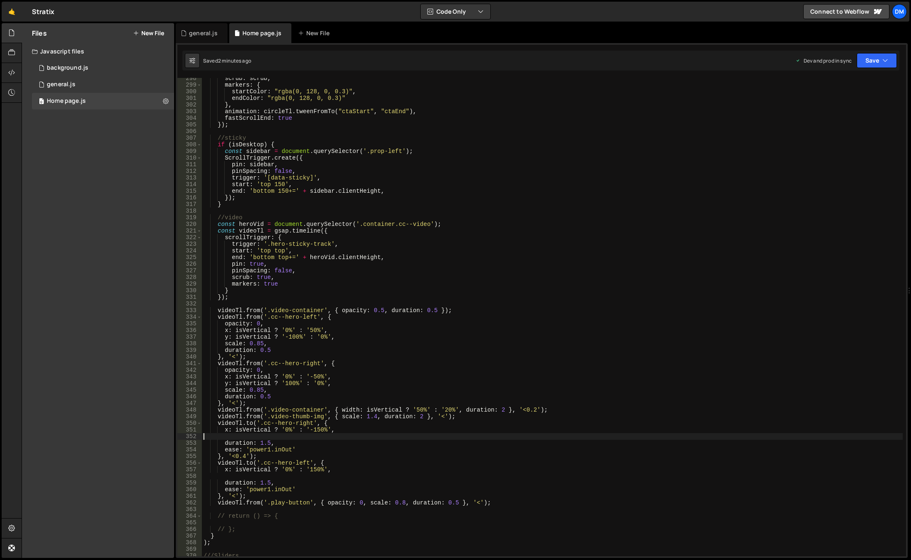
click at [267, 263] on div "scrub : scrub , markers : { startColor : "rgba(0, 128, 0, 0.3)" , endColor : "r…" at bounding box center [552, 321] width 701 height 492
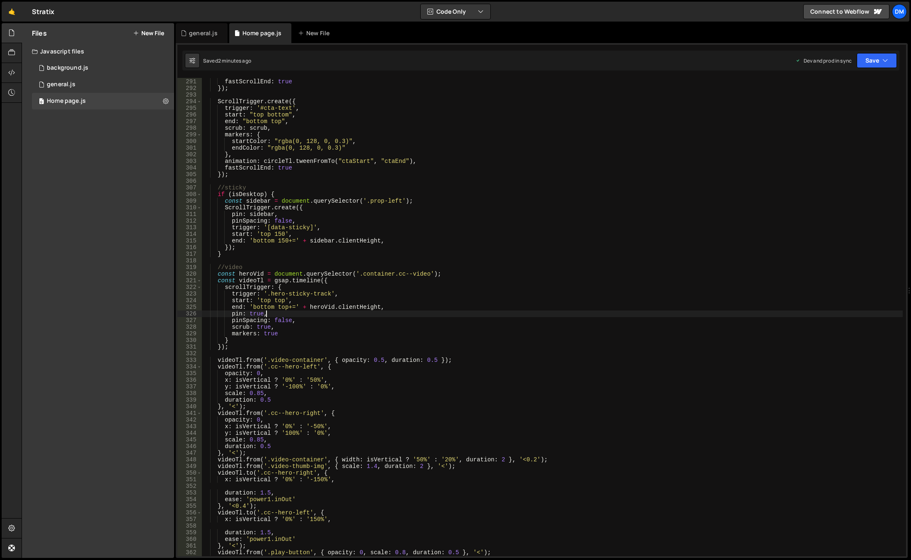
scroll to position [1923, 0]
click at [252, 273] on div "animation : circleTl . tweenFromTo ( "team" , "teamEnd" ) , fastScrollEnd : tru…" at bounding box center [552, 318] width 701 height 492
click at [257, 316] on div "animation : circleTl . tweenFromTo ( "team" , "teamEnd" ) , fastScrollEnd : tru…" at bounding box center [552, 318] width 701 height 492
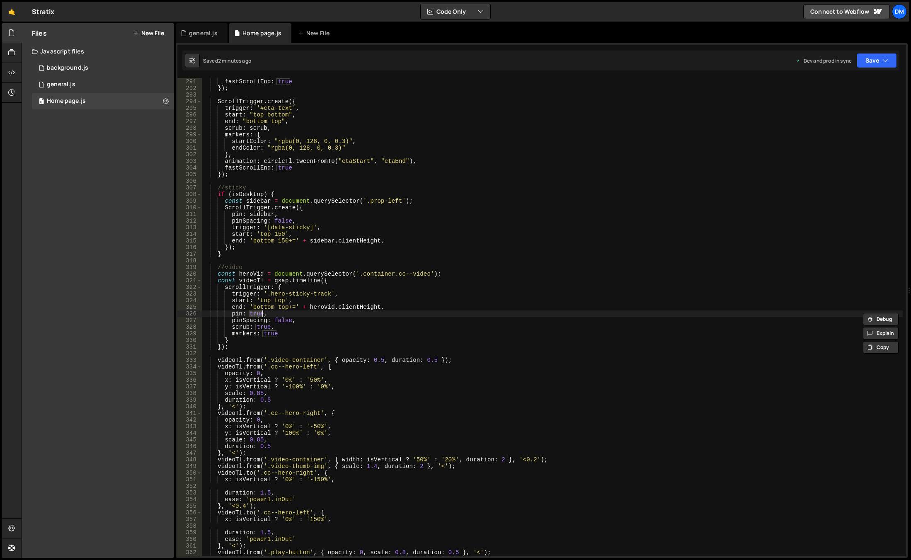
paste textarea "heroVid"
click at [325, 335] on div "animation : circleTl . tweenFromTo ( "team" , "teamEnd" ) , fastScrollEnd : tru…" at bounding box center [552, 318] width 701 height 492
click at [859, 63] on button "Save" at bounding box center [877, 60] width 40 height 15
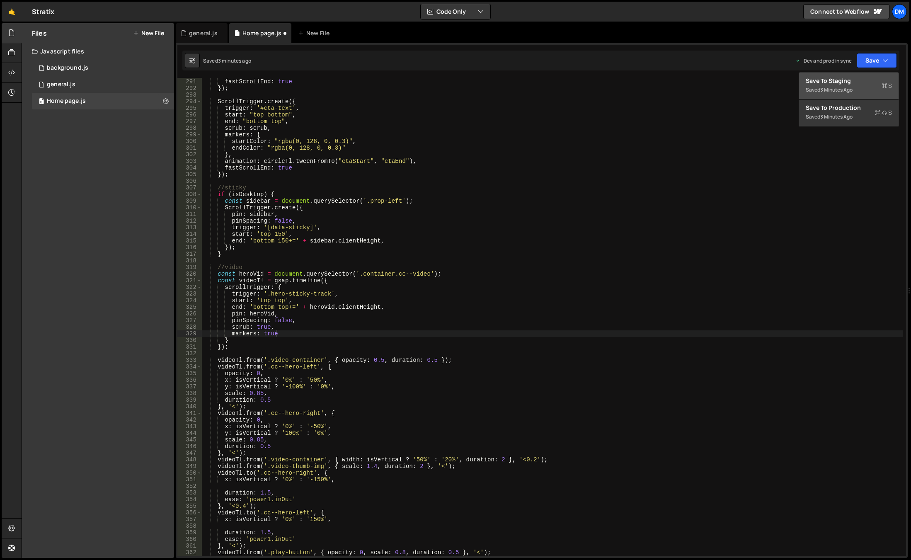
click at [835, 92] on div "3 minutes ago" at bounding box center [836, 89] width 32 height 7
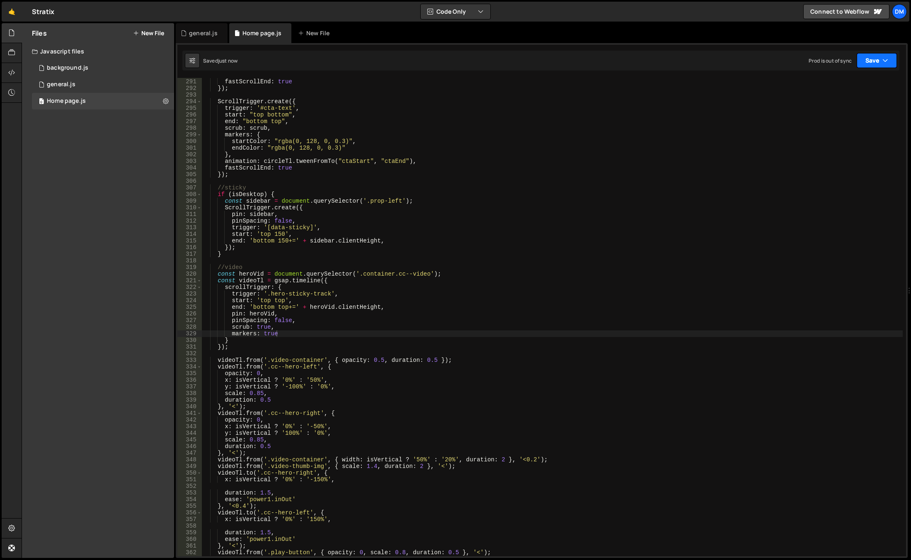
drag, startPoint x: 861, startPoint y: 61, endPoint x: 860, endPoint y: 68, distance: 7.1
click at [862, 61] on button "Save" at bounding box center [877, 60] width 40 height 15
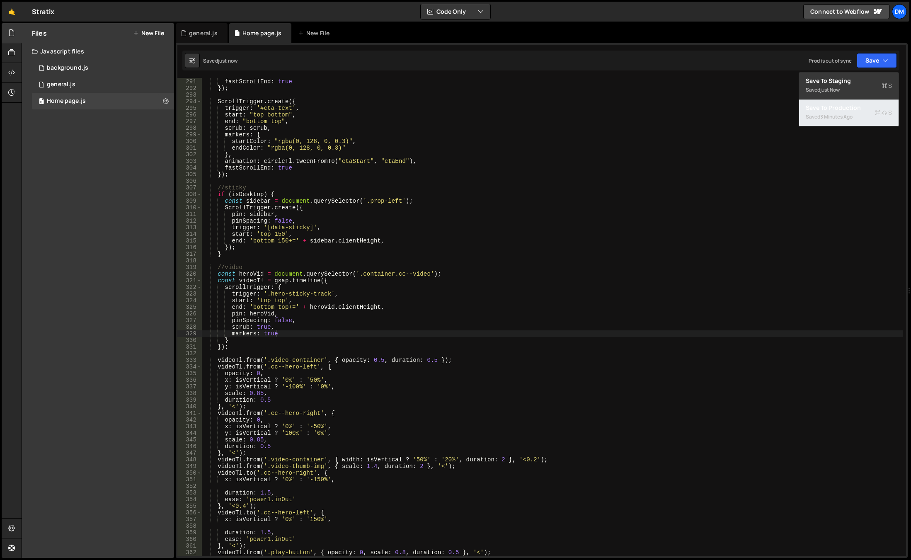
click at [835, 112] on div "Saved 3 minutes ago" at bounding box center [849, 117] width 86 height 10
click at [583, 250] on div "animation : circleTl . tweenFromTo ( "team" , "teamEnd" ) , fastScrollEnd : tru…" at bounding box center [552, 318] width 701 height 492
click at [339, 279] on div "animation : circleTl . tweenFromTo ( "team" , "teamEnd" ) , fastScrollEnd : tru…" at bounding box center [552, 318] width 701 height 492
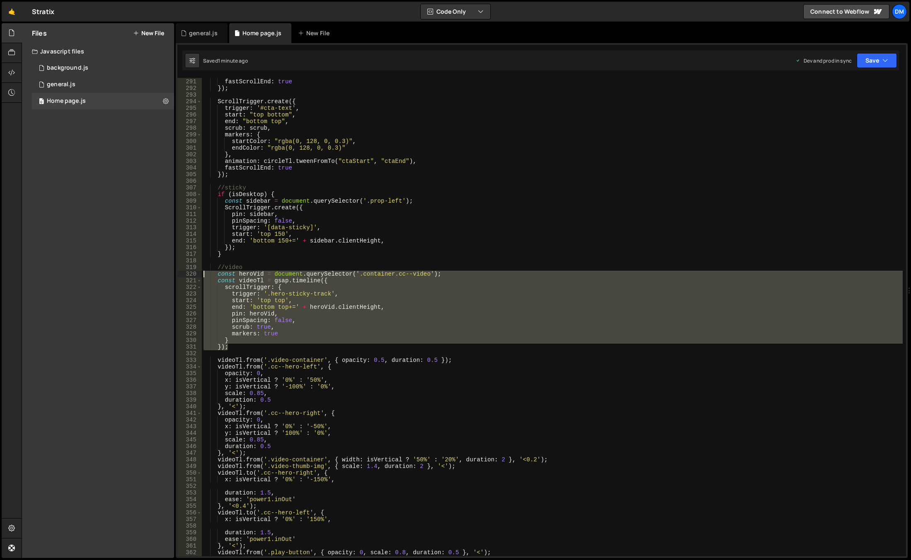
drag, startPoint x: 239, startPoint y: 348, endPoint x: 178, endPoint y: 273, distance: 96.7
click at [178, 273] on div "const videoTl = gsap.timeline({ 290 291 292 293 294 295 296 297 298 299 300 301…" at bounding box center [541, 317] width 729 height 478
paste textarea "});"
click at [318, 340] on div "animation : circleTl . tweenFromTo ( "team" , "teamEnd" ) , fastScrollEnd : tru…" at bounding box center [552, 318] width 701 height 492
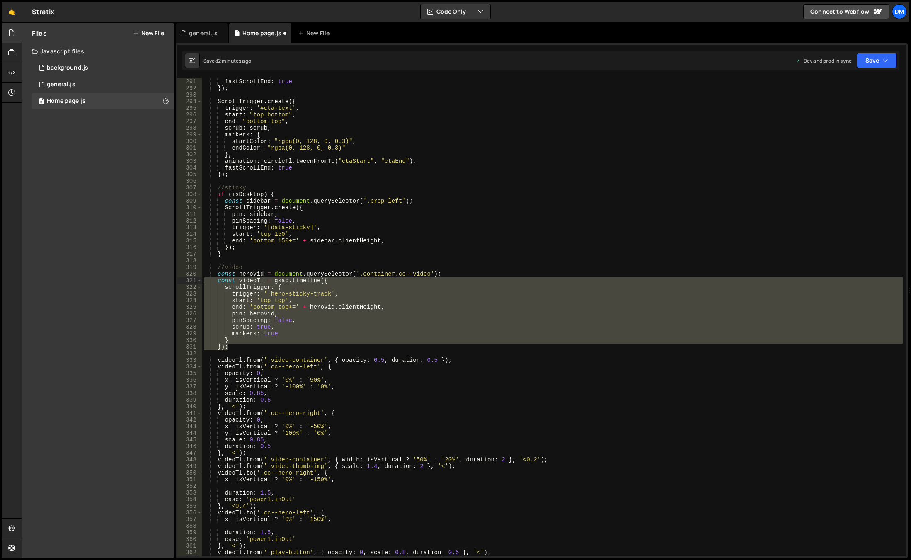
drag, startPoint x: 249, startPoint y: 349, endPoint x: 183, endPoint y: 282, distance: 94.4
click at [183, 282] on div "} 290 291 292 293 294 295 296 297 298 299 300 301 302 303 304 305 306 307 308 3…" at bounding box center [541, 317] width 729 height 478
paste textarea "});"
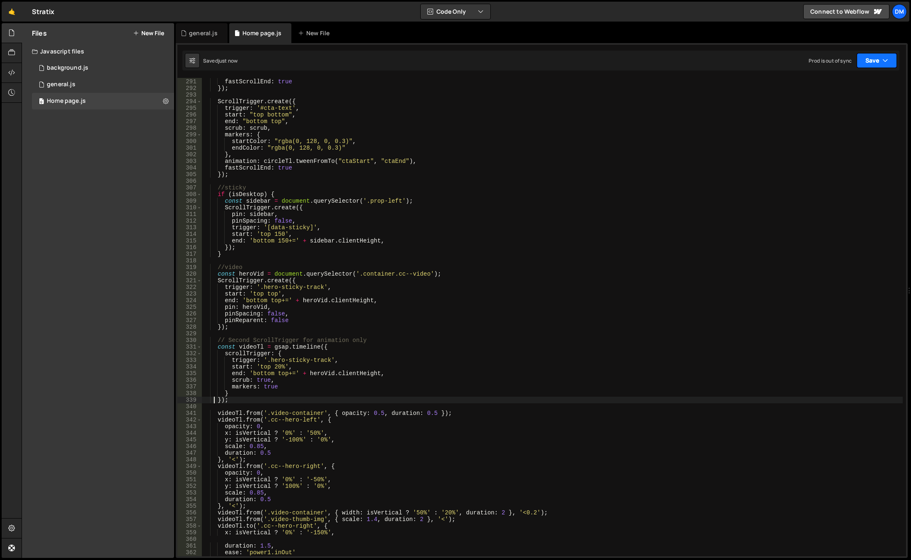
click at [873, 60] on button "Save" at bounding box center [877, 60] width 40 height 15
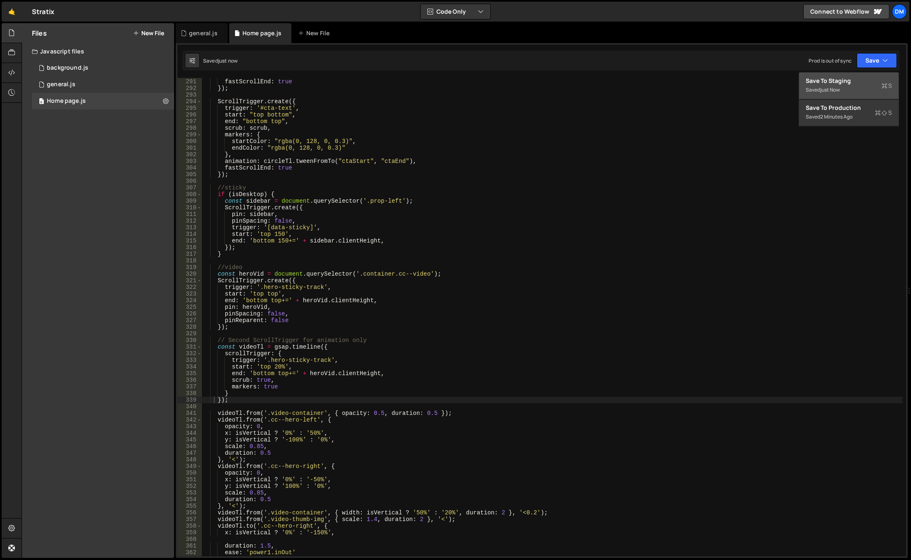
click at [854, 81] on div "Save to Staging S" at bounding box center [849, 81] width 86 height 8
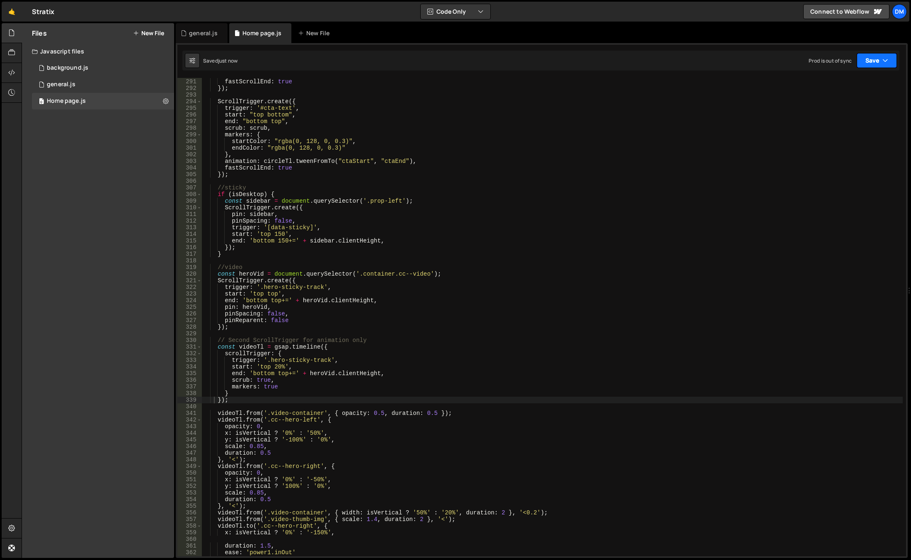
click at [874, 66] on button "Save" at bounding box center [877, 60] width 40 height 15
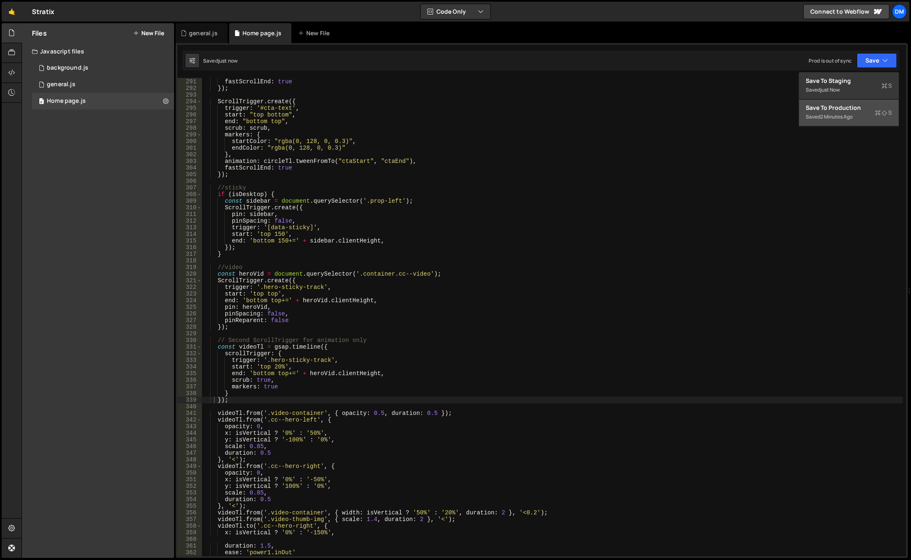
click at [839, 114] on div "2 minutes ago" at bounding box center [836, 116] width 32 height 7
click at [606, 270] on div "animation : circleTl . tweenFromTo ( "team" , "teamEnd" ) , fastScrollEnd : tru…" at bounding box center [552, 318] width 701 height 492
click at [377, 291] on div "animation : circleTl . tweenFromTo ( "team" , "teamEnd" ) , fastScrollEnd : tru…" at bounding box center [552, 318] width 701 height 492
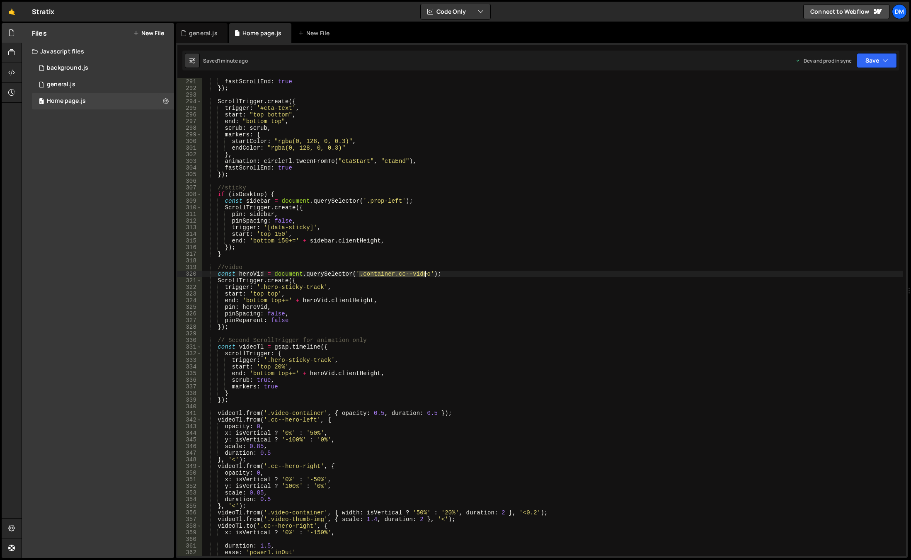
drag, startPoint x: 360, startPoint y: 275, endPoint x: 425, endPoint y: 273, distance: 65.5
click at [425, 273] on div "animation : circleTl . tweenFromTo ( "team" , "teamEnd" ) , fastScrollEnd : tru…" at bounding box center [552, 318] width 701 height 492
click at [370, 275] on div "animation : circleTl . tweenFromTo ( "team" , "teamEnd" ) , fastScrollEnd : tru…" at bounding box center [552, 317] width 701 height 478
drag, startPoint x: 357, startPoint y: 274, endPoint x: 427, endPoint y: 275, distance: 70.1
click at [427, 275] on div "animation : circleTl . tweenFromTo ( "team" , "teamEnd" ) , fastScrollEnd : tru…" at bounding box center [552, 318] width 701 height 492
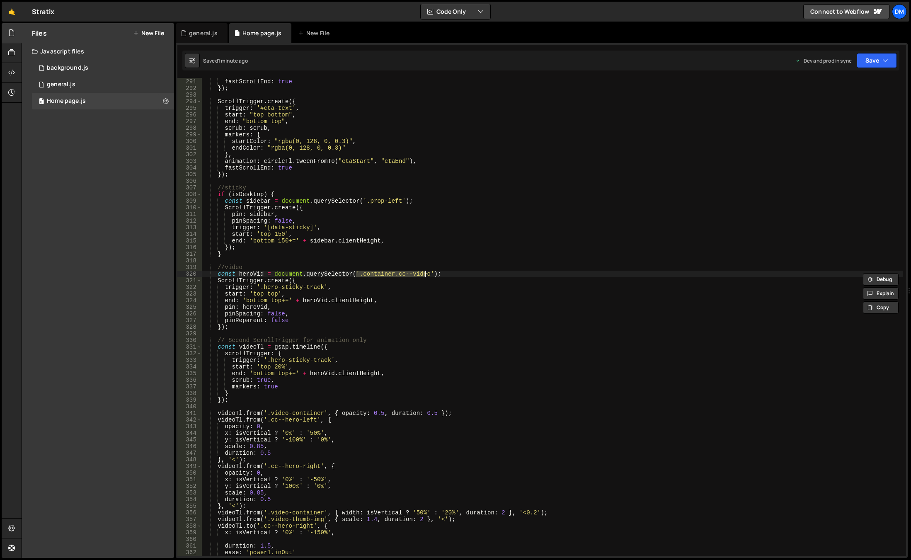
scroll to position [0, 11]
paste textarea "data-pin-vid]"
click at [427, 275] on div "animation : circleTl . tweenFromTo ( "team" , "teamEnd" ) , fastScrollEnd : tru…" at bounding box center [552, 318] width 701 height 492
click at [871, 60] on button "Save" at bounding box center [877, 60] width 40 height 15
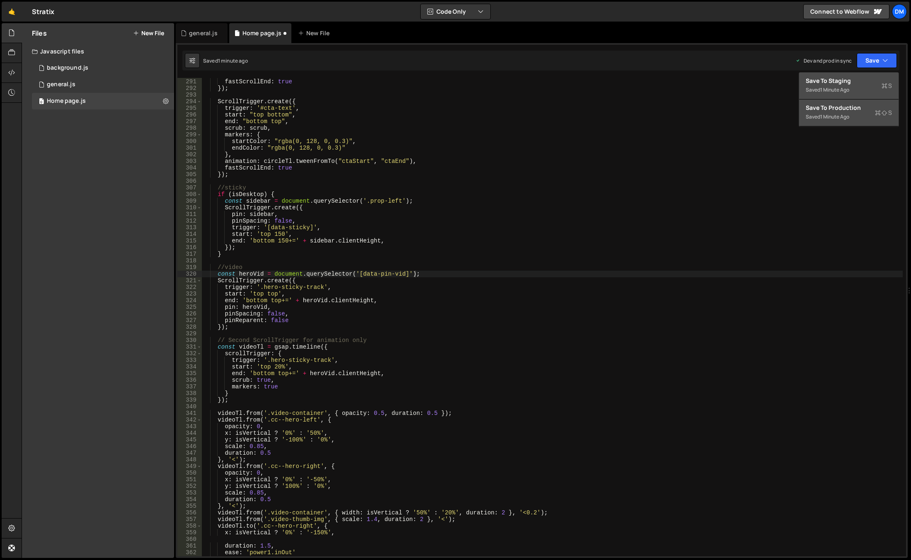
click at [852, 90] on div "Saved 1 minute ago" at bounding box center [849, 90] width 86 height 10
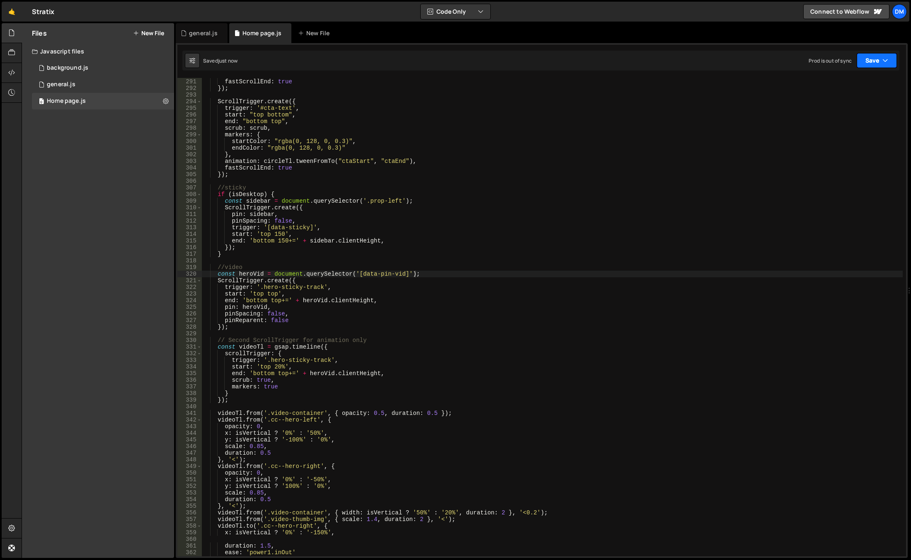
click at [882, 58] on button "Save" at bounding box center [877, 60] width 40 height 15
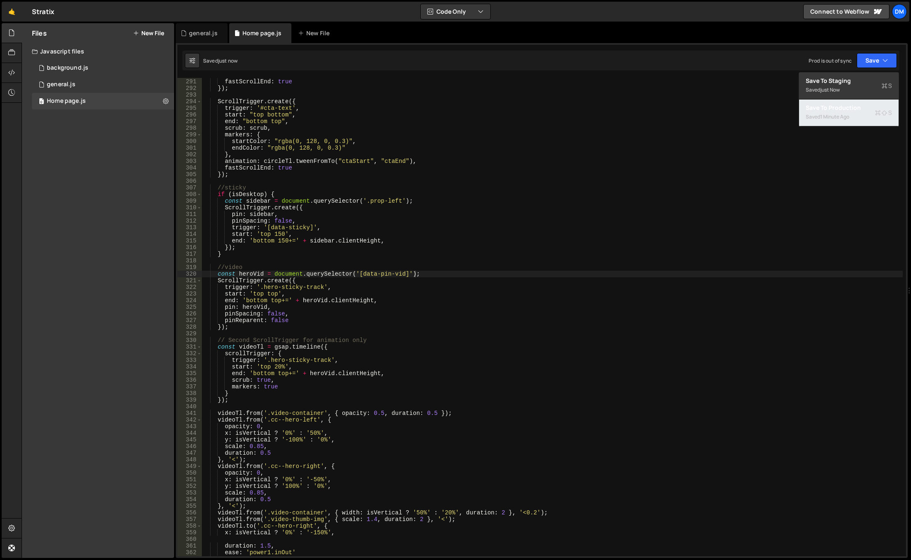
click at [849, 110] on div "Save to Production S" at bounding box center [849, 108] width 86 height 8
click at [397, 279] on div "animation : circleTl . tweenFromTo ( "team" , "teamEnd" ) , fastScrollEnd : tru…" at bounding box center [552, 318] width 701 height 492
click at [300, 305] on div "animation : circleTl . tweenFromTo ( "team" , "teamEnd" ) , fastScrollEnd : tru…" at bounding box center [552, 318] width 701 height 492
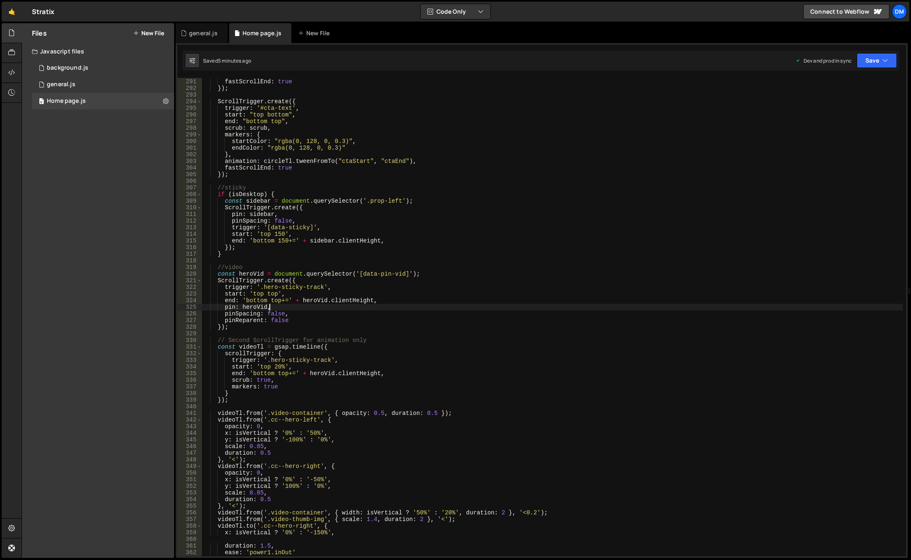
click at [282, 370] on div "animation : circleTl . tweenFromTo ( "team" , "teamEnd" ) , fastScrollEnd : tru…" at bounding box center [552, 318] width 701 height 492
click at [279, 380] on div "animation : circleTl . tweenFromTo ( "team" , "teamEnd" ) , fastScrollEnd : tru…" at bounding box center [552, 318] width 701 height 492
type textarea "scrub: true,"
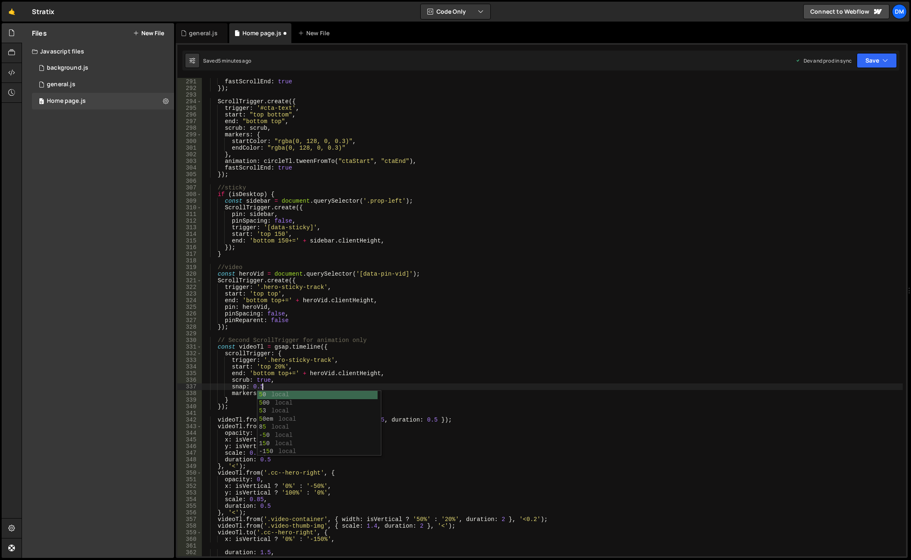
scroll to position [0, 4]
click at [862, 57] on button "Save" at bounding box center [877, 60] width 40 height 15
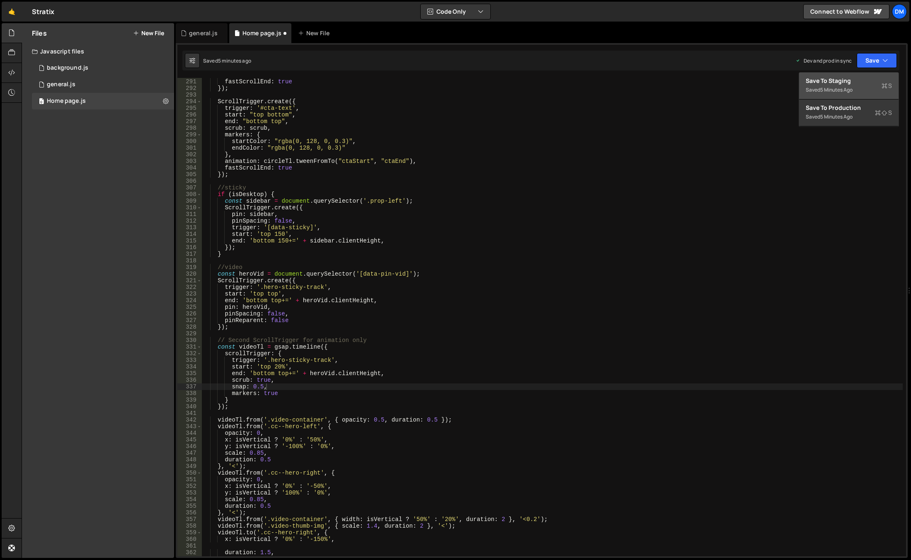
click at [860, 79] on div "Save to Staging S" at bounding box center [849, 81] width 86 height 8
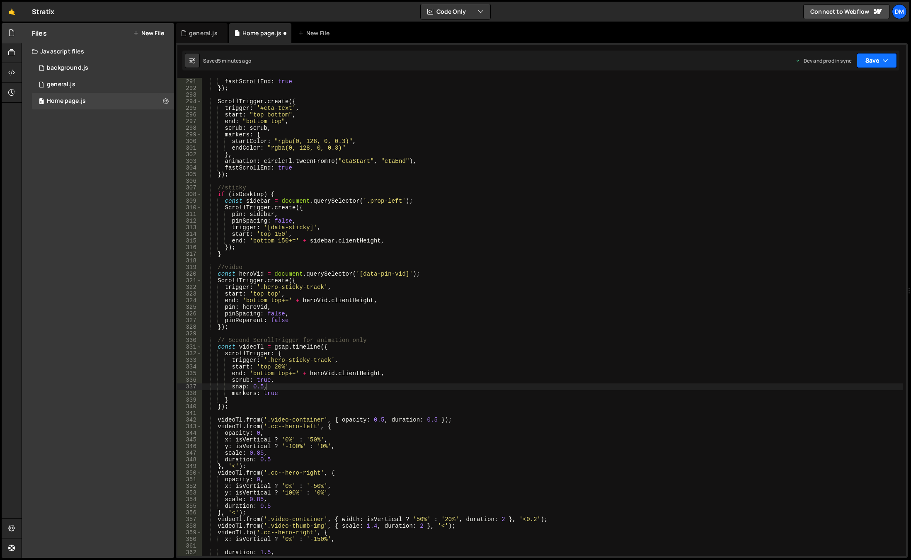
click at [871, 60] on button "Save" at bounding box center [877, 60] width 40 height 15
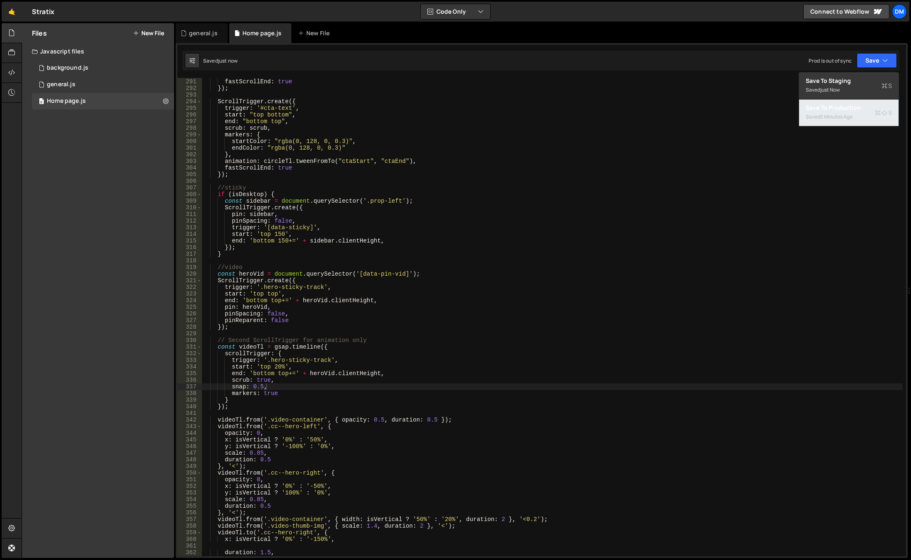
click at [852, 115] on div "5 minutes ago" at bounding box center [836, 116] width 32 height 7
drag, startPoint x: 254, startPoint y: 386, endPoint x: 262, endPoint y: 385, distance: 7.9
click at [262, 385] on div "animation : circleTl . tweenFromTo ( "team" , "teamEnd" ) , fastScrollEnd : tru…" at bounding box center [552, 318] width 701 height 492
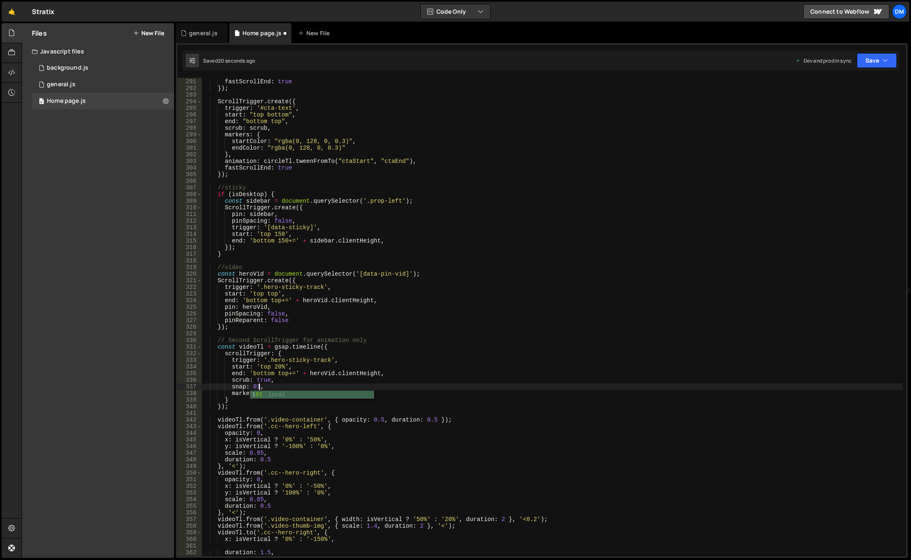
scroll to position [0, 3]
drag, startPoint x: 872, startPoint y: 62, endPoint x: 856, endPoint y: 78, distance: 23.2
click at [872, 62] on button "Save" at bounding box center [877, 60] width 40 height 15
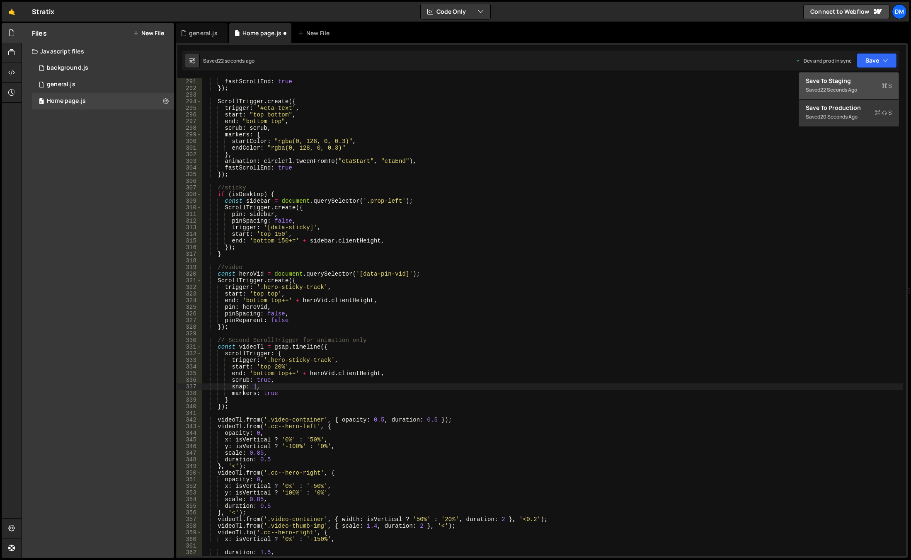
click at [849, 82] on div "Save to Staging S" at bounding box center [849, 81] width 86 height 8
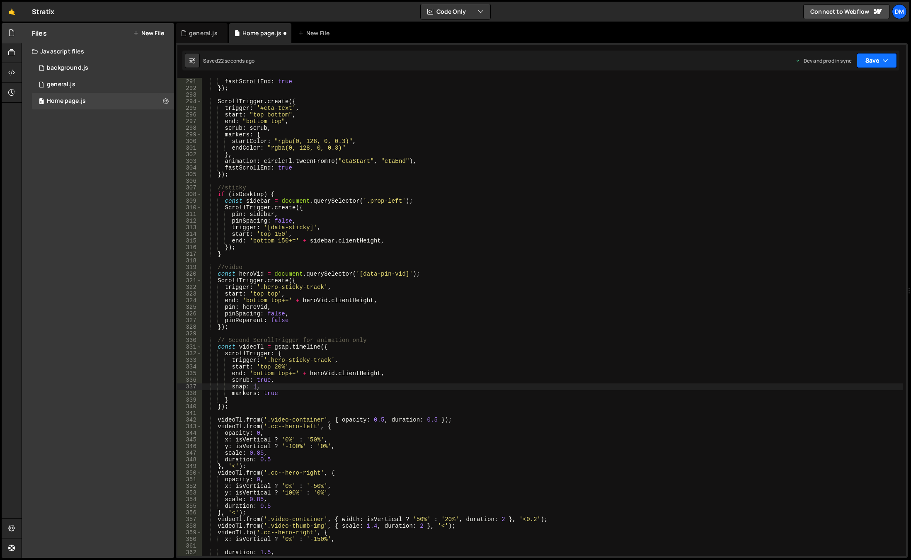
click at [872, 65] on button "Save" at bounding box center [877, 60] width 40 height 15
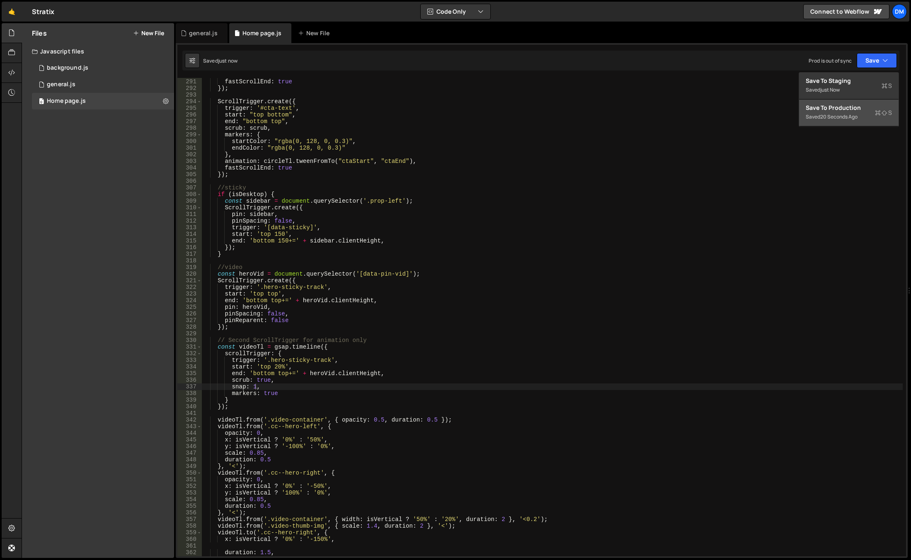
click at [837, 109] on div "Save to Production S" at bounding box center [849, 108] width 86 height 8
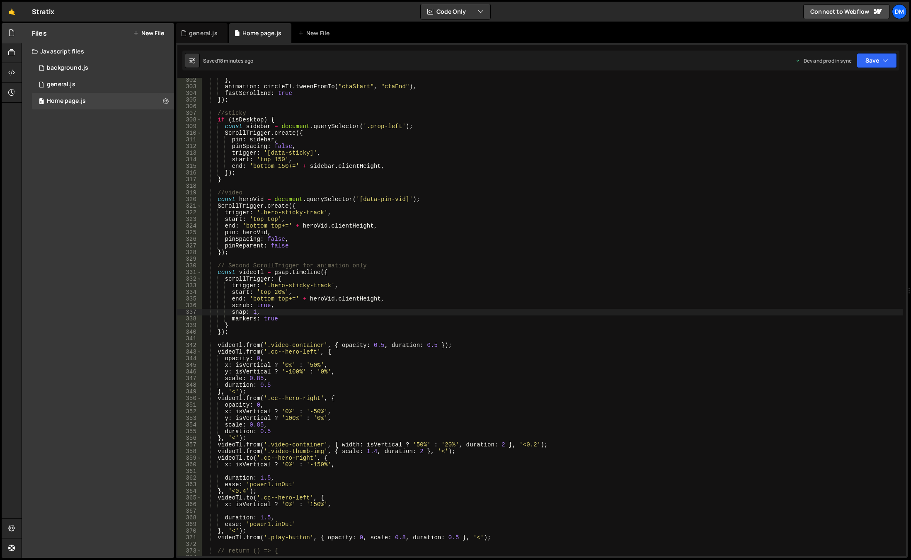
click at [260, 300] on div "} , animation : circleTl . tweenFromTo ( "ctaStart" , "ctaEnd" ) , fastScrollEn…" at bounding box center [552, 323] width 701 height 492
click at [259, 248] on div "} , animation : circleTl . tweenFromTo ( "ctaStart" , "ctaEnd" ) , fastScrollEn…" at bounding box center [552, 323] width 701 height 492
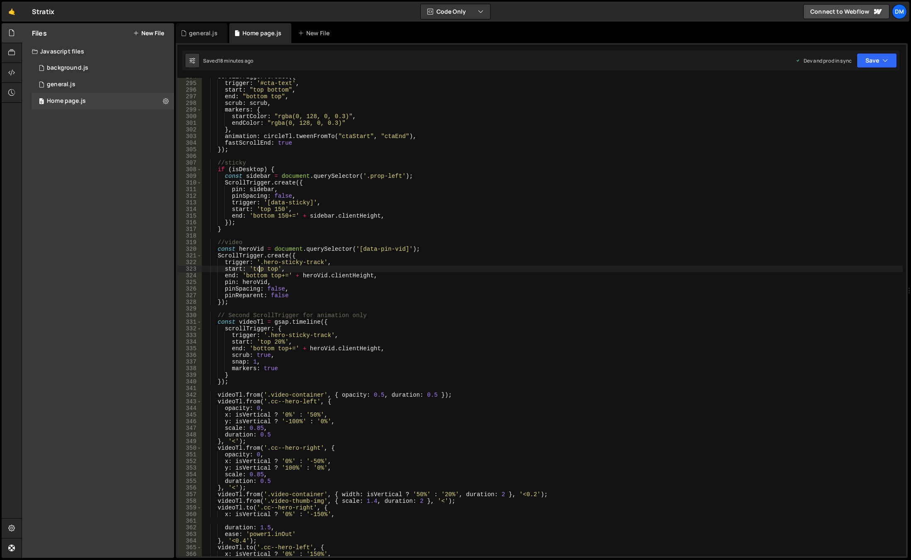
click at [258, 266] on div "ScrollTrigger . create ({ trigger : '#cta-text' , start : "top bottom" , end : …" at bounding box center [552, 319] width 701 height 492
click at [278, 282] on div "ScrollTrigger . create ({ trigger : '#cta-text' , start : "top bottom" , end : …" at bounding box center [552, 319] width 701 height 492
click at [420, 246] on div "ScrollTrigger . create ({ trigger : '#cta-text' , start : "top bottom" , end : …" at bounding box center [552, 319] width 701 height 492
type textarea "const heroVid = document.querySelector('[data-pin-vid]');"
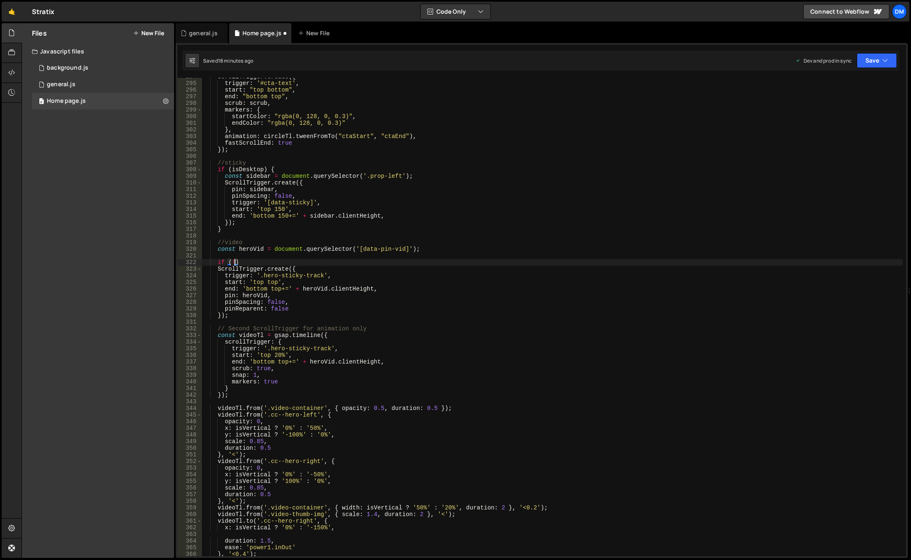
scroll to position [0, 2]
type textarea "if (!isVertical)"
click at [279, 321] on div "ScrollTrigger . create ({ trigger : '#cta-text' , start : "top bottom" , end : …" at bounding box center [552, 319] width 701 height 492
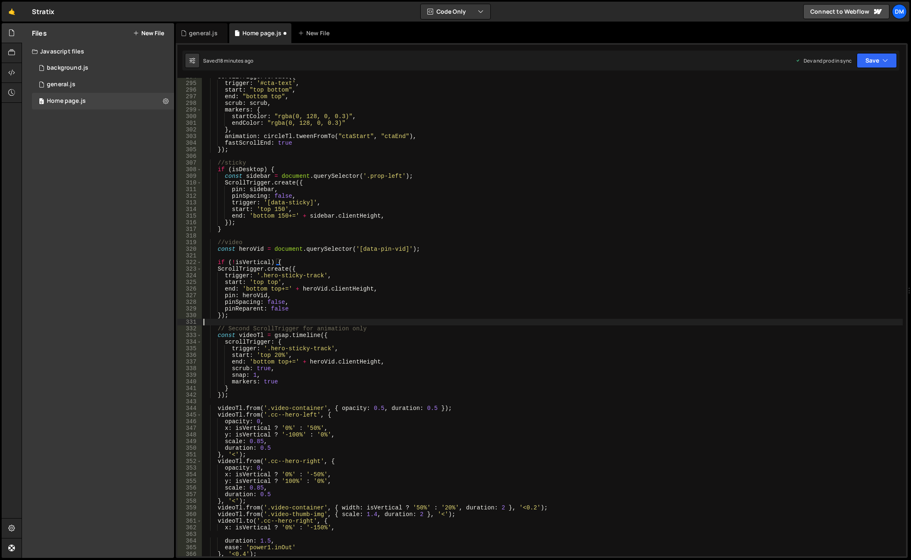
scroll to position [0, 0]
type textarea "}"
click at [882, 62] on button "Save" at bounding box center [877, 60] width 40 height 15
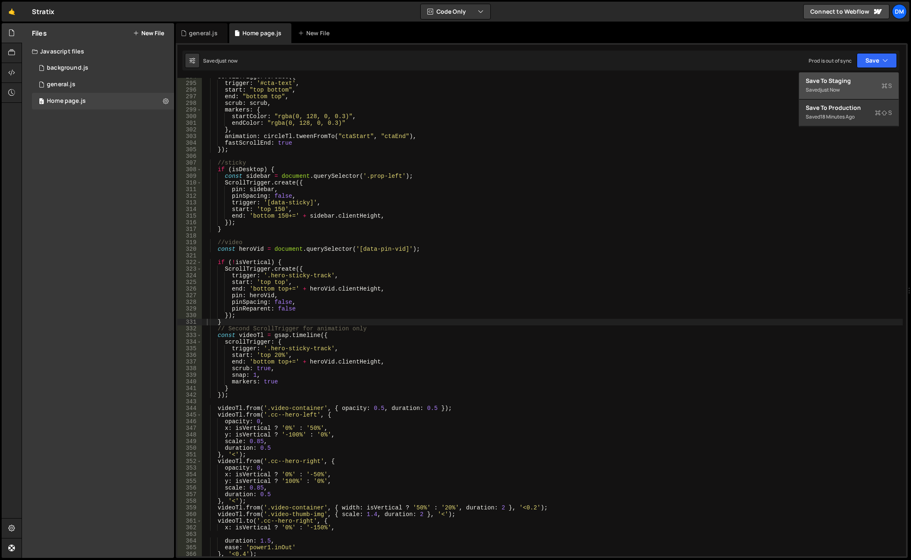
click at [862, 81] on div "Save to Staging S" at bounding box center [849, 81] width 86 height 8
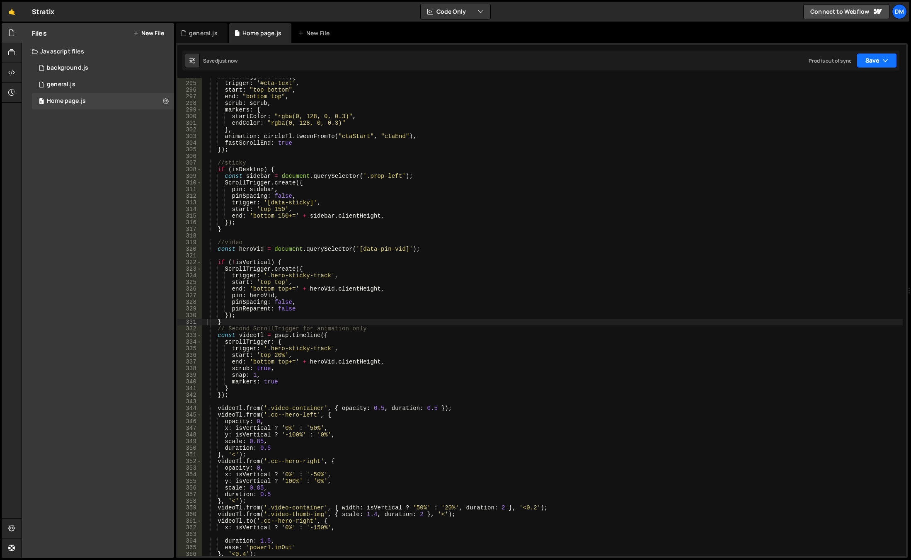
click at [876, 61] on button "Save" at bounding box center [877, 60] width 40 height 15
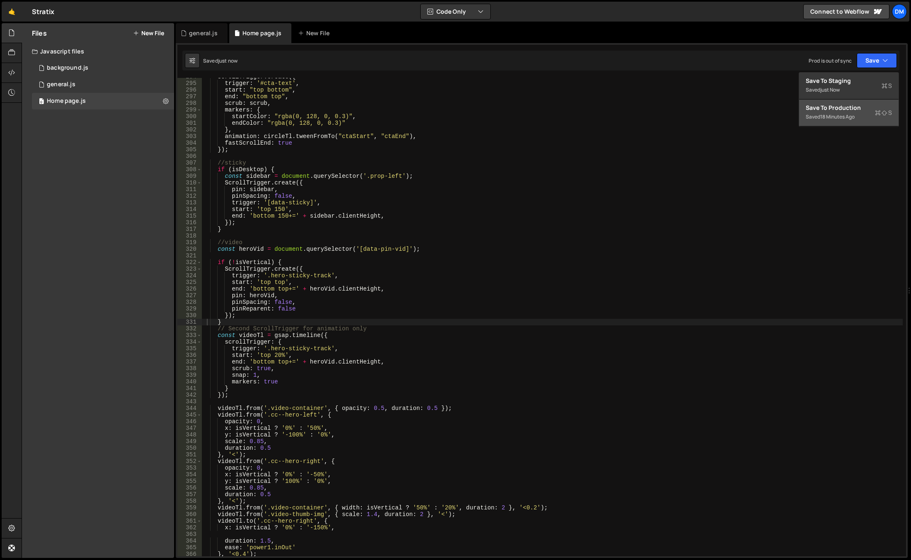
click at [849, 111] on div "Save to Production S" at bounding box center [849, 108] width 86 height 8
